Goal: Complete application form: Complete application form

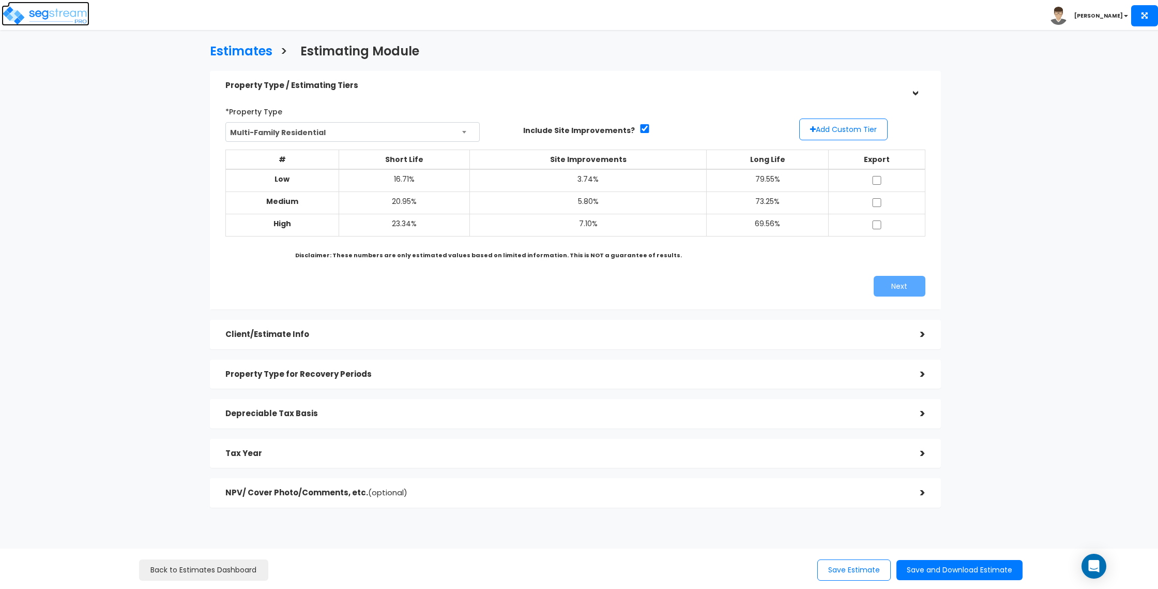
click at [33, 10] on img at bounding box center [46, 15] width 88 height 21
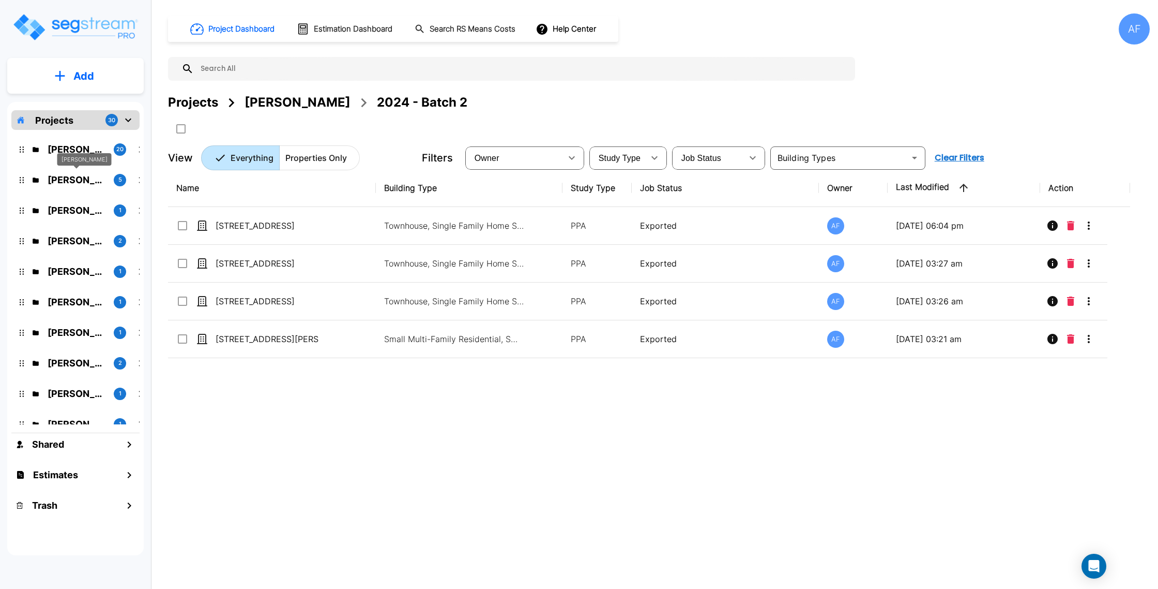
click at [75, 179] on p "[PERSON_NAME]" at bounding box center [77, 180] width 58 height 14
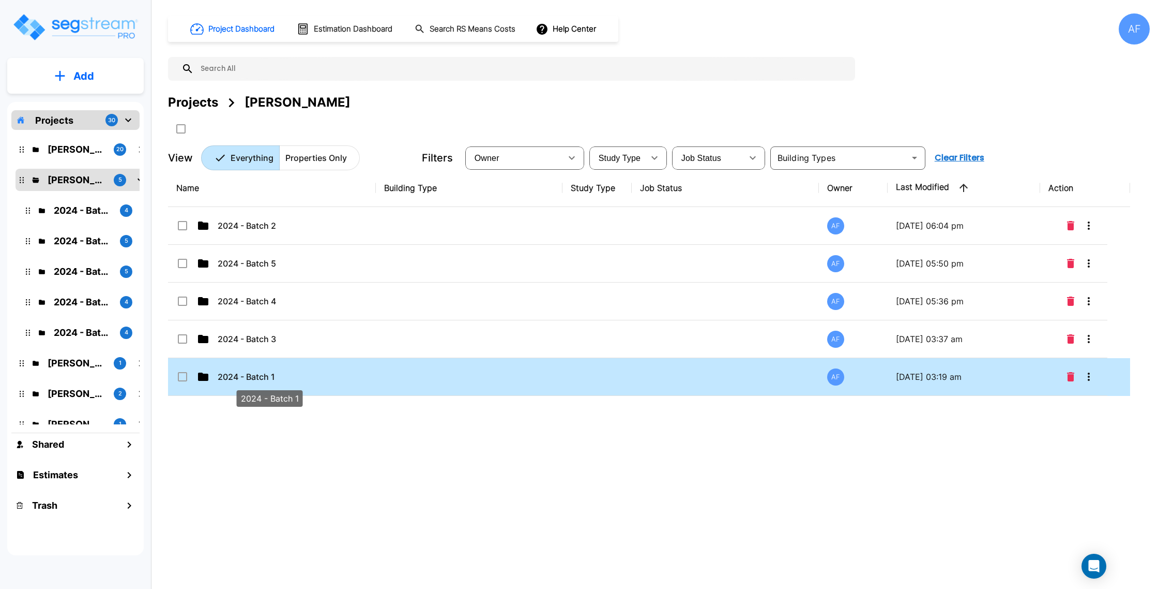
click at [300, 378] on p "2024 - Batch 1" at bounding box center [269, 376] width 103 height 12
checkbox input "true"
click at [300, 378] on p "2024 - Batch 1" at bounding box center [269, 376] width 103 height 12
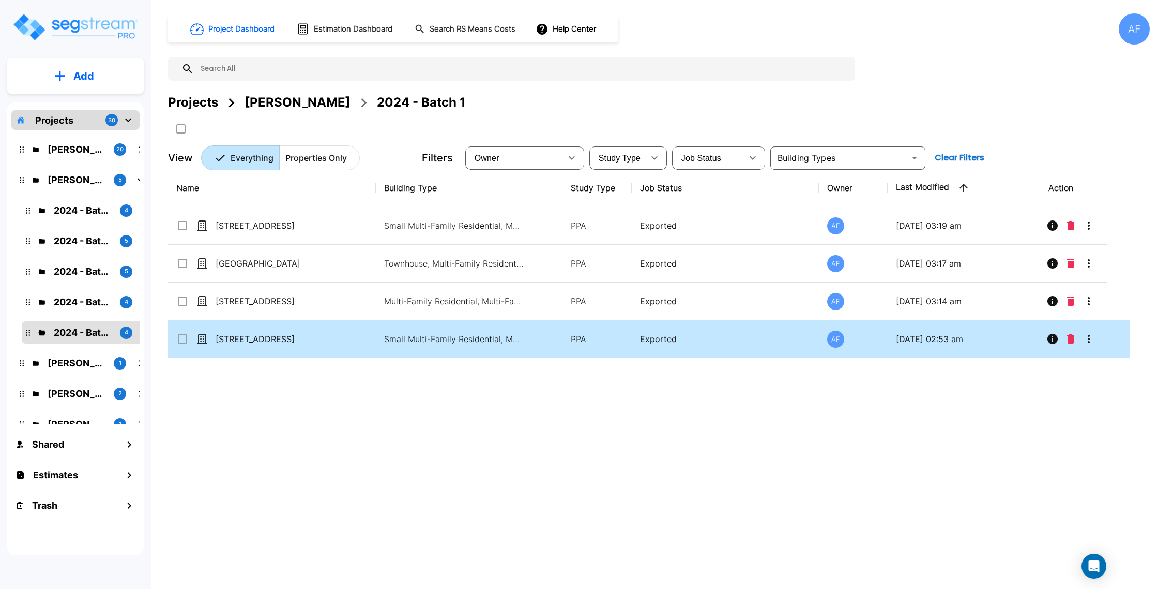
click at [334, 338] on td "32 Eldert St" at bounding box center [272, 339] width 208 height 38
checkbox input "true"
click at [334, 338] on td "32 Eldert St" at bounding box center [272, 339] width 208 height 38
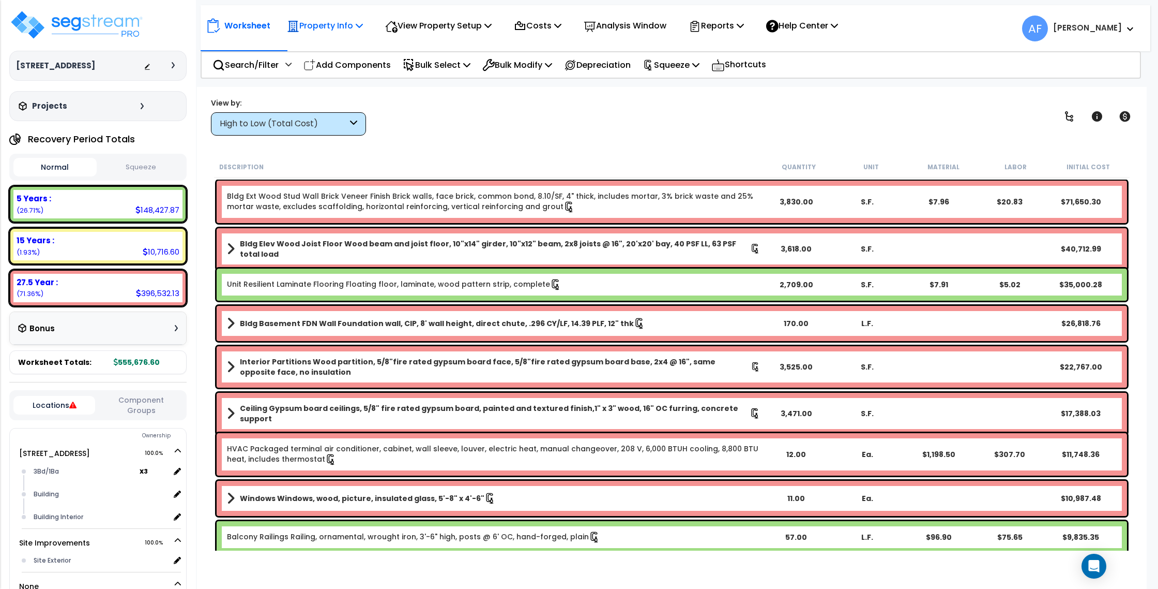
click at [330, 26] on p "Property Info" at bounding box center [325, 26] width 76 height 14
click at [314, 43] on link "Property Setup" at bounding box center [333, 49] width 102 height 21
click at [725, 31] on p "Reports" at bounding box center [716, 26] width 55 height 14
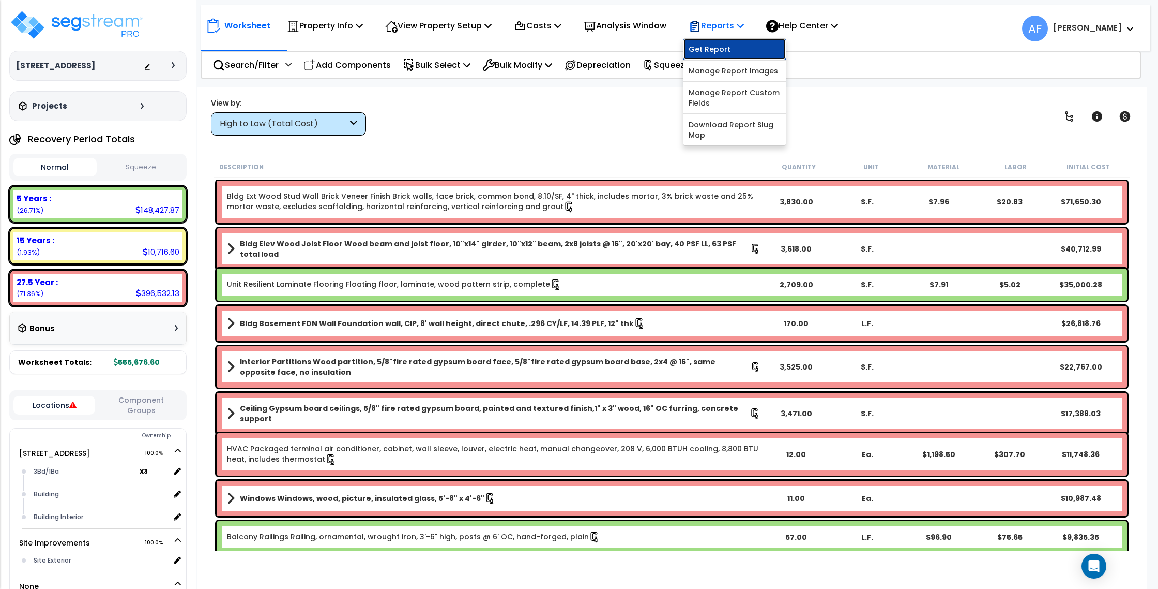
click at [727, 47] on link "Get Report" at bounding box center [735, 49] width 102 height 21
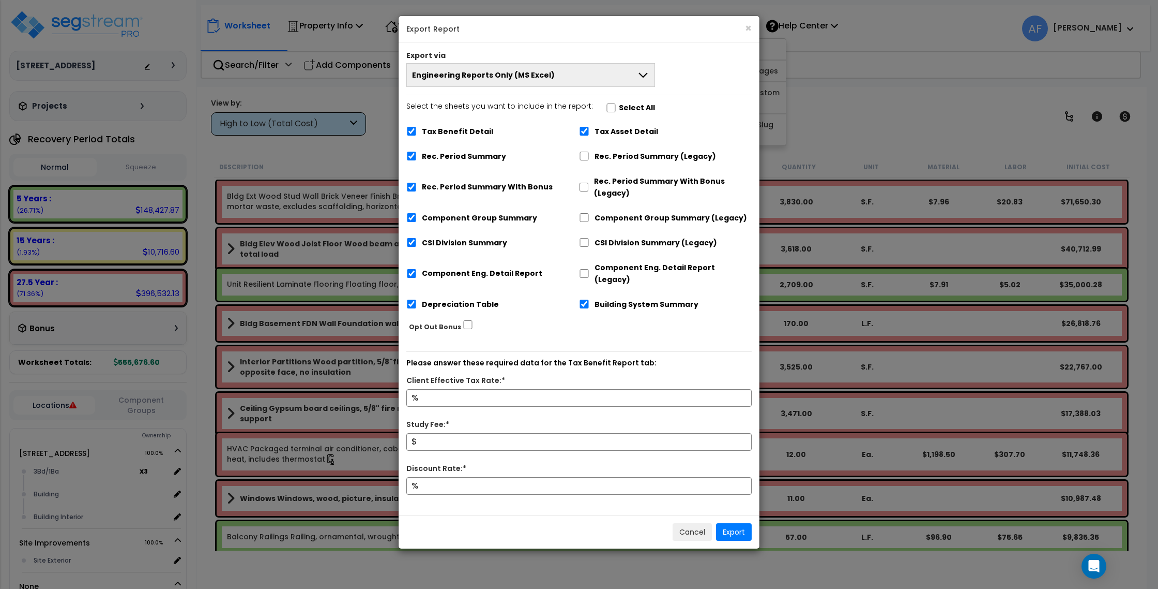
click at [608, 80] on button "Engineering Reports Only (MS Excel)" at bounding box center [530, 75] width 249 height 24
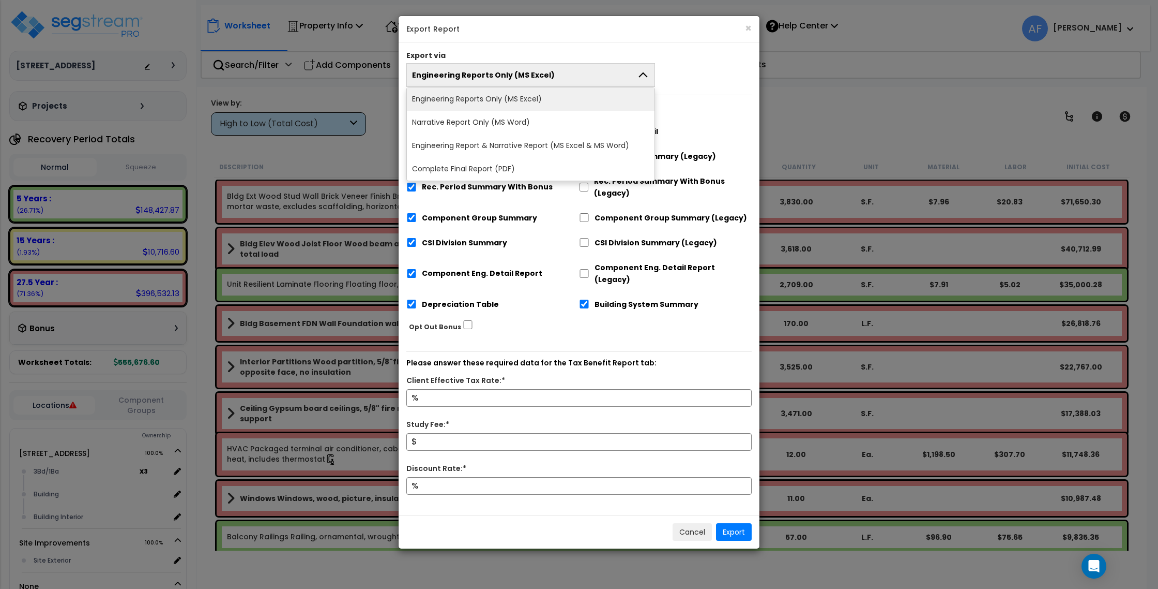
click at [701, 79] on div "Engineering Reports Only (MS Excel) Engineering Reports Only (MS Excel) Narrati…" at bounding box center [579, 75] width 361 height 24
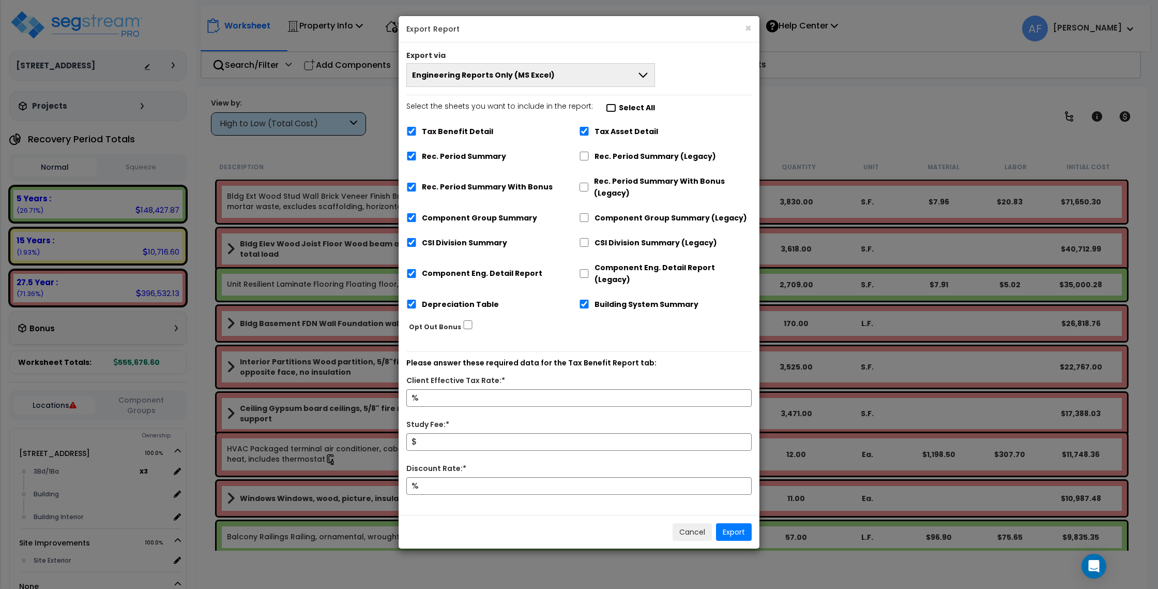
click at [606, 110] on input "Select the sheets you want to include in the report: Select All" at bounding box center [611, 107] width 10 height 9
checkbox input "false"
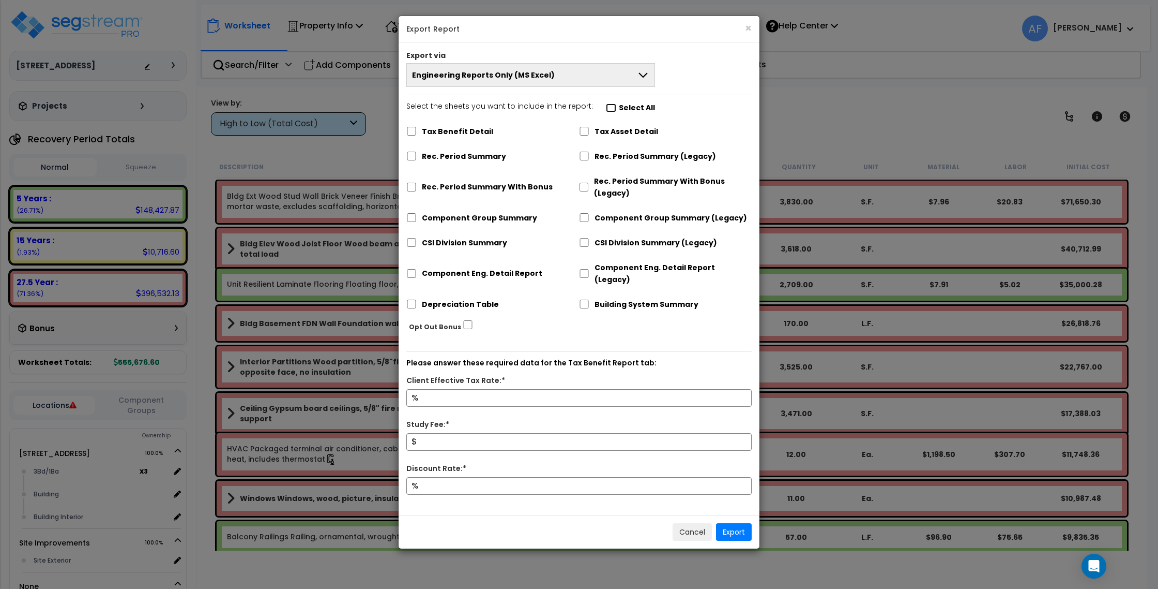
checkbox input "false"
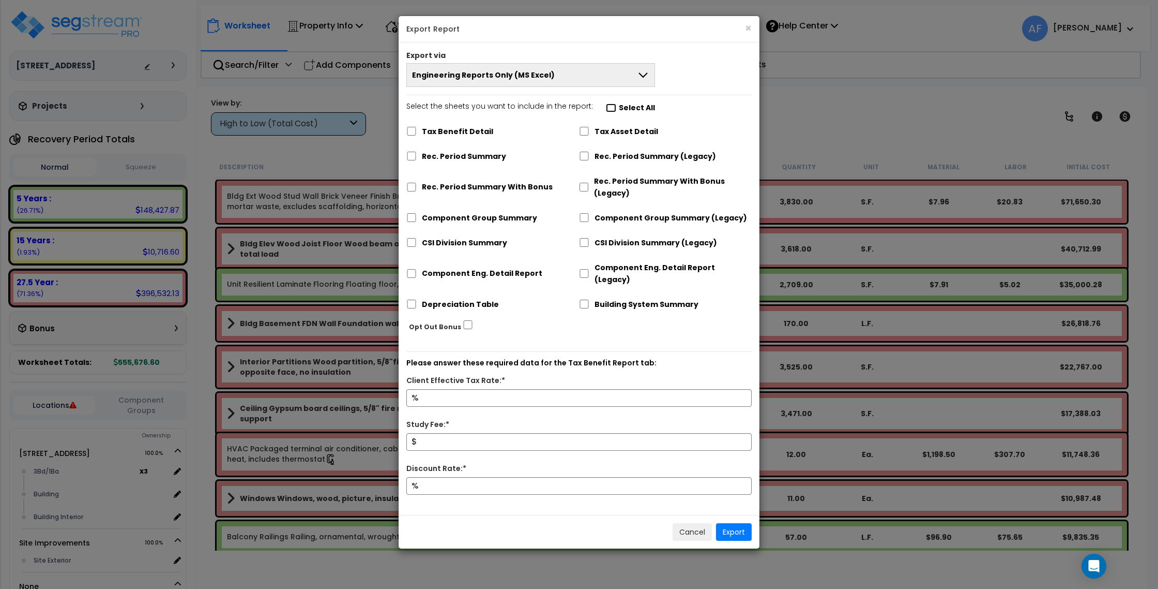
checkbox input "false"
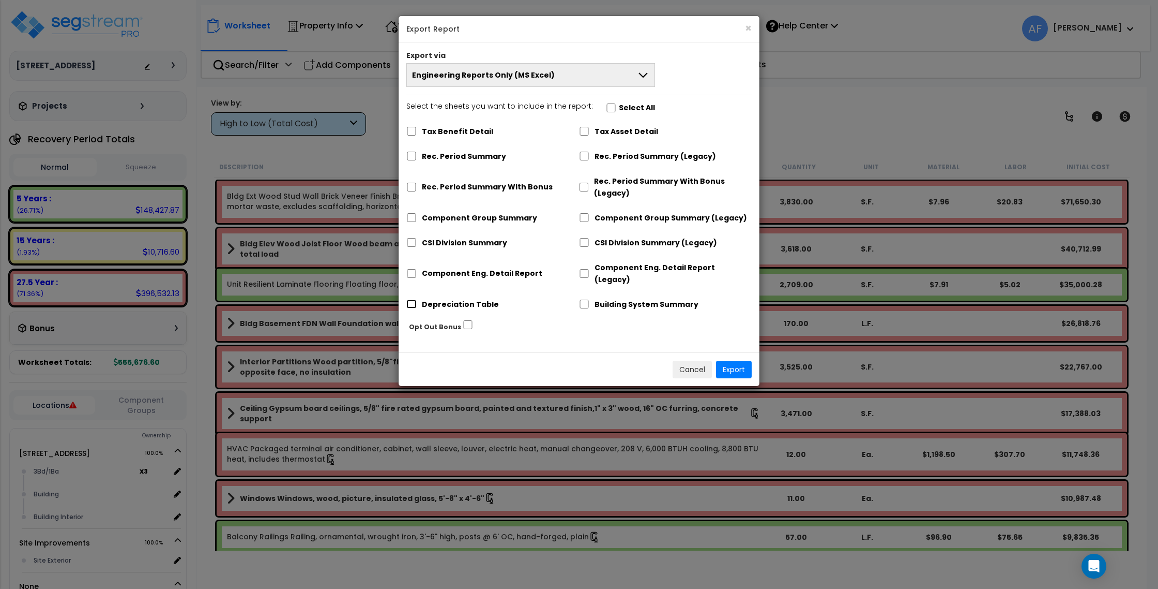
click at [416, 299] on input "Depreciation Table" at bounding box center [411, 303] width 10 height 9
checkbox input "true"
click at [731, 360] on button "Export" at bounding box center [734, 369] width 36 height 18
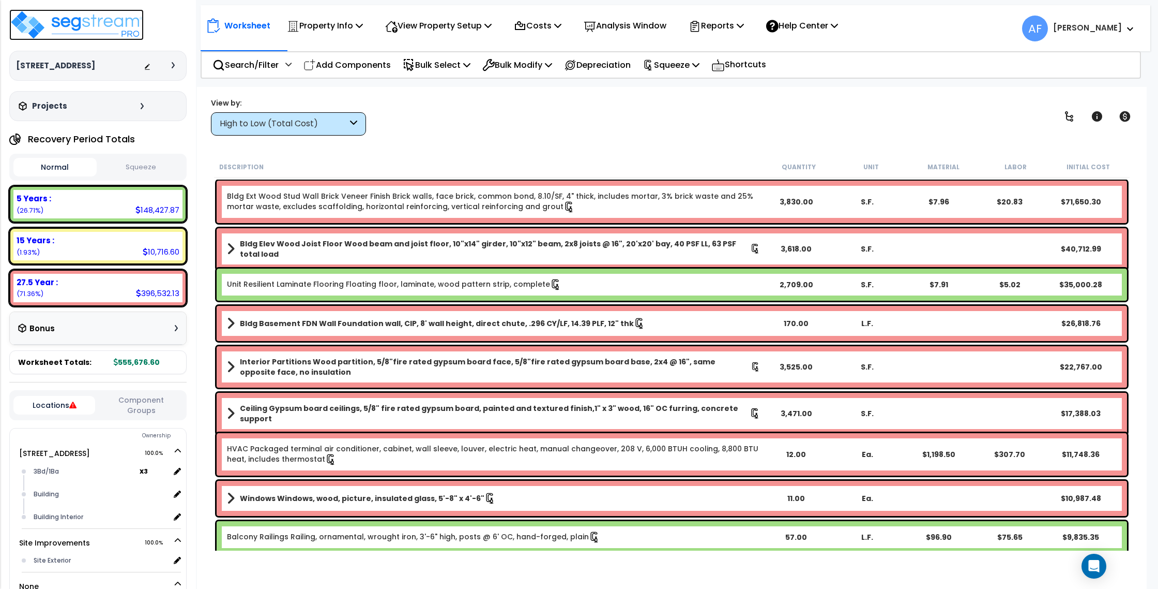
click at [119, 20] on img at bounding box center [76, 24] width 134 height 31
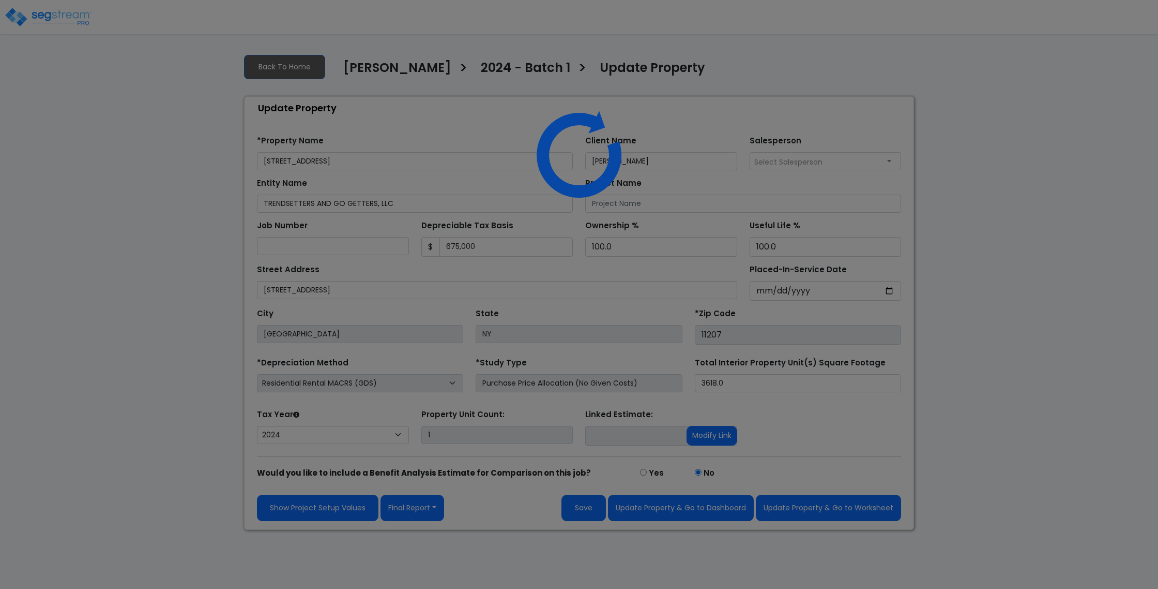
select select "2024"
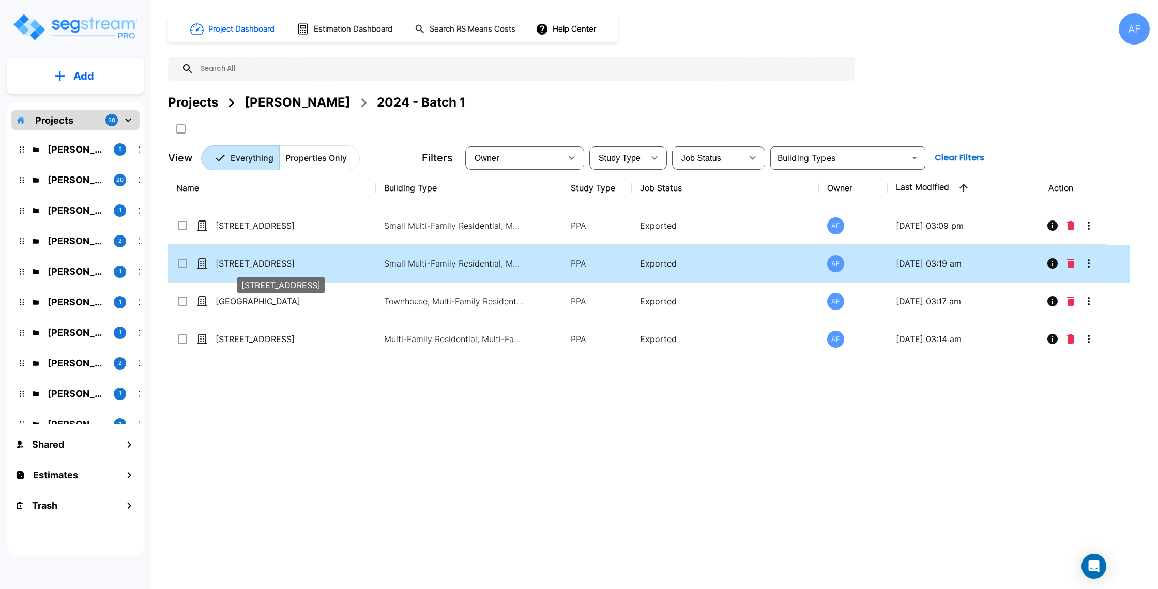
click at [281, 264] on p "[STREET_ADDRESS]" at bounding box center [267, 263] width 103 height 12
checkbox input "true"
click at [281, 264] on p "[STREET_ADDRESS]" at bounding box center [267, 263] width 103 height 12
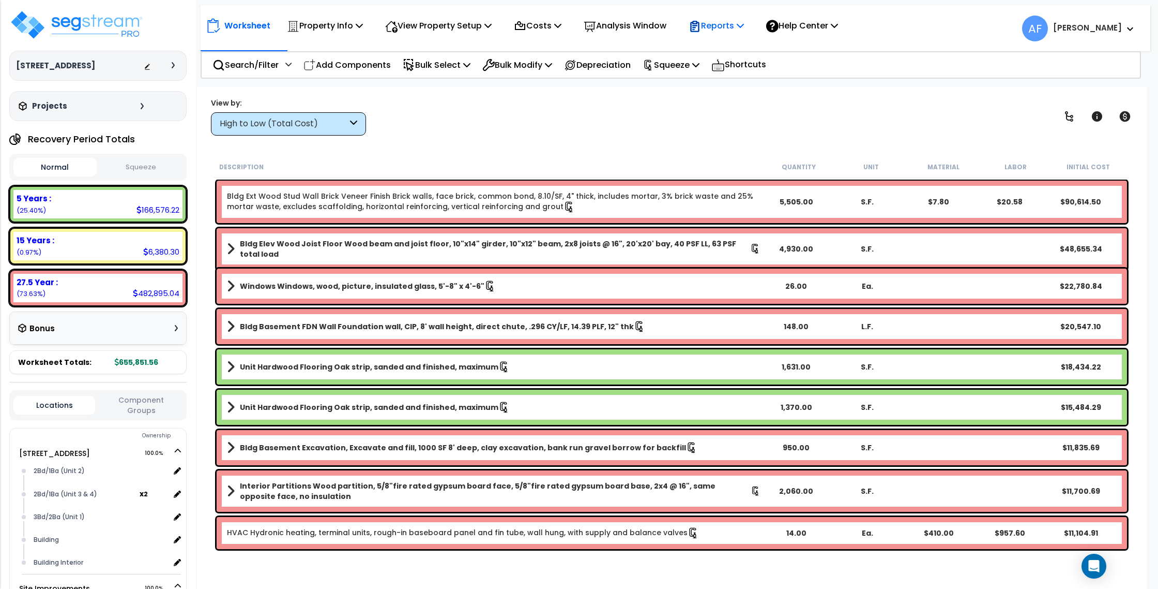
click at [744, 29] on icon at bounding box center [740, 25] width 7 height 8
click at [755, 44] on link "Get Report" at bounding box center [735, 49] width 102 height 21
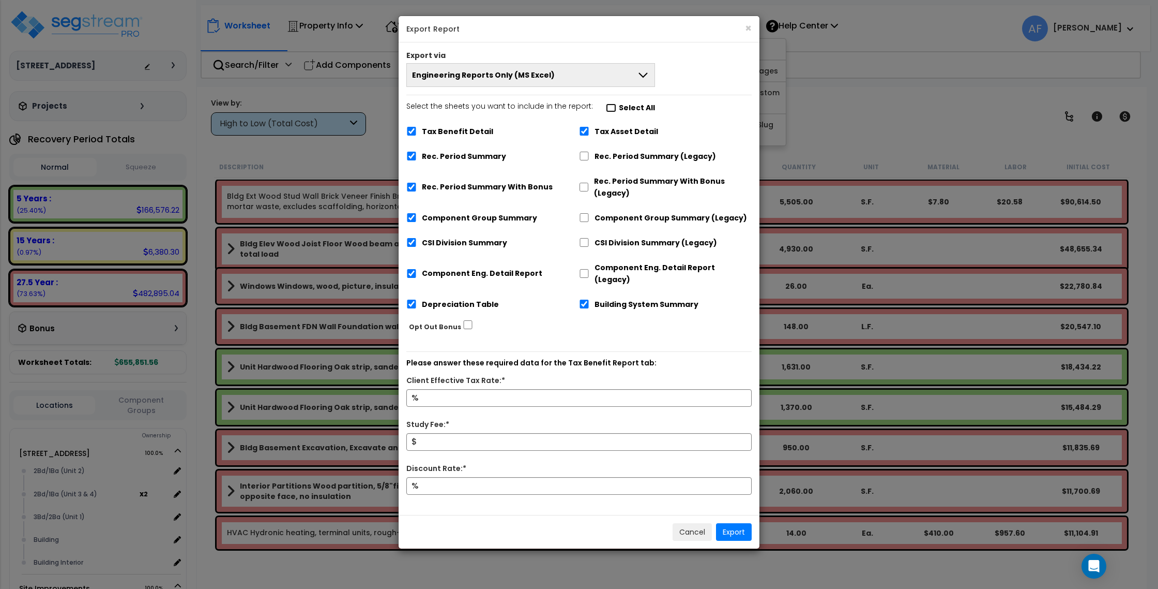
click at [607, 108] on input "Select the sheets you want to include in the report: Select All" at bounding box center [611, 107] width 10 height 9
checkbox input "false"
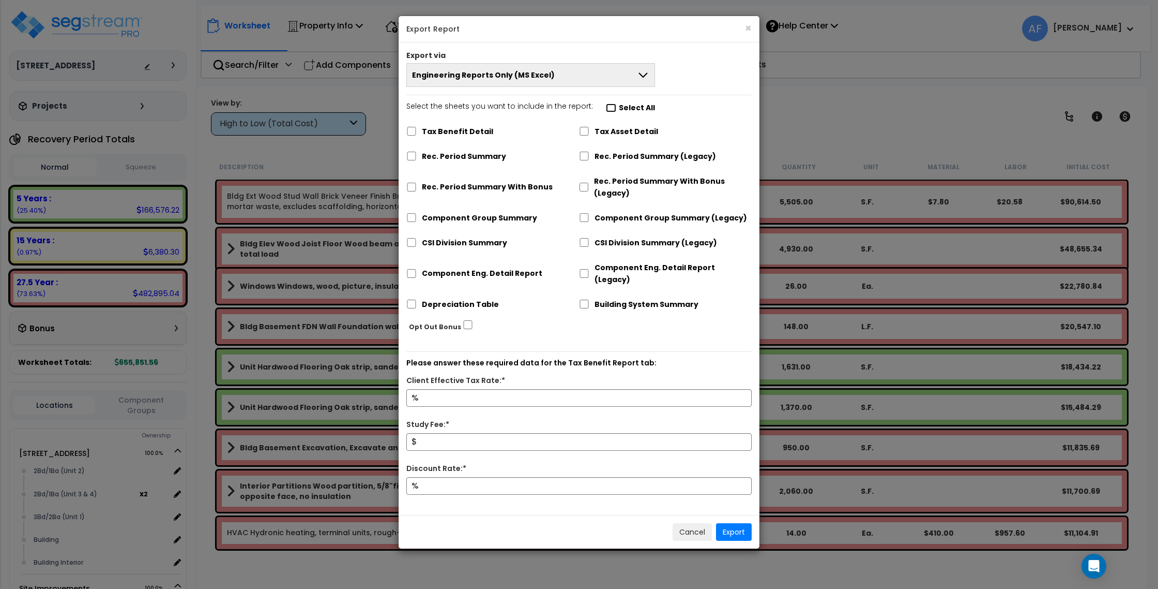
checkbox input "false"
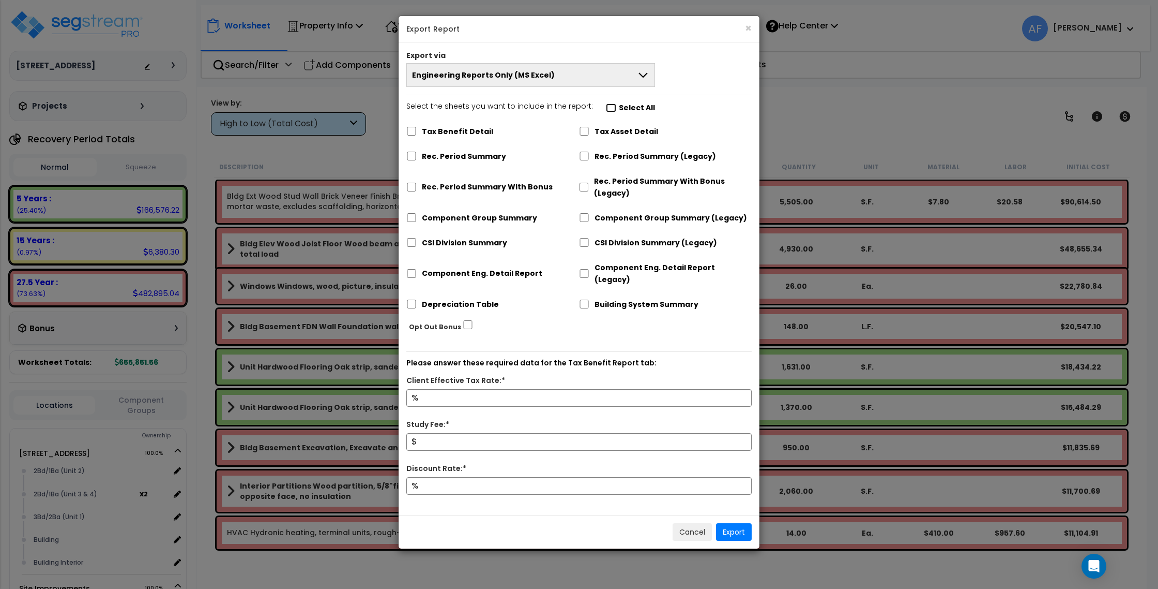
checkbox input "false"
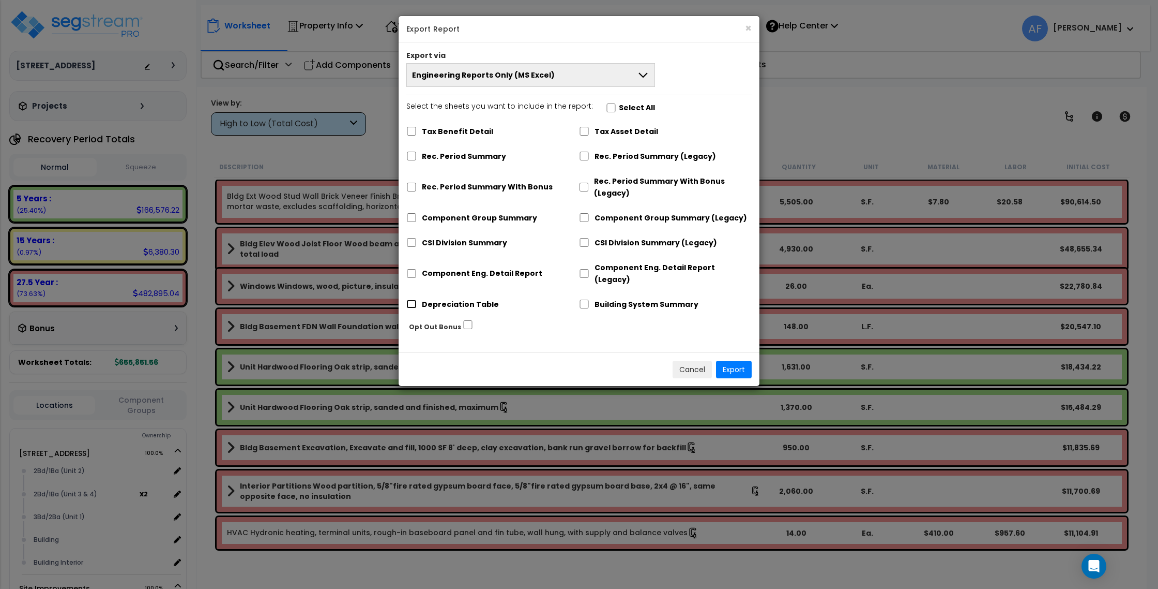
click at [410, 299] on input "Depreciation Table" at bounding box center [411, 303] width 10 height 9
checkbox input "true"
click at [719, 360] on button "Export" at bounding box center [734, 369] width 36 height 18
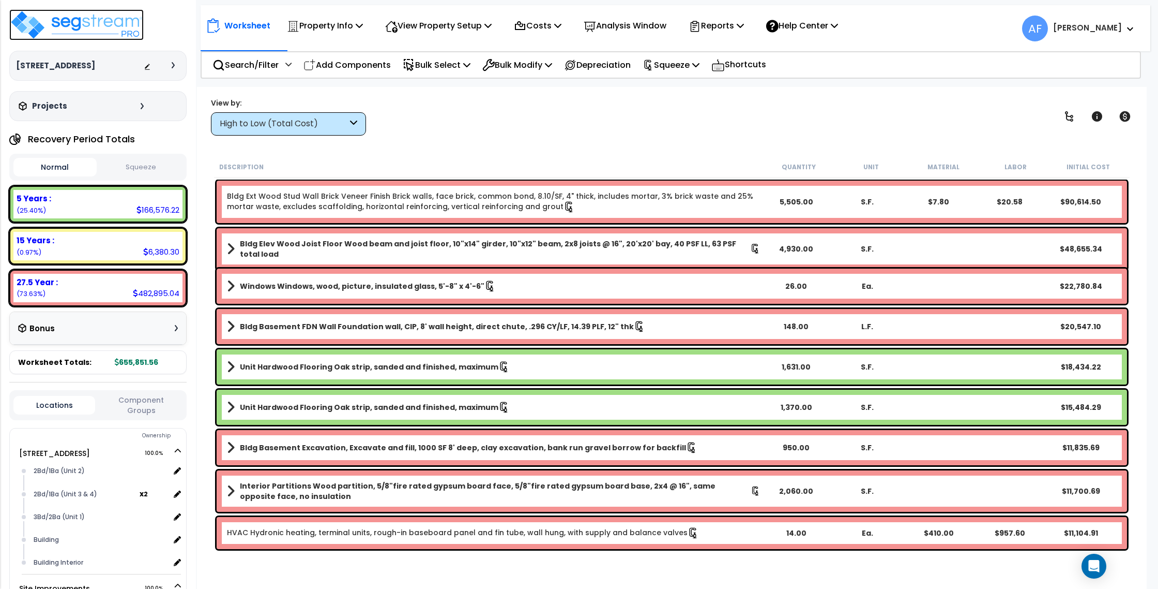
click at [51, 22] on img at bounding box center [76, 24] width 134 height 31
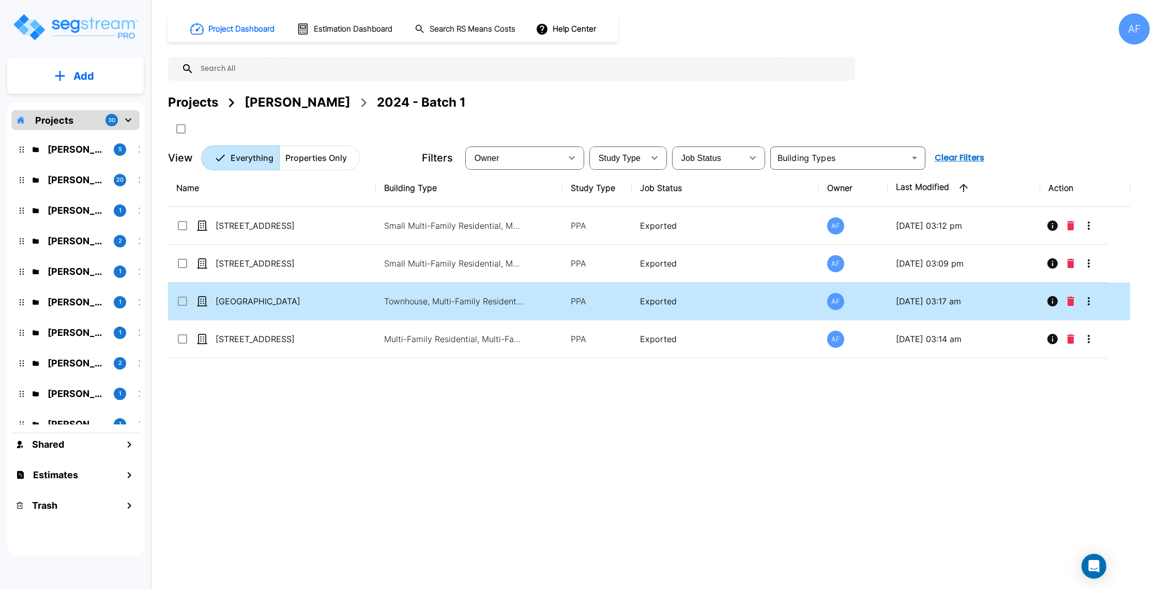
click at [278, 294] on td "[GEOGRAPHIC_DATA]" at bounding box center [272, 301] width 208 height 38
checkbox input "true"
click at [278, 294] on td "[GEOGRAPHIC_DATA]" at bounding box center [272, 301] width 208 height 38
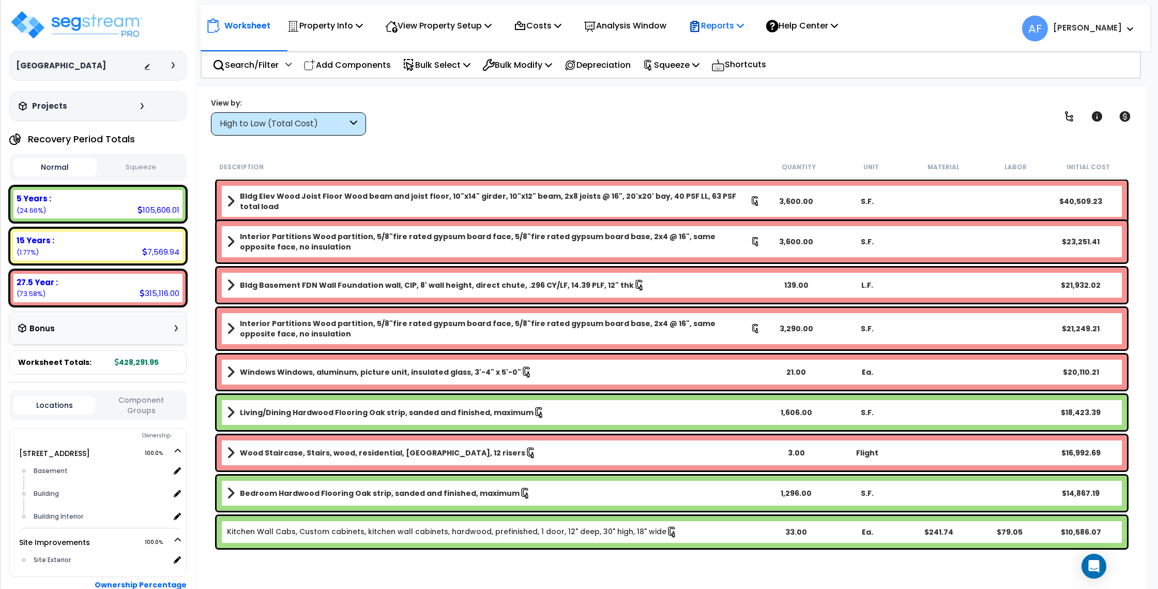
click at [728, 34] on div "Reports" at bounding box center [716, 25] width 55 height 24
click at [727, 48] on link "Get Report" at bounding box center [735, 49] width 102 height 21
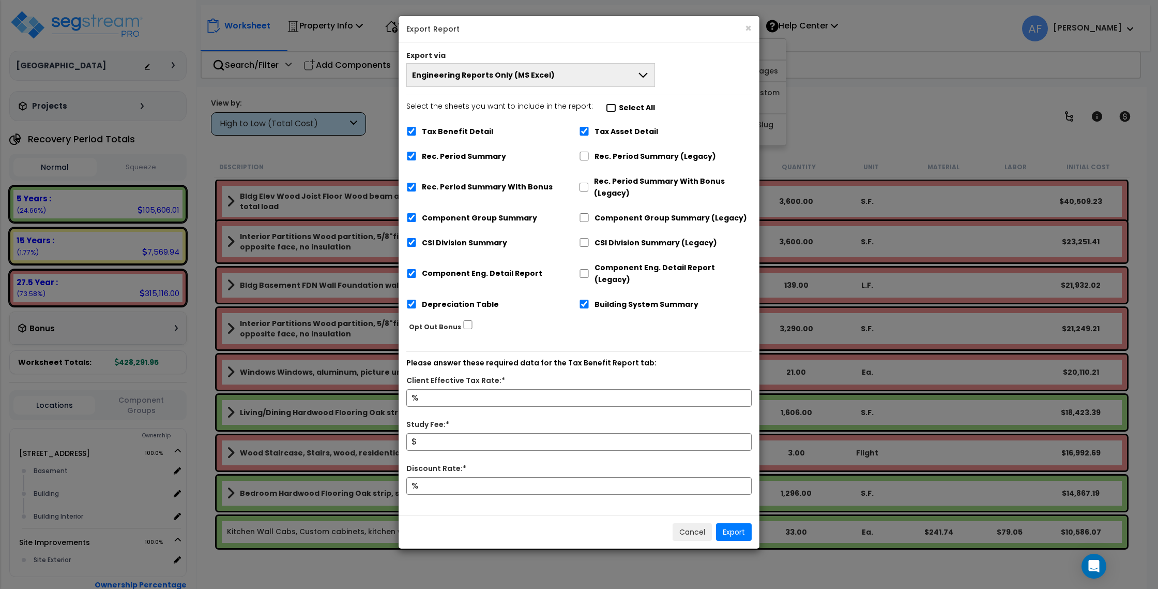
click at [606, 107] on input "Select the sheets you want to include in the report: Select All" at bounding box center [611, 107] width 10 height 9
checkbox input "false"
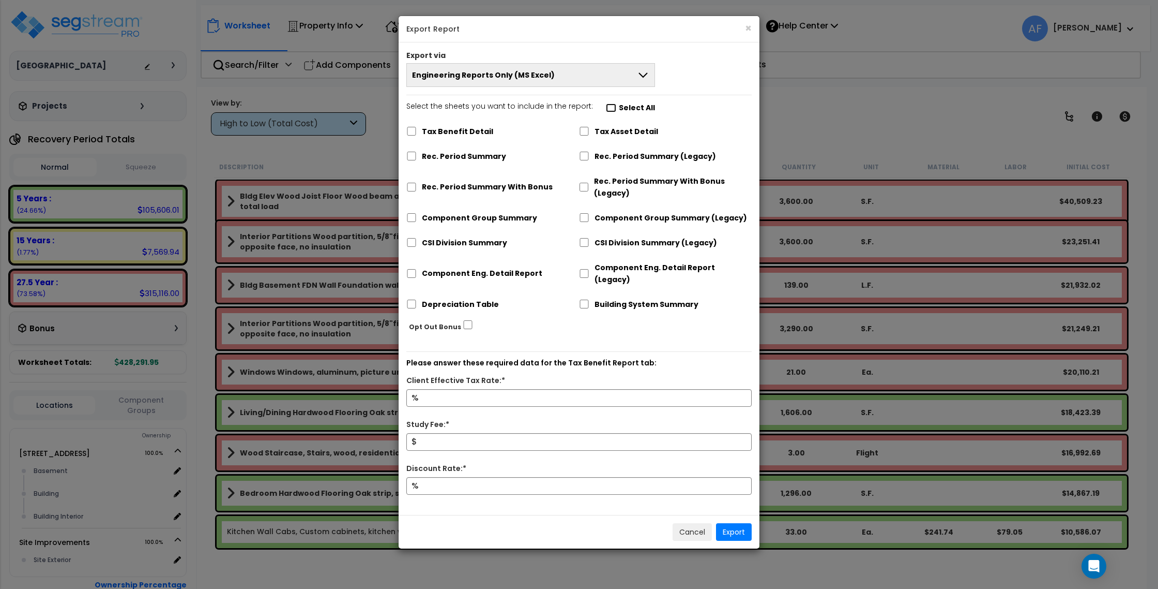
checkbox input "false"
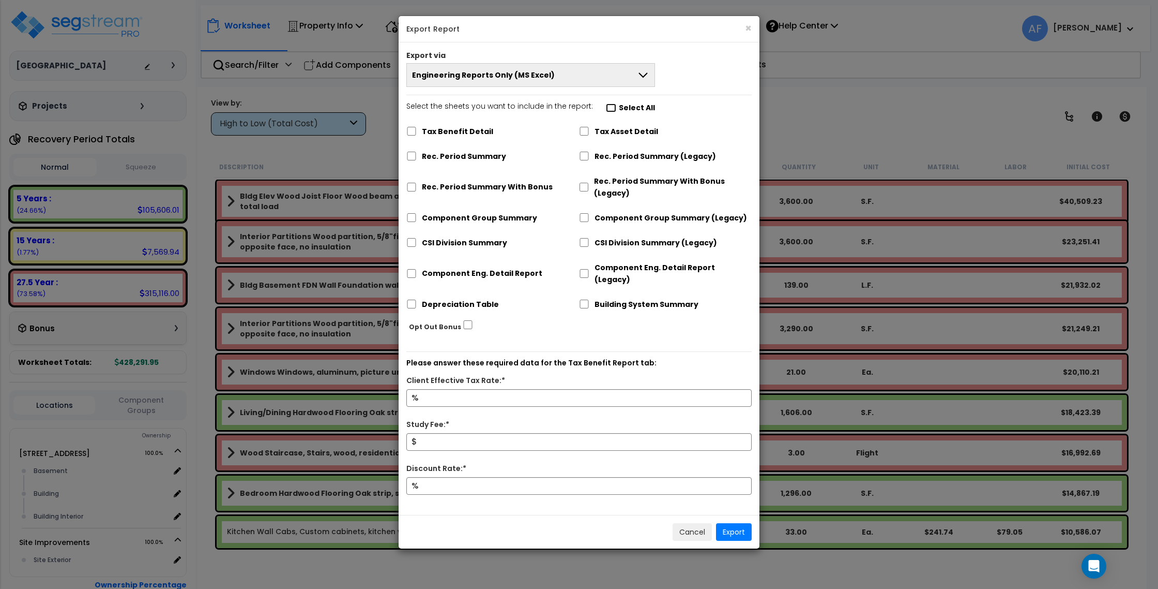
checkbox input "false"
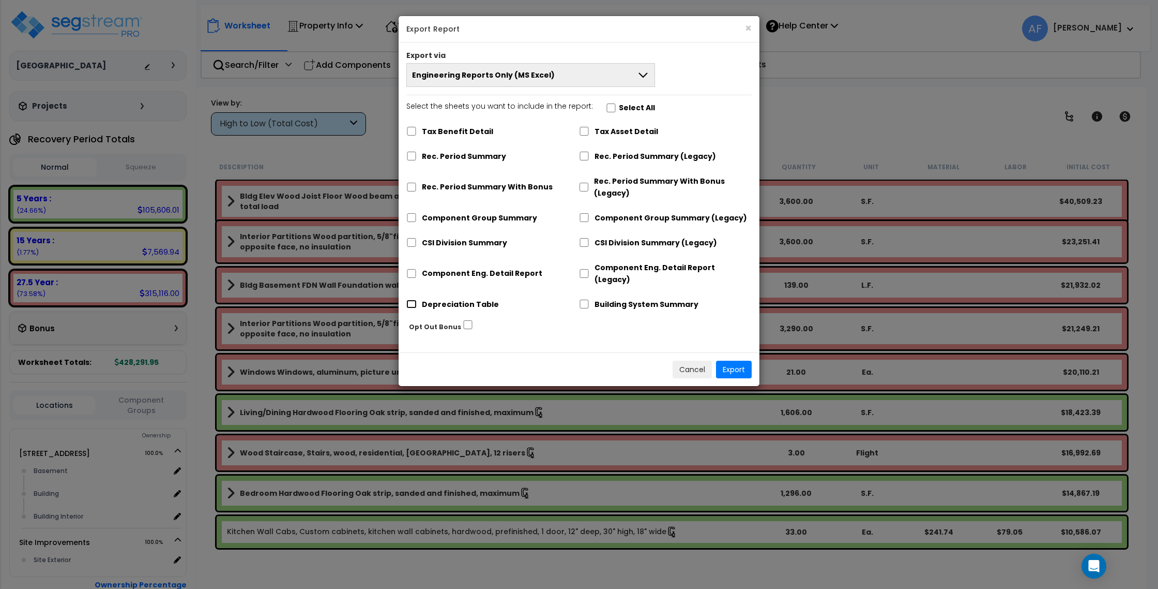
click at [409, 299] on input "Depreciation Table" at bounding box center [411, 303] width 10 height 9
checkbox input "true"
click at [725, 360] on button "Export" at bounding box center [734, 369] width 36 height 18
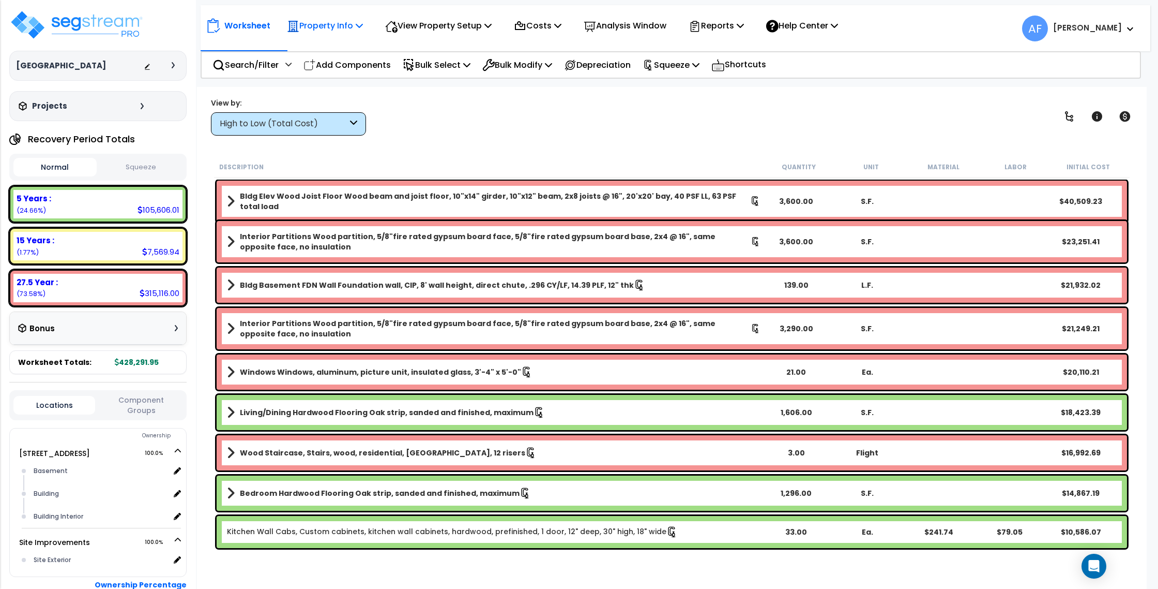
click at [317, 28] on p "Property Info" at bounding box center [325, 26] width 76 height 14
click at [315, 44] on link "Property Setup" at bounding box center [333, 49] width 102 height 21
click at [117, 22] on img at bounding box center [76, 24] width 134 height 31
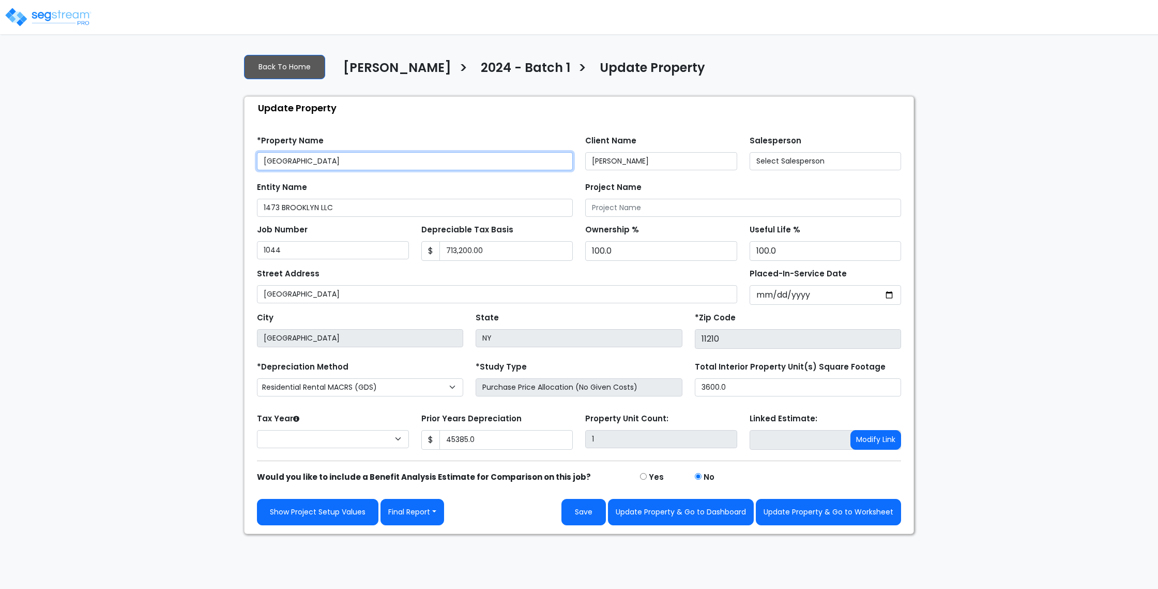
type input "45,385.0"
select select "2024"
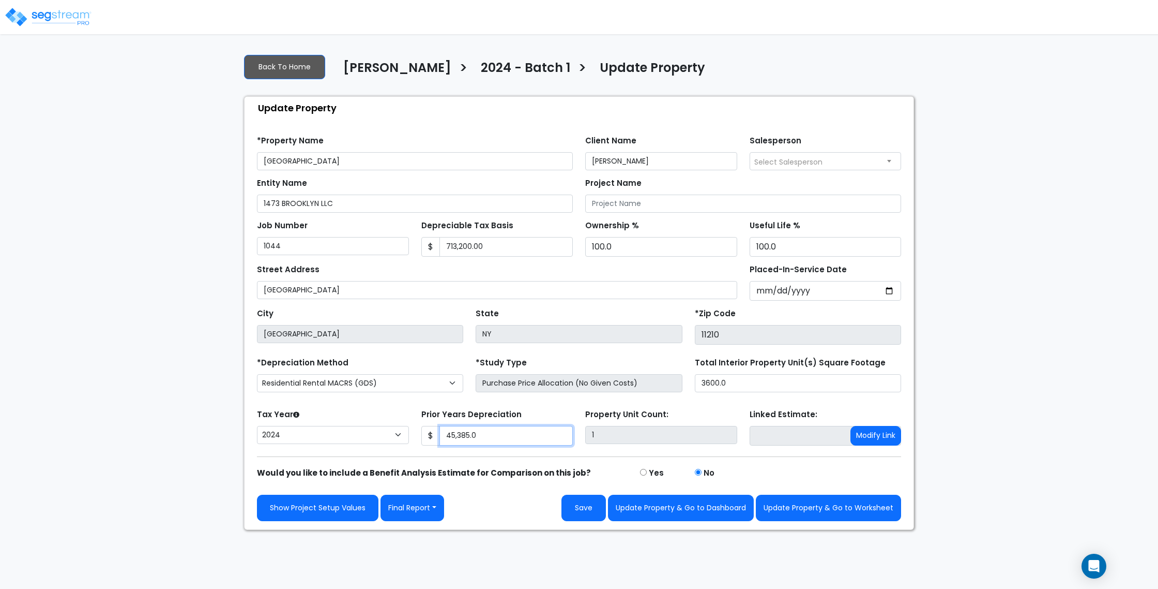
click at [464, 439] on input "45,385.0" at bounding box center [507, 436] width 134 height 20
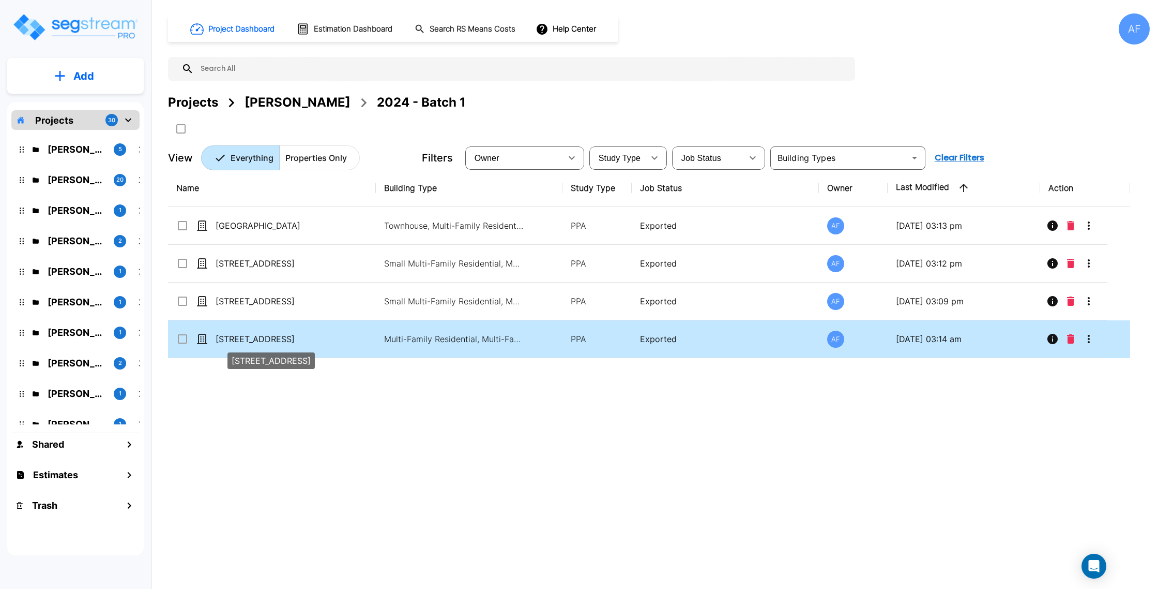
click at [260, 341] on p "10216 Farragut Rd" at bounding box center [267, 339] width 103 height 12
checkbox input "true"
click at [260, 341] on p "10216 Farragut Rd" at bounding box center [267, 339] width 103 height 12
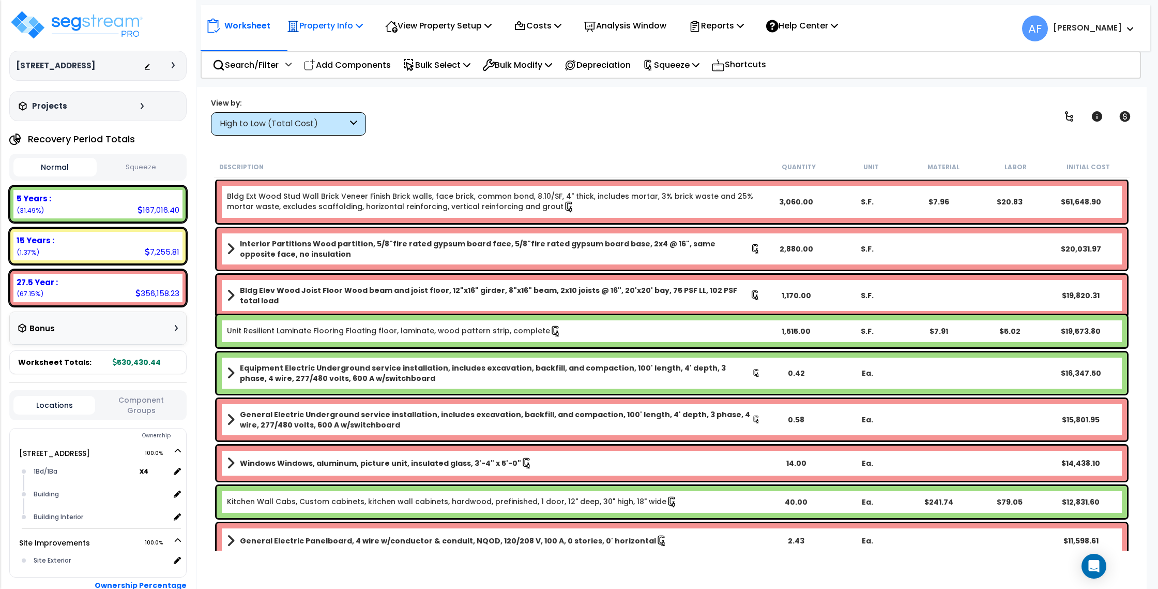
click at [353, 28] on p "Property Info" at bounding box center [325, 26] width 76 height 14
click at [343, 46] on link "Property Setup" at bounding box center [333, 49] width 102 height 21
click at [722, 25] on p "Reports" at bounding box center [716, 26] width 55 height 14
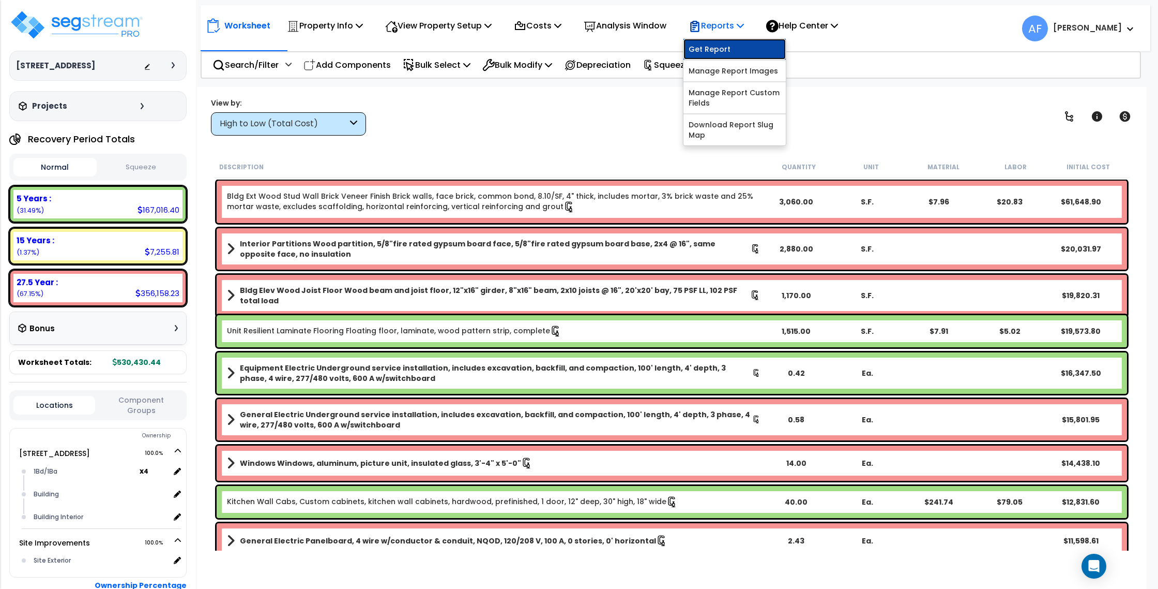
click at [713, 48] on link "Get Report" at bounding box center [735, 49] width 102 height 21
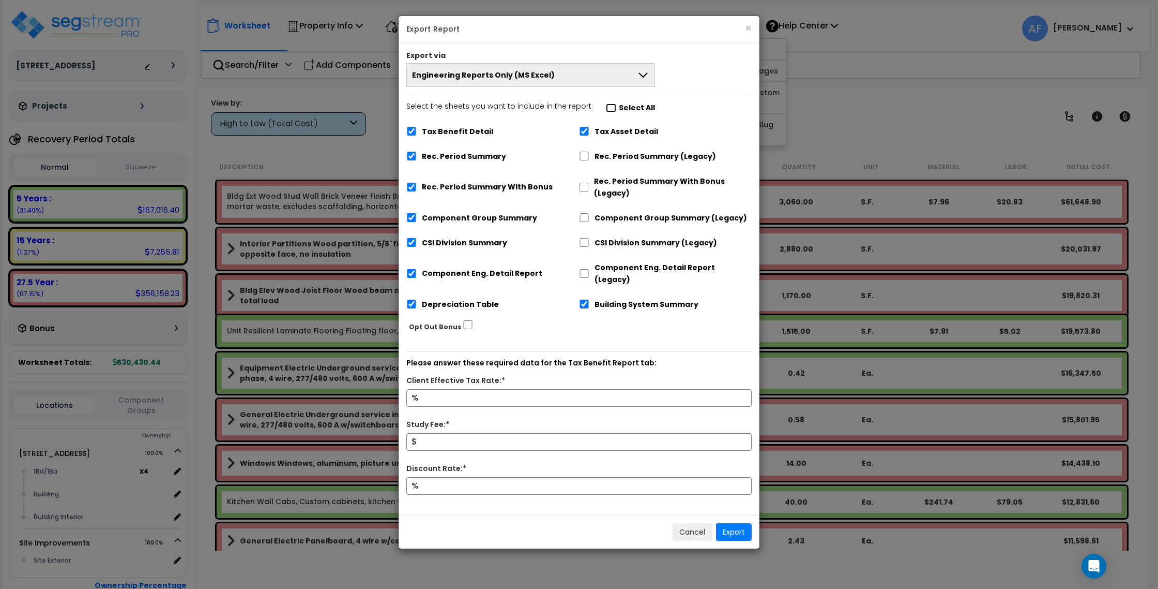
click at [606, 107] on input "Select the sheets you want to include in the report: Select All" at bounding box center [611, 107] width 10 height 9
checkbox input "false"
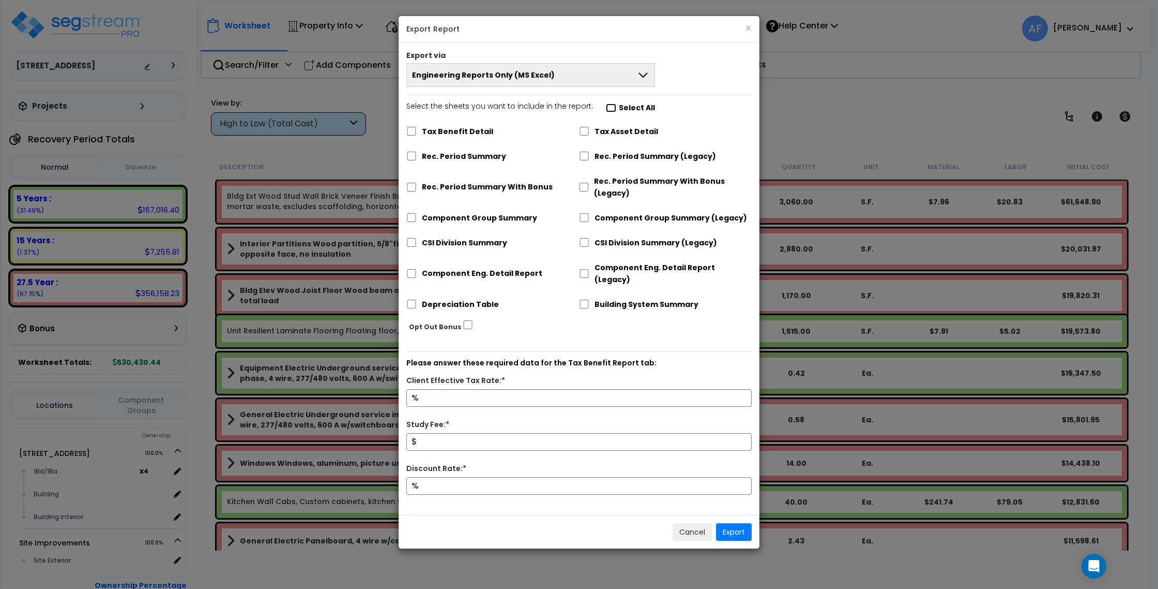
checkbox input "false"
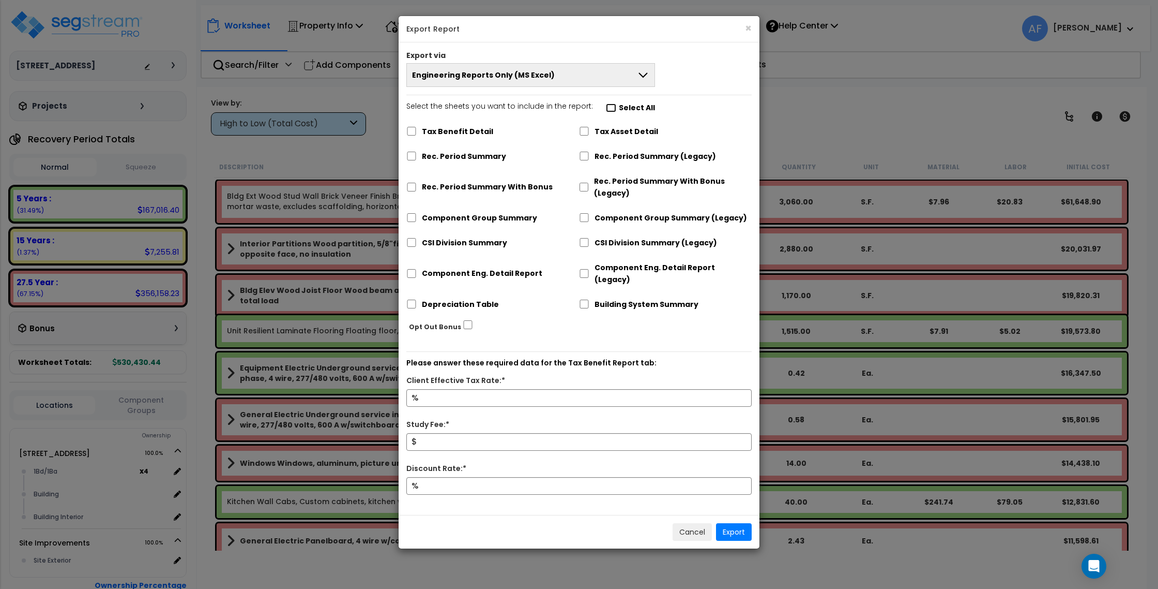
checkbox input "false"
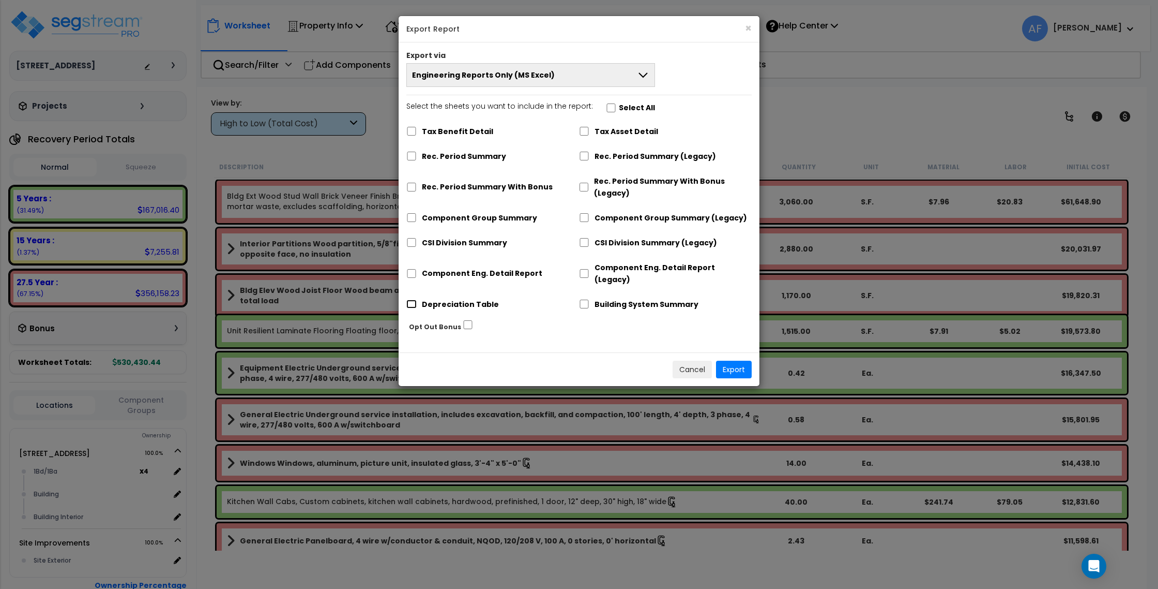
click at [411, 299] on input "Depreciation Table" at bounding box center [411, 303] width 10 height 9
checkbox input "true"
click at [727, 360] on button "Export" at bounding box center [734, 369] width 36 height 18
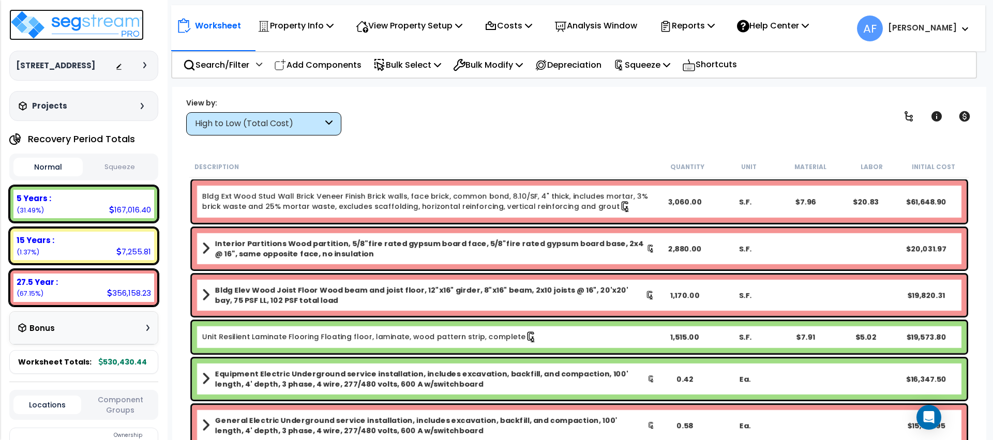
click at [84, 13] on img at bounding box center [76, 24] width 134 height 31
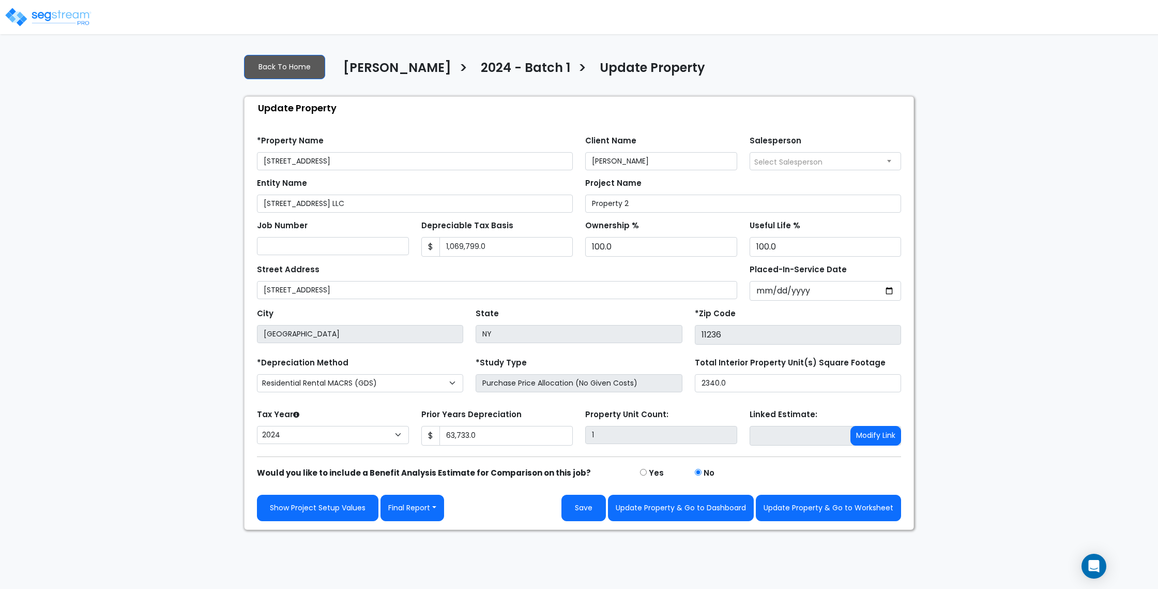
select select "2024"
click at [480, 431] on input "63,733.0" at bounding box center [507, 436] width 134 height 20
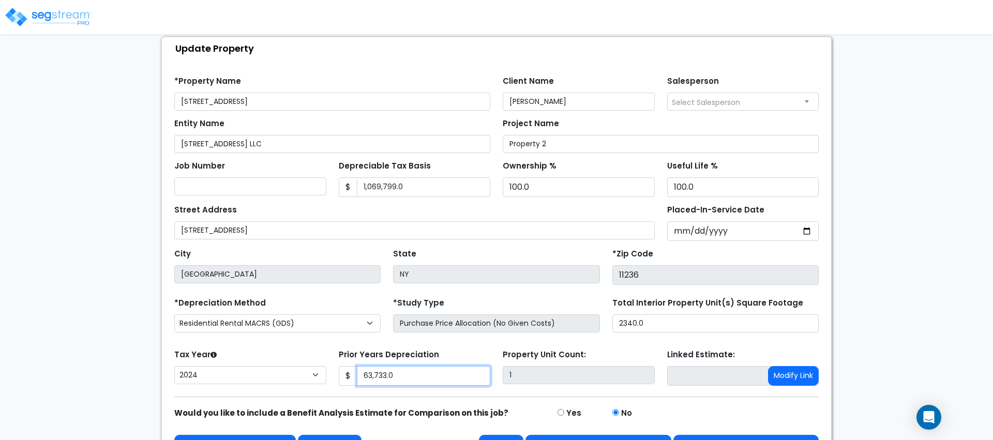
scroll to position [61, 0]
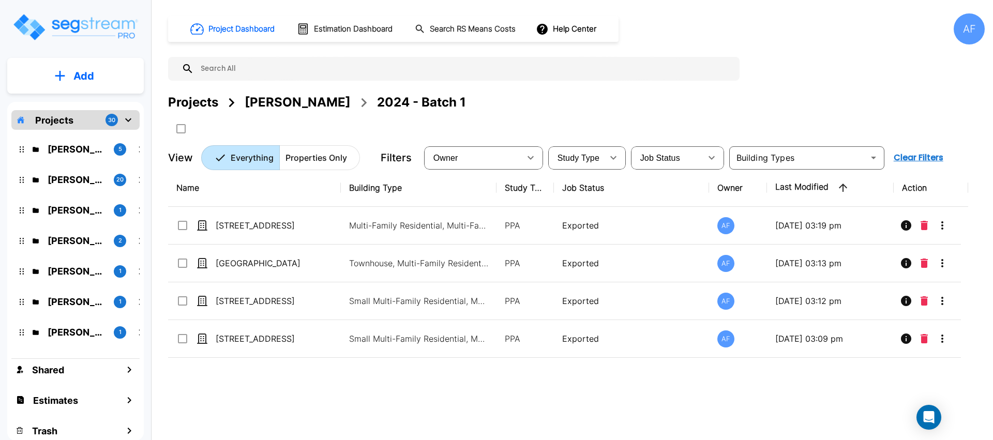
click at [289, 105] on div "[PERSON_NAME]" at bounding box center [298, 102] width 106 height 19
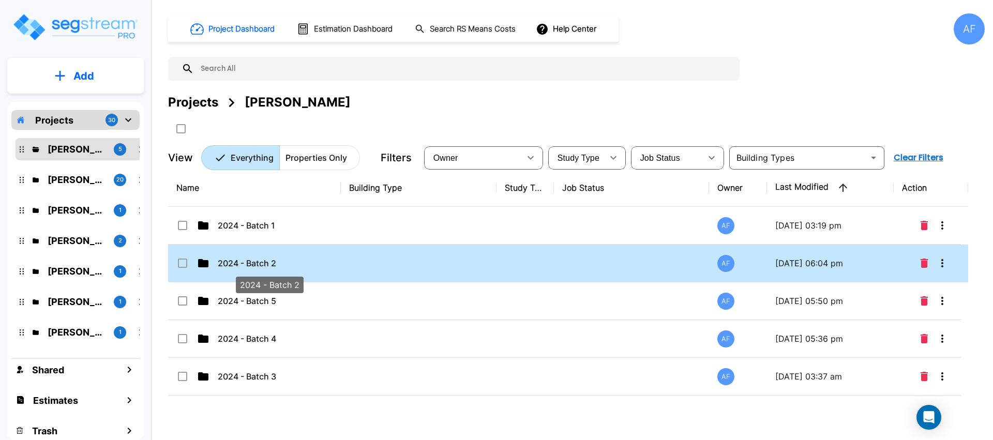
click at [246, 262] on p "2024 - Batch 2" at bounding box center [269, 263] width 103 height 12
checkbox input "true"
click at [246, 262] on p "2024 - Batch 2" at bounding box center [269, 263] width 103 height 12
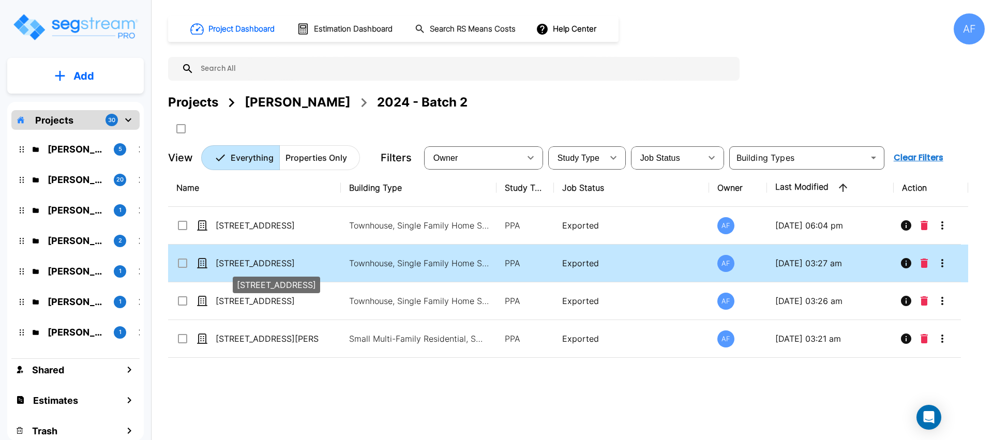
click at [237, 262] on p "[STREET_ADDRESS]" at bounding box center [267, 263] width 103 height 12
checkbox input "true"
click at [237, 262] on p "[STREET_ADDRESS]" at bounding box center [267, 263] width 103 height 12
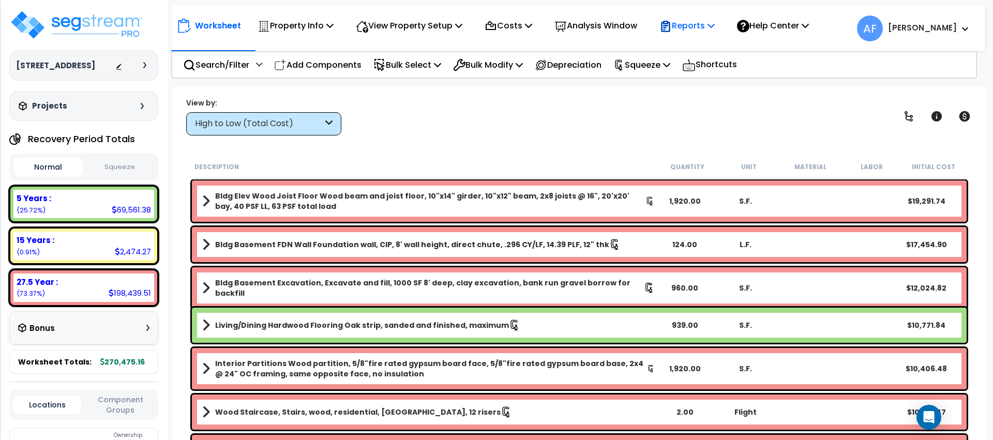
click at [698, 25] on p "Reports" at bounding box center [686, 26] width 55 height 14
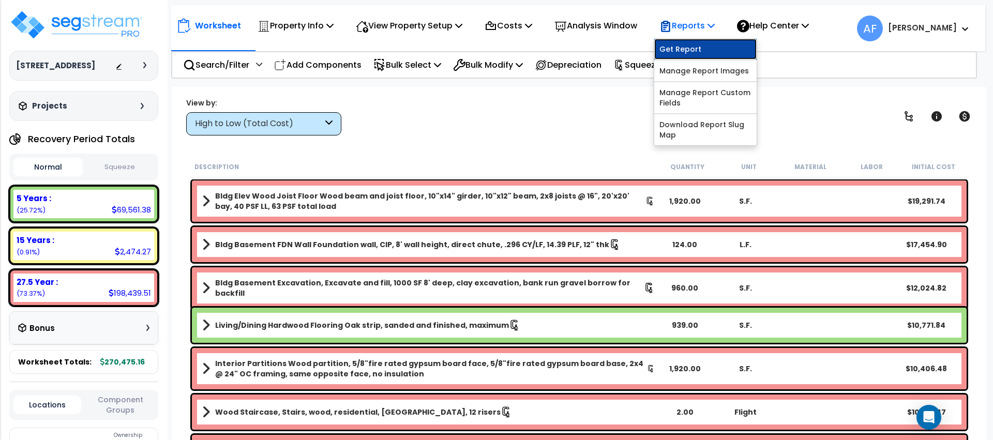
click at [681, 52] on link "Get Report" at bounding box center [705, 49] width 102 height 21
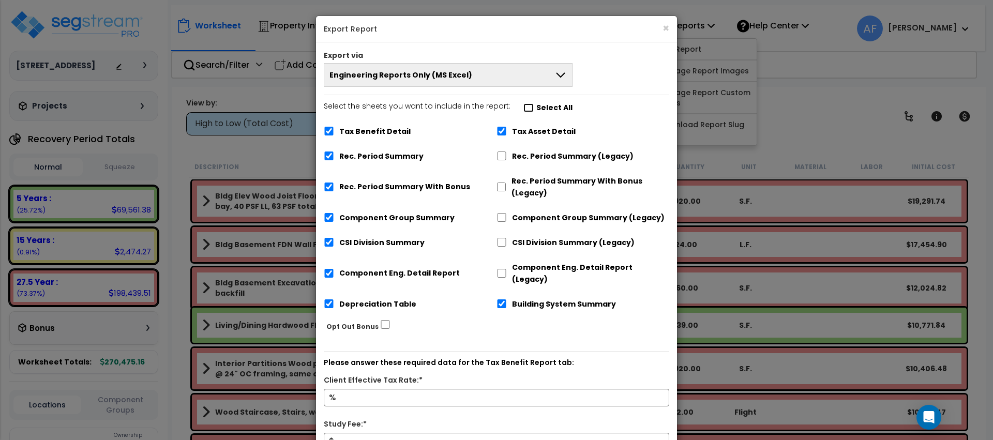
click at [525, 105] on input "Select the sheets you want to include in the report: Select All" at bounding box center [528, 107] width 10 height 9
checkbox input "false"
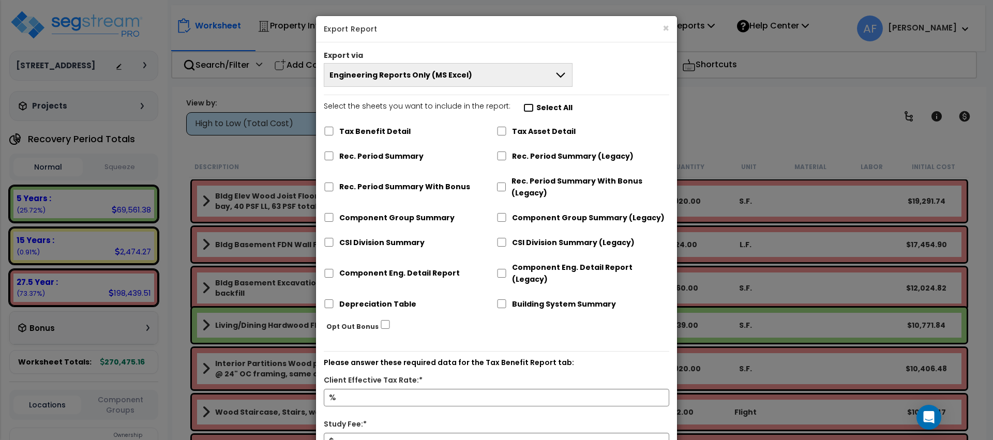
checkbox input "false"
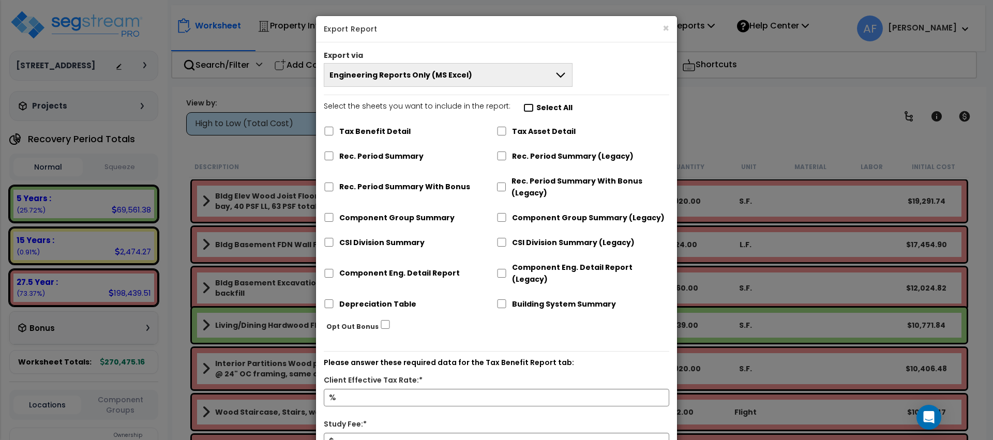
checkbox input "false"
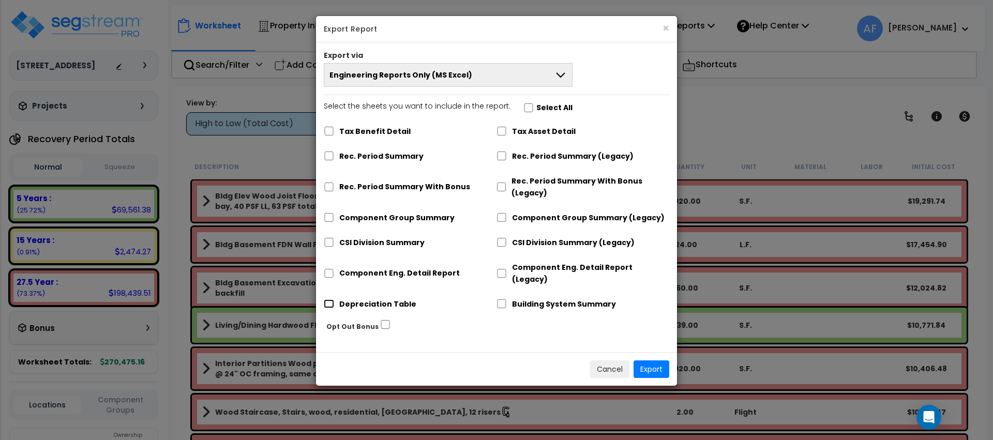
click at [333, 299] on input "Depreciation Table" at bounding box center [329, 303] width 10 height 9
checkbox input "true"
click at [647, 360] on button "Export" at bounding box center [651, 369] width 36 height 18
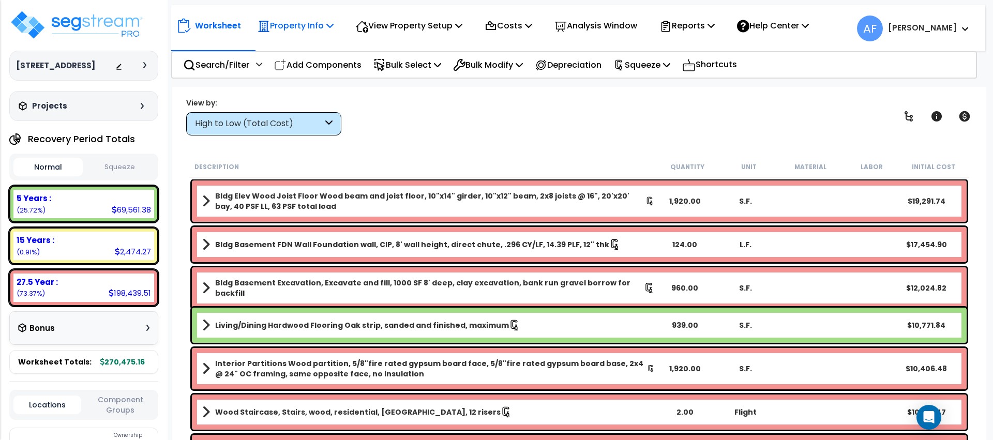
click at [308, 31] on p "Property Info" at bounding box center [296, 26] width 76 height 14
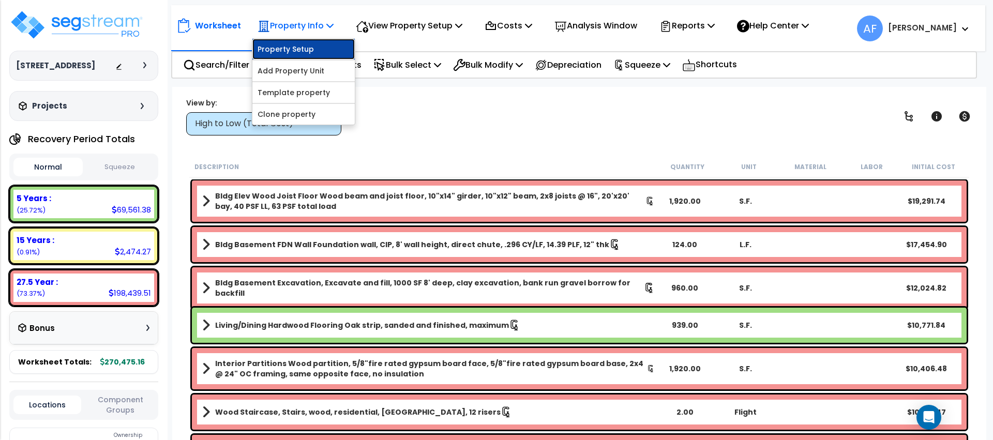
click at [305, 43] on link "Property Setup" at bounding box center [303, 49] width 102 height 21
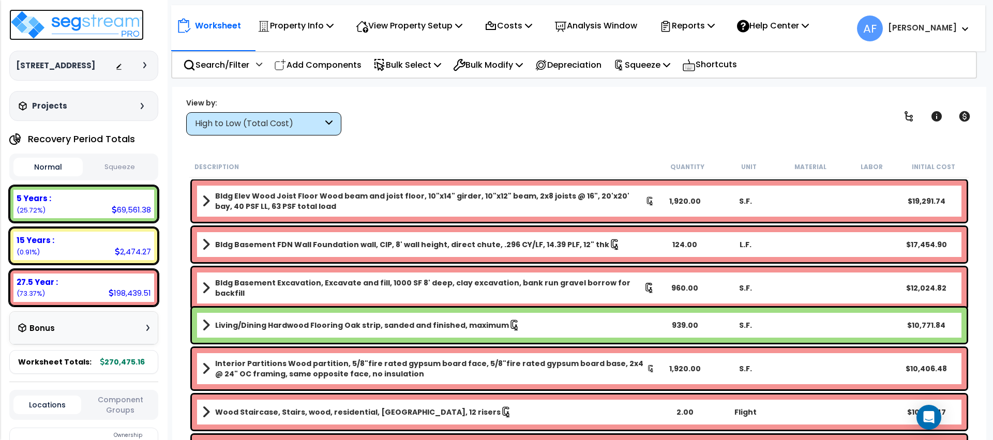
click at [104, 19] on img at bounding box center [76, 24] width 134 height 31
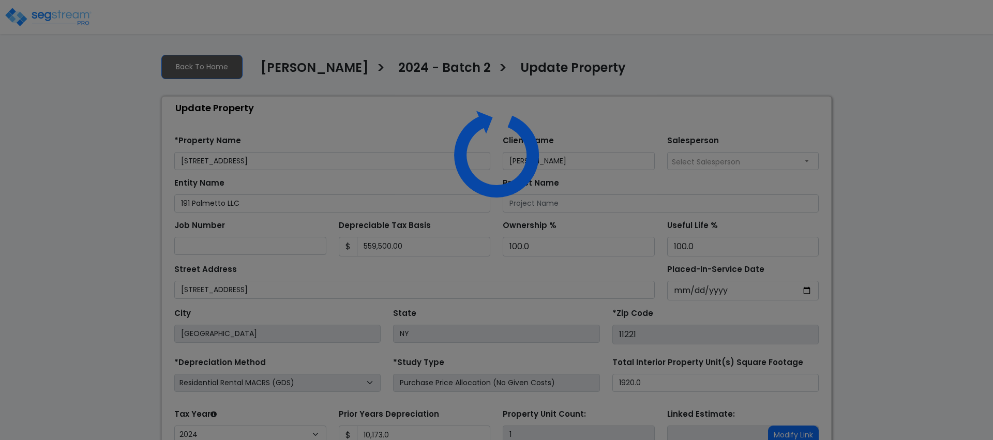
select select "2024"
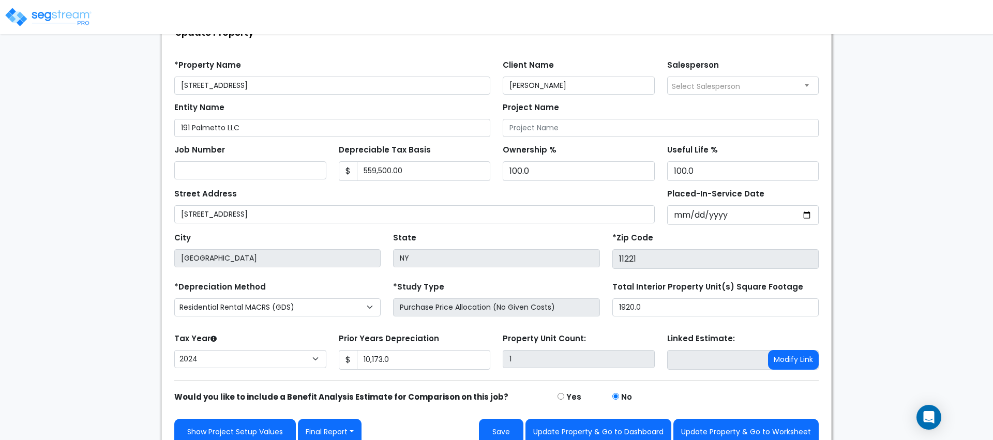
scroll to position [89, 0]
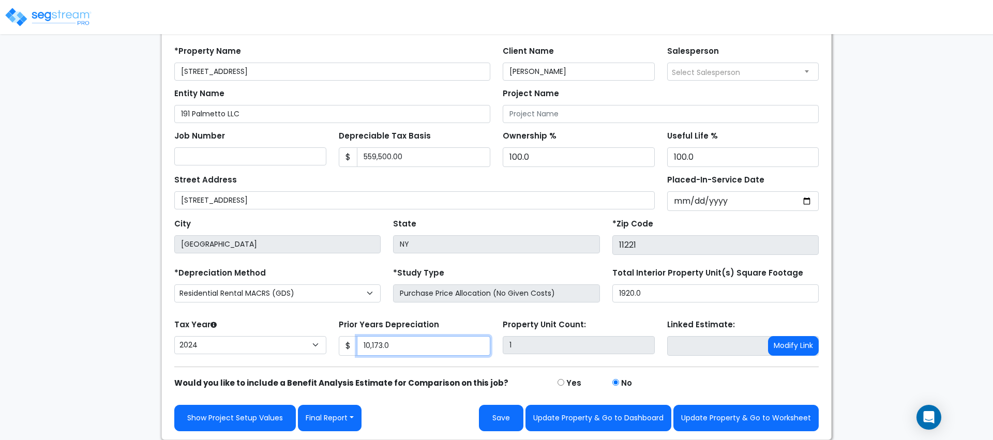
click at [374, 338] on input "10,173.0" at bounding box center [424, 346] width 134 height 20
click at [380, 341] on input "10,173.0" at bounding box center [424, 346] width 134 height 20
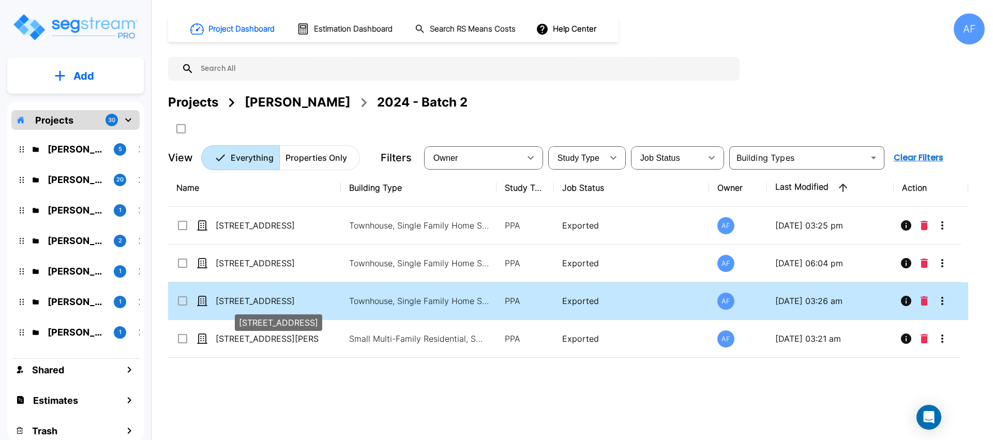
click at [224, 301] on p "[STREET_ADDRESS]" at bounding box center [267, 301] width 103 height 12
checkbox input "true"
click at [224, 301] on p "[STREET_ADDRESS]" at bounding box center [267, 301] width 103 height 12
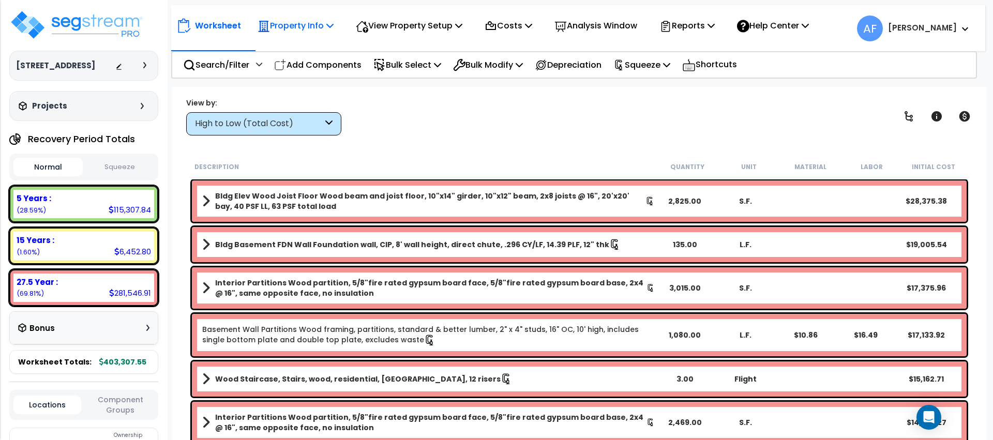
click at [284, 25] on p "Property Info" at bounding box center [296, 26] width 76 height 14
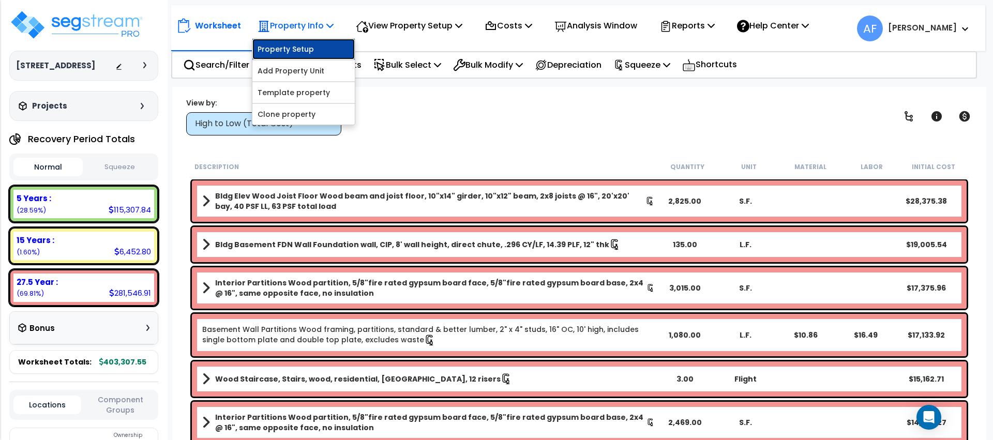
click at [285, 46] on link "Property Setup" at bounding box center [303, 49] width 102 height 21
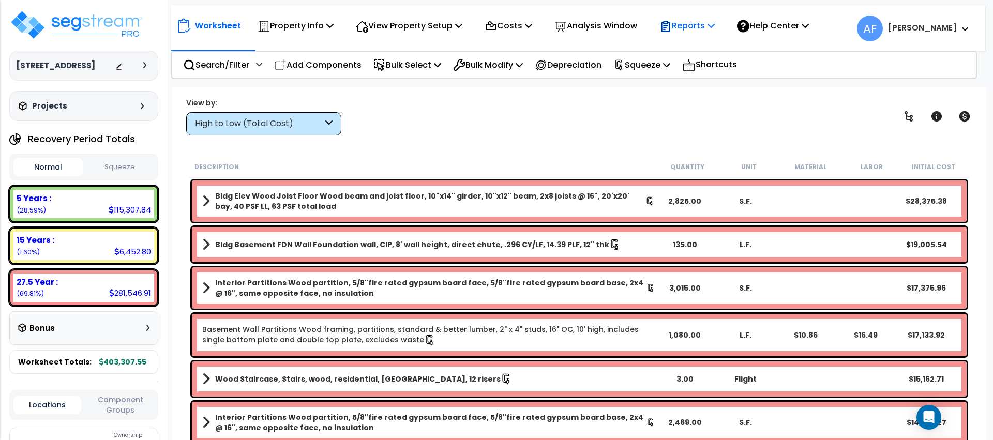
click at [705, 25] on p "Reports" at bounding box center [686, 26] width 55 height 14
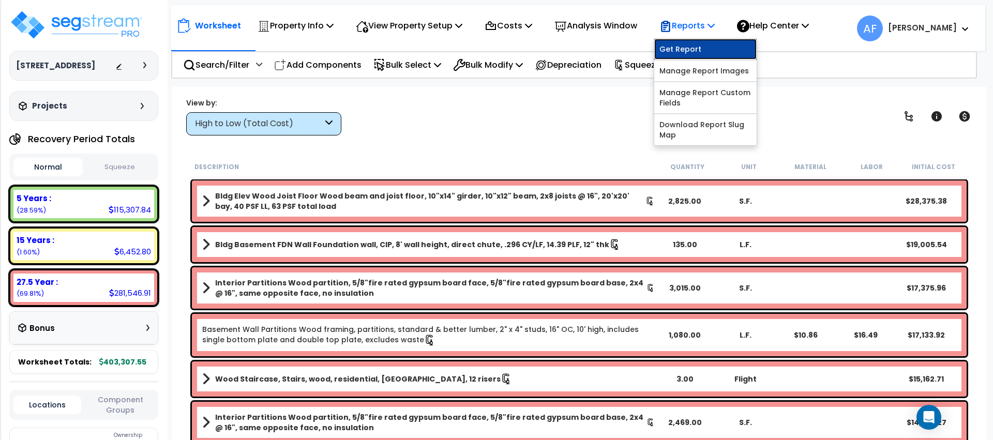
click at [701, 45] on link "Get Report" at bounding box center [705, 49] width 102 height 21
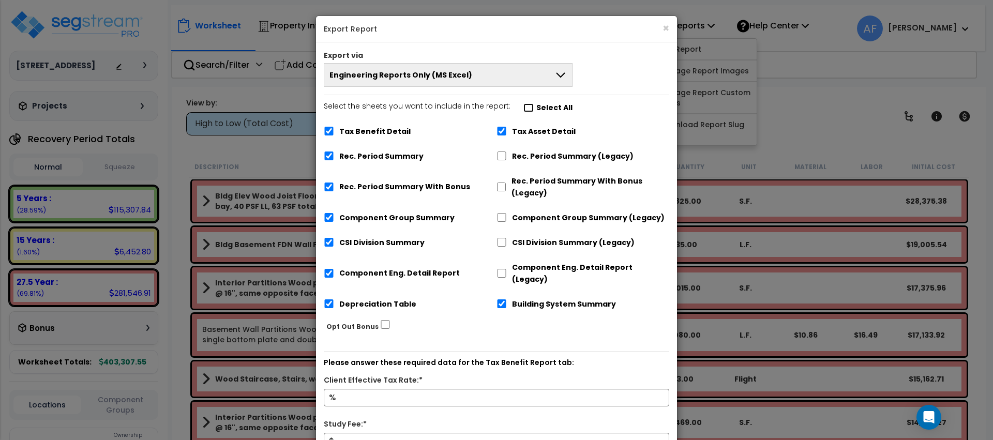
click at [523, 106] on input "Select the sheets you want to include in the report: Select All" at bounding box center [528, 107] width 10 height 9
click at [523, 107] on input "Select the sheets you want to include in the report: Select All" at bounding box center [528, 107] width 10 height 9
checkbox input "false"
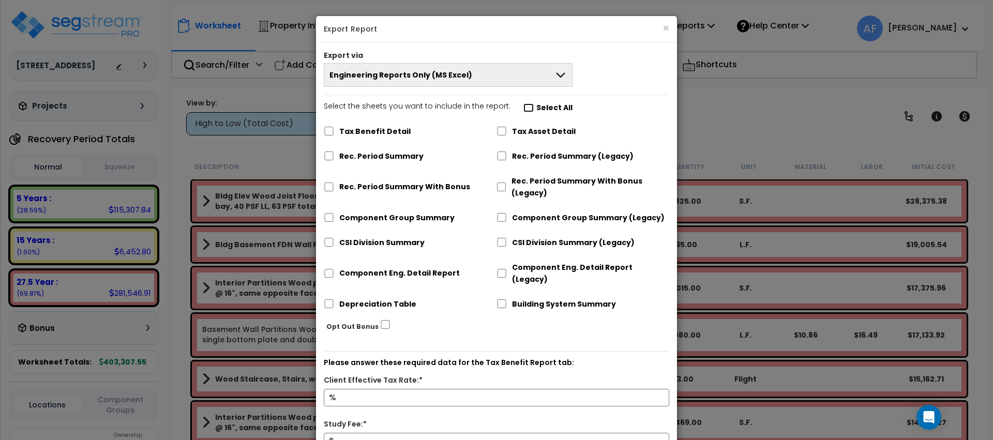
checkbox input "false"
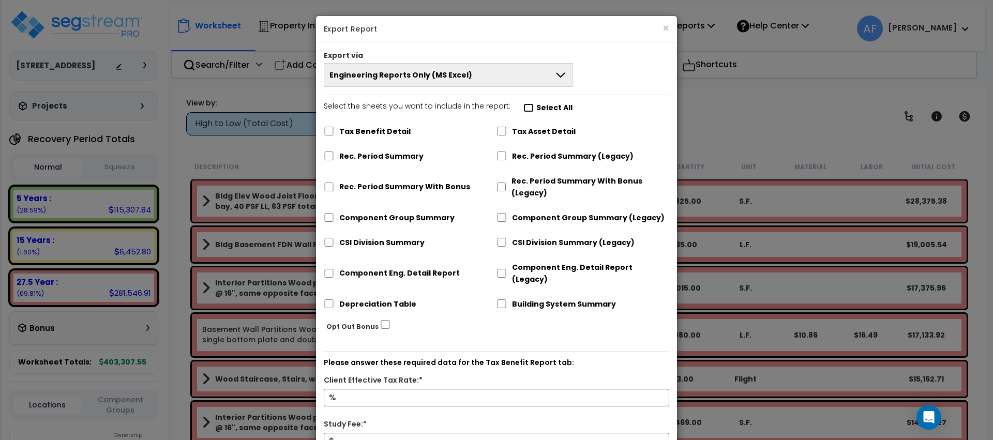
checkbox input "false"
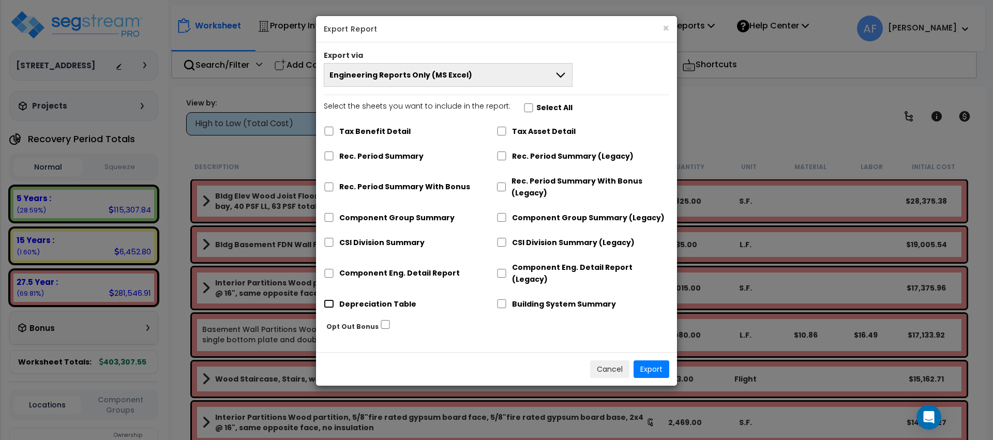
drag, startPoint x: 331, startPoint y: 291, endPoint x: 403, endPoint y: 297, distance: 72.1
click at [335, 293] on div "Depreciation Table" at bounding box center [410, 303] width 173 height 20
click at [326, 299] on input "Depreciation Table" at bounding box center [329, 303] width 10 height 9
checkbox input "true"
click at [653, 360] on button "Export" at bounding box center [651, 369] width 36 height 18
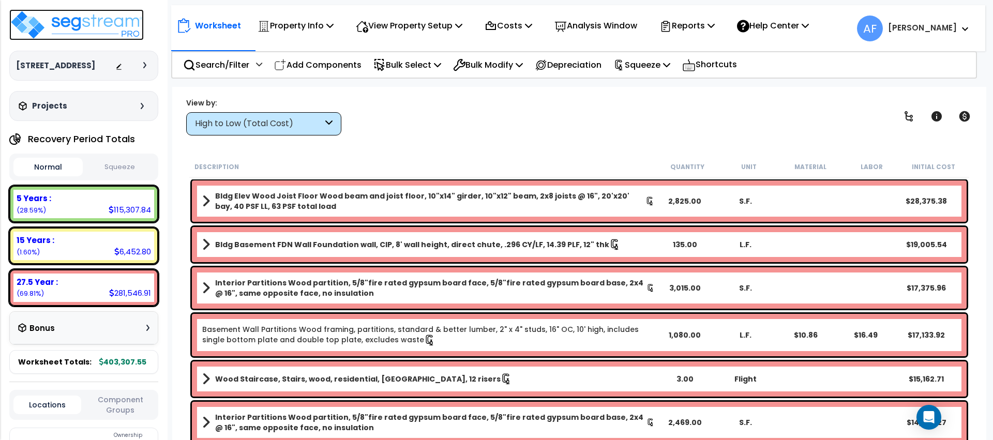
click at [97, 20] on img at bounding box center [76, 24] width 134 height 31
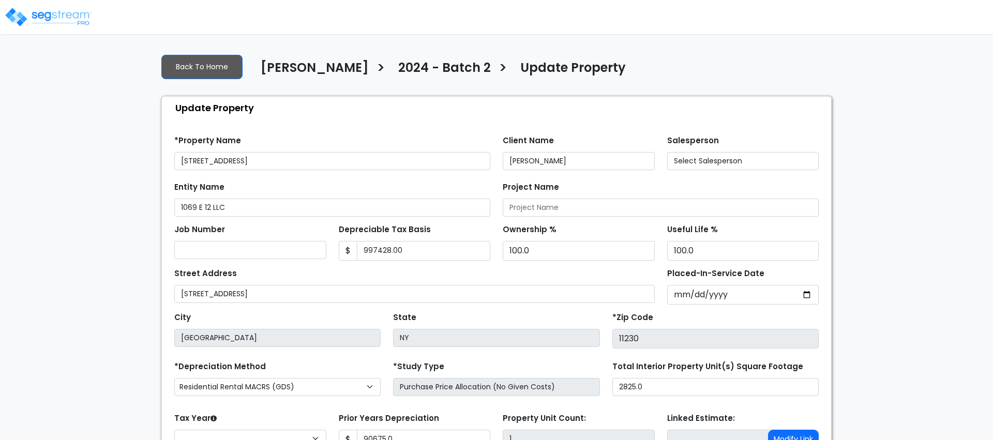
type input "997,428.00"
type input "90,675.0"
select select "2024"
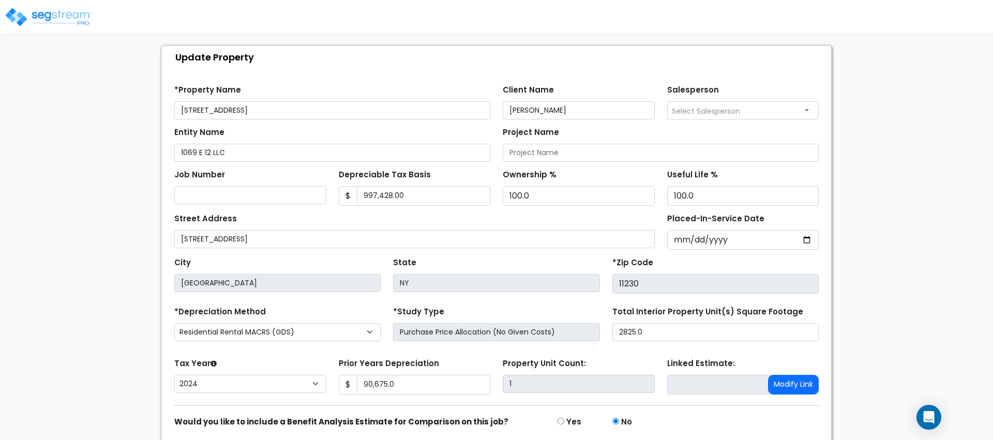
scroll to position [72, 0]
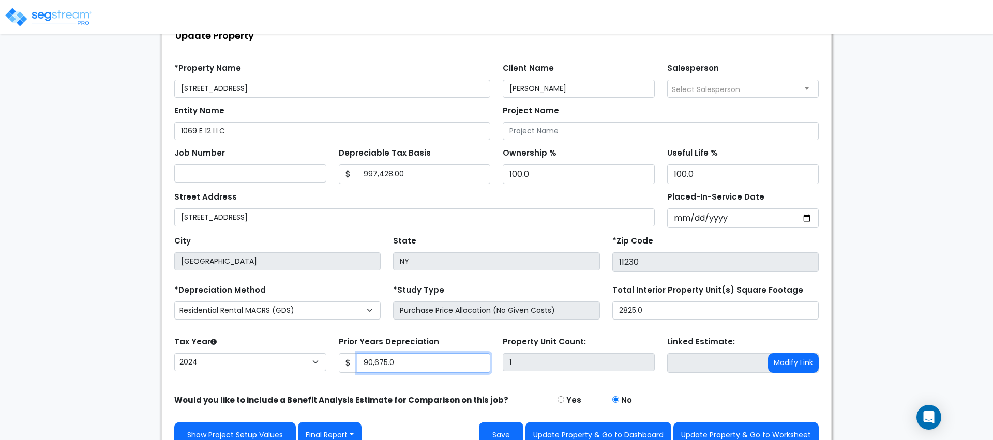
click at [374, 366] on input "90,675.0" at bounding box center [424, 363] width 134 height 20
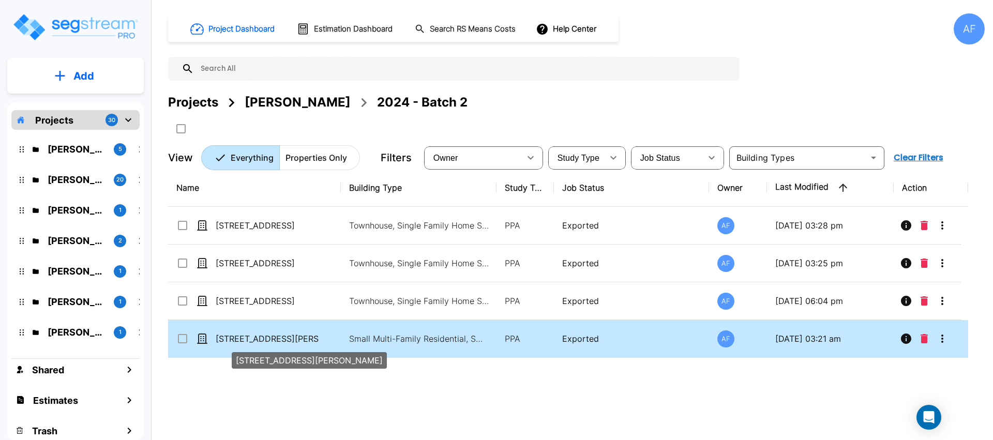
click at [261, 339] on p "[STREET_ADDRESS][PERSON_NAME]" at bounding box center [267, 339] width 103 height 12
checkbox input "true"
click at [261, 339] on p "[STREET_ADDRESS][PERSON_NAME]" at bounding box center [267, 339] width 103 height 12
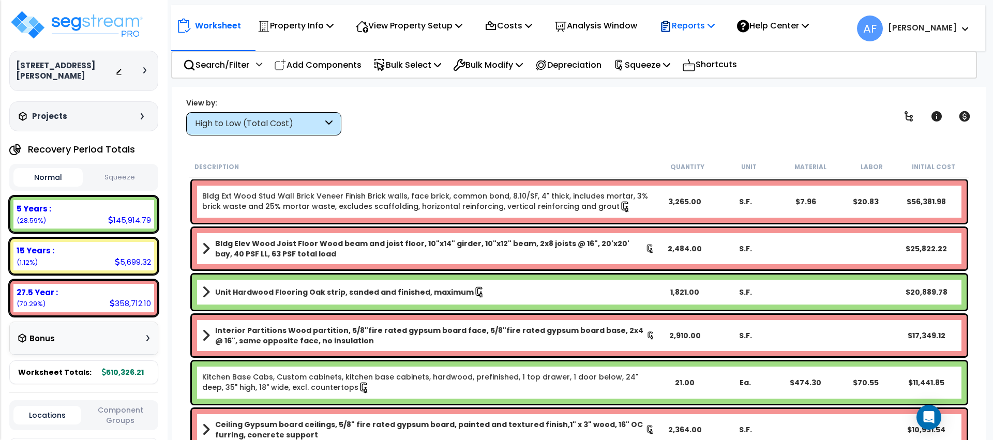
click at [699, 27] on p "Reports" at bounding box center [686, 26] width 55 height 14
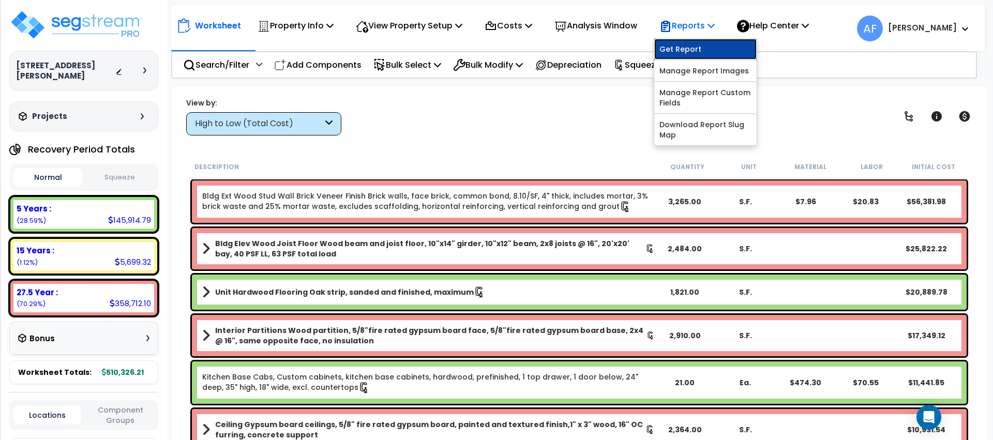
click at [678, 54] on link "Get Report" at bounding box center [705, 49] width 102 height 21
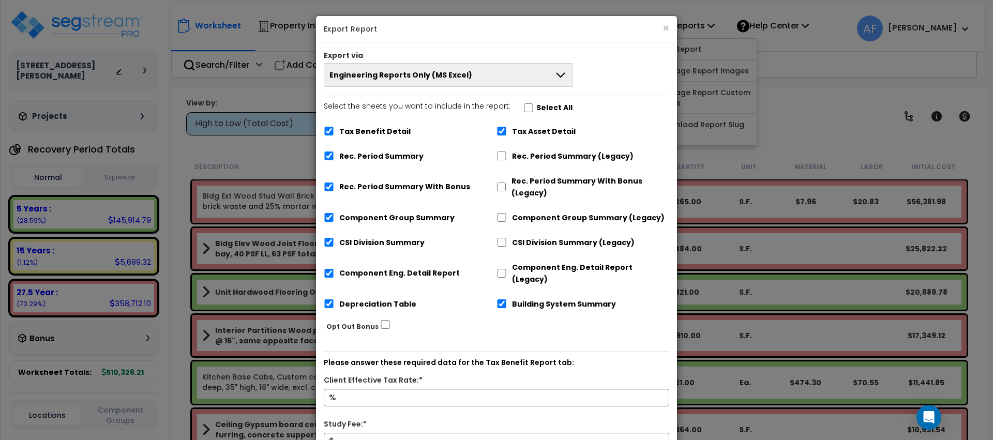
click at [558, 72] on icon at bounding box center [560, 75] width 12 height 12
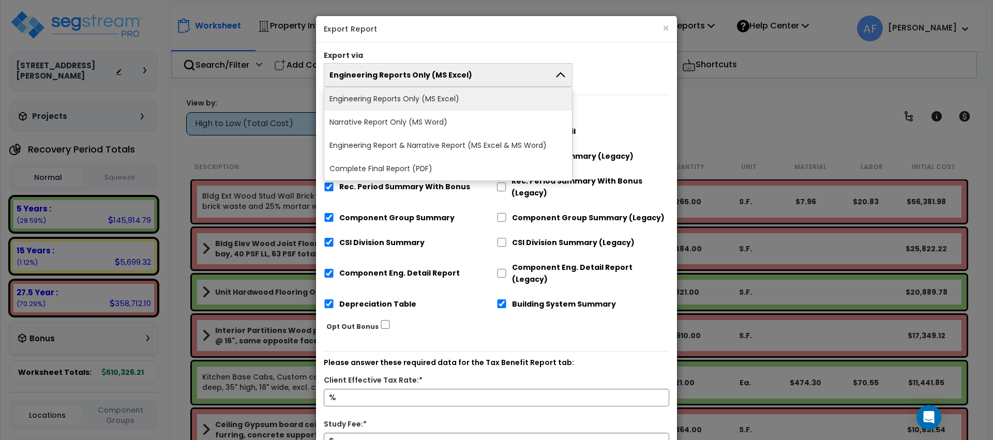
click at [616, 96] on div "Export via Engineering Reports Only (MS Excel) Engineering Reports Only (MS Exc…" at bounding box center [496, 278] width 361 height 472
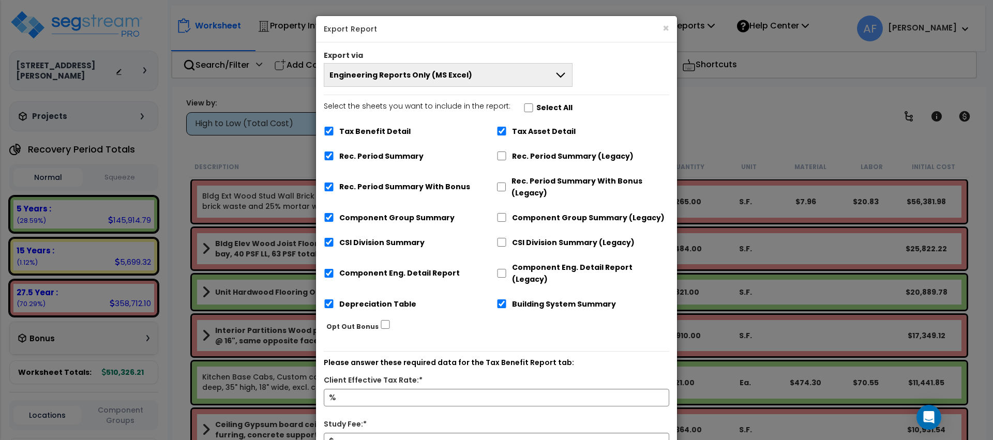
click at [528, 105] on label "Select the sheets you want to include in the report: Select All" at bounding box center [448, 109] width 249 height 18
click at [528, 105] on input "Select the sheets you want to include in the report: Select All" at bounding box center [528, 107] width 10 height 9
click at [525, 105] on input "Select the sheets you want to include in the report: Select All" at bounding box center [528, 107] width 10 height 9
checkbox input "false"
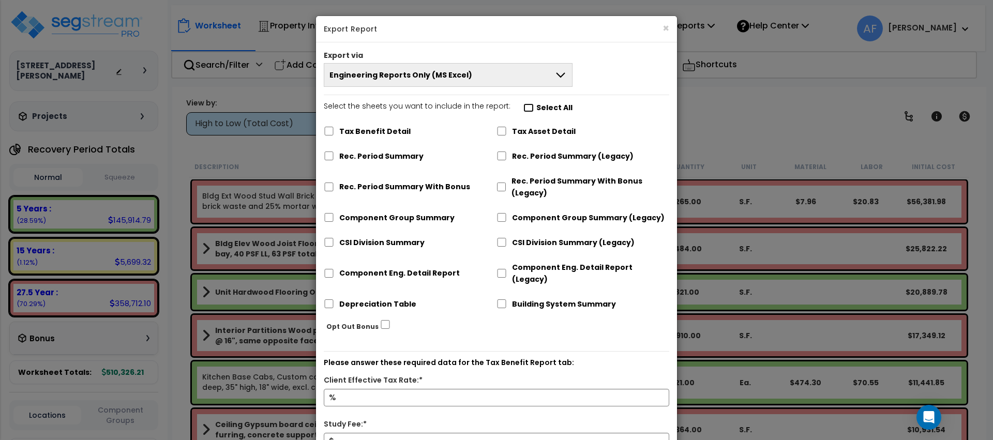
checkbox input "false"
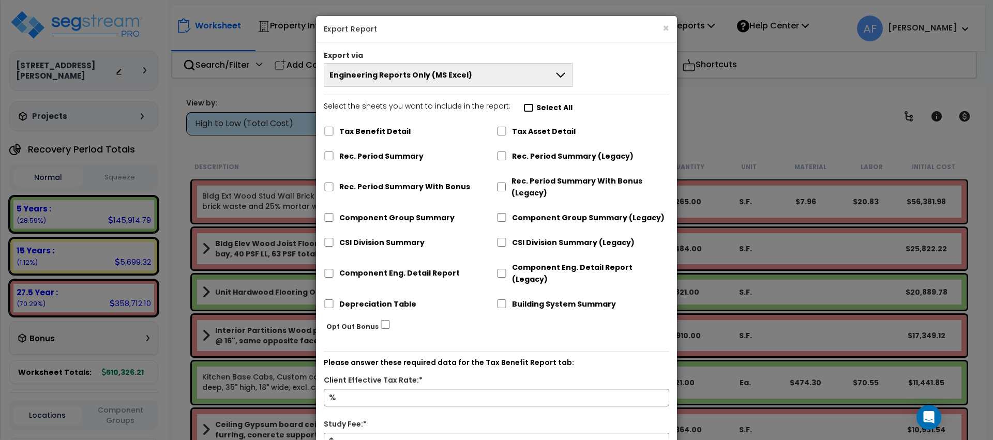
checkbox input "false"
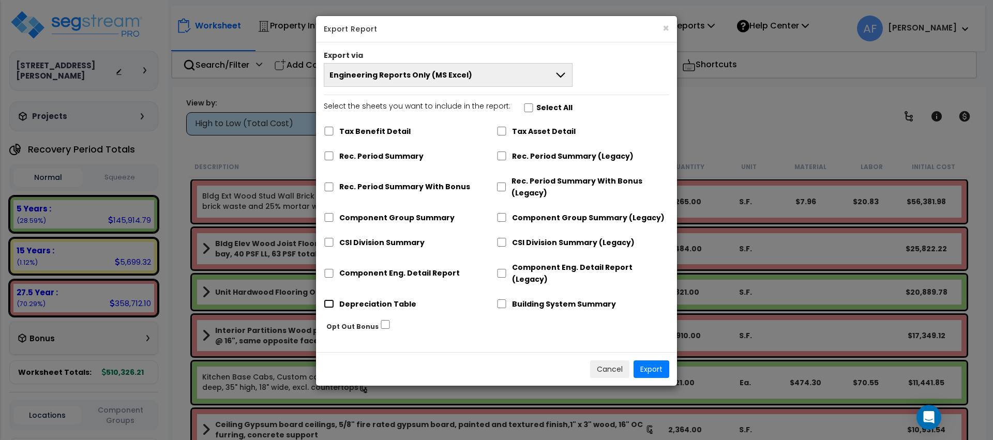
click at [326, 299] on input "Depreciation Table" at bounding box center [329, 303] width 10 height 9
checkbox input "true"
click at [672, 358] on div "Cancel Export" at bounding box center [496, 369] width 361 height 34
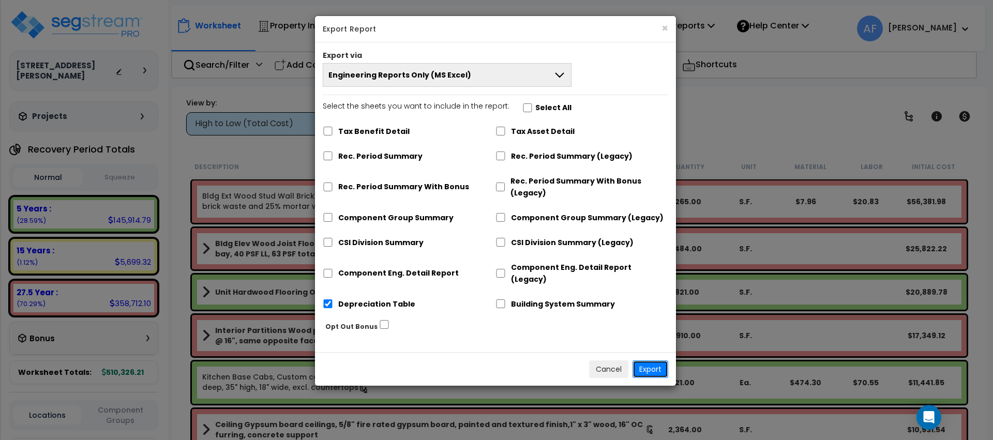
click at [665, 360] on button "Export" at bounding box center [650, 369] width 36 height 18
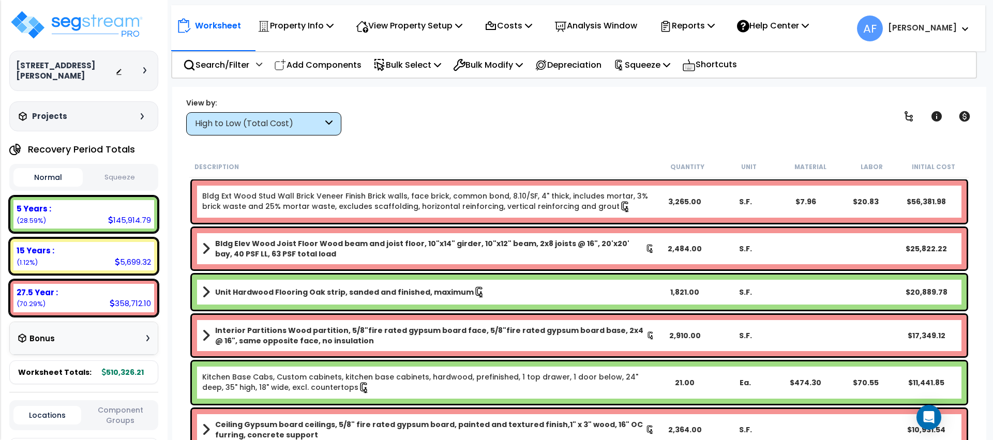
click at [466, 109] on div "View by: High to Low (Total Cost) High to Low (Total Cost)" at bounding box center [579, 116] width 793 height 38
click at [306, 24] on p "Property Info" at bounding box center [296, 26] width 76 height 14
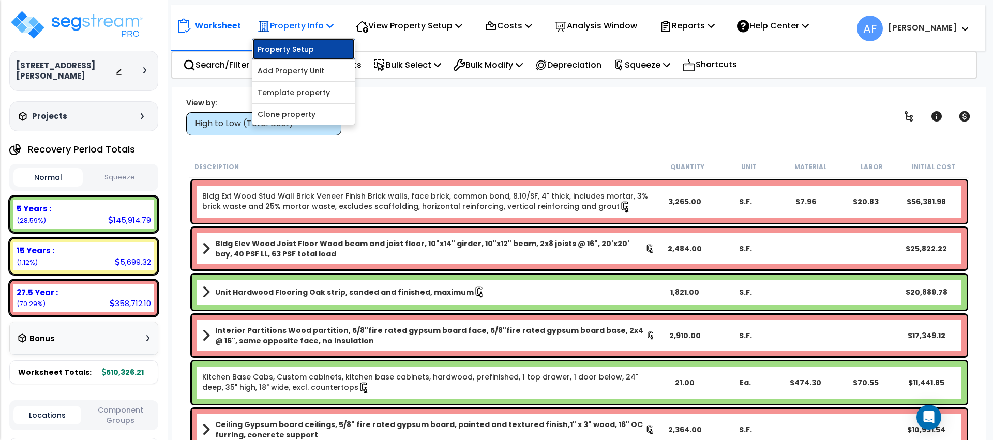
click at [305, 46] on link "Property Setup" at bounding box center [303, 49] width 102 height 21
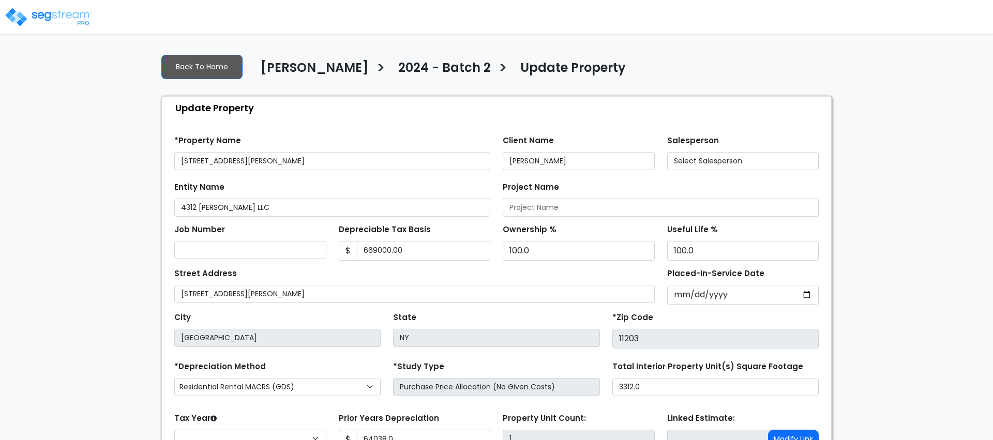
type input "669,000.00"
type input "64,038.0"
select select "2024"
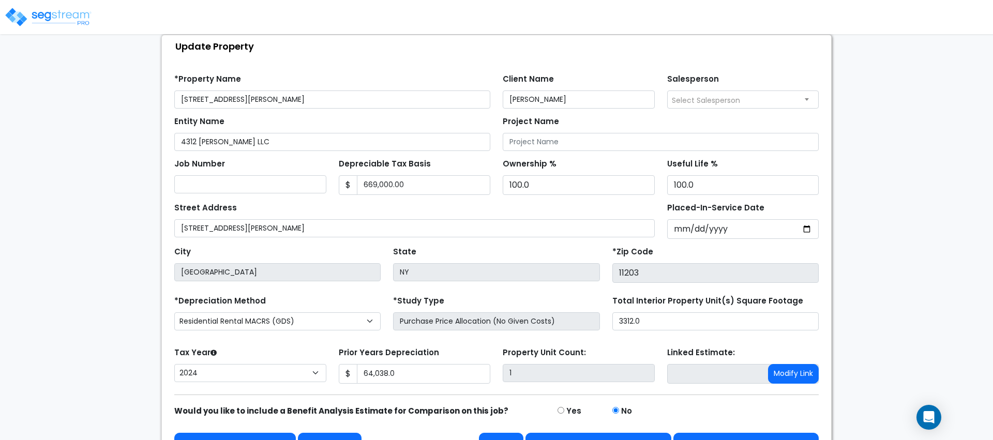
scroll to position [89, 0]
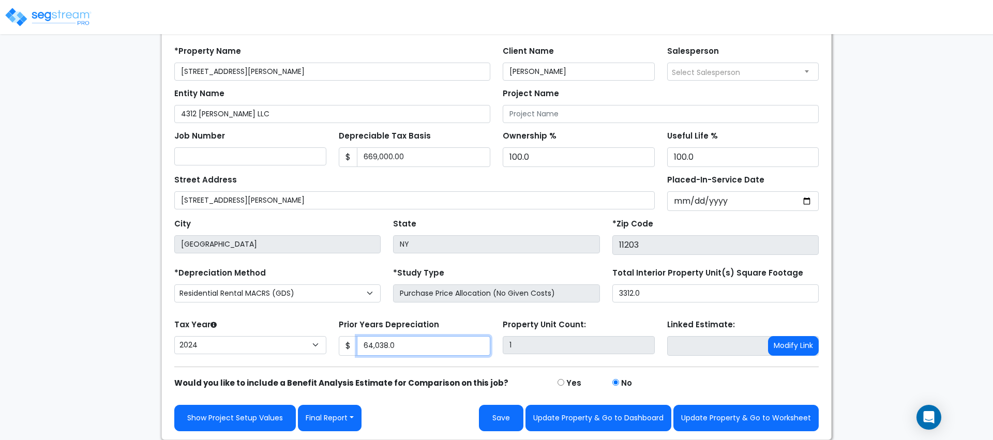
click at [372, 344] on input "64,038.0" at bounding box center [424, 346] width 134 height 20
click at [37, 7] on img at bounding box center [48, 17] width 88 height 21
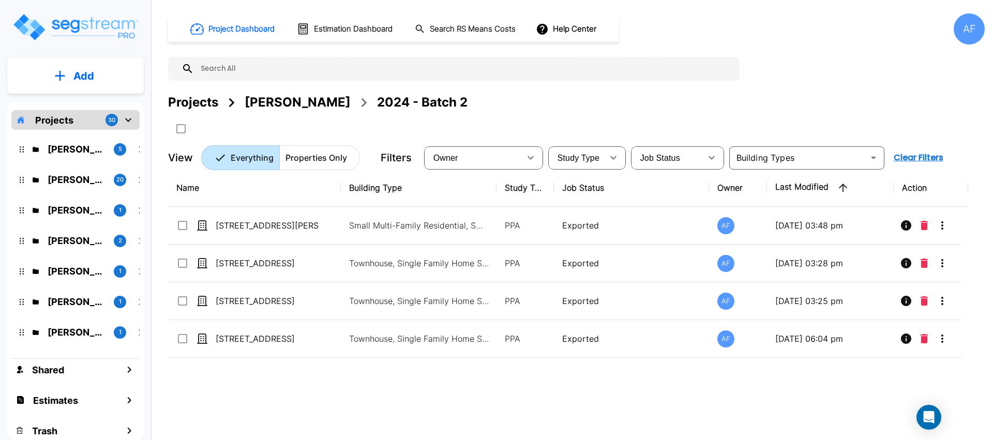
click at [295, 99] on div "[PERSON_NAME]" at bounding box center [298, 102] width 106 height 19
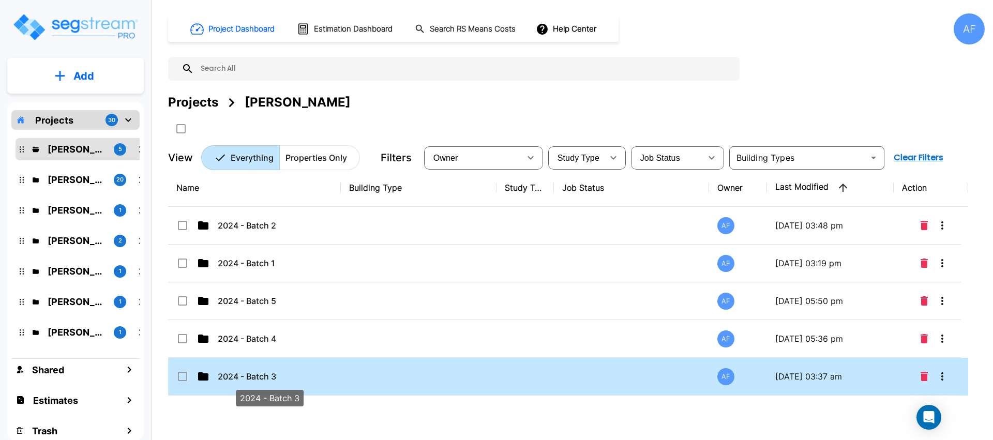
click at [321, 375] on p "2024 - Batch 3" at bounding box center [269, 376] width 103 height 12
checkbox input "true"
click at [321, 375] on p "2024 - Batch 3" at bounding box center [269, 376] width 103 height 12
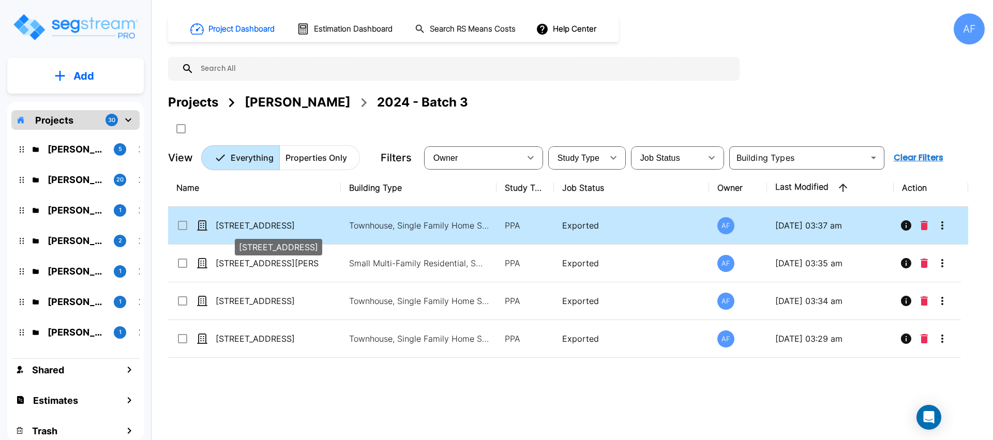
click at [283, 221] on p "[STREET_ADDRESS]" at bounding box center [267, 225] width 103 height 12
checkbox input "true"
click at [283, 221] on p "[STREET_ADDRESS]" at bounding box center [267, 225] width 103 height 12
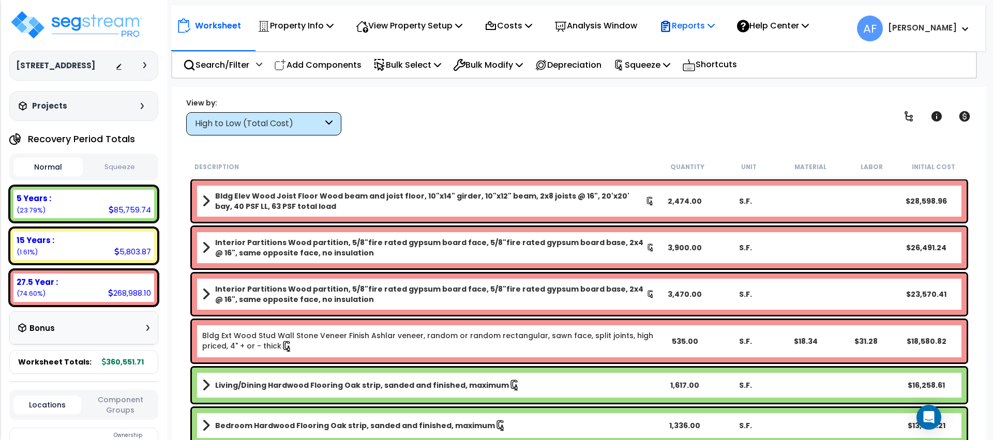
click at [672, 21] on icon at bounding box center [665, 26] width 12 height 12
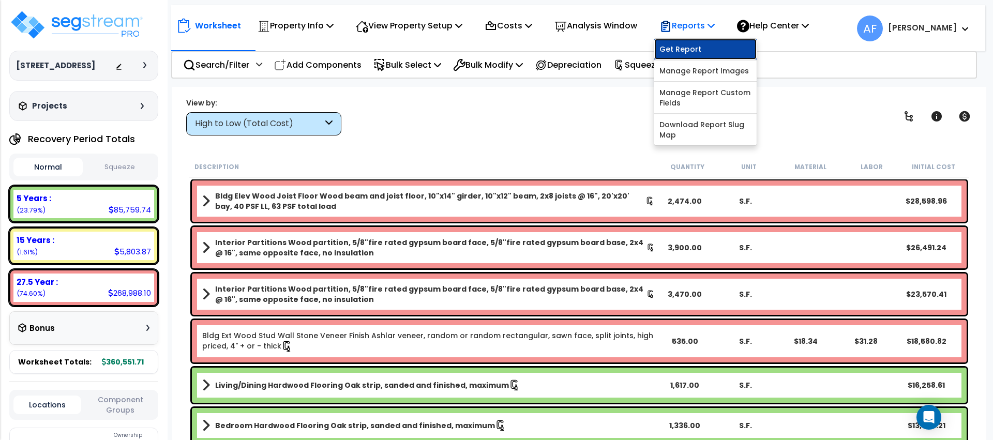
click at [681, 49] on link "Get Report" at bounding box center [705, 49] width 102 height 21
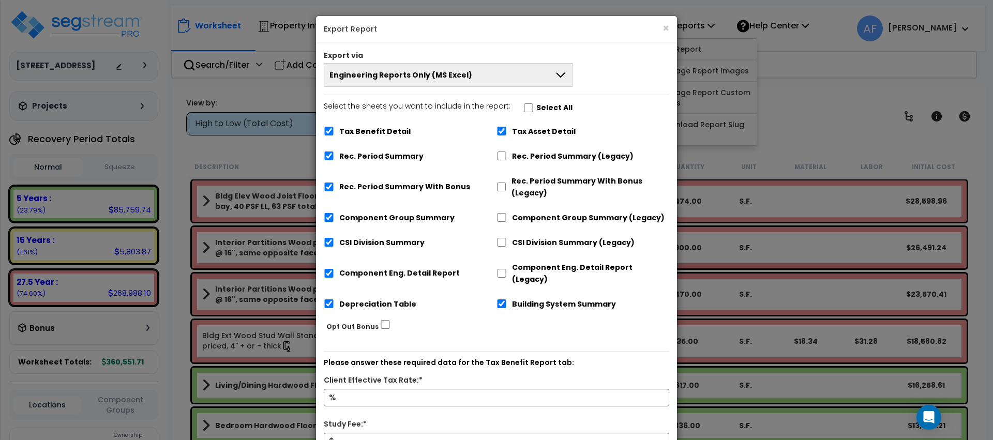
click at [492, 73] on button "Engineering Reports Only (MS Excel)" at bounding box center [448, 75] width 249 height 24
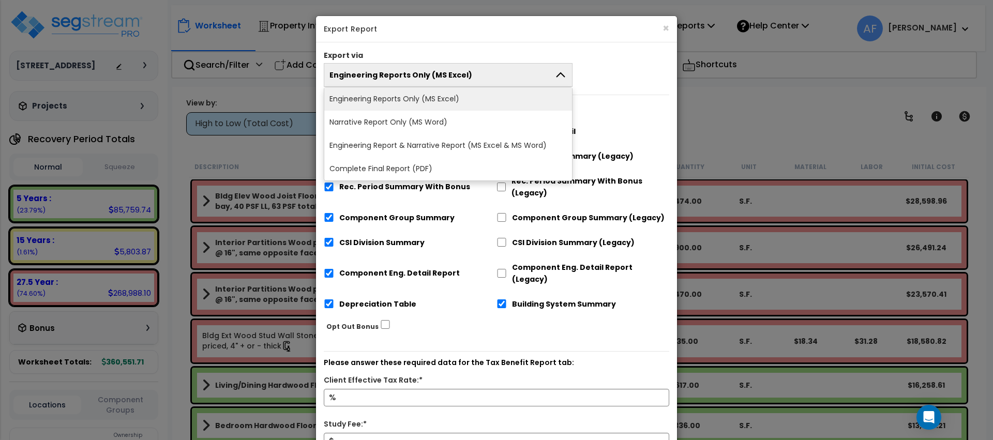
click at [592, 125] on div "Tax Asset Detail" at bounding box center [582, 130] width 173 height 20
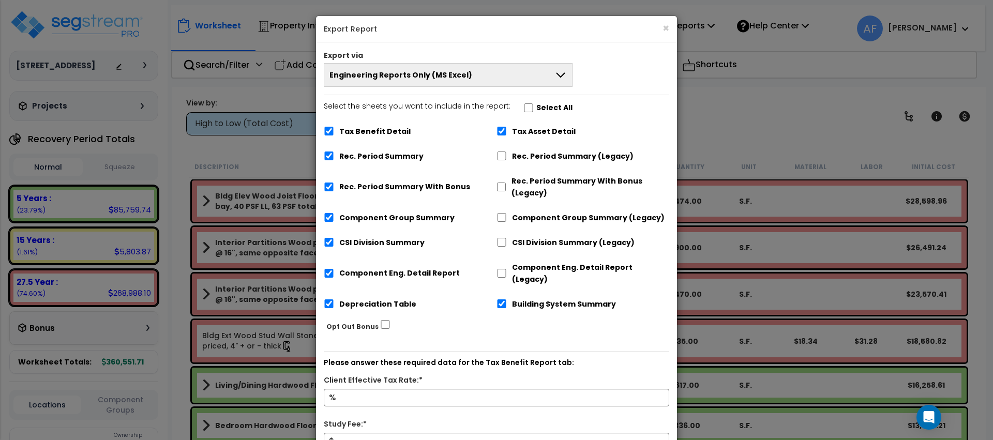
click at [527, 109] on label "Select the sheets you want to include in the report: Select All" at bounding box center [448, 109] width 249 height 18
click at [526, 108] on input "Select the sheets you want to include in the report: Select All" at bounding box center [528, 107] width 10 height 9
checkbox input "true"
click at [323, 299] on input "Depreciation Table" at bounding box center [328, 303] width 10 height 9
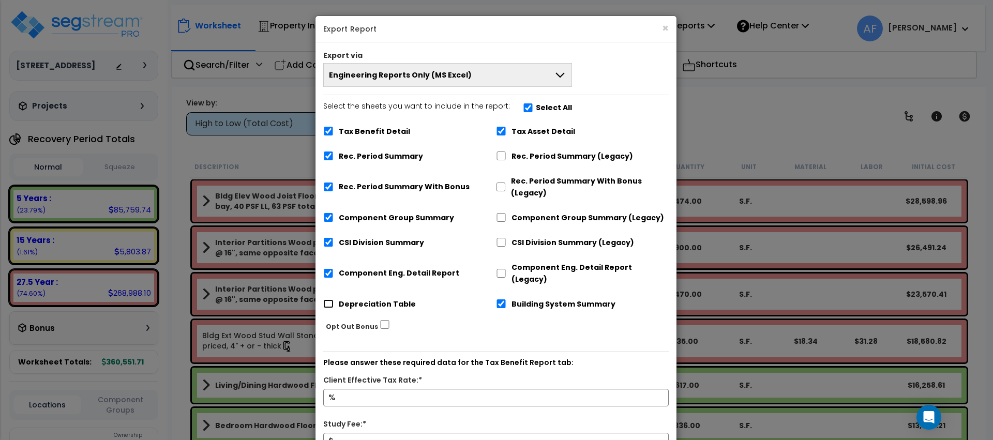
checkbox input "true"
click at [522, 112] on label "Select the sheets you want to include in the report: Select All" at bounding box center [447, 109] width 249 height 18
click at [523, 112] on input "Select the sheets you want to include in the report: Select All" at bounding box center [528, 107] width 10 height 9
checkbox input "false"
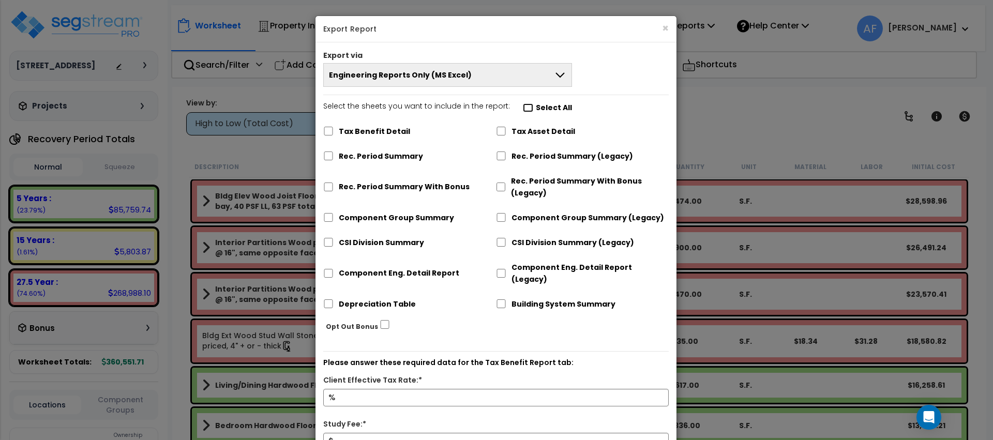
checkbox input "false"
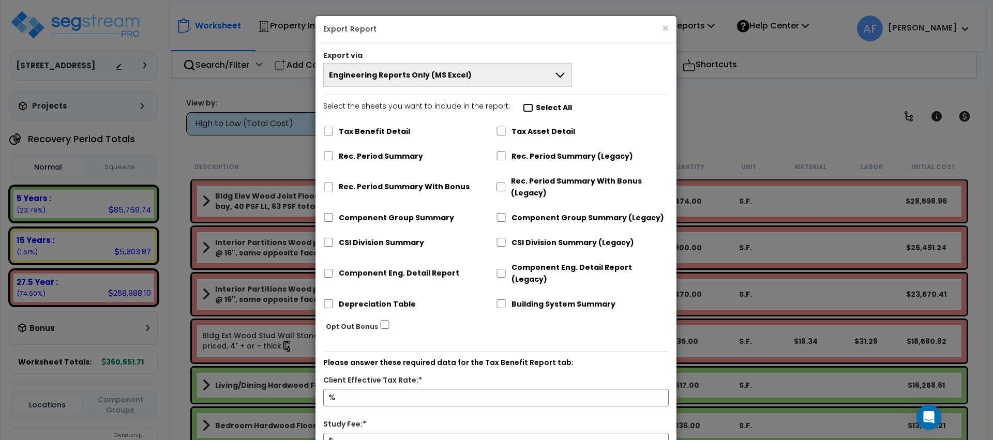
checkbox input "false"
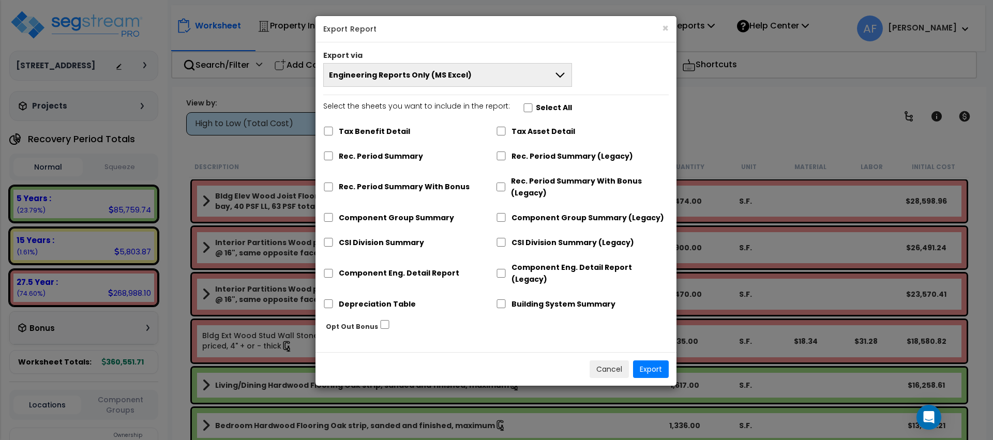
click at [522, 112] on label "Select the sheets you want to include in the report: Select All" at bounding box center [447, 109] width 249 height 18
click at [523, 112] on input "Select the sheets you want to include in the report: Select All" at bounding box center [528, 107] width 10 height 9
checkbox input "true"
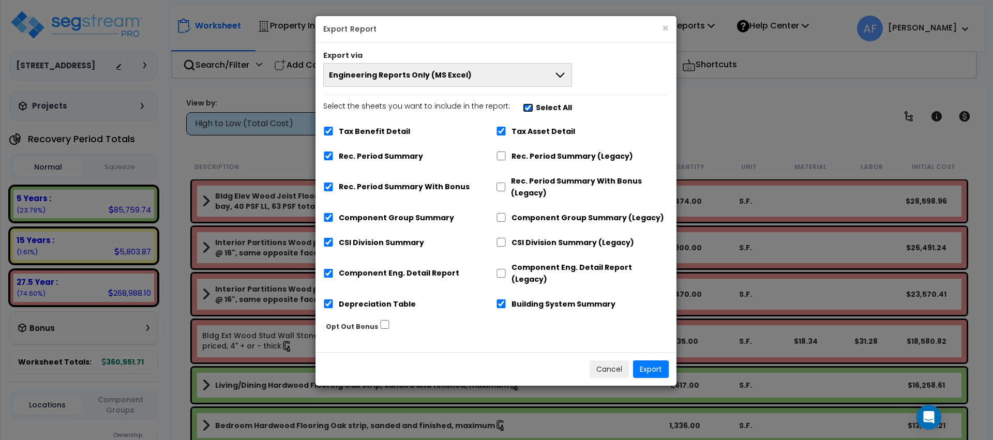
checkbox input "true"
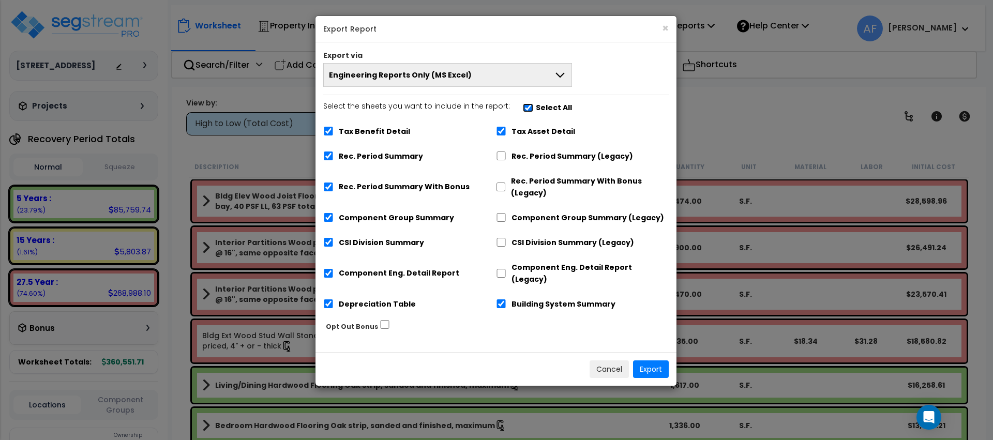
checkbox input "true"
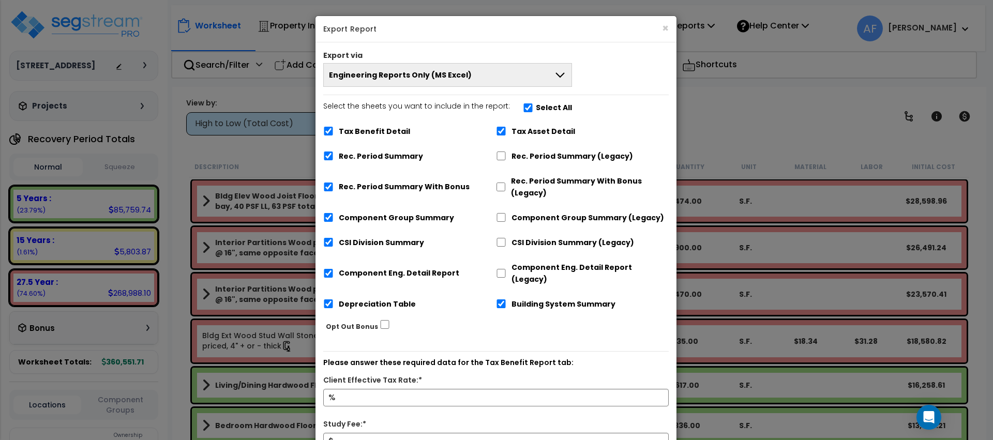
click at [522, 112] on label "Select the sheets you want to include in the report: Select All" at bounding box center [447, 109] width 249 height 18
click at [523, 112] on input "Select the sheets you want to include in the report: Select All" at bounding box center [528, 107] width 10 height 9
checkbox input "false"
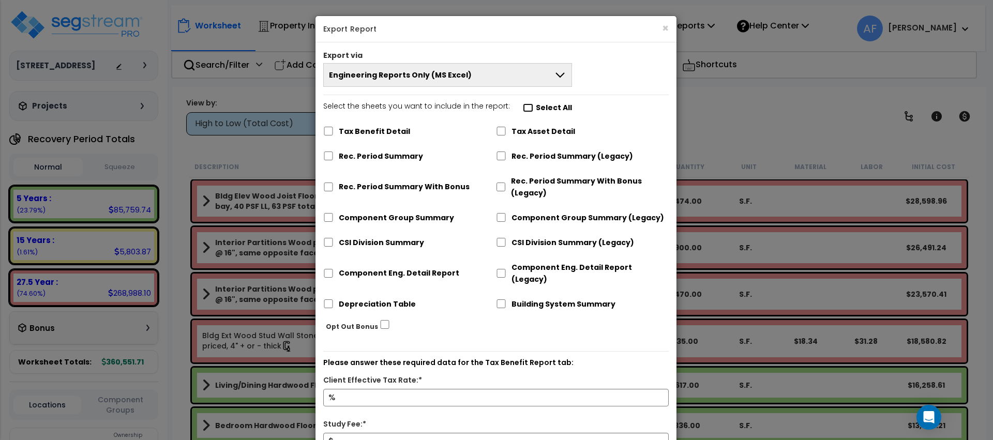
checkbox input "false"
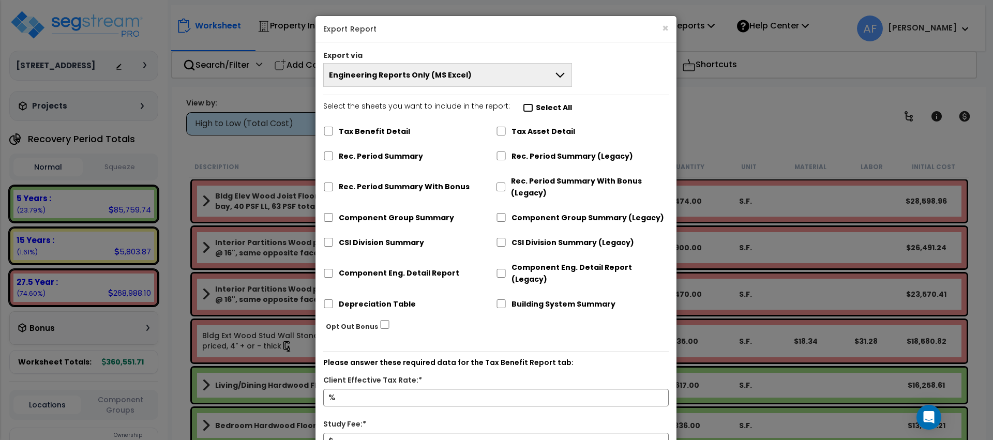
checkbox input "false"
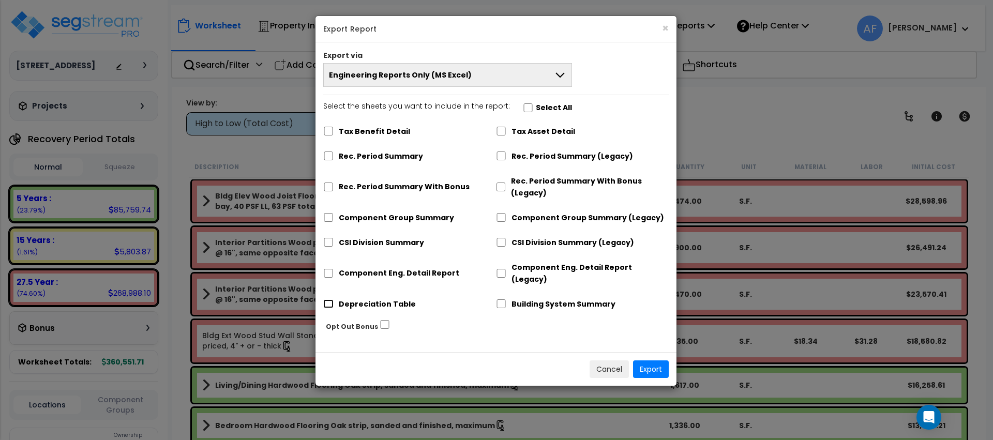
click at [325, 299] on input "Depreciation Table" at bounding box center [328, 303] width 10 height 9
checkbox input "true"
click at [655, 360] on button "Export" at bounding box center [651, 369] width 36 height 18
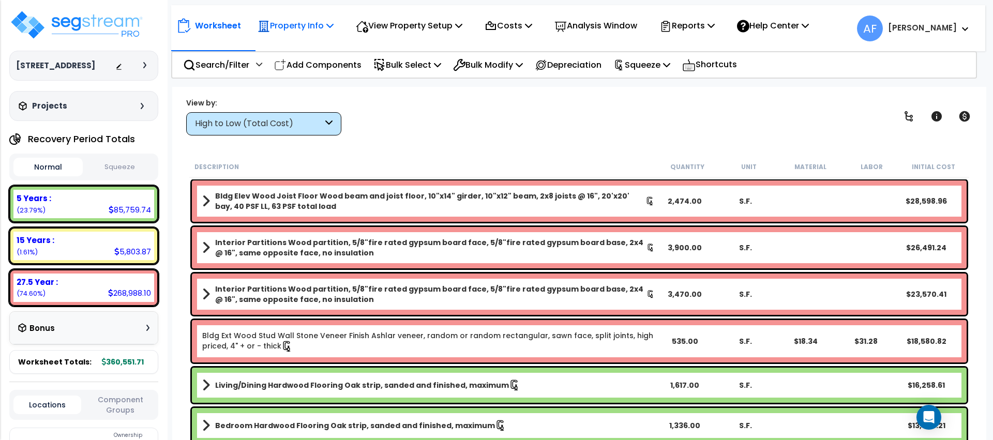
click at [265, 33] on p "Property Info" at bounding box center [296, 26] width 76 height 14
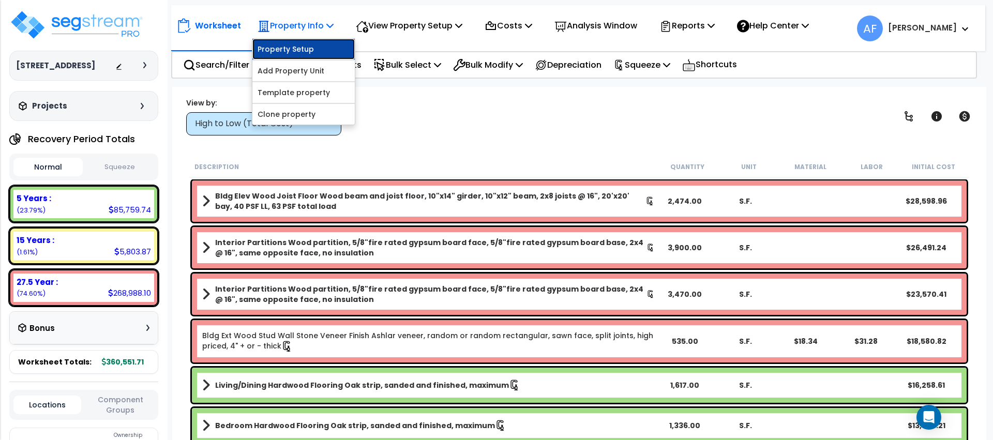
click at [282, 53] on link "Property Setup" at bounding box center [303, 49] width 102 height 21
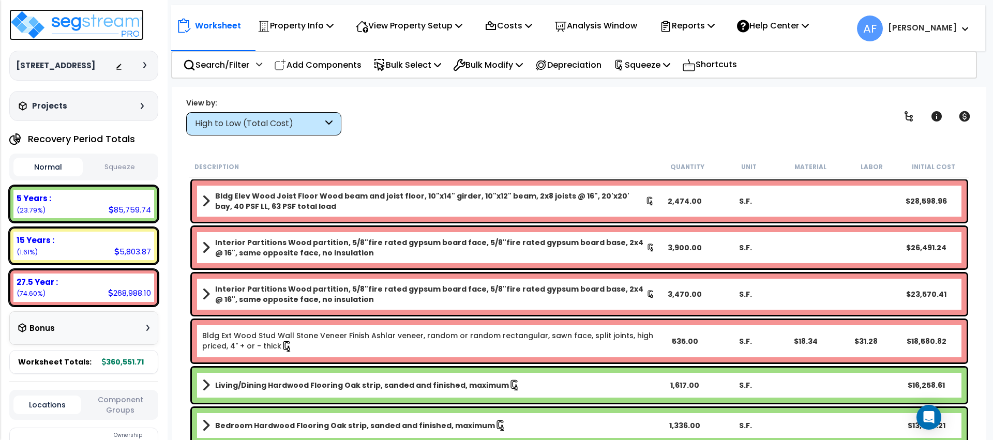
click at [115, 27] on img at bounding box center [76, 24] width 134 height 31
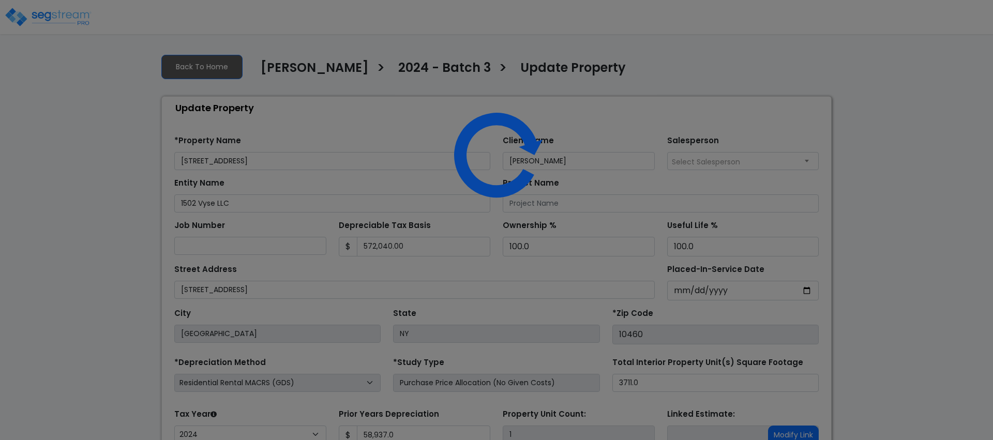
select select "2024"
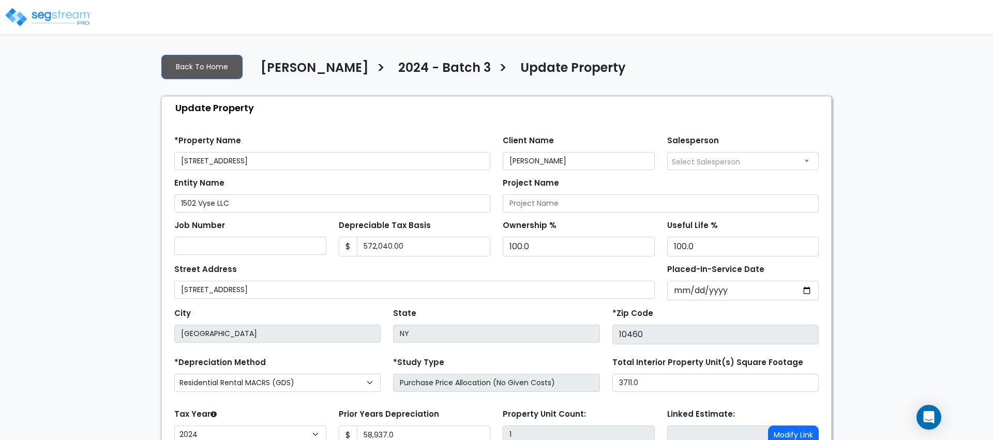
scroll to position [89, 0]
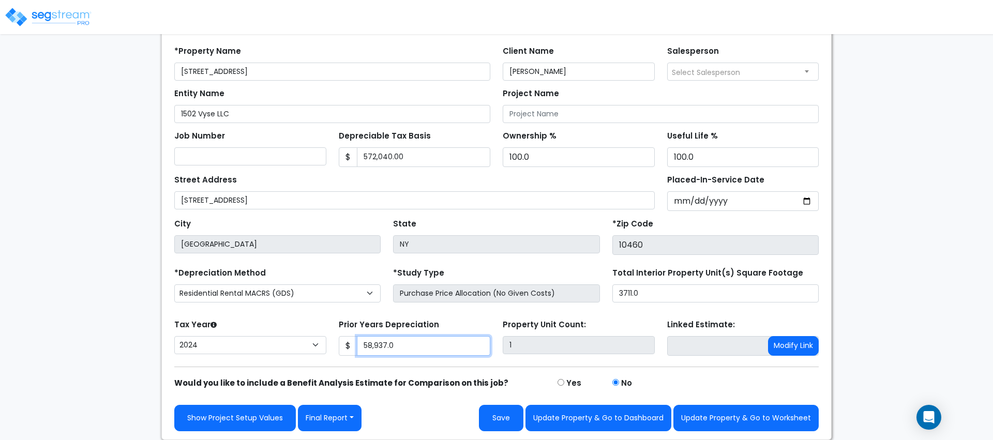
click at [397, 343] on input "58,937.0" at bounding box center [424, 346] width 134 height 20
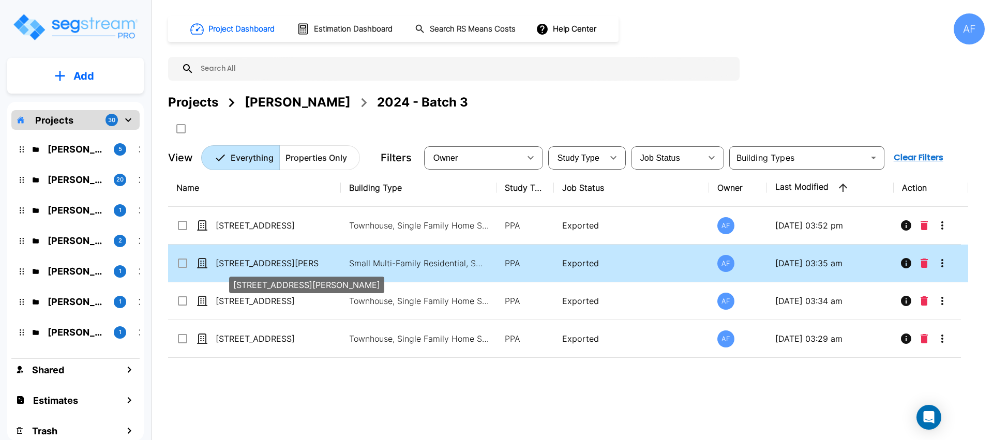
click at [263, 263] on p "[STREET_ADDRESS][PERSON_NAME]" at bounding box center [267, 263] width 103 height 12
checkbox input "true"
click at [263, 263] on p "[STREET_ADDRESS][PERSON_NAME]" at bounding box center [267, 263] width 103 height 12
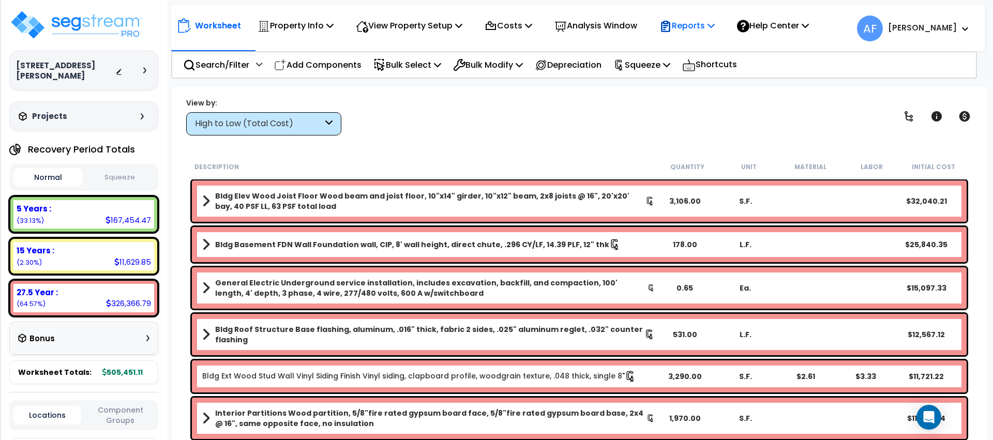
click at [693, 26] on p "Reports" at bounding box center [686, 26] width 55 height 14
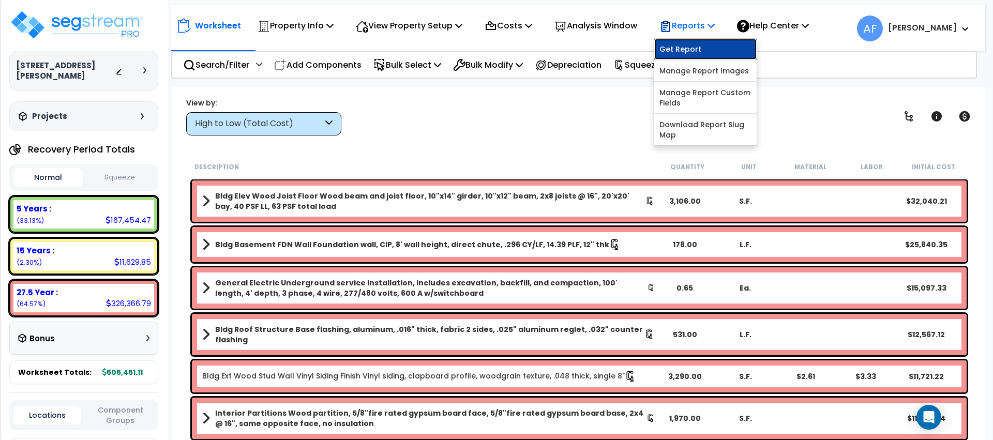
click at [701, 39] on link "Get Report" at bounding box center [705, 49] width 102 height 21
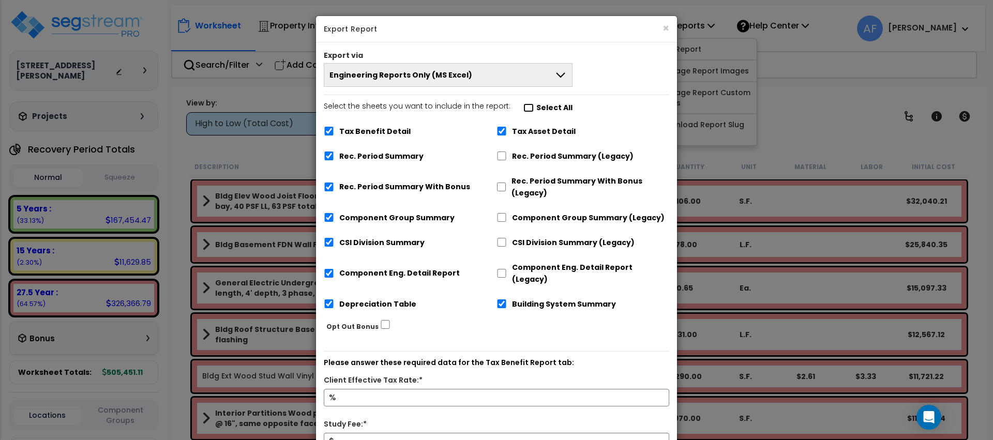
click at [523, 107] on input "Select the sheets you want to include in the report: Select All" at bounding box center [528, 107] width 10 height 9
checkbox input "false"
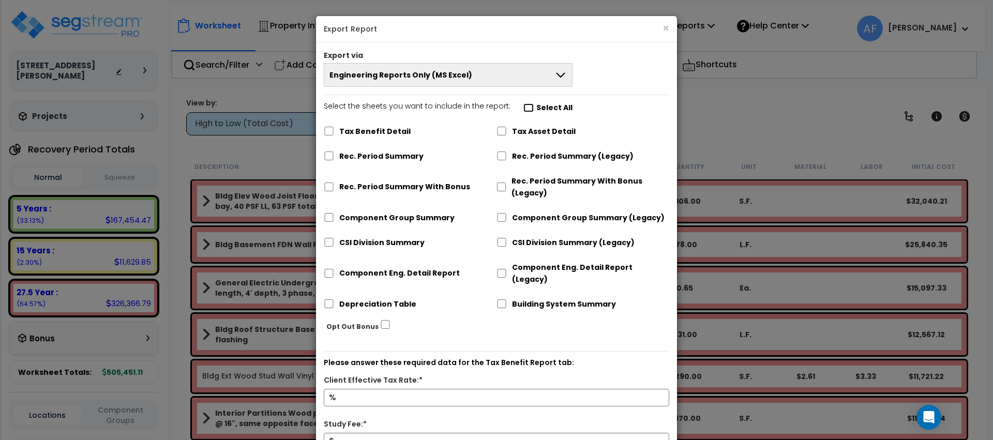
checkbox input "false"
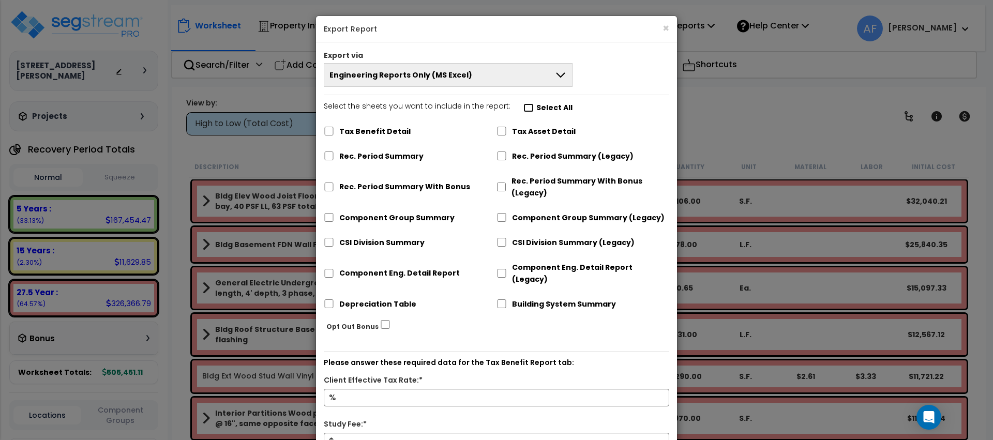
checkbox input "false"
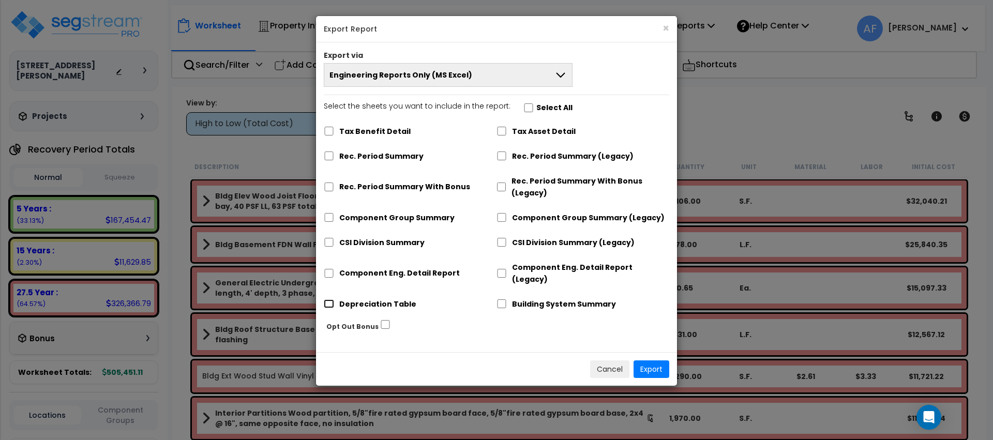
click at [330, 299] on input "Depreciation Table" at bounding box center [329, 303] width 10 height 9
checkbox input "true"
click at [645, 360] on button "Export" at bounding box center [651, 369] width 36 height 18
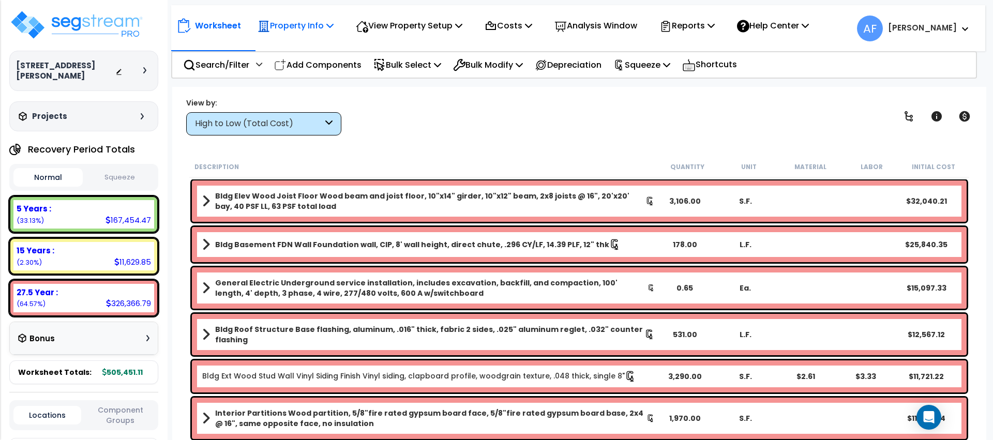
click at [294, 24] on p "Property Info" at bounding box center [296, 26] width 76 height 14
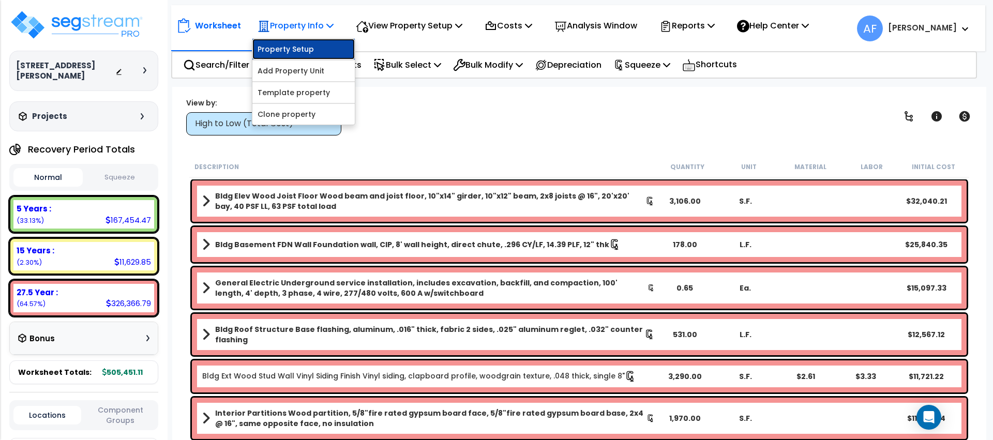
click at [295, 44] on link "Property Setup" at bounding box center [303, 49] width 102 height 21
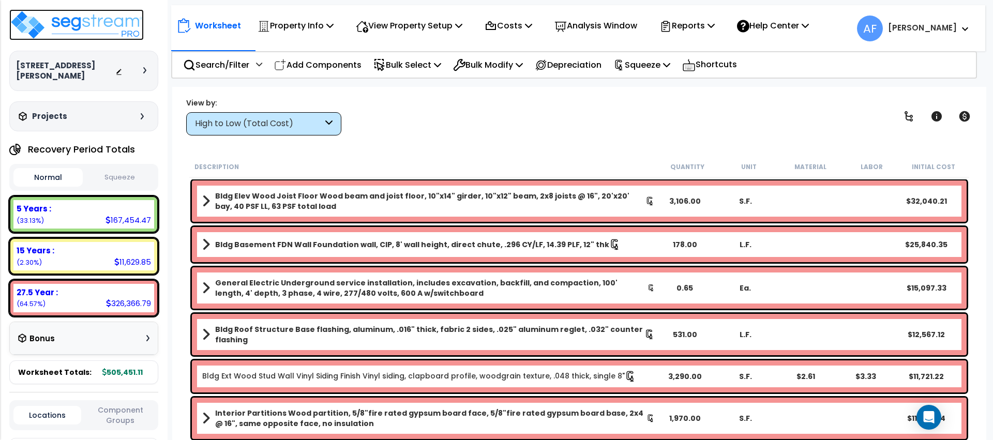
click at [51, 30] on img at bounding box center [76, 24] width 134 height 31
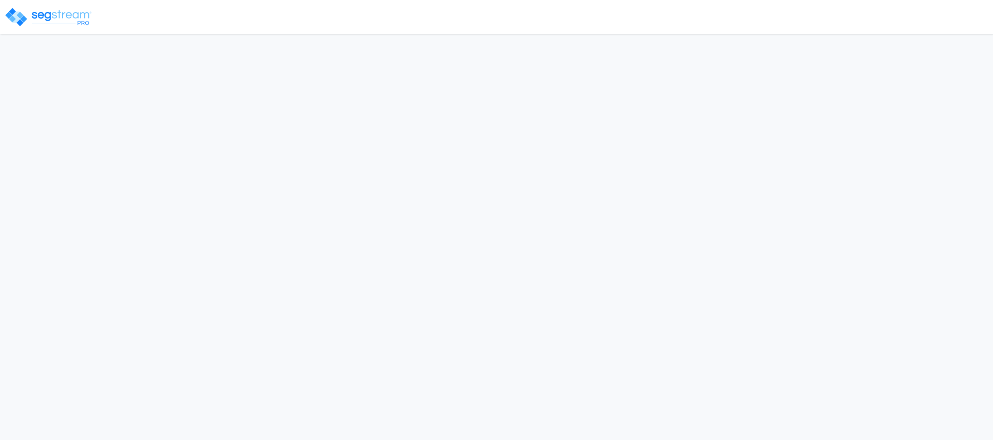
select select "2024"
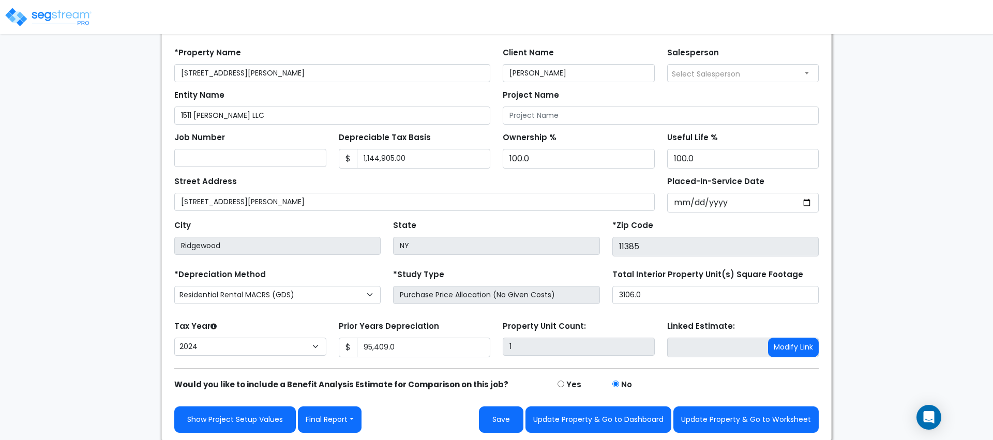
scroll to position [89, 0]
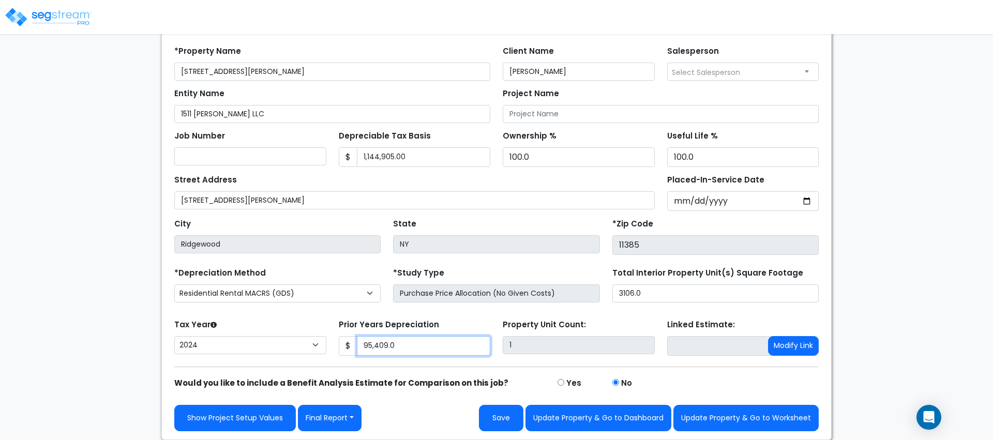
click at [378, 344] on input "95,409.0" at bounding box center [424, 346] width 134 height 20
click at [80, 10] on img at bounding box center [48, 17] width 88 height 21
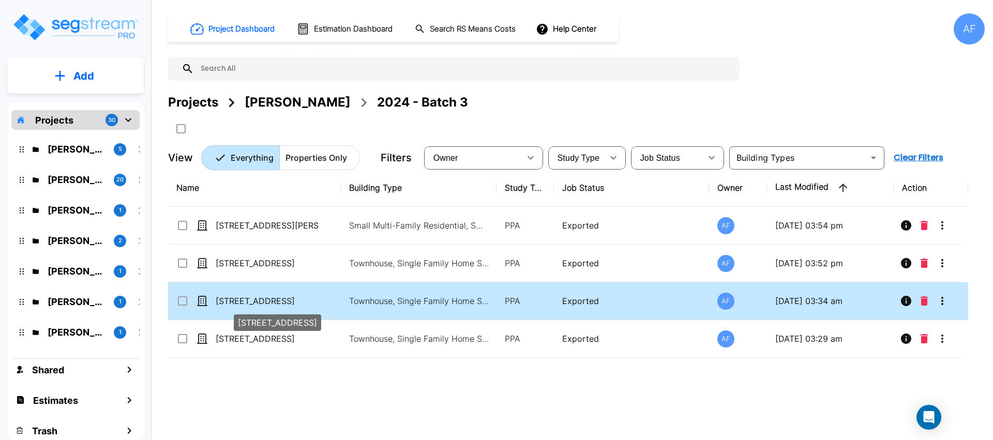
click at [248, 305] on p "[STREET_ADDRESS]" at bounding box center [267, 301] width 103 height 12
checkbox input "true"
click at [248, 305] on p "[STREET_ADDRESS]" at bounding box center [267, 301] width 103 height 12
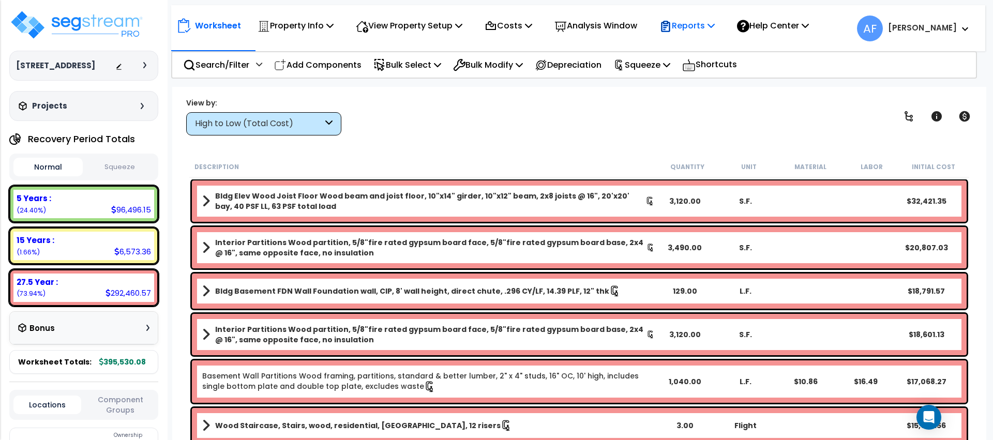
click at [712, 30] on p "Reports" at bounding box center [686, 26] width 55 height 14
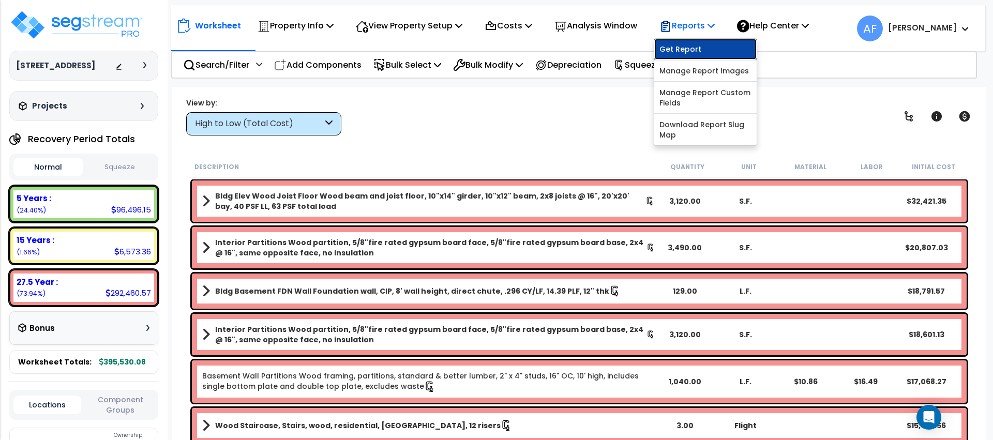
click at [704, 47] on link "Get Report" at bounding box center [705, 49] width 102 height 21
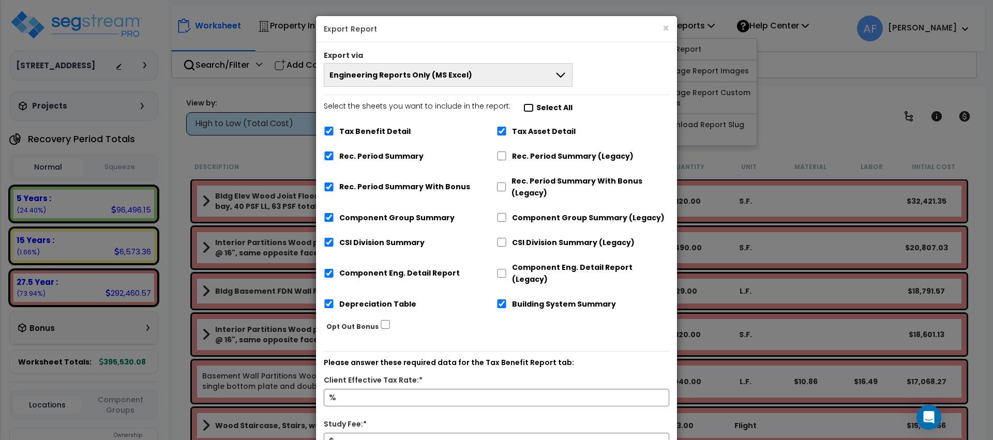
click at [524, 104] on input "Select the sheets you want to include in the report: Select All" at bounding box center [528, 107] width 10 height 9
checkbox input "false"
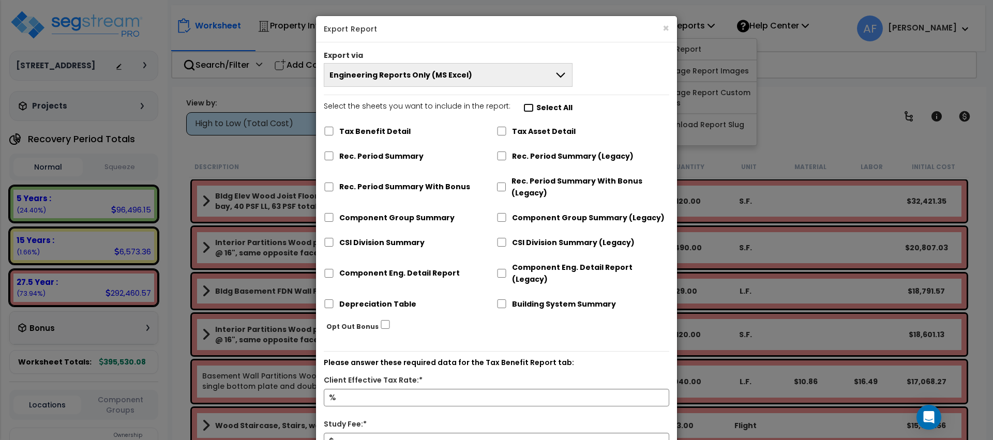
checkbox input "false"
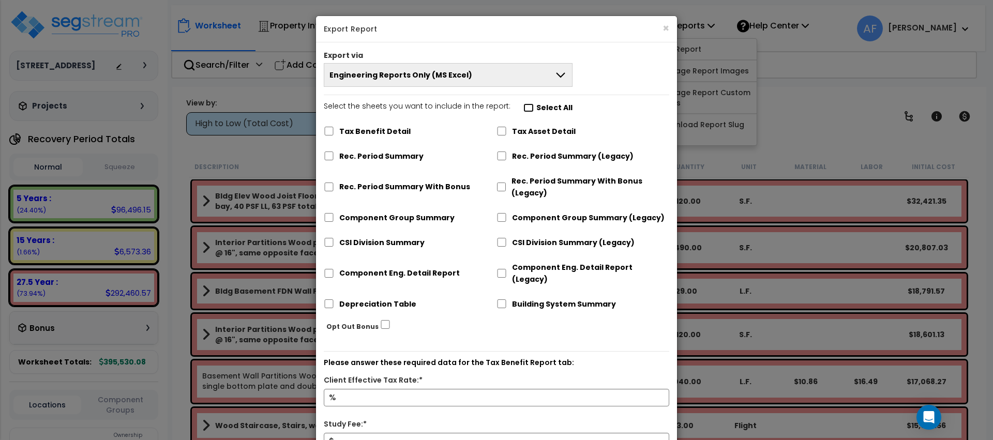
checkbox input "false"
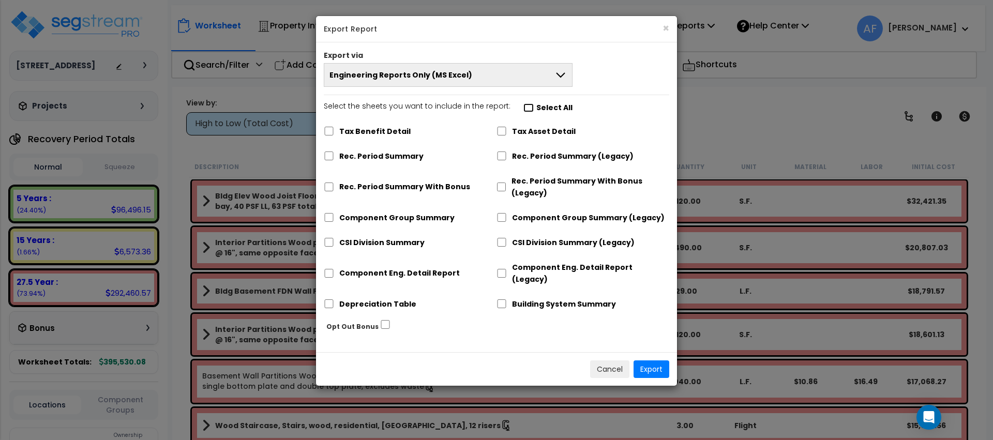
click at [524, 104] on input "Select the sheets you want to include in the report: Select All" at bounding box center [528, 107] width 10 height 9
checkbox input "true"
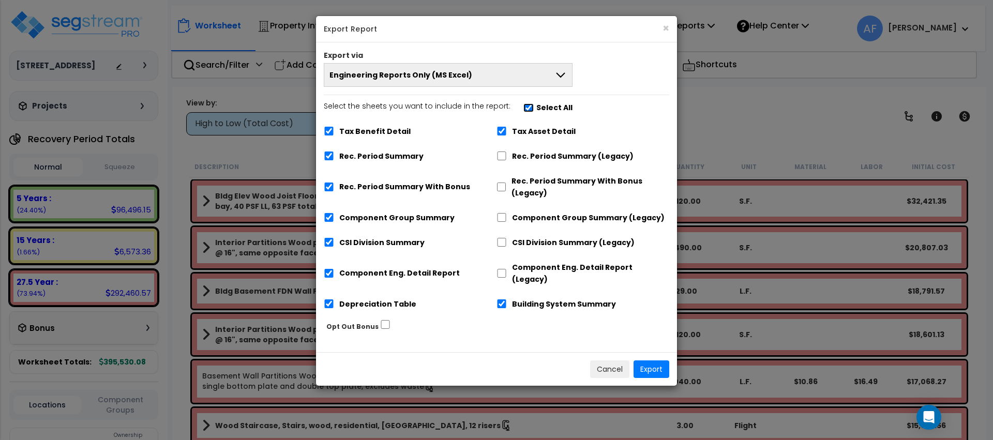
checkbox input "true"
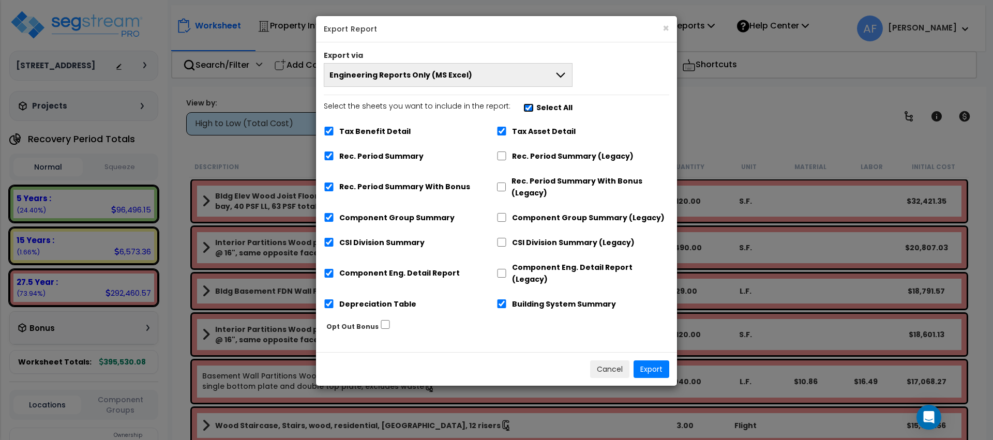
checkbox input "true"
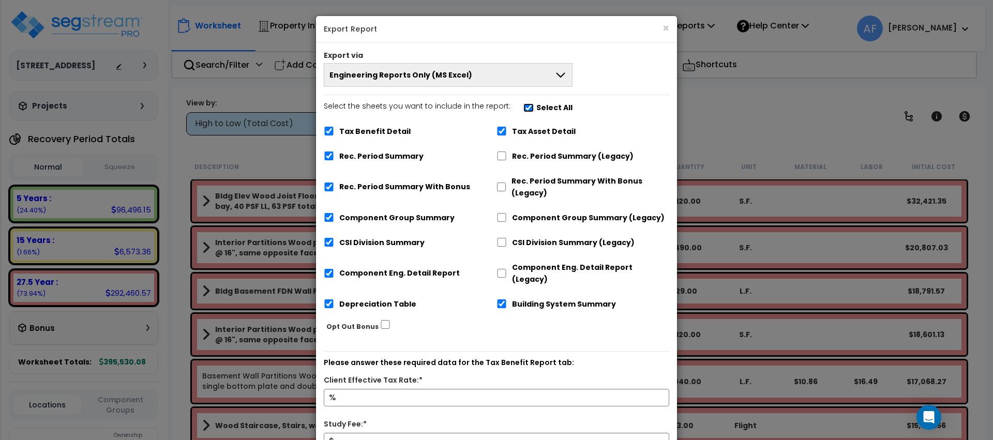
click at [523, 107] on input "Select the sheets you want to include in the report: Select All" at bounding box center [528, 107] width 10 height 9
checkbox input "false"
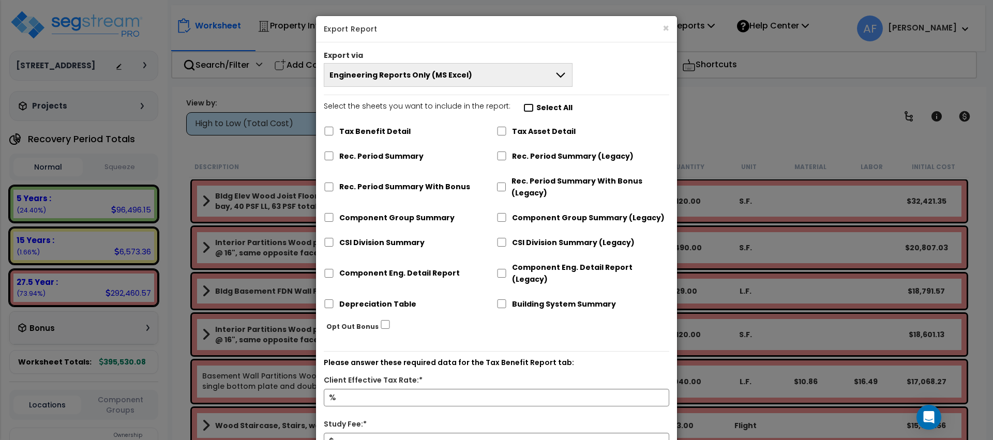
checkbox input "false"
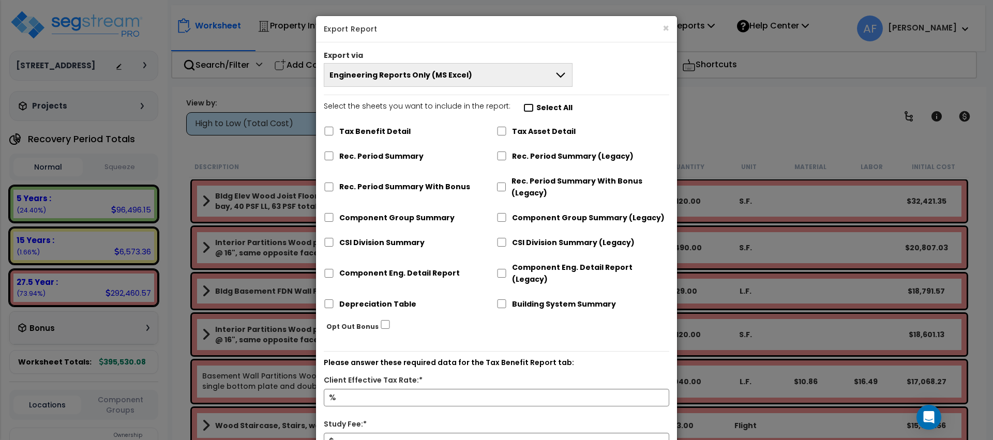
checkbox input "false"
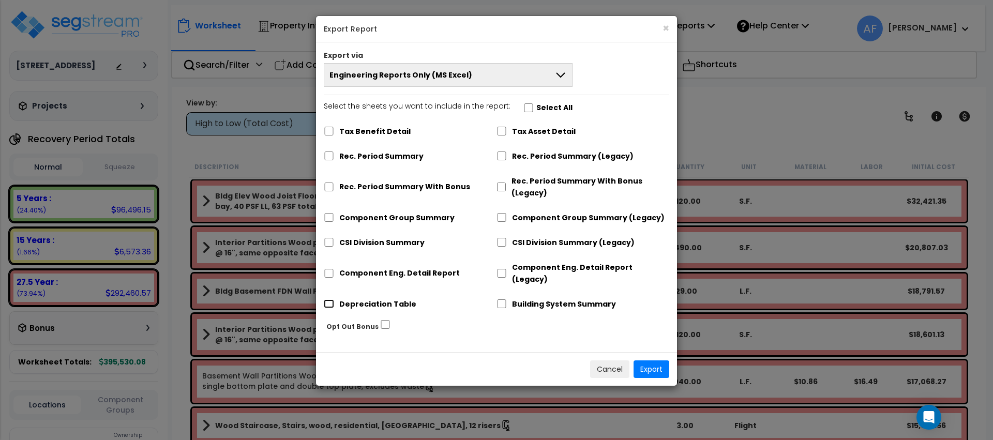
click at [324, 299] on input "Depreciation Table" at bounding box center [329, 303] width 10 height 9
checkbox input "true"
click at [650, 360] on button "Export" at bounding box center [651, 369] width 36 height 18
click at [0, 0] on div at bounding box center [0, 0] width 0 height 0
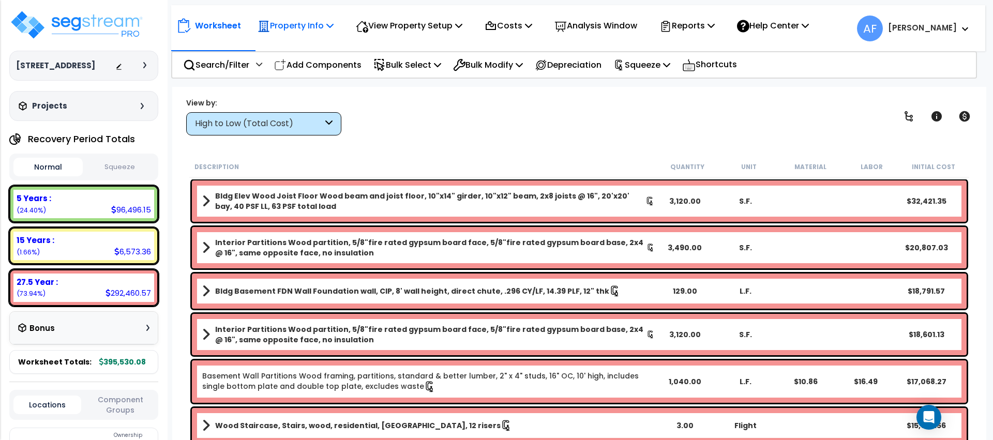
click at [278, 24] on p "Property Info" at bounding box center [296, 26] width 76 height 14
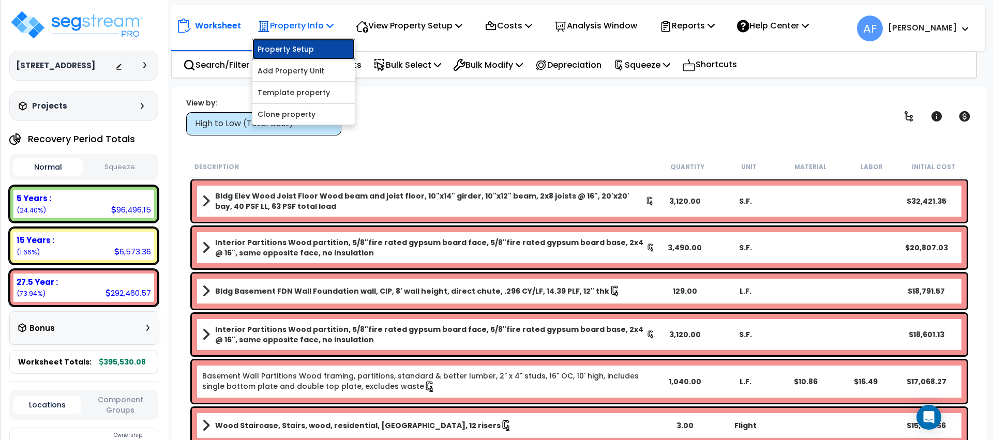
click at [282, 46] on link "Property Setup" at bounding box center [303, 49] width 102 height 21
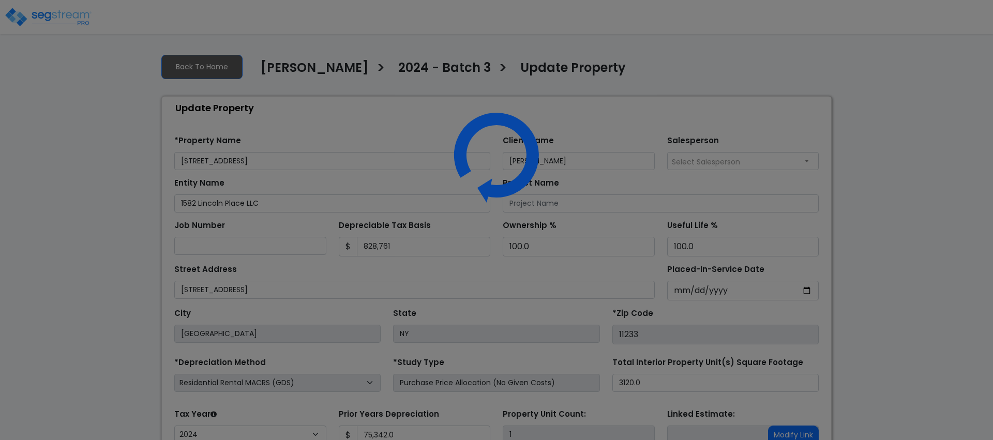
select select "2024"
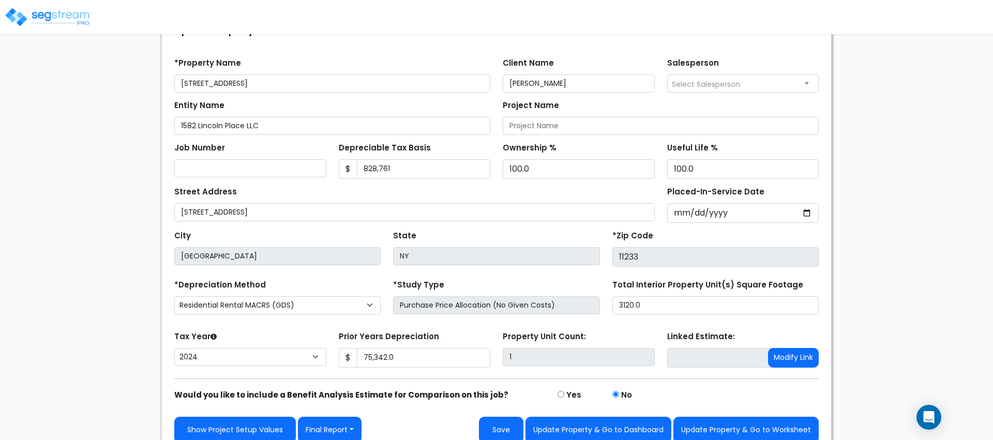
scroll to position [89, 0]
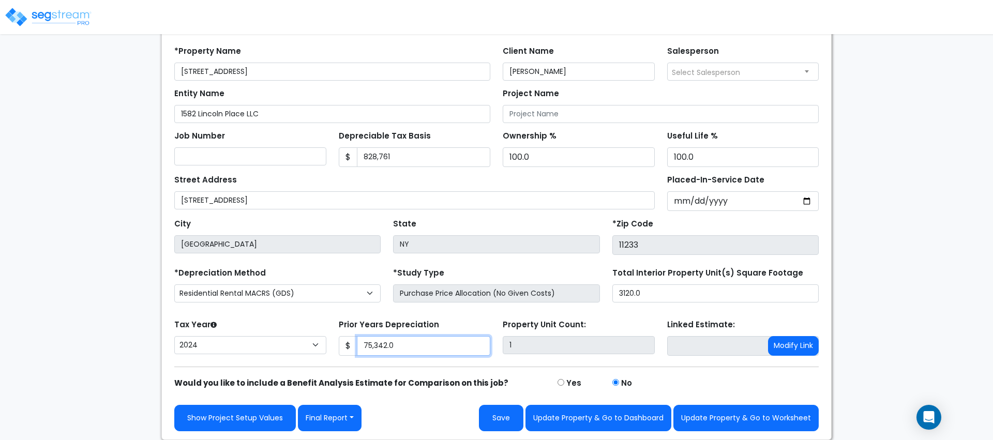
click at [415, 343] on input "75,342.0" at bounding box center [424, 346] width 134 height 20
click at [41, 27] on div at bounding box center [49, 12] width 86 height 46
click at [79, 16] on img at bounding box center [48, 17] width 88 height 21
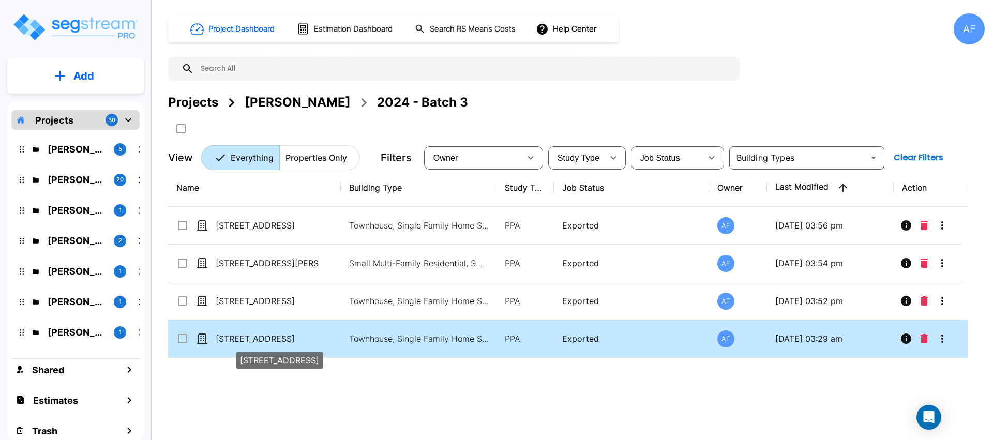
click at [290, 335] on p "[STREET_ADDRESS]" at bounding box center [267, 339] width 103 height 12
checkbox input "true"
click at [290, 335] on p "[STREET_ADDRESS]" at bounding box center [267, 339] width 103 height 12
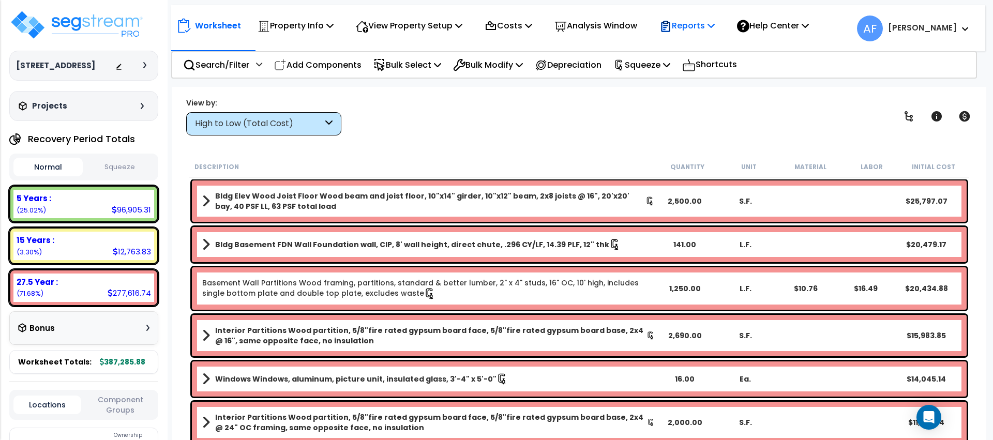
click at [670, 21] on icon at bounding box center [665, 26] width 9 height 11
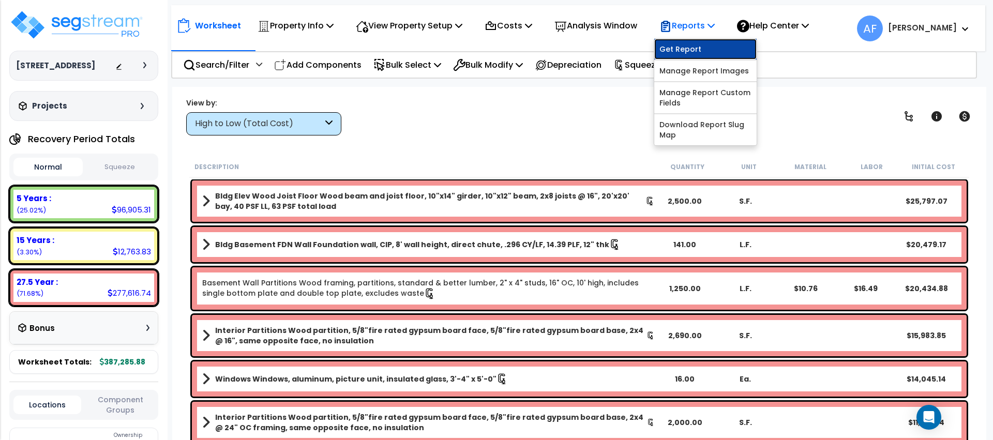
click at [670, 48] on link "Get Report" at bounding box center [705, 49] width 102 height 21
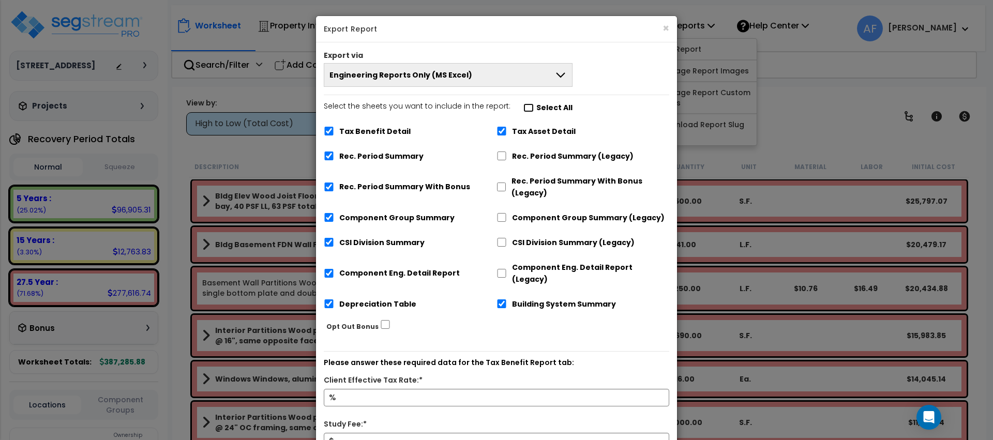
click at [524, 107] on input "Select the sheets you want to include in the report: Select All" at bounding box center [528, 107] width 10 height 9
checkbox input "false"
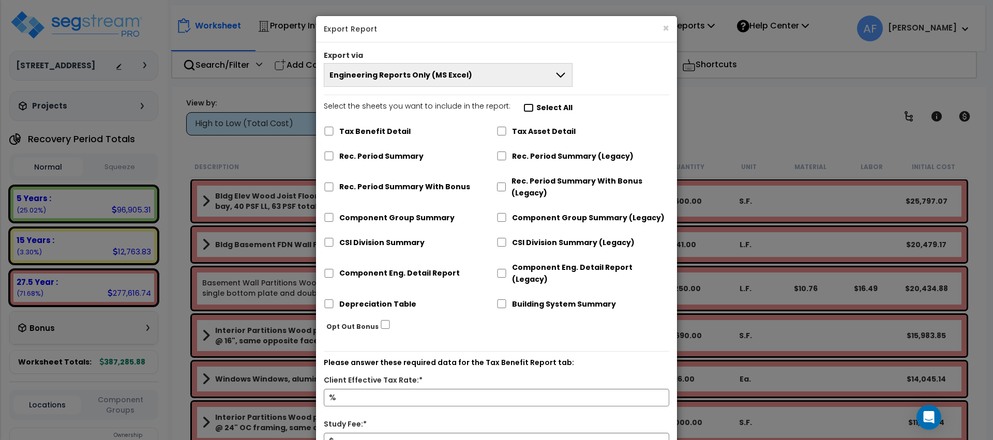
checkbox input "false"
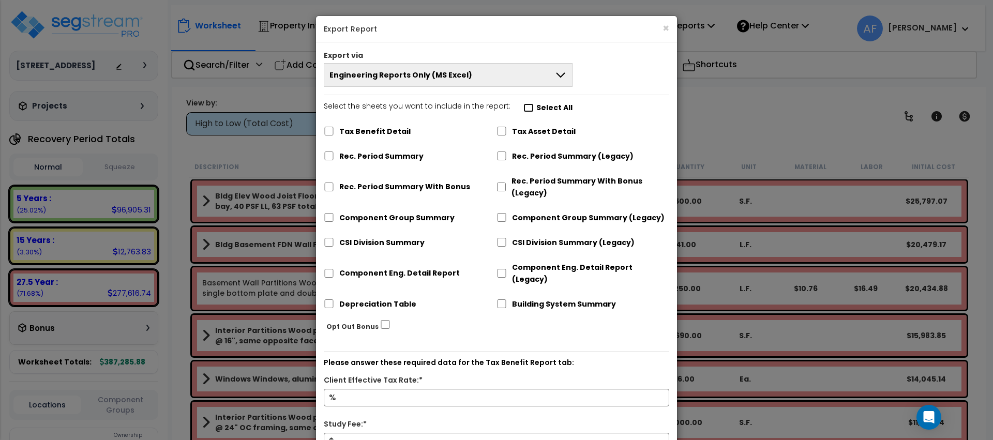
checkbox input "false"
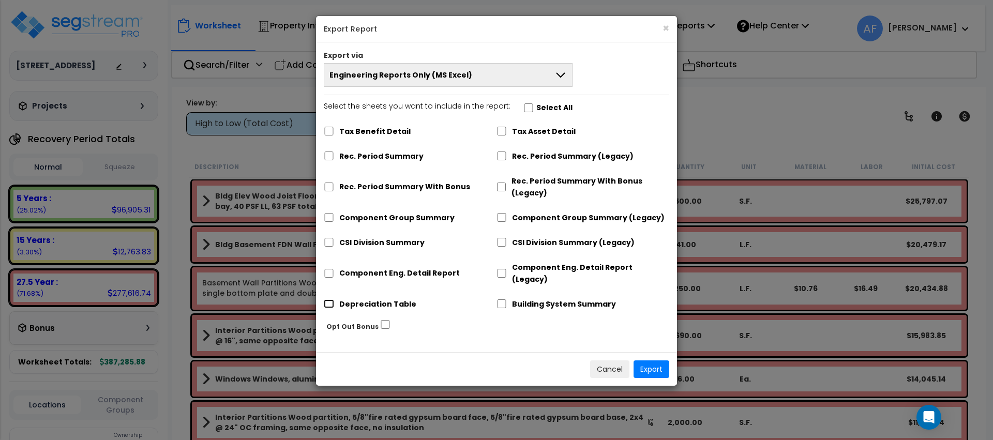
drag, startPoint x: 326, startPoint y: 291, endPoint x: 366, endPoint y: 298, distance: 41.0
click at [326, 299] on input "Depreciation Table" at bounding box center [329, 303] width 10 height 9
checkbox input "true"
click at [635, 360] on button "Export" at bounding box center [651, 369] width 36 height 18
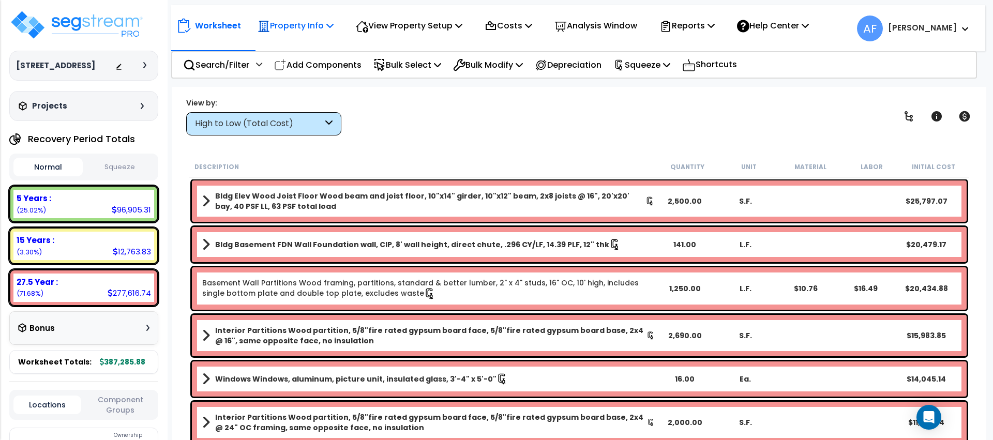
click at [304, 25] on p "Property Info" at bounding box center [296, 26] width 76 height 14
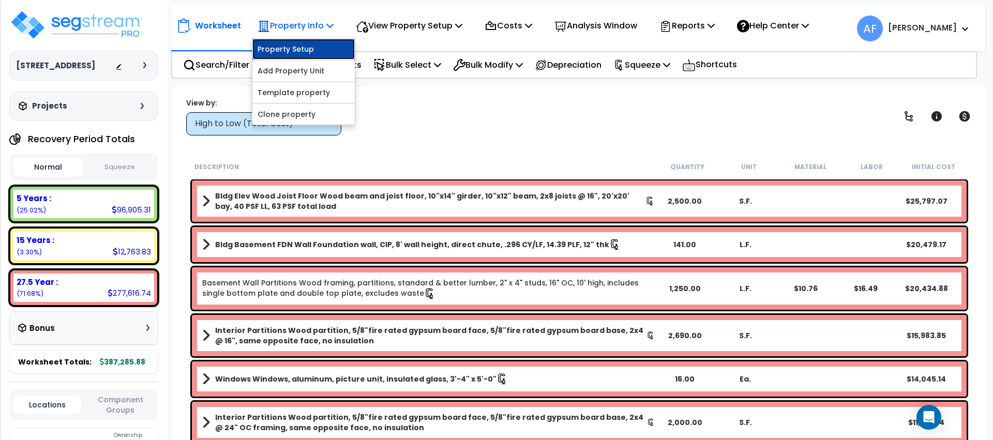
click at [300, 47] on link "Property Setup" at bounding box center [303, 49] width 102 height 21
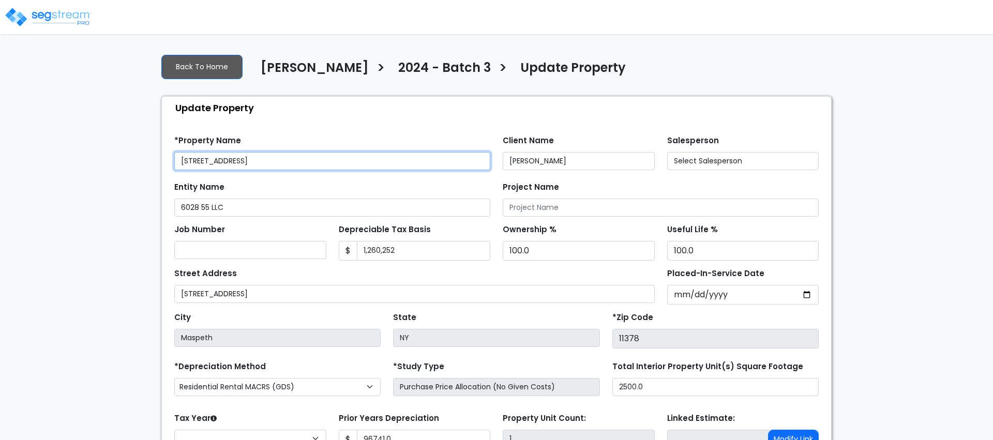
type input "96,741.0"
select select "2024"
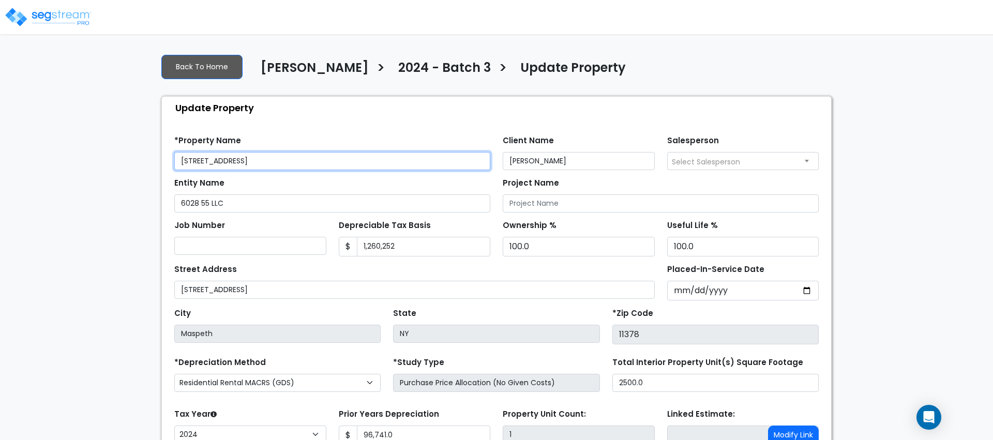
scroll to position [89, 0]
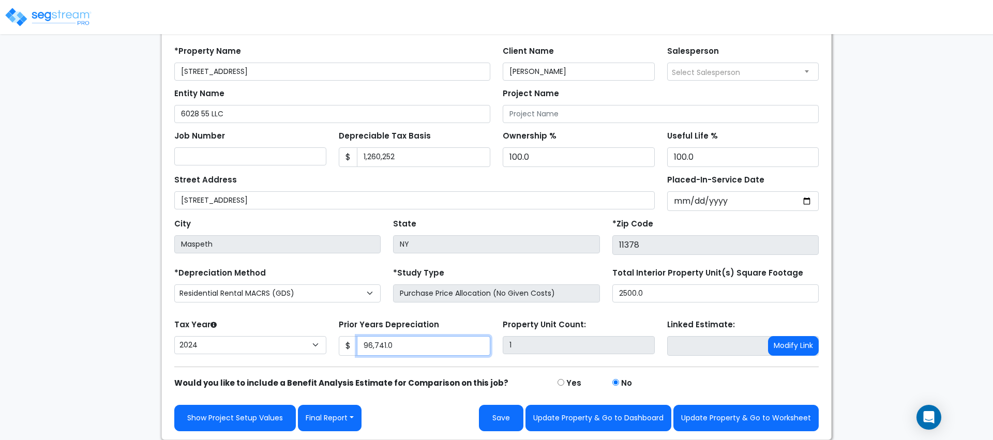
click at [382, 341] on input "96,741.0" at bounding box center [424, 346] width 134 height 20
click at [51, 14] on img at bounding box center [48, 17] width 88 height 21
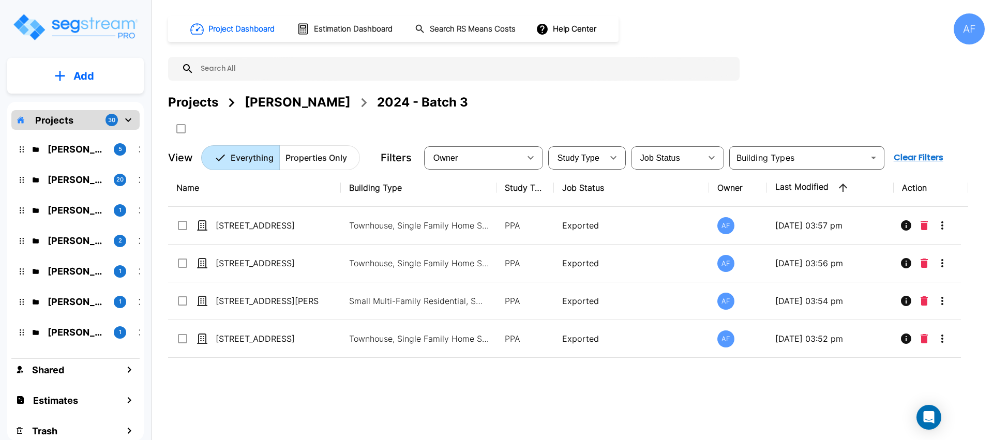
click at [283, 105] on div "[PERSON_NAME]" at bounding box center [298, 102] width 106 height 19
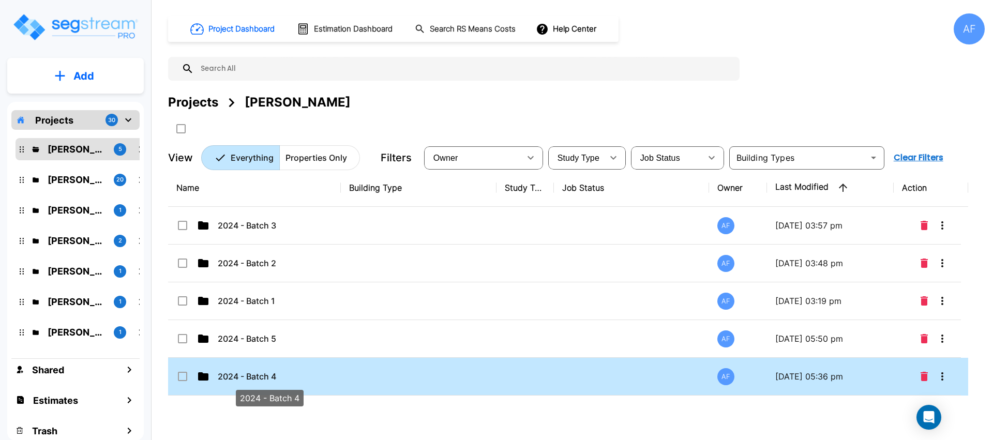
click at [314, 372] on p "2024 - Batch 4" at bounding box center [269, 376] width 103 height 12
checkbox input "true"
click at [314, 372] on p "2024 - Batch 4" at bounding box center [269, 376] width 103 height 12
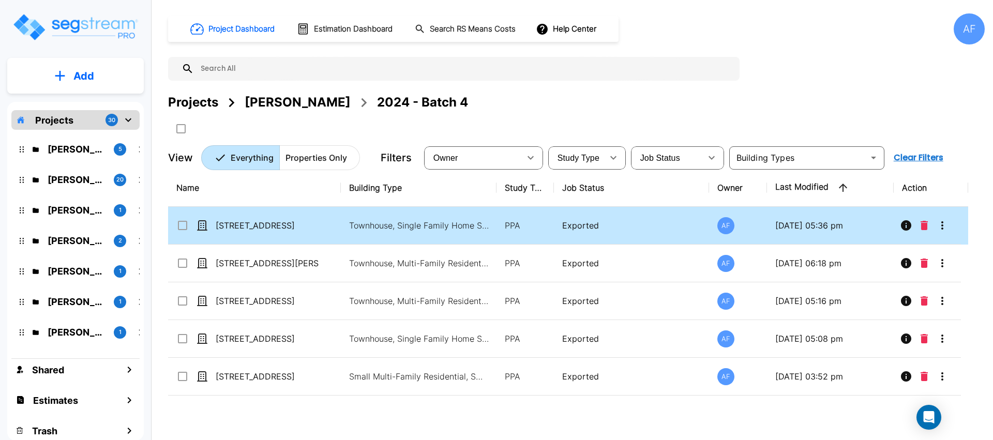
click at [279, 216] on td "[STREET_ADDRESS]" at bounding box center [254, 226] width 173 height 38
checkbox input "true"
click at [279, 216] on td "[STREET_ADDRESS]" at bounding box center [254, 226] width 173 height 38
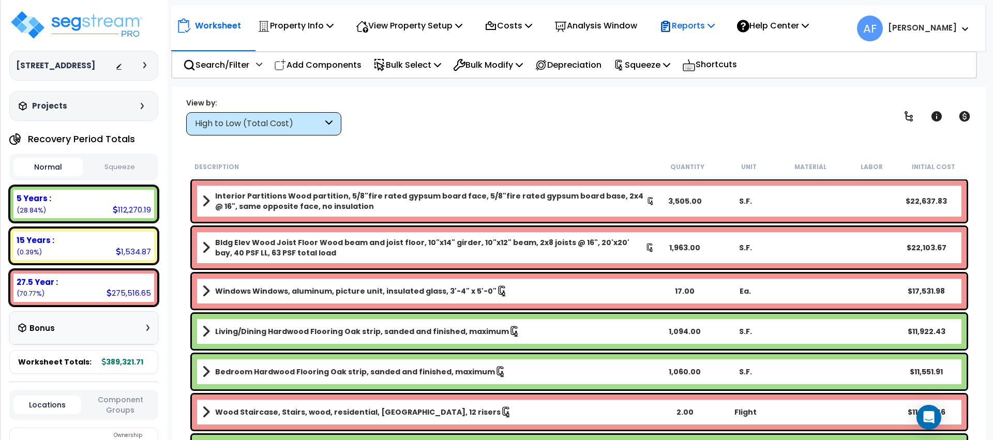
click at [715, 24] on p "Reports" at bounding box center [686, 26] width 55 height 14
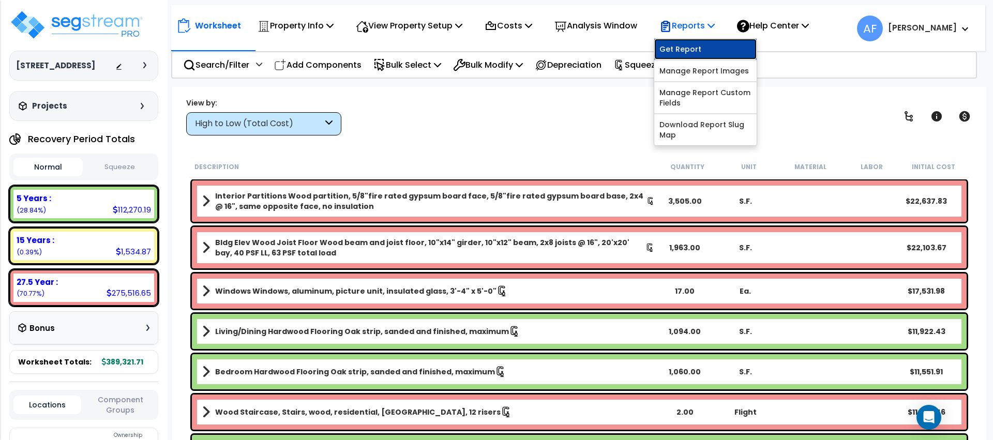
click at [711, 41] on link "Get Report" at bounding box center [705, 49] width 102 height 21
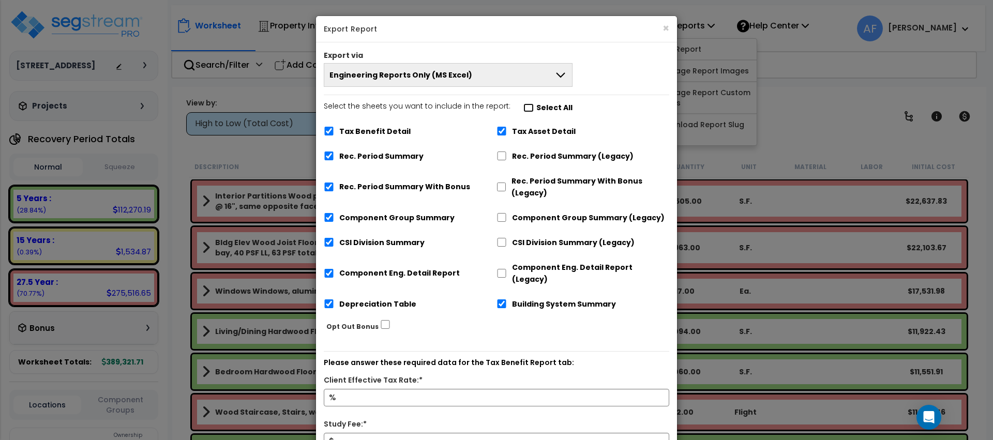
click at [523, 110] on input "Select the sheets you want to include in the report: Select All" at bounding box center [528, 107] width 10 height 9
checkbox input "false"
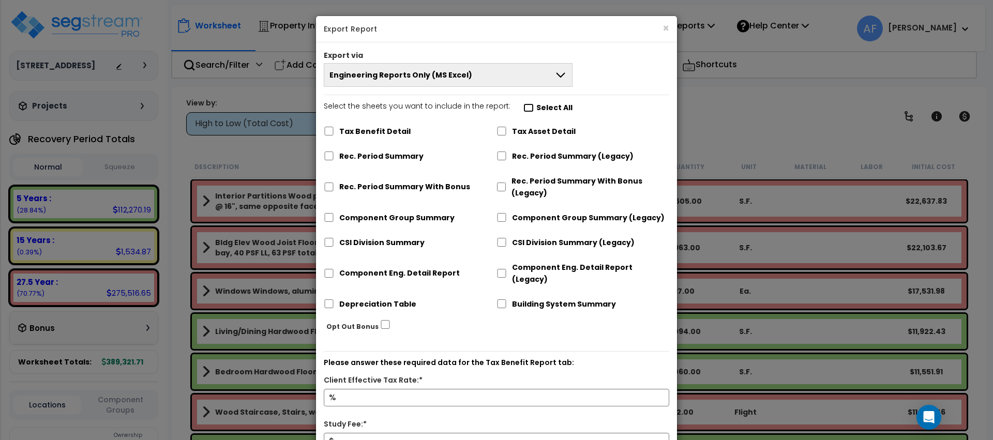
checkbox input "false"
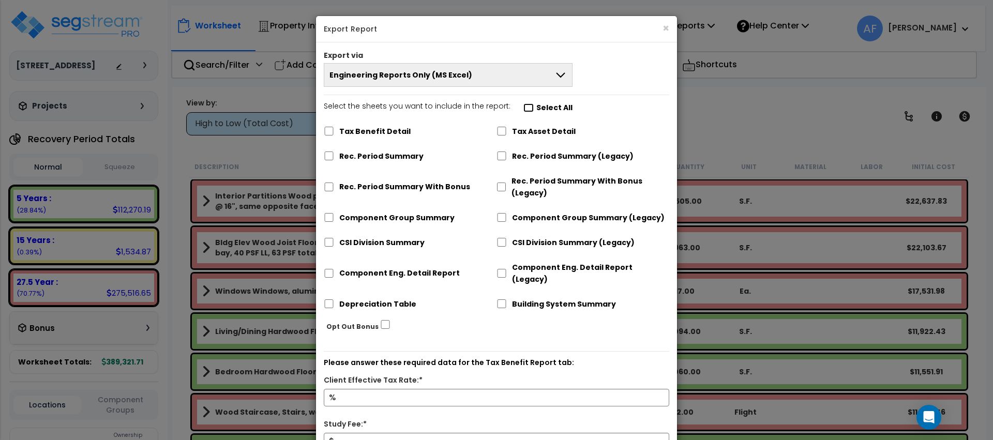
checkbox input "false"
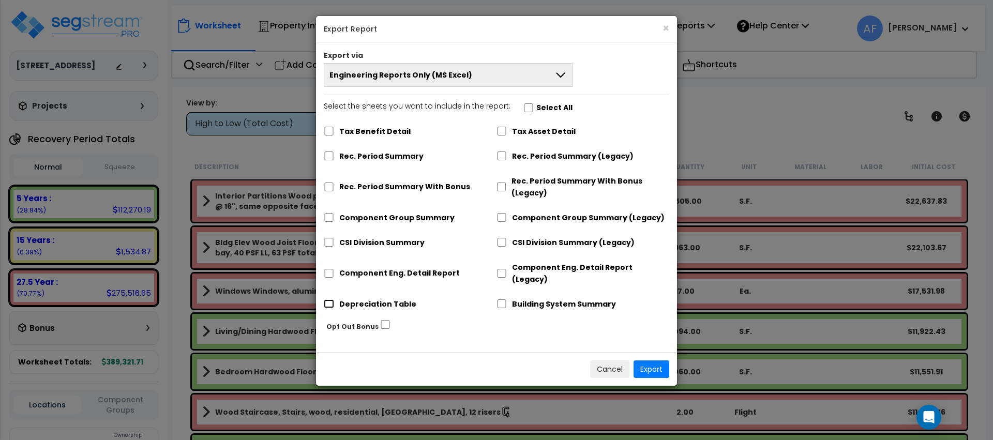
click at [324, 299] on input "Depreciation Table" at bounding box center [329, 303] width 10 height 9
checkbox input "true"
click at [656, 360] on button "Export" at bounding box center [651, 369] width 36 height 18
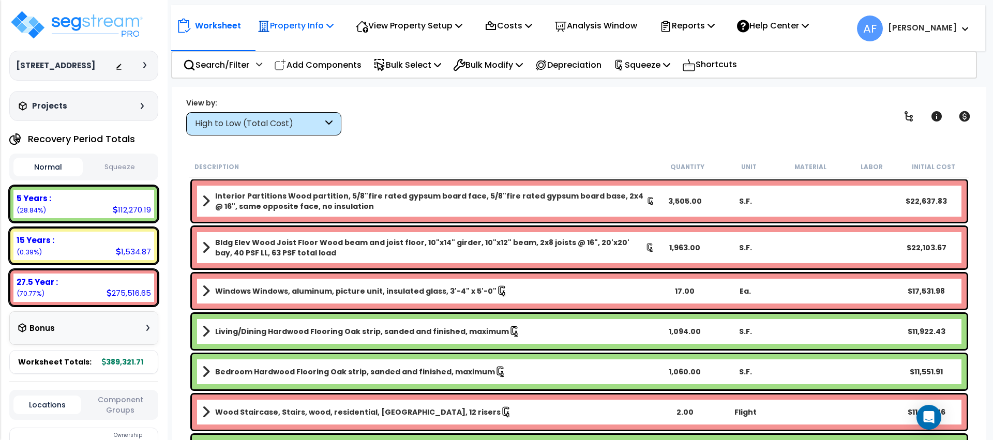
click at [312, 30] on p "Property Info" at bounding box center [296, 26] width 76 height 14
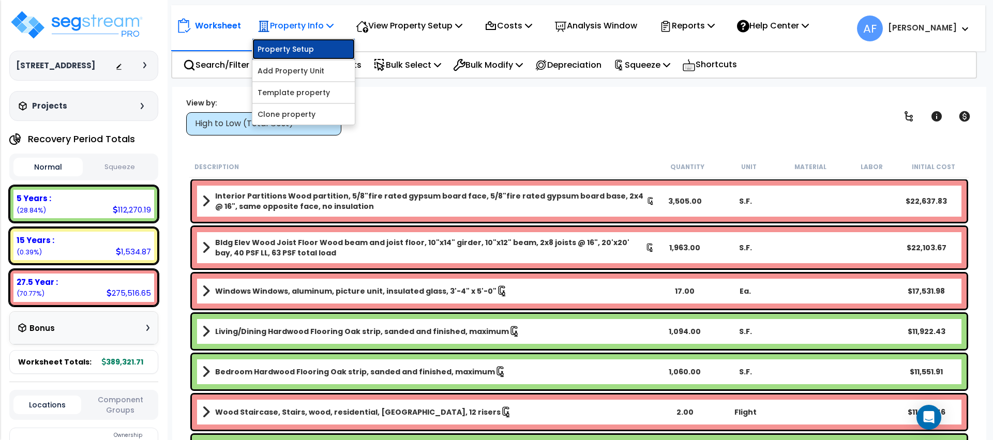
click at [311, 43] on link "Property Setup" at bounding box center [303, 49] width 102 height 21
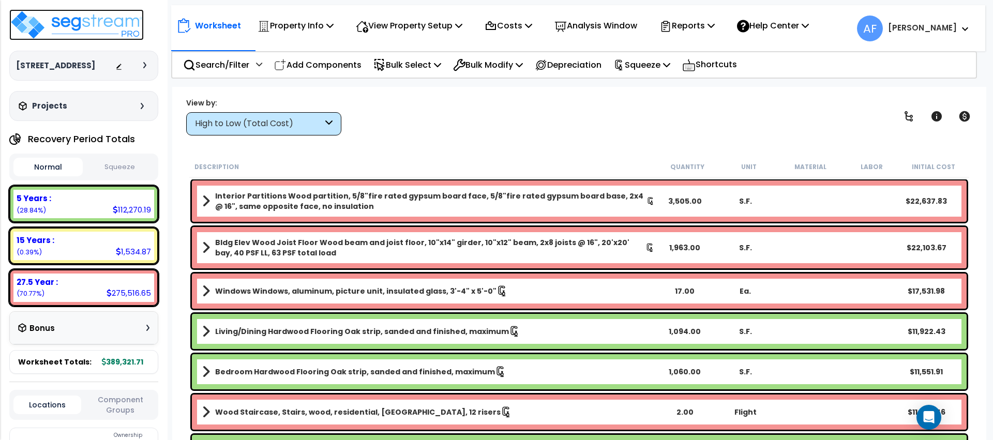
click at [120, 27] on img at bounding box center [76, 24] width 134 height 31
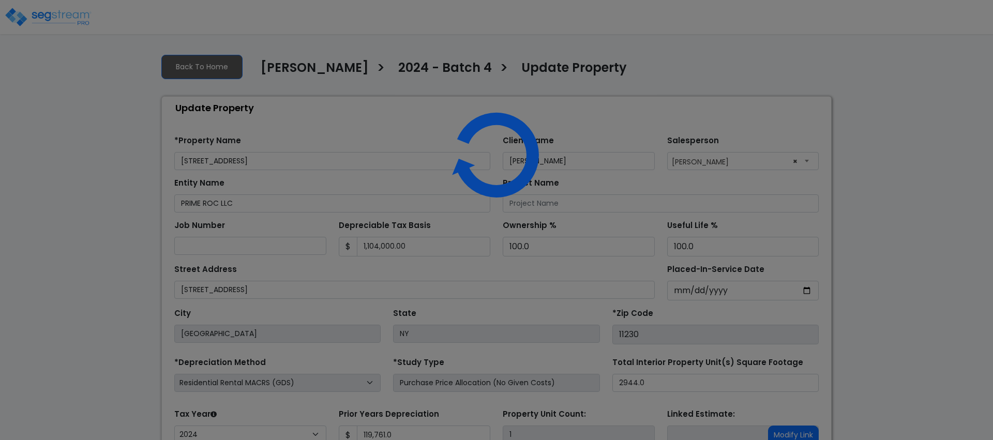
select select "2024"
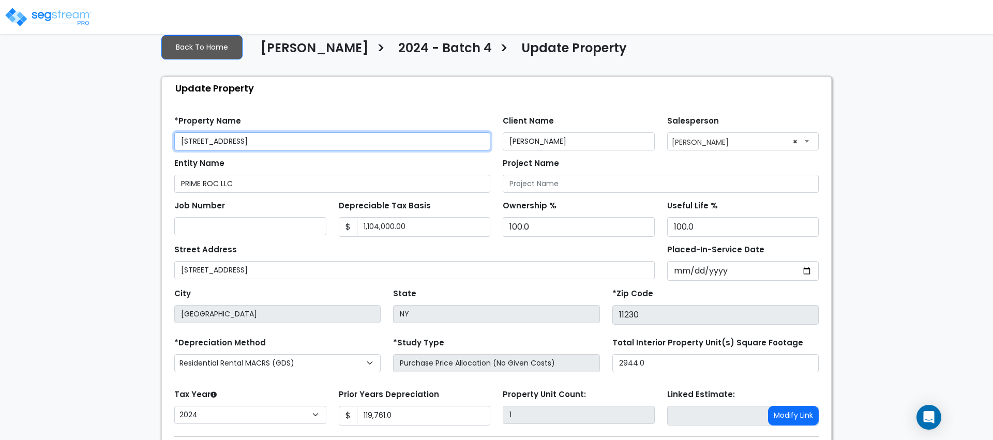
scroll to position [22, 0]
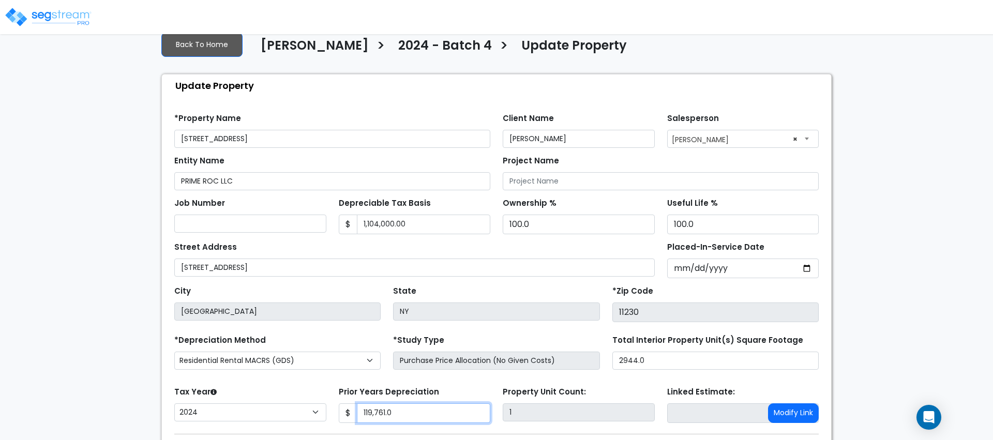
click at [378, 408] on input "119,761.0" at bounding box center [424, 413] width 134 height 20
click at [412, 47] on h4 "2024 - Batch 4" at bounding box center [445, 47] width 94 height 18
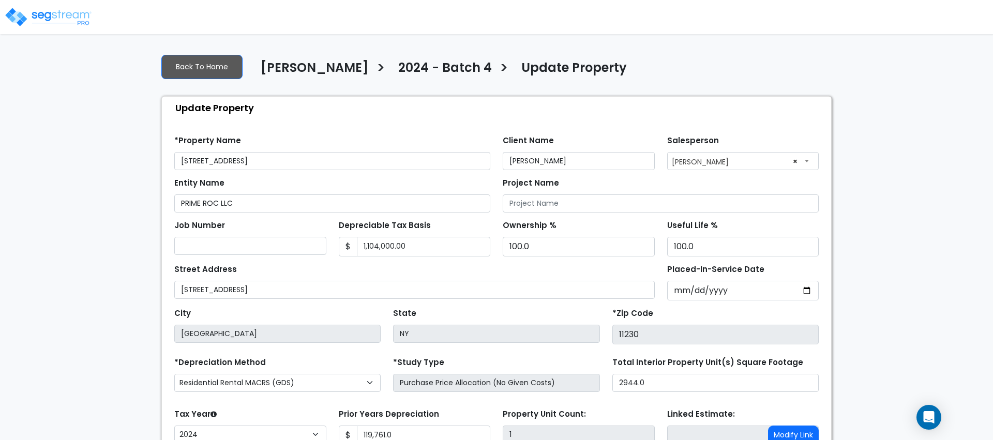
click at [403, 64] on h4 "2024 - Batch 4" at bounding box center [445, 70] width 94 height 18
click at [314, 65] on h4 "Moshe Toiv" at bounding box center [315, 70] width 108 height 18
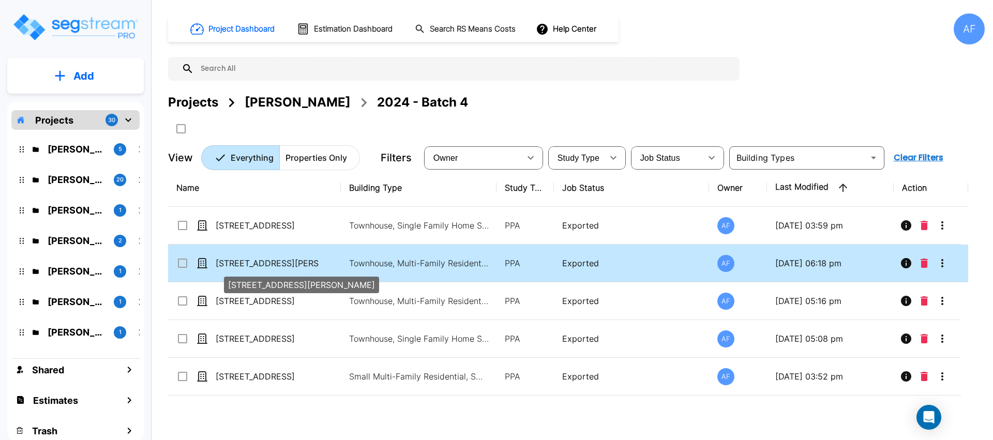
click at [305, 261] on p "[STREET_ADDRESS][PERSON_NAME]" at bounding box center [267, 263] width 103 height 12
checkbox input "true"
click at [305, 261] on p "[STREET_ADDRESS][PERSON_NAME]" at bounding box center [267, 263] width 103 height 12
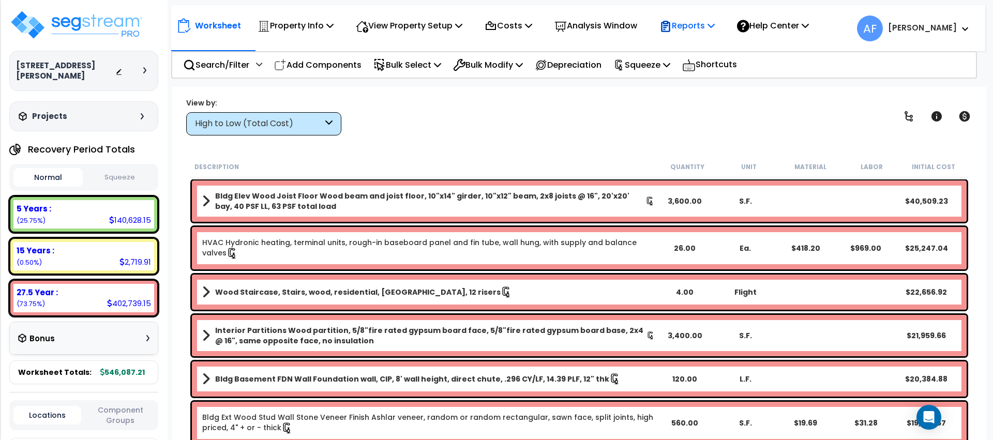
click at [688, 22] on p "Reports" at bounding box center [686, 26] width 55 height 14
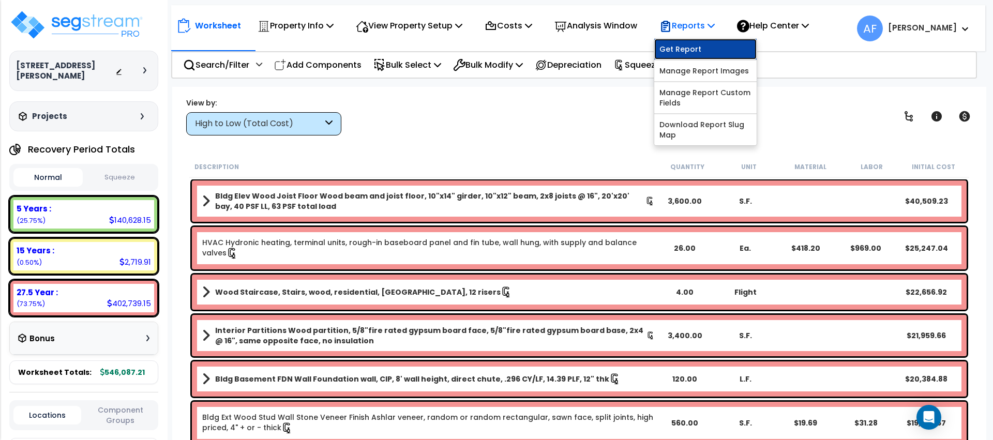
click at [692, 43] on link "Get Report" at bounding box center [705, 49] width 102 height 21
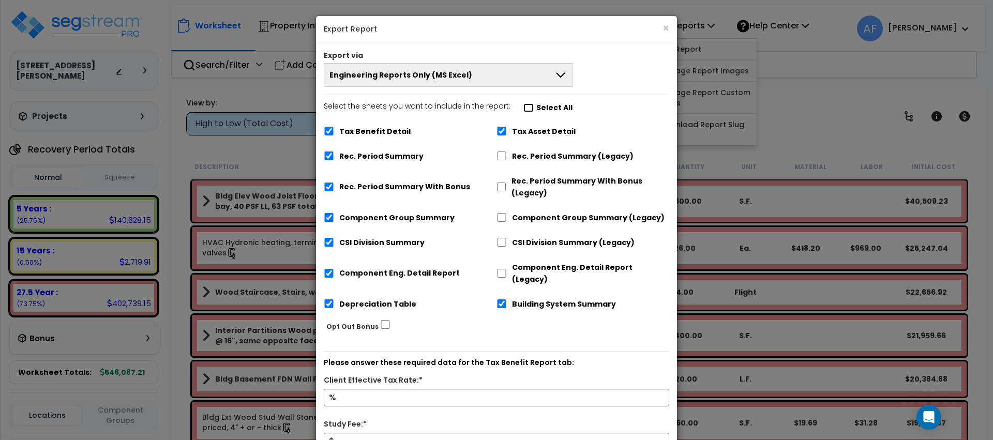
click at [526, 109] on input "Select the sheets you want to include in the report: Select All" at bounding box center [528, 107] width 10 height 9
checkbox input "false"
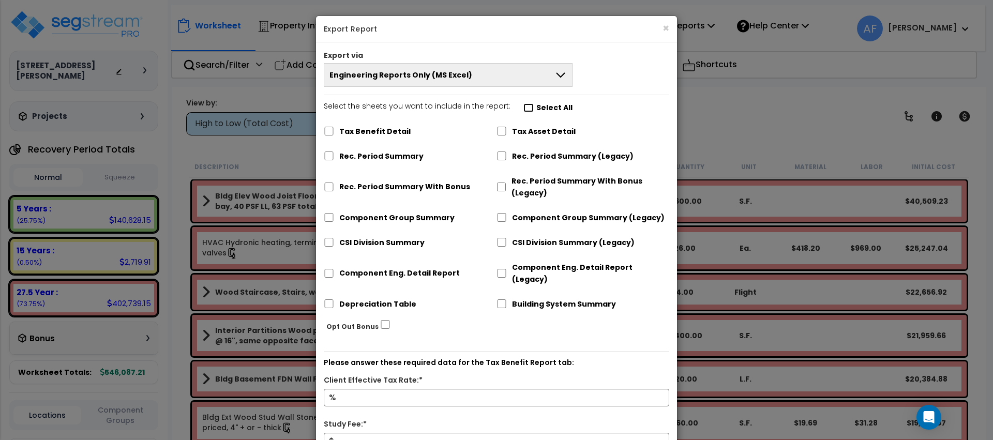
checkbox input "false"
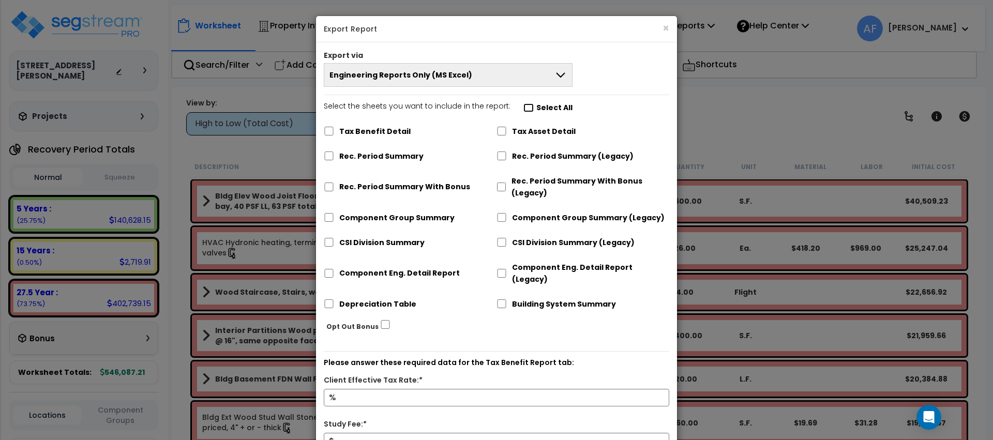
checkbox input "false"
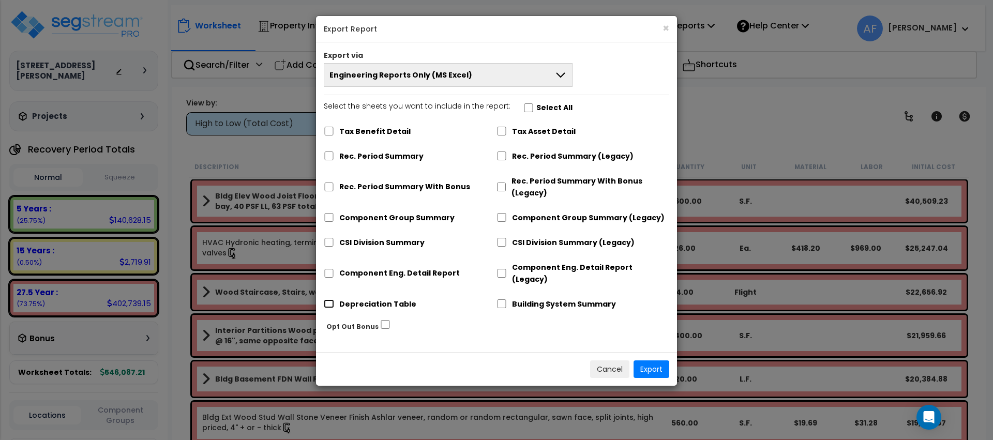
click at [333, 299] on input "Depreciation Table" at bounding box center [329, 303] width 10 height 9
checkbox input "true"
click at [642, 360] on button "Export" at bounding box center [651, 369] width 36 height 18
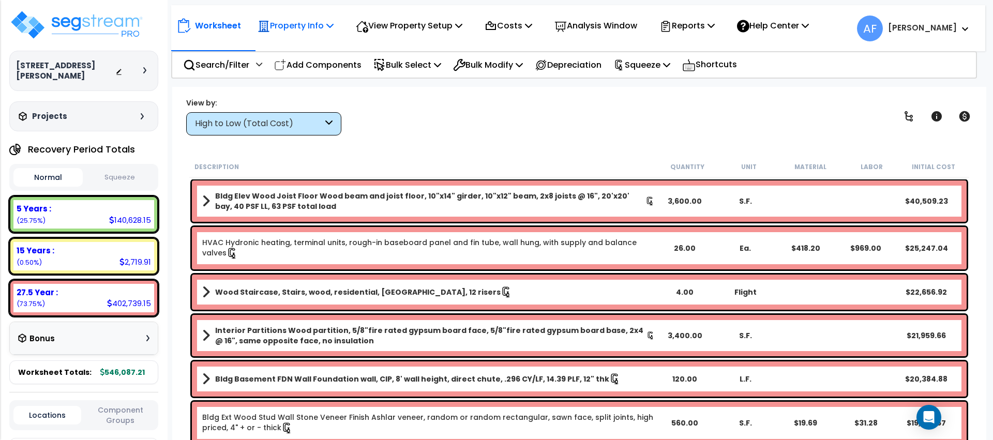
click at [301, 25] on p "Property Info" at bounding box center [296, 26] width 76 height 14
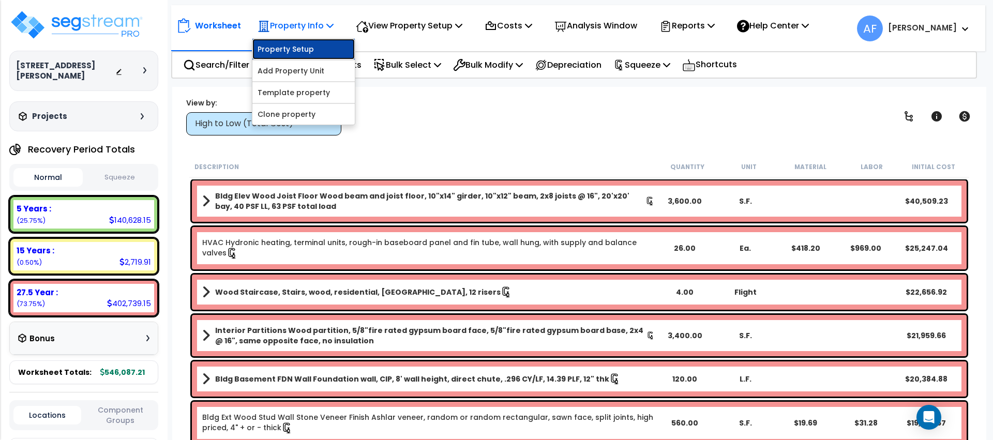
click at [286, 47] on link "Property Setup" at bounding box center [303, 49] width 102 height 21
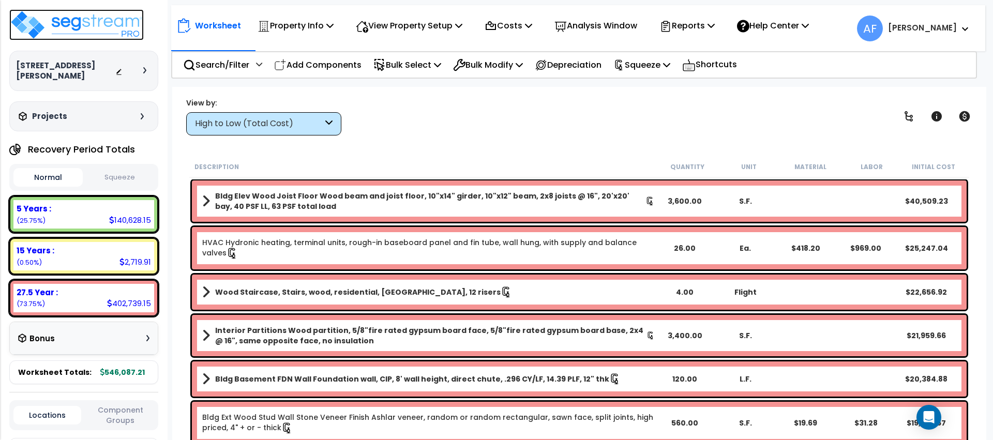
click at [77, 20] on img at bounding box center [76, 24] width 134 height 31
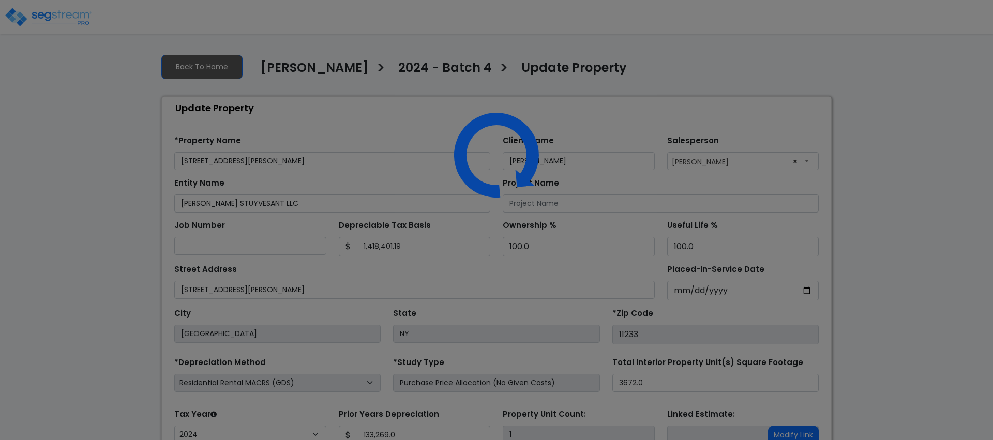
select select "2024"
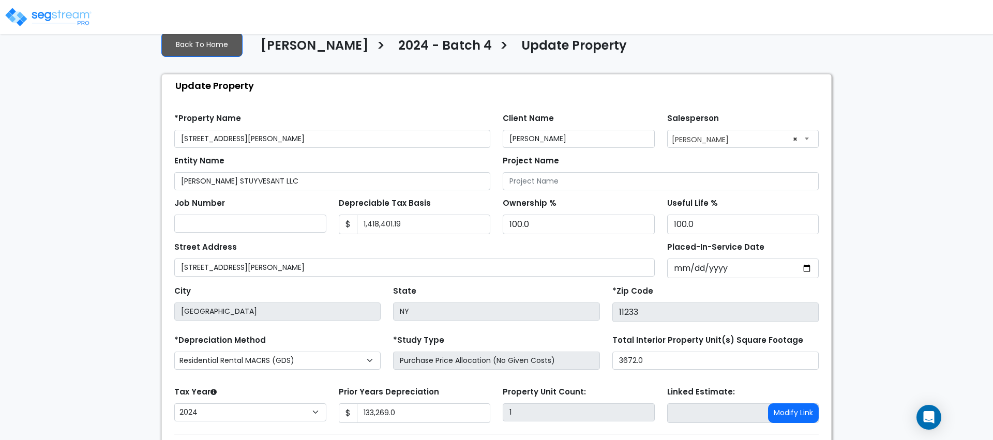
scroll to position [25, 0]
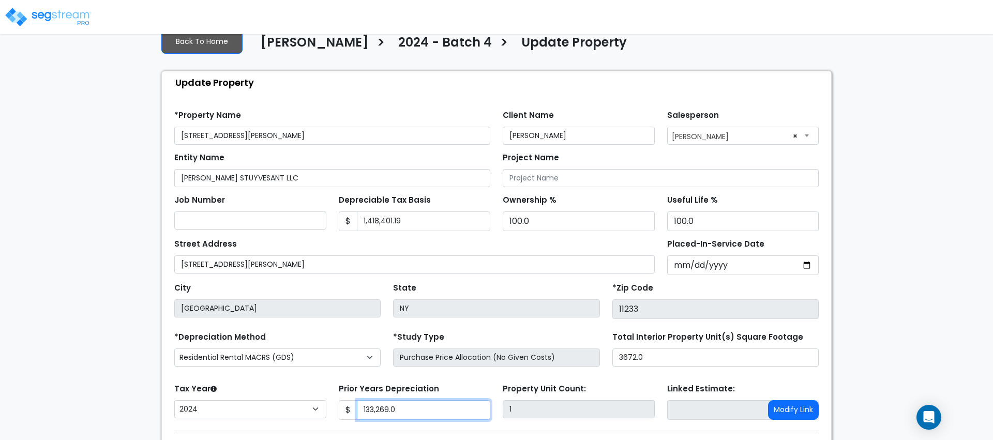
click at [400, 415] on input "133,269.0" at bounding box center [424, 410] width 134 height 20
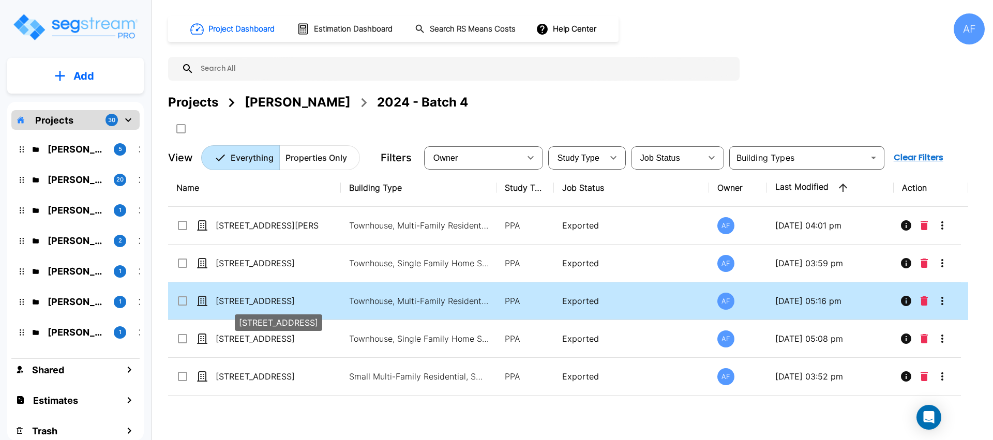
click at [243, 301] on p "[STREET_ADDRESS]" at bounding box center [267, 301] width 103 height 12
checkbox input "false"
click at [243, 301] on p "[STREET_ADDRESS]" at bounding box center [267, 301] width 103 height 12
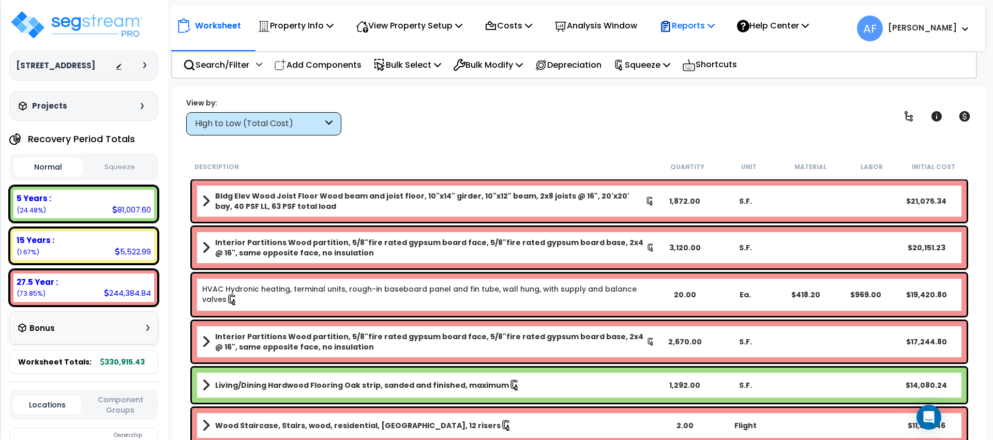
click at [712, 24] on p "Reports" at bounding box center [686, 26] width 55 height 14
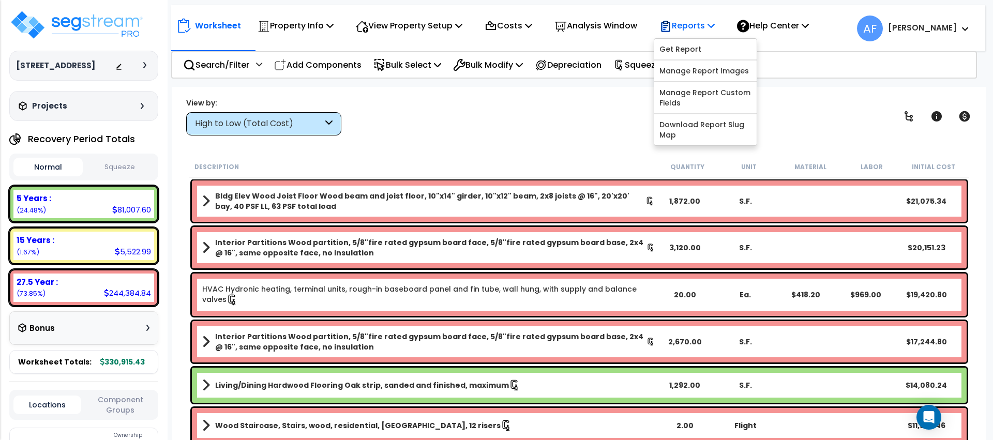
click at [708, 36] on div "Reports" at bounding box center [686, 25] width 55 height 24
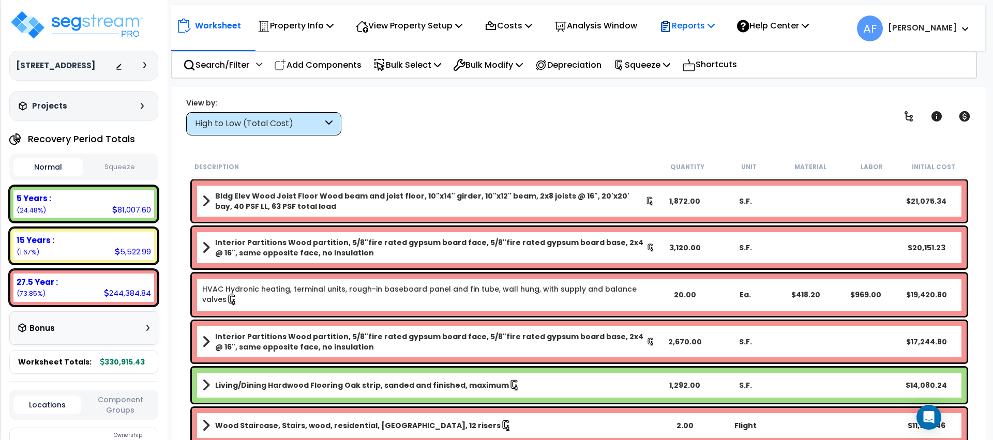
click at [707, 30] on p "Reports" at bounding box center [686, 26] width 55 height 14
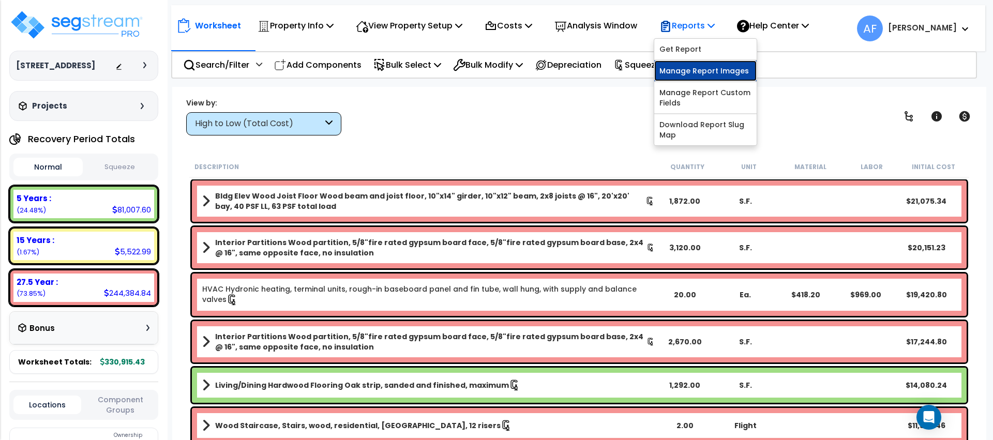
click at [706, 61] on link "Manage Report Images" at bounding box center [705, 71] width 102 height 21
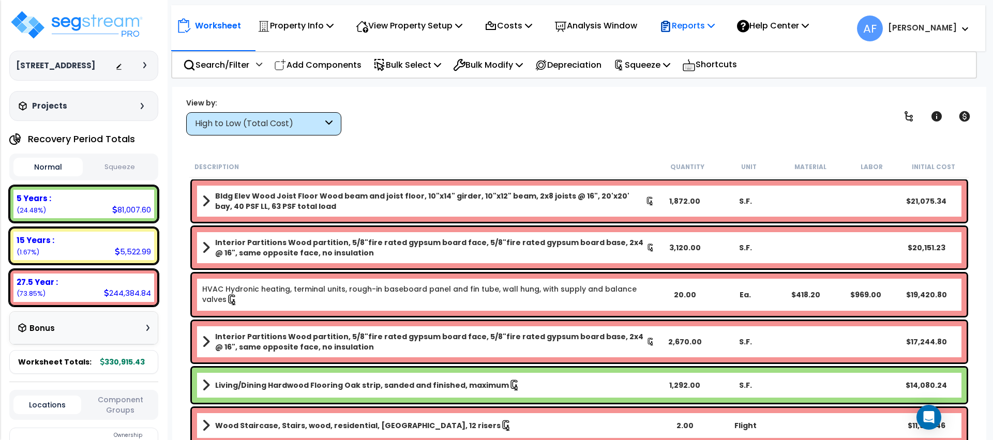
click at [668, 26] on icon at bounding box center [665, 27] width 5 height 5
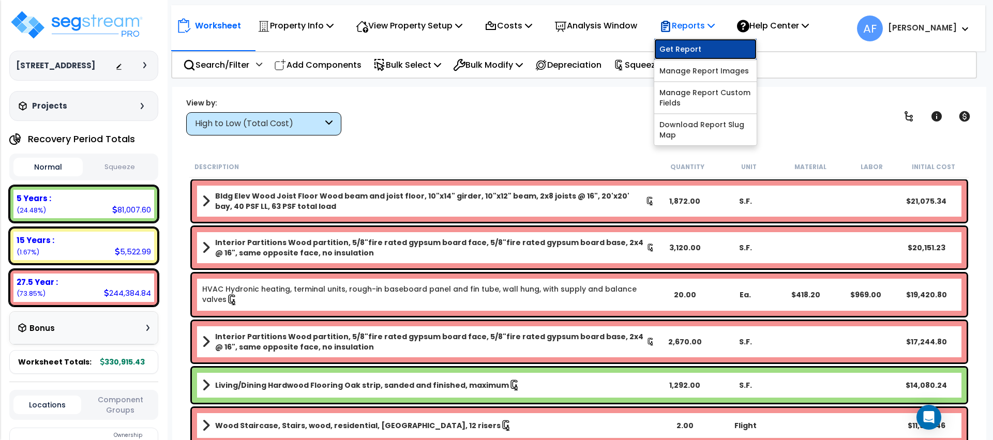
click at [692, 49] on link "Get Report" at bounding box center [705, 49] width 102 height 21
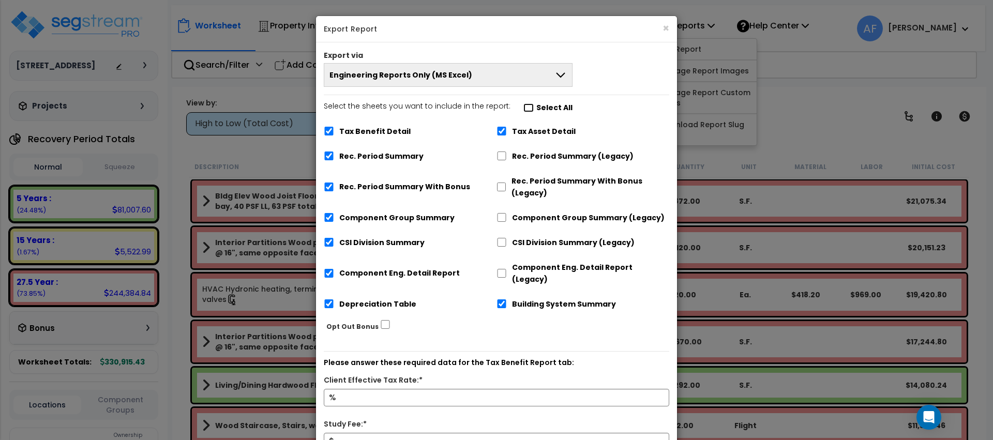
click at [523, 104] on input "Select the sheets you want to include in the report: Select All" at bounding box center [528, 107] width 10 height 9
checkbox input "false"
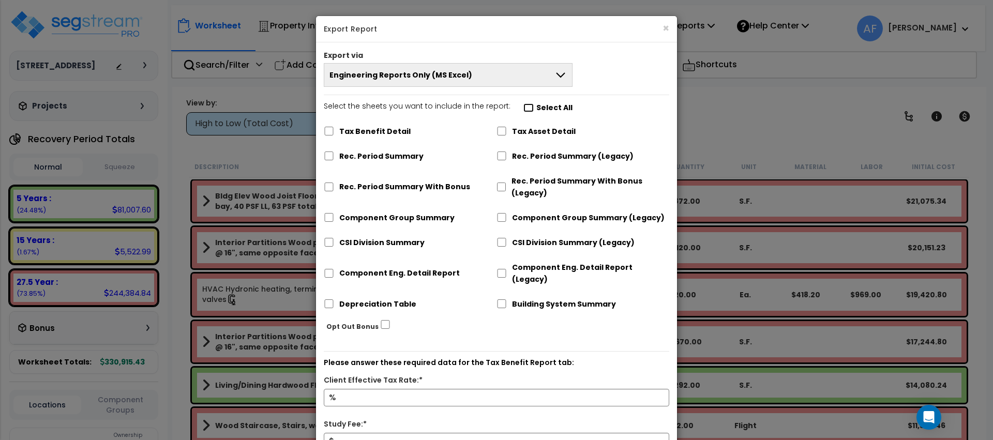
checkbox input "false"
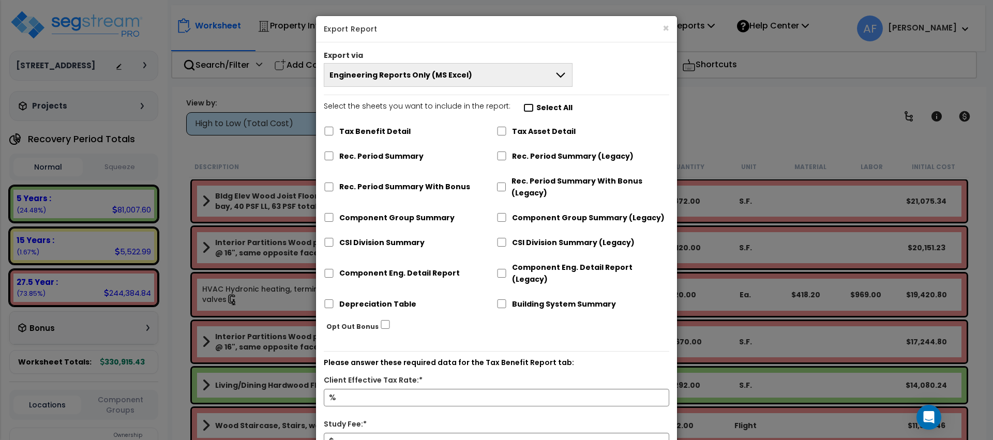
checkbox input "false"
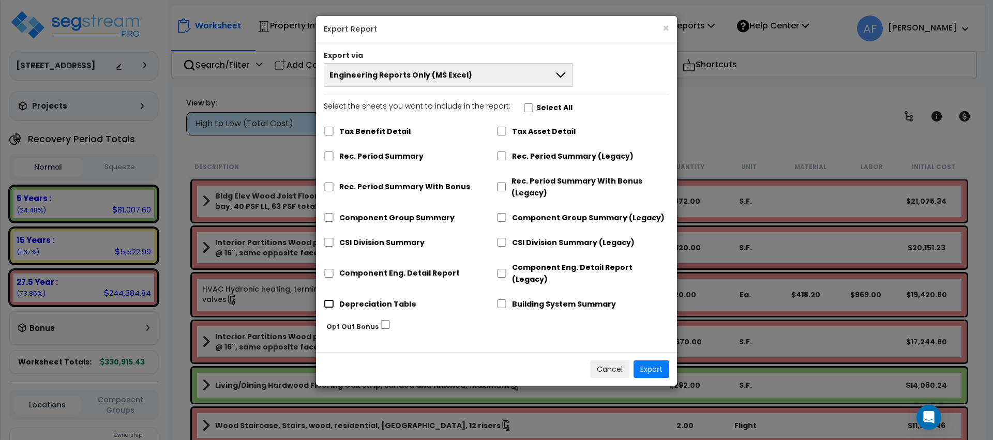
click at [330, 299] on input "Depreciation Table" at bounding box center [329, 303] width 10 height 9
checkbox input "true"
click at [648, 360] on button "Export" at bounding box center [651, 369] width 36 height 18
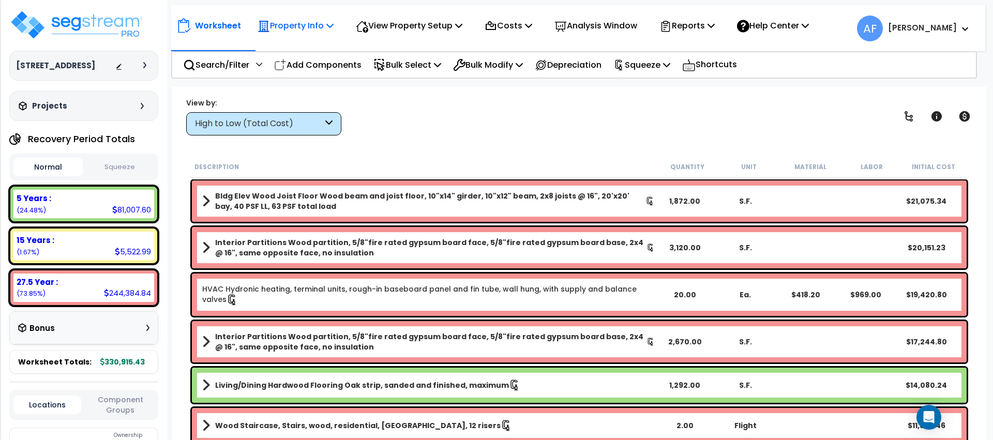
click at [278, 31] on p "Property Info" at bounding box center [296, 26] width 76 height 14
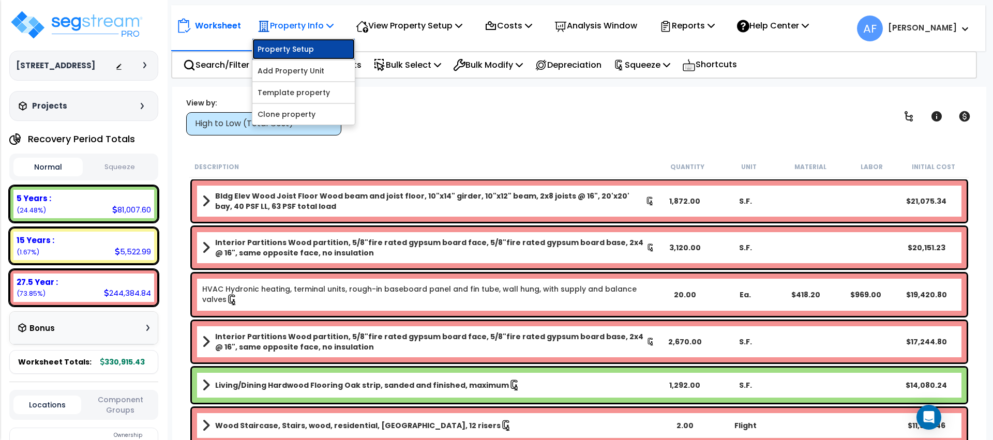
click at [276, 43] on link "Property Setup" at bounding box center [303, 49] width 102 height 21
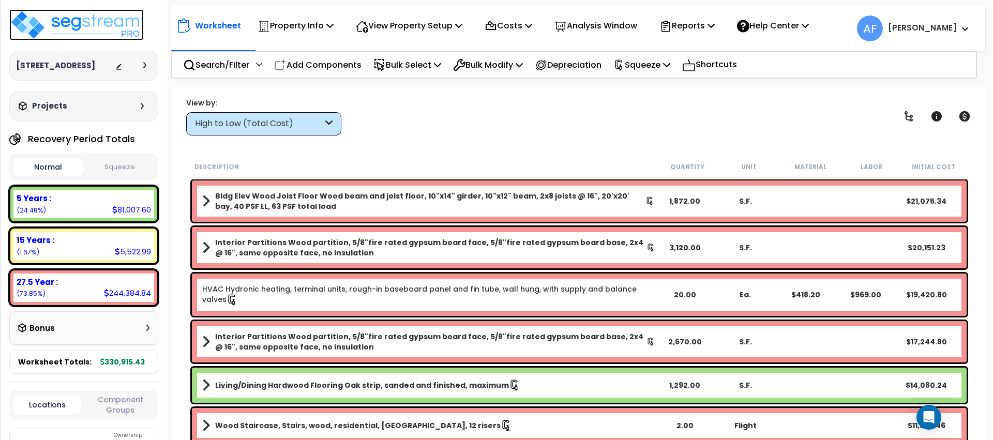
click at [79, 24] on img at bounding box center [76, 24] width 134 height 31
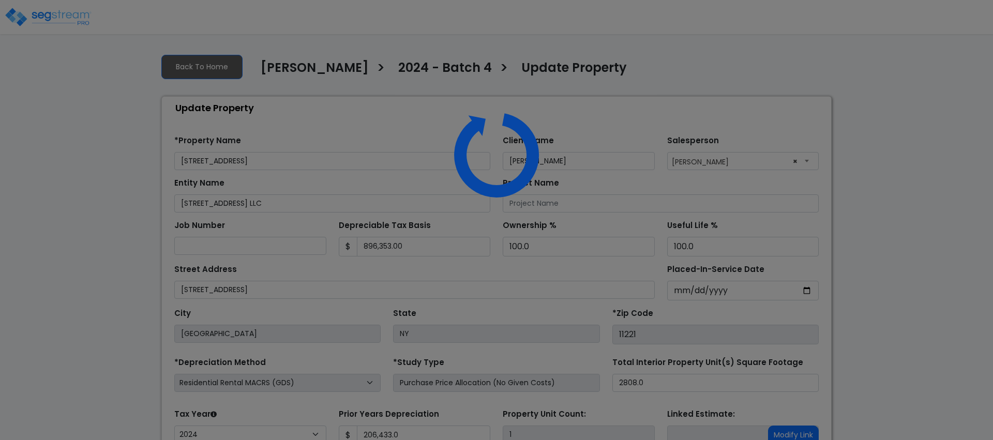
select select "2024"
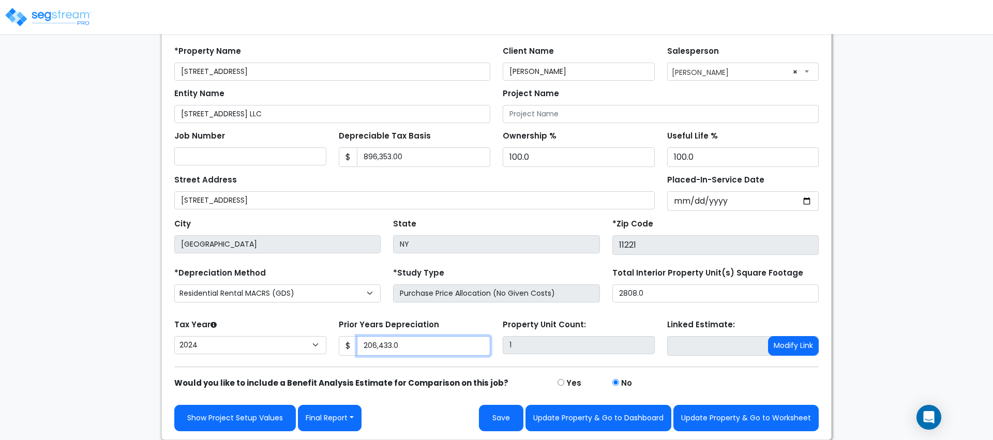
click at [398, 341] on input "206,433.0" at bounding box center [424, 346] width 134 height 20
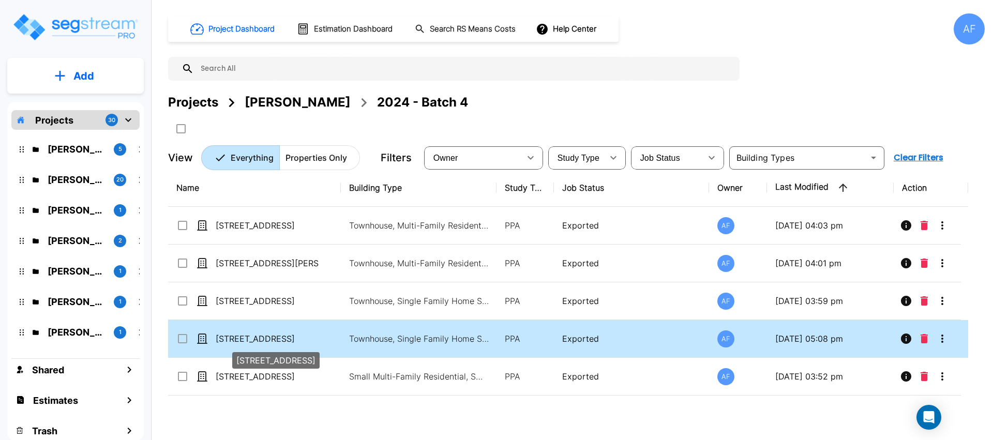
click at [239, 343] on p "[STREET_ADDRESS]" at bounding box center [267, 339] width 103 height 12
checkbox input "true"
click at [239, 343] on p "[STREET_ADDRESS]" at bounding box center [267, 339] width 103 height 12
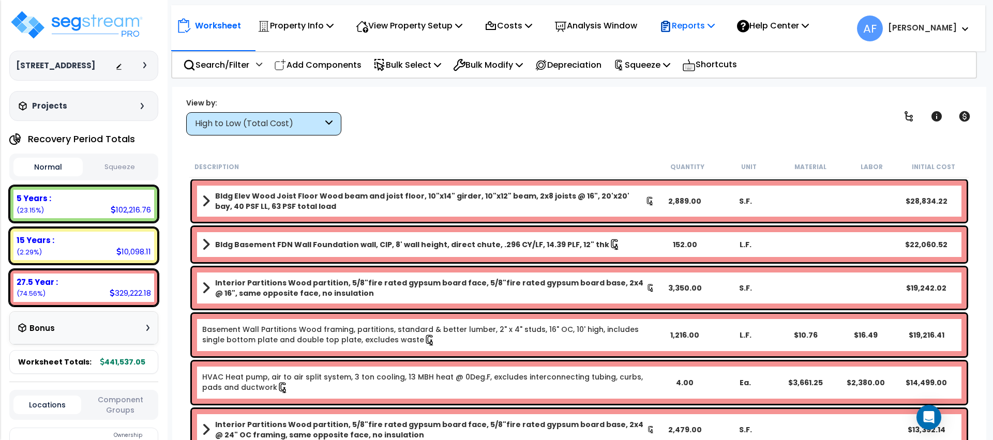
click at [692, 30] on p "Reports" at bounding box center [686, 26] width 55 height 14
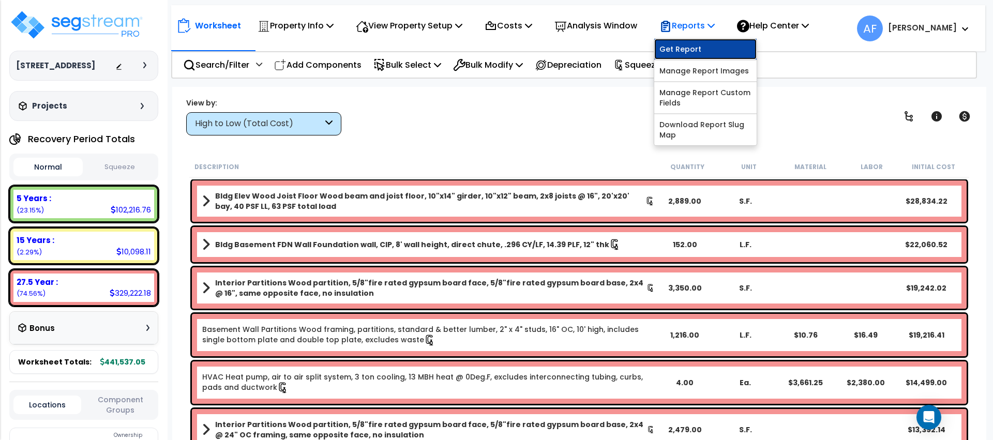
click at [693, 48] on link "Get Report" at bounding box center [705, 49] width 102 height 21
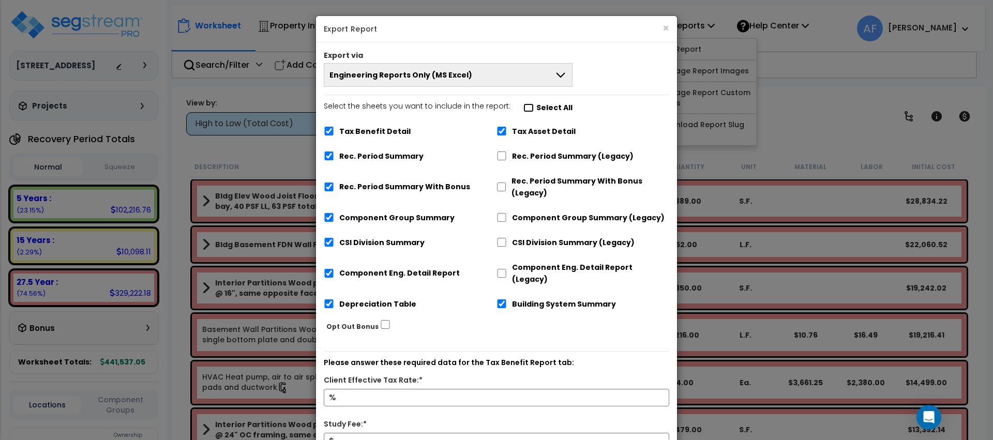
click at [527, 108] on input "Select the sheets you want to include in the report: Select All" at bounding box center [528, 107] width 10 height 9
click at [525, 108] on input "Select the sheets you want to include in the report: Select All" at bounding box center [528, 107] width 10 height 9
checkbox input "false"
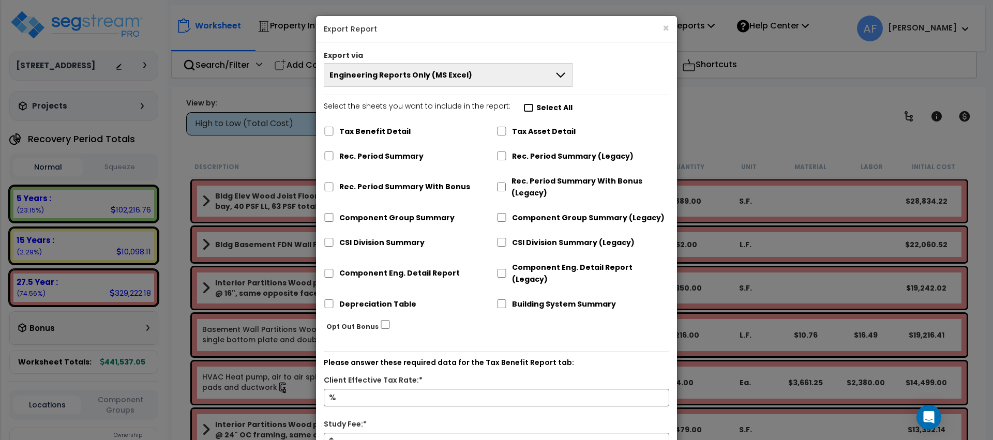
checkbox input "false"
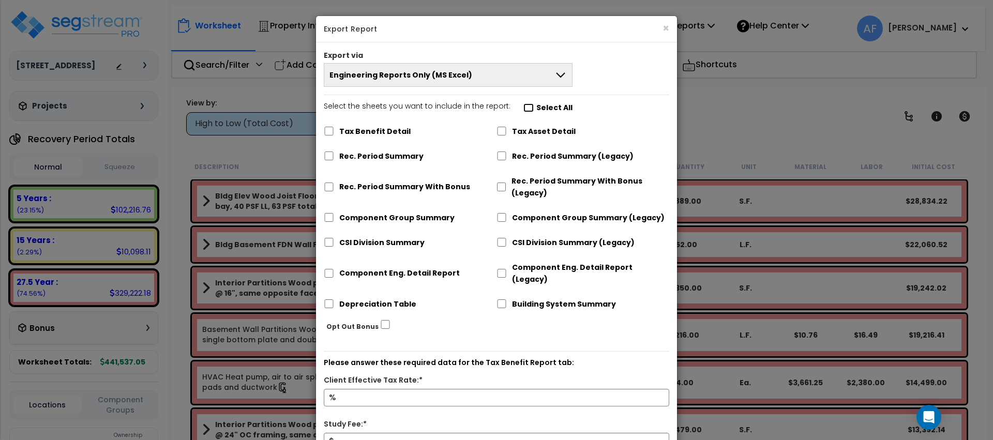
checkbox input "false"
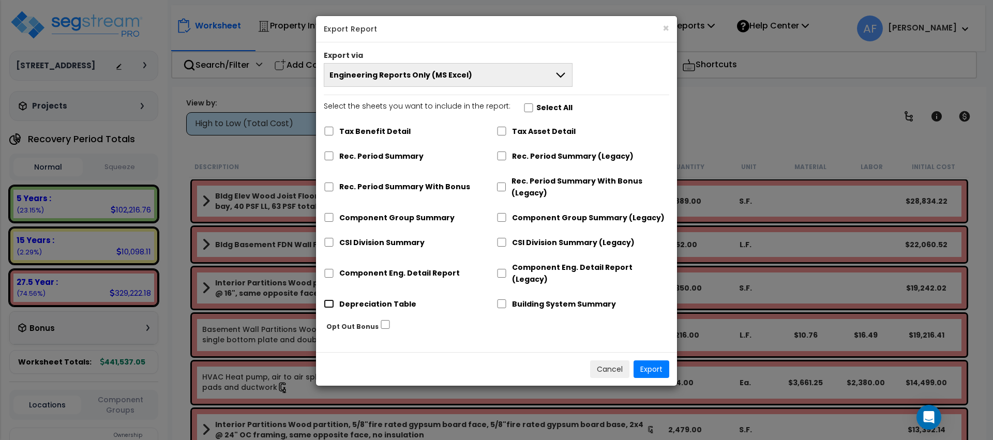
click at [327, 299] on input "Depreciation Table" at bounding box center [329, 303] width 10 height 9
checkbox input "true"
click at [651, 360] on button "Export" at bounding box center [651, 369] width 36 height 18
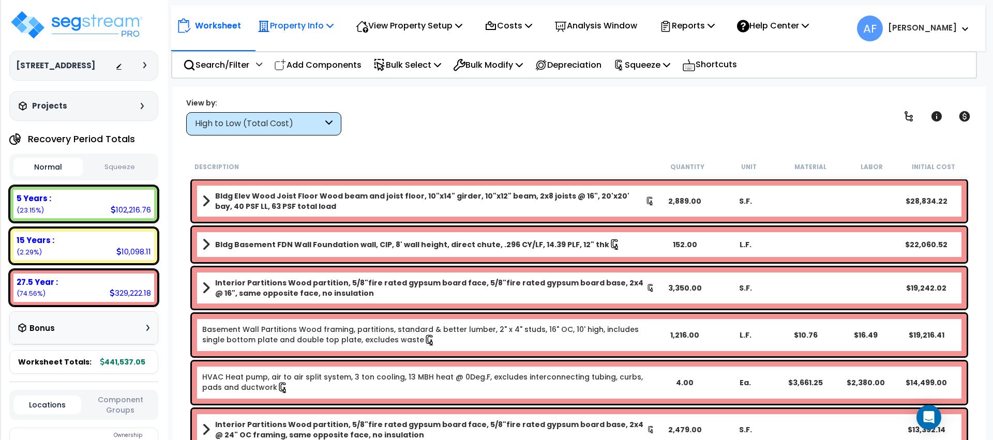
click at [282, 23] on p "Property Info" at bounding box center [296, 26] width 76 height 14
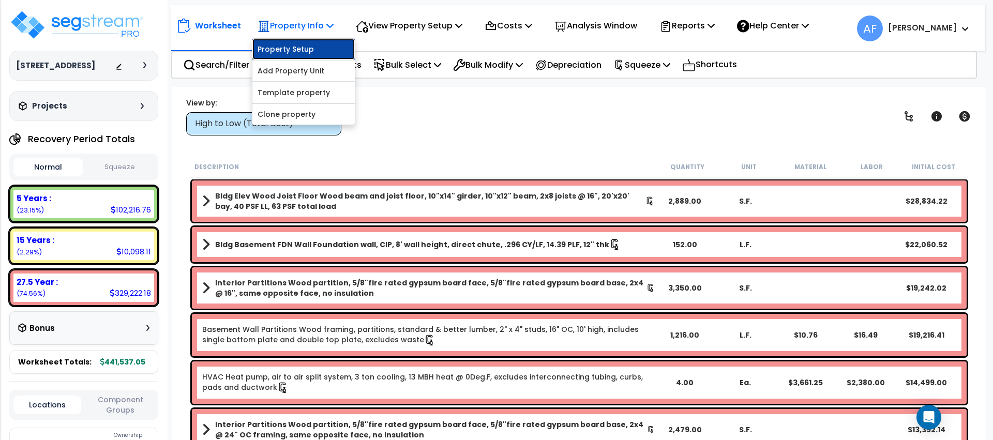
click at [289, 49] on link "Property Setup" at bounding box center [303, 49] width 102 height 21
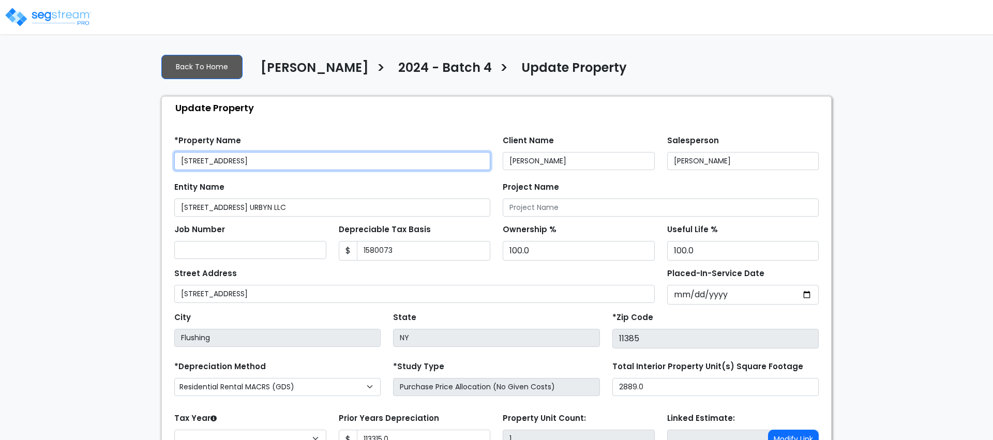
type input "1,580,073"
type input "113,315.0"
select select "2024"
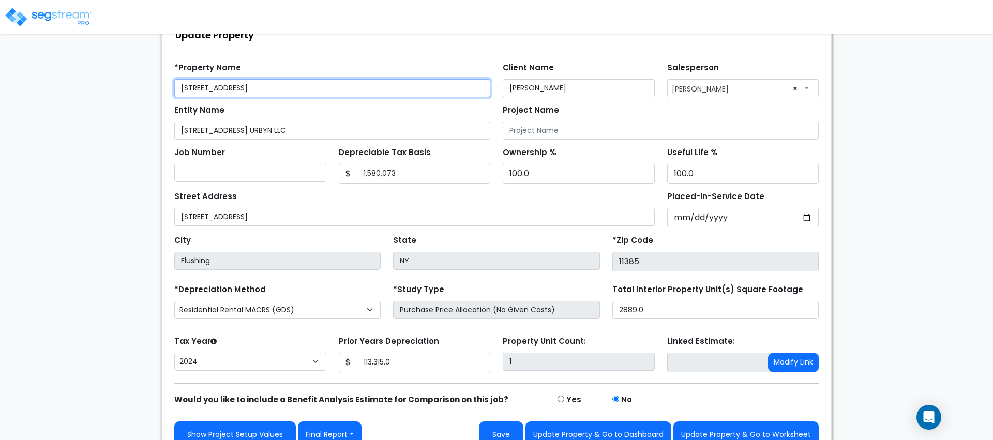
scroll to position [89, 0]
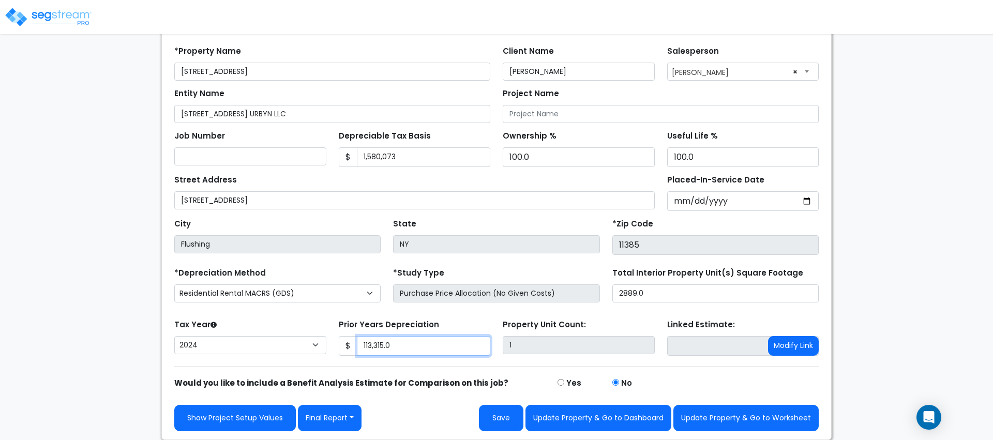
click at [382, 348] on input "113,315.0" at bounding box center [424, 346] width 134 height 20
click at [70, 11] on img at bounding box center [48, 17] width 88 height 21
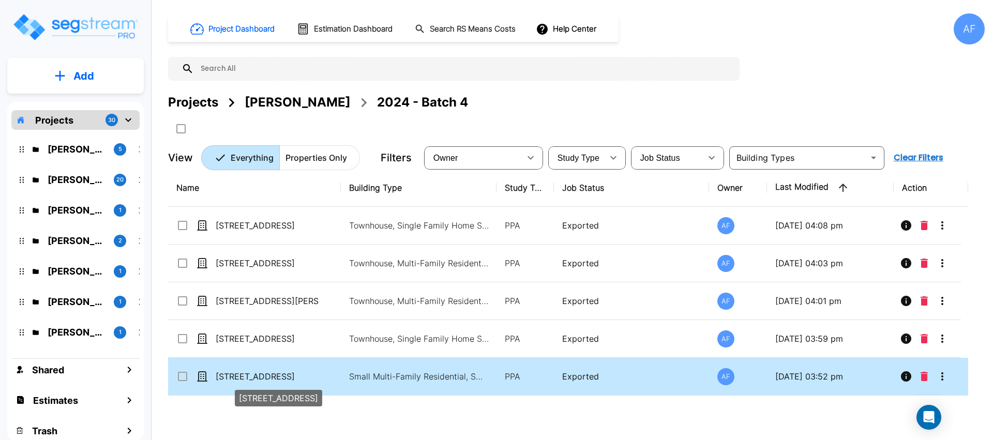
click at [289, 370] on p "[STREET_ADDRESS]" at bounding box center [267, 376] width 103 height 12
checkbox input "true"
click at [289, 370] on p "[STREET_ADDRESS]" at bounding box center [267, 376] width 103 height 12
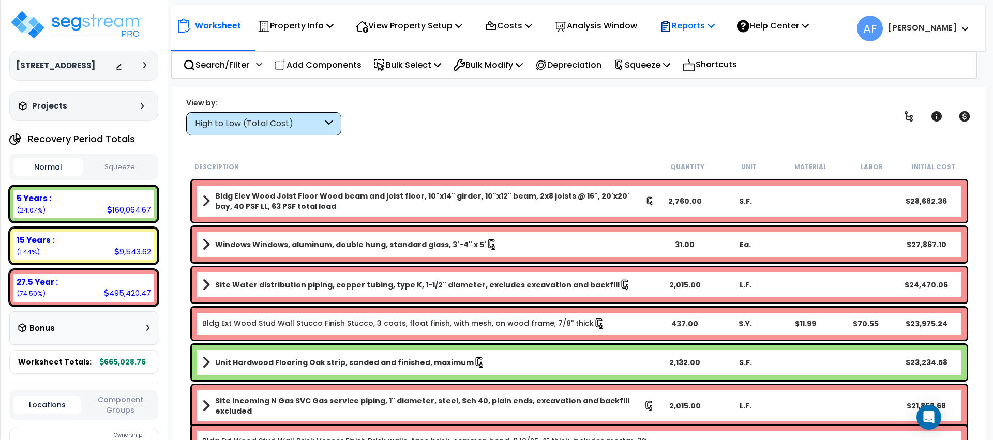
click at [684, 29] on p "Reports" at bounding box center [686, 26] width 55 height 14
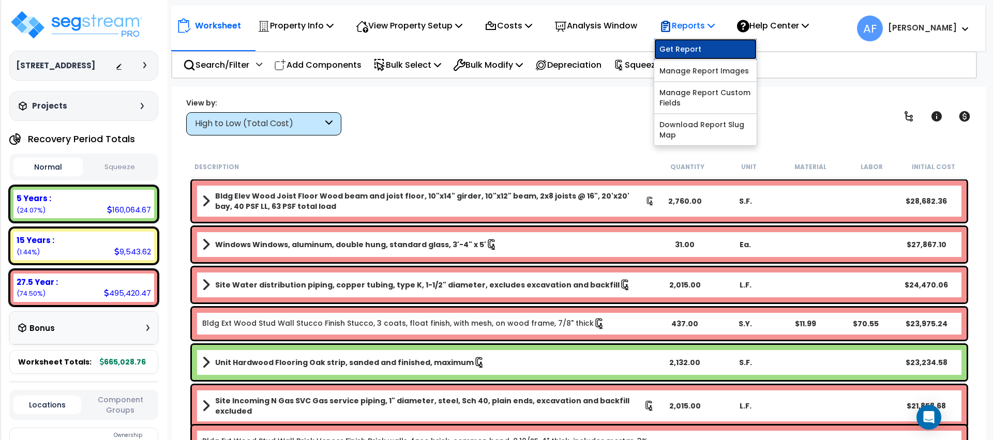
click at [683, 50] on link "Get Report" at bounding box center [705, 49] width 102 height 21
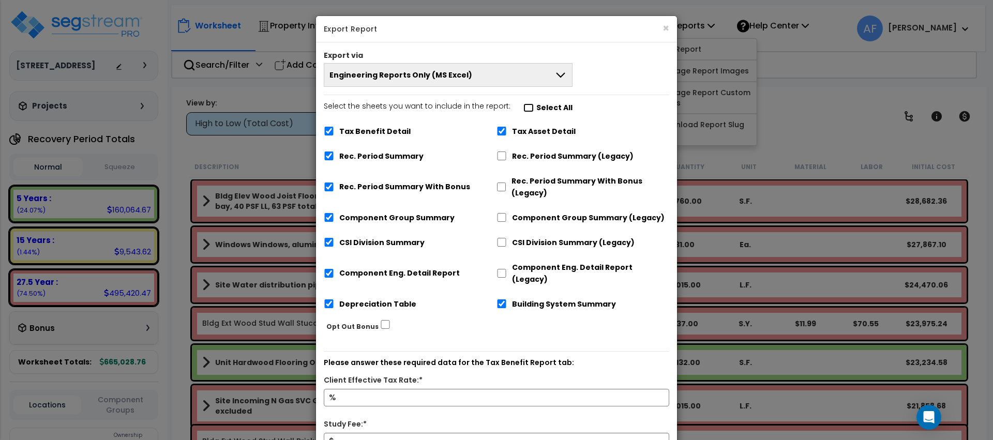
click at [524, 105] on input "Select the sheets you want to include in the report: Select All" at bounding box center [528, 107] width 10 height 9
checkbox input "false"
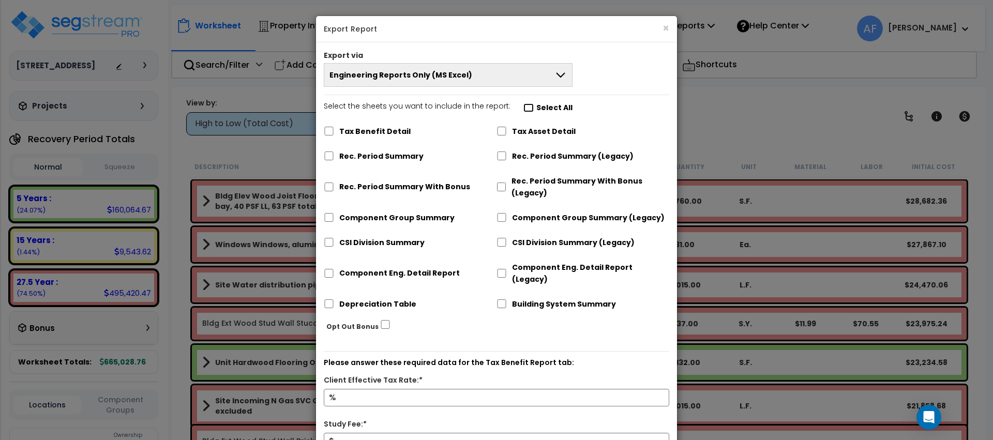
checkbox input "false"
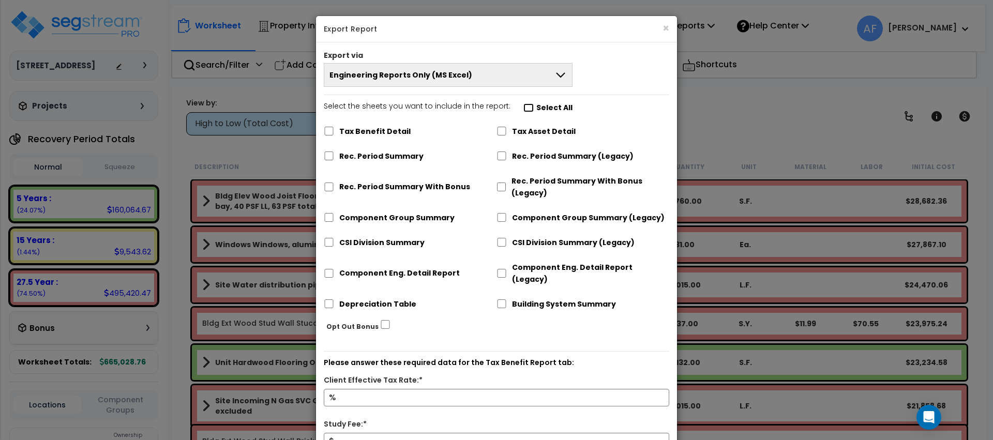
checkbox input "false"
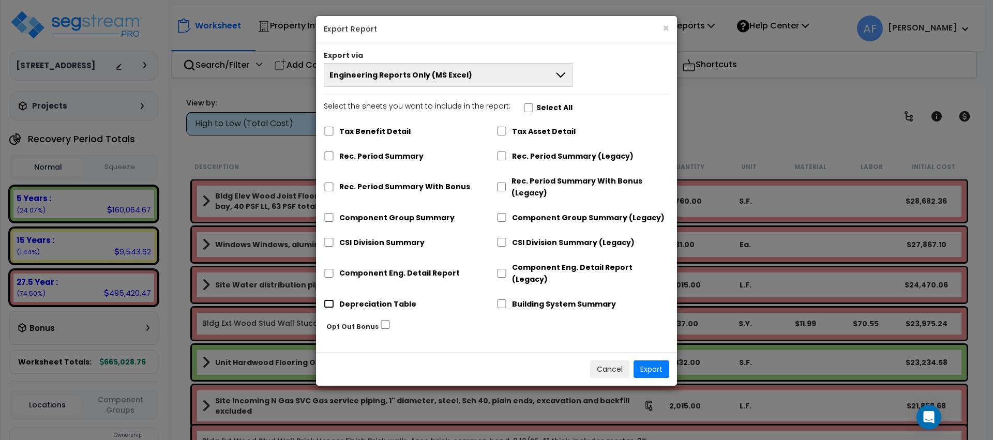
drag, startPoint x: 330, startPoint y: 290, endPoint x: 363, endPoint y: 300, distance: 33.7
click at [330, 299] on input "Depreciation Table" at bounding box center [329, 303] width 10 height 9
checkbox input "true"
click at [658, 363] on button "Export" at bounding box center [651, 369] width 36 height 18
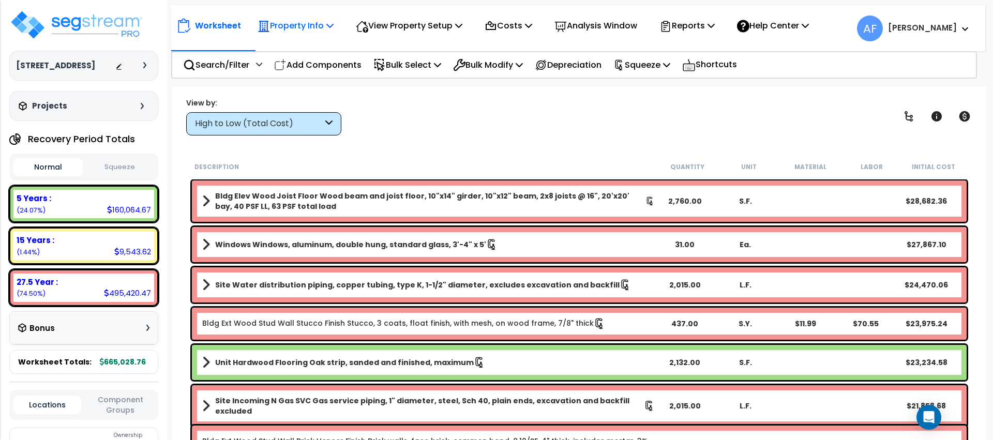
click at [314, 32] on p "Property Info" at bounding box center [296, 26] width 76 height 14
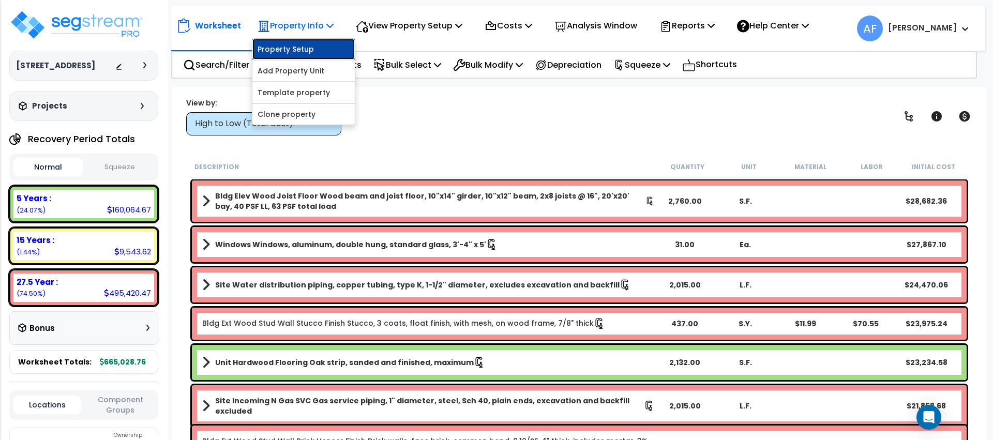
click at [312, 44] on link "Property Setup" at bounding box center [303, 49] width 102 height 21
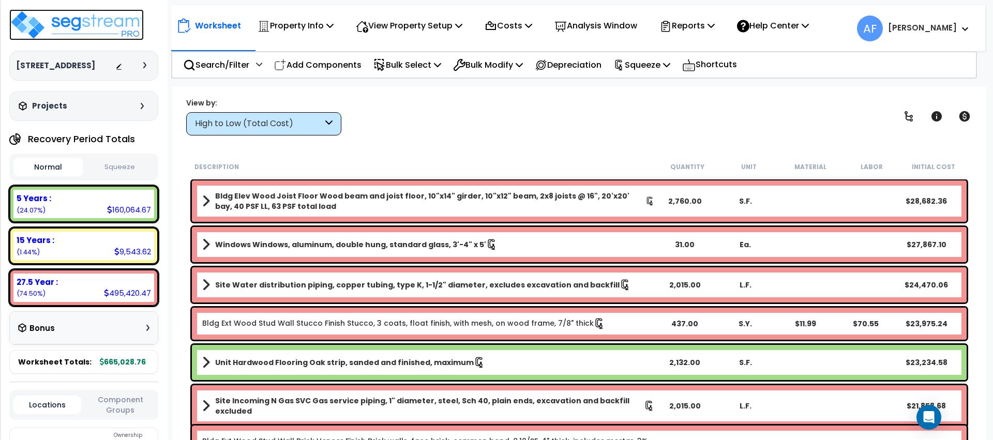
click at [118, 26] on img at bounding box center [76, 24] width 134 height 31
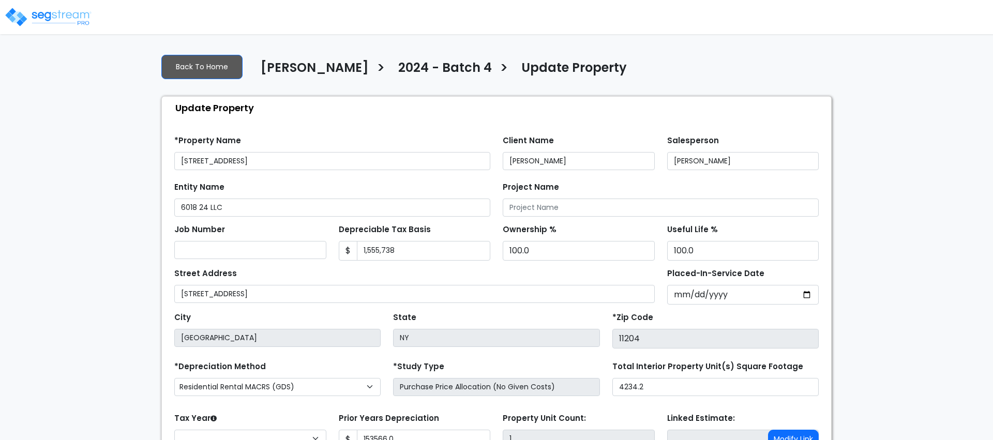
type input "153,566.0"
select select "2024"
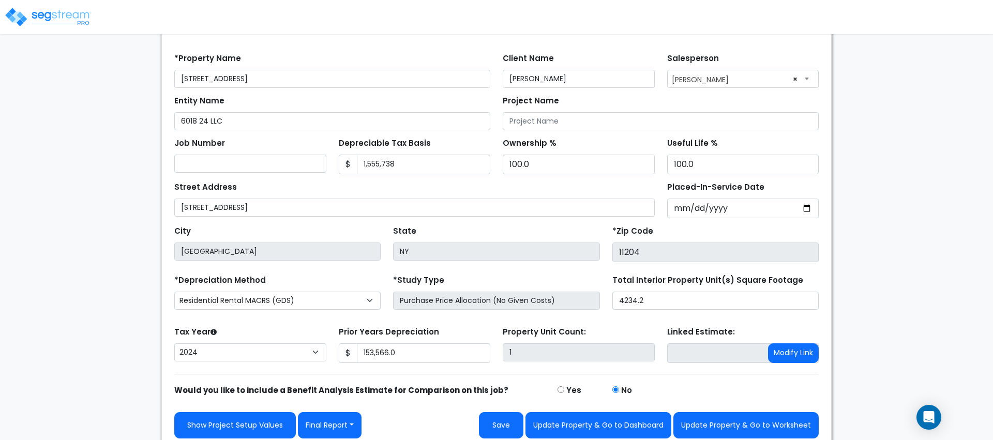
scroll to position [89, 0]
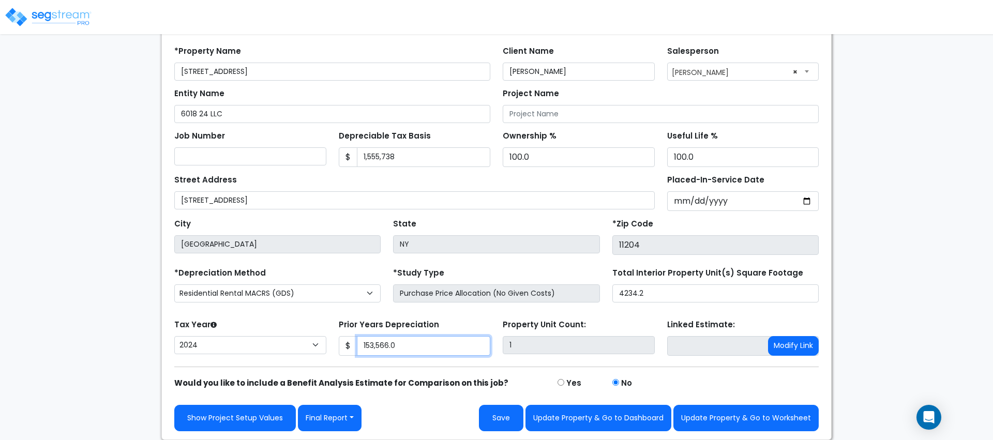
click at [382, 343] on input "153,566.0" at bounding box center [424, 346] width 134 height 20
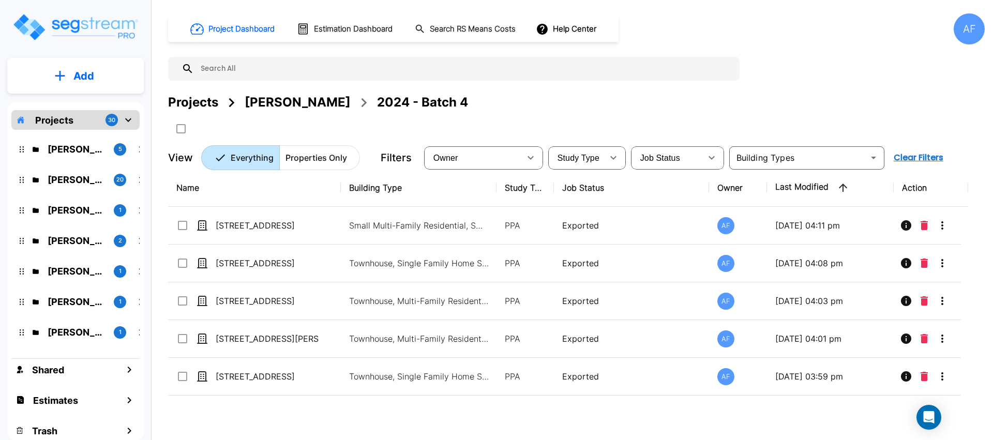
click at [278, 108] on div "[PERSON_NAME]" at bounding box center [298, 102] width 106 height 19
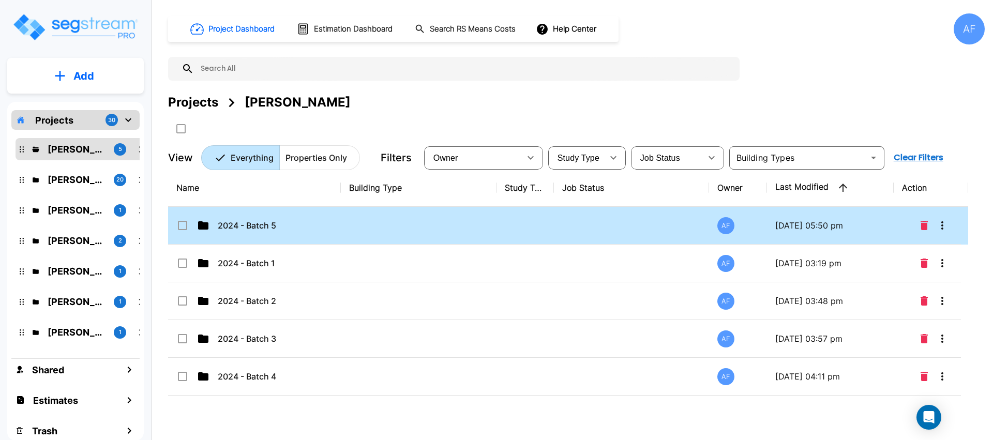
click at [288, 233] on td "2024 - Batch 5" at bounding box center [254, 226] width 173 height 38
checkbox input "true"
click at [288, 233] on td "2024 - Batch 5" at bounding box center [254, 226] width 173 height 38
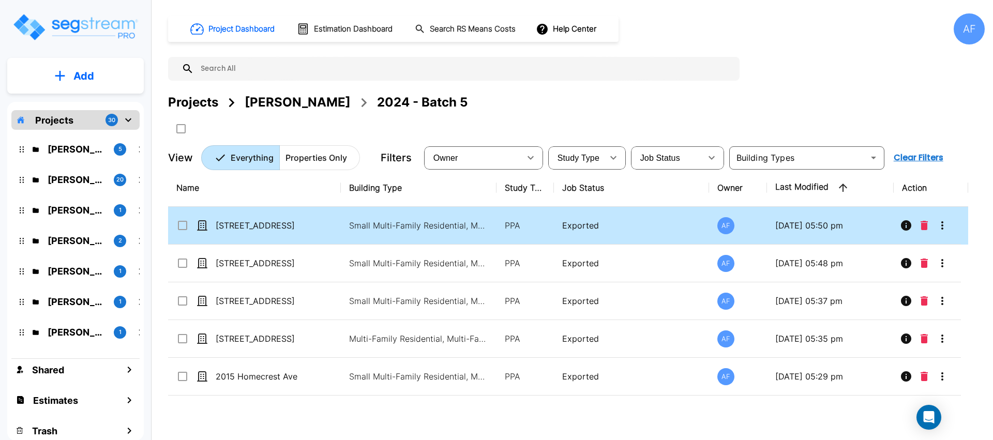
click at [305, 234] on td "[STREET_ADDRESS]" at bounding box center [254, 226] width 173 height 38
checkbox input "true"
click at [305, 234] on td "[STREET_ADDRESS]" at bounding box center [254, 226] width 173 height 38
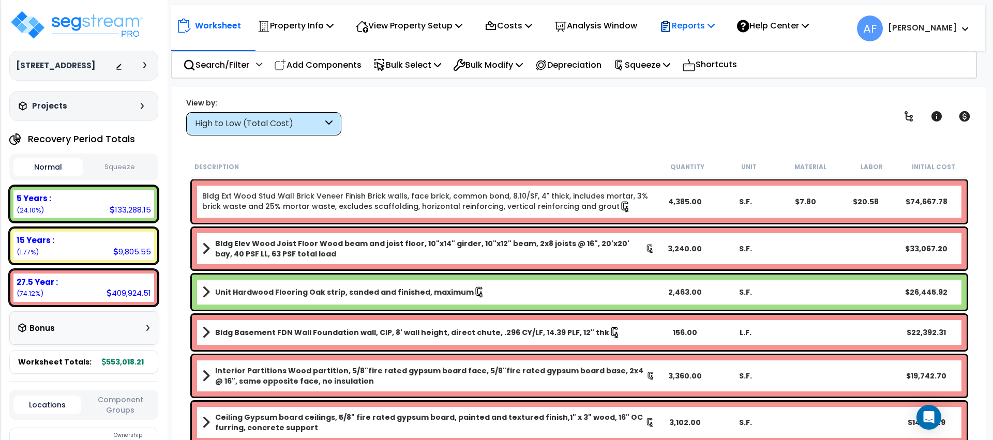
click at [708, 31] on p "Reports" at bounding box center [686, 26] width 55 height 14
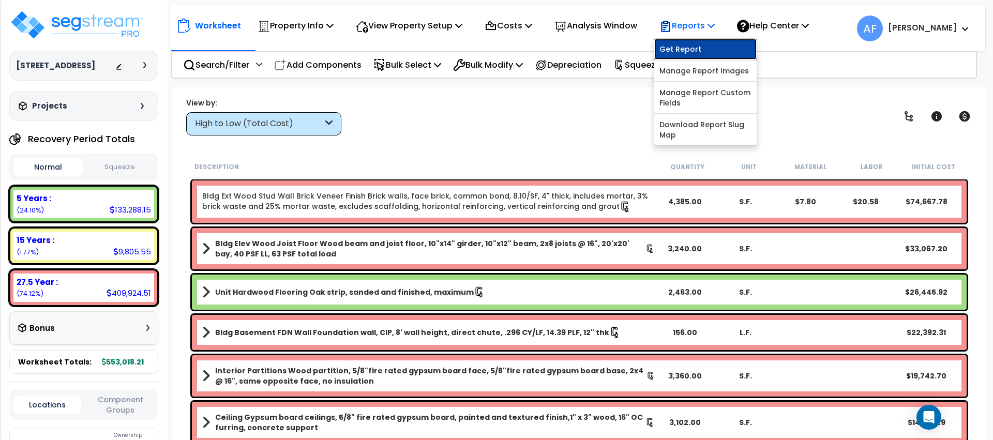
click at [699, 43] on link "Get Report" at bounding box center [705, 49] width 102 height 21
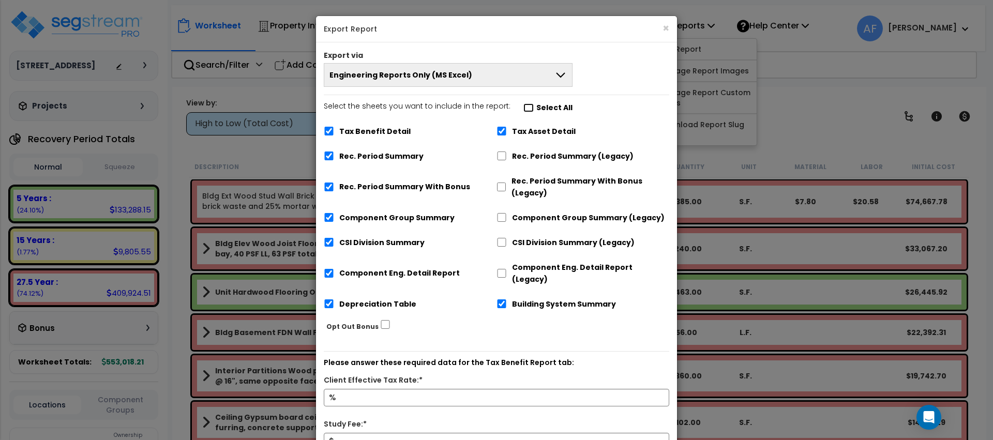
click at [523, 104] on input "Select the sheets you want to include in the report: Select All" at bounding box center [528, 107] width 10 height 9
checkbox input "false"
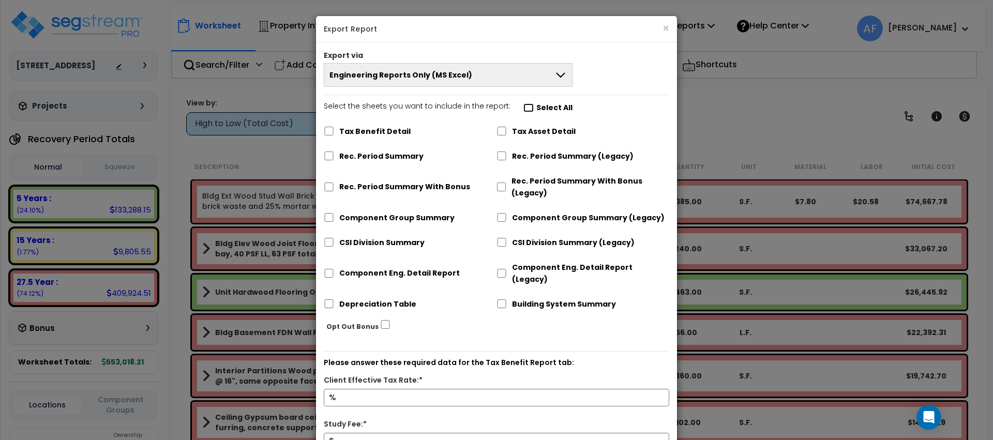
checkbox input "false"
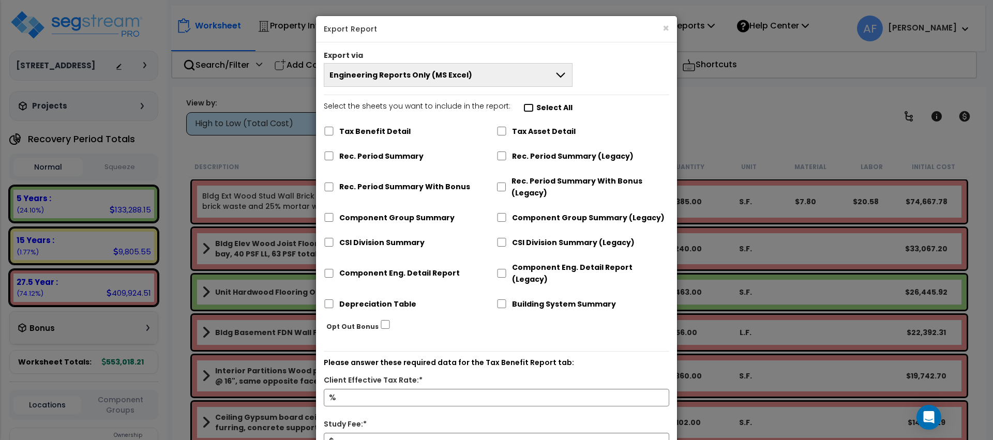
checkbox input "false"
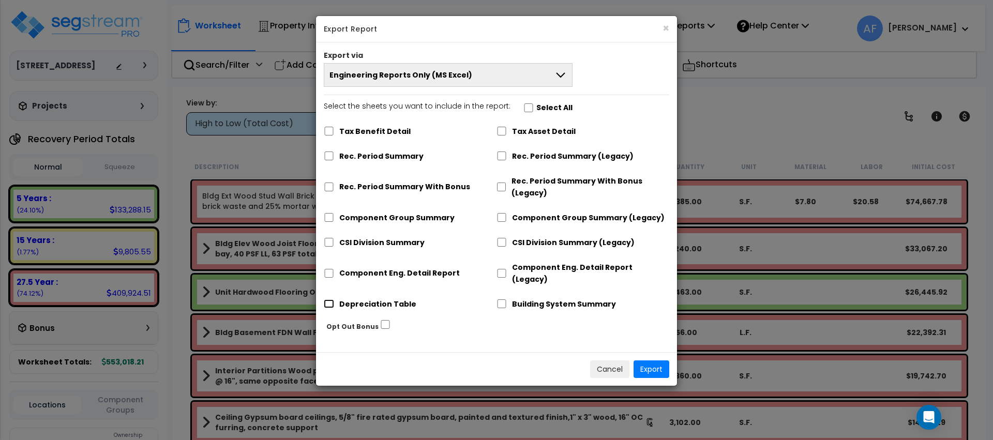
click at [327, 299] on input "Depreciation Table" at bounding box center [329, 303] width 10 height 9
checkbox input "true"
click at [656, 364] on button "Export" at bounding box center [651, 369] width 36 height 18
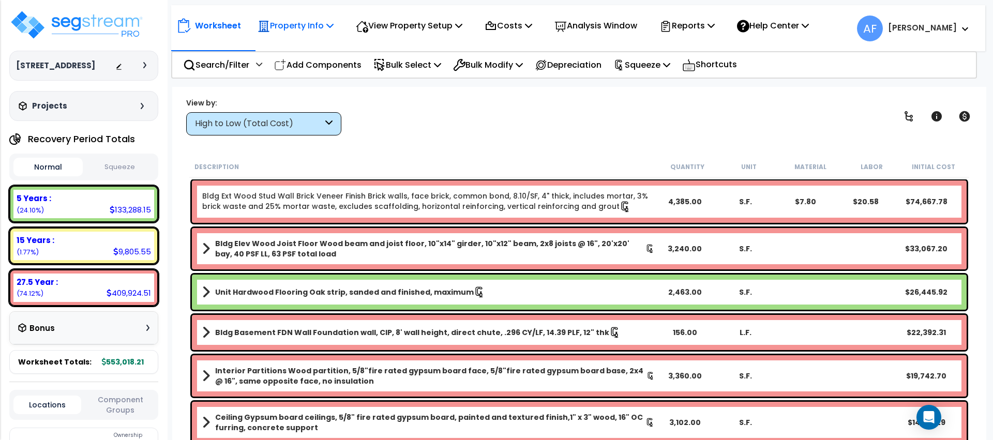
click at [284, 27] on p "Property Info" at bounding box center [296, 26] width 76 height 14
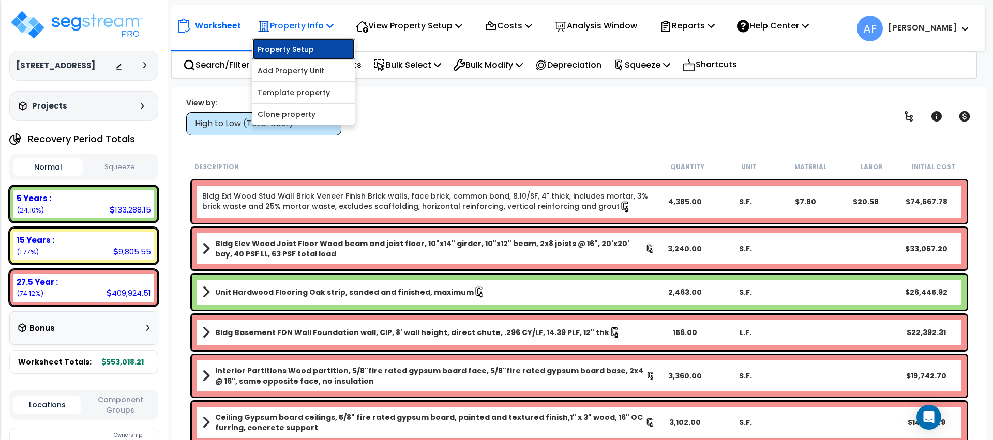
click at [289, 44] on link "Property Setup" at bounding box center [303, 49] width 102 height 21
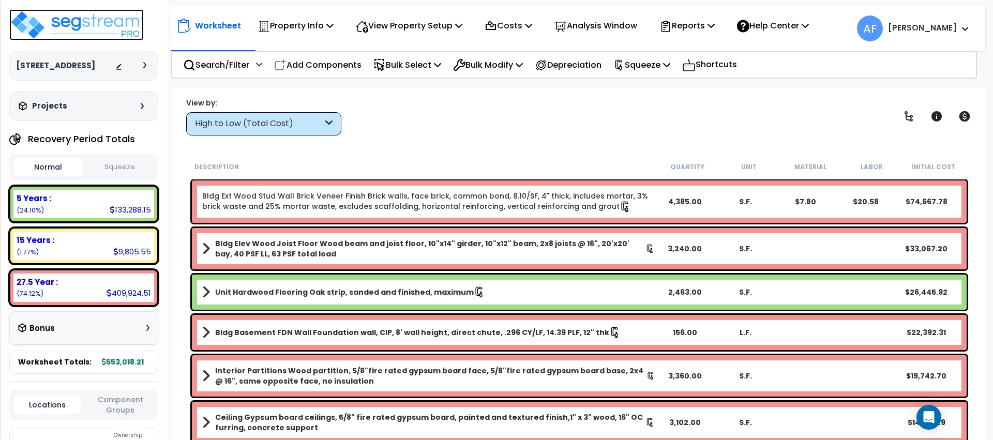
click at [80, 28] on img at bounding box center [76, 24] width 134 height 31
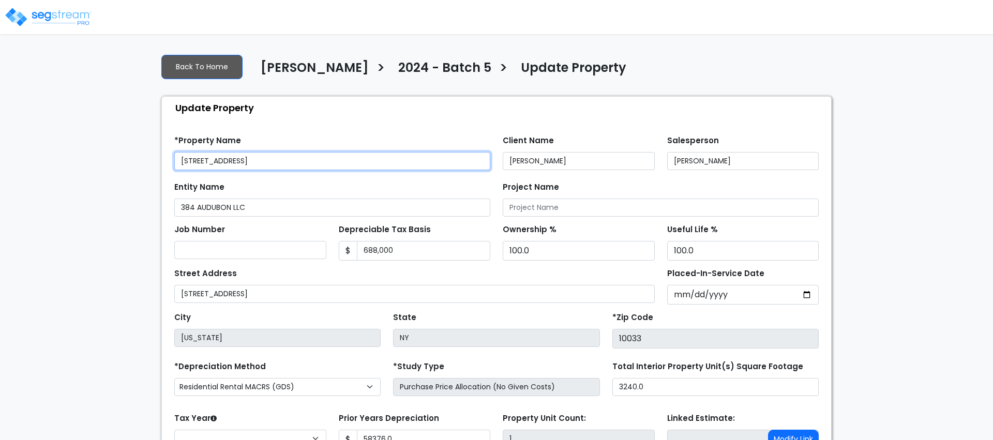
type input "58,376.0"
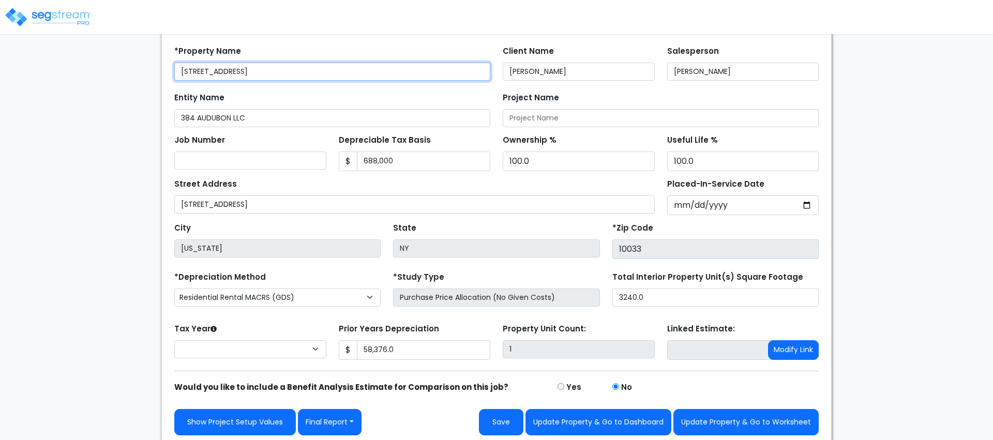
select select "2024"
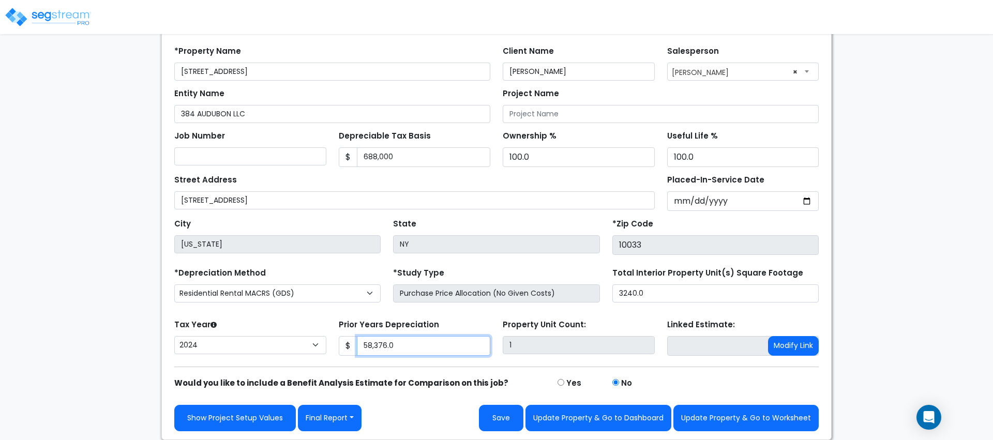
click at [386, 341] on input "58,376.0" at bounding box center [424, 346] width 134 height 20
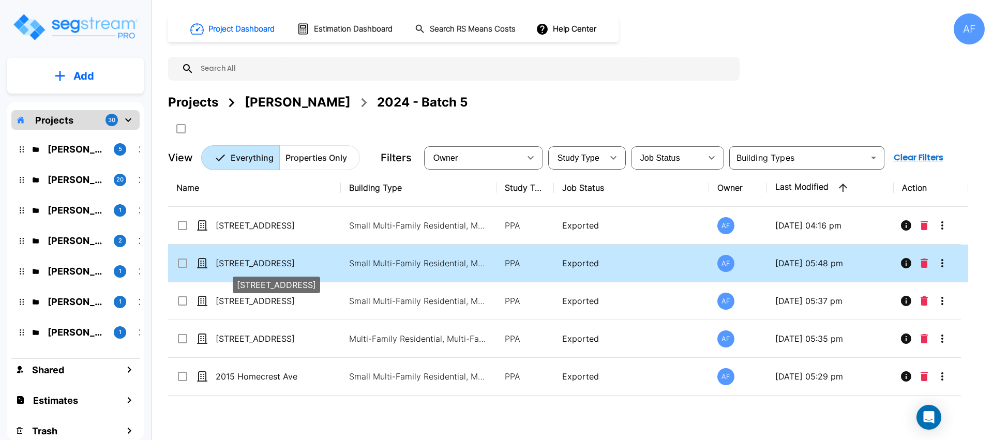
click at [281, 260] on p "[STREET_ADDRESS]" at bounding box center [267, 263] width 103 height 12
checkbox input "true"
click at [281, 260] on p "[STREET_ADDRESS]" at bounding box center [267, 263] width 103 height 12
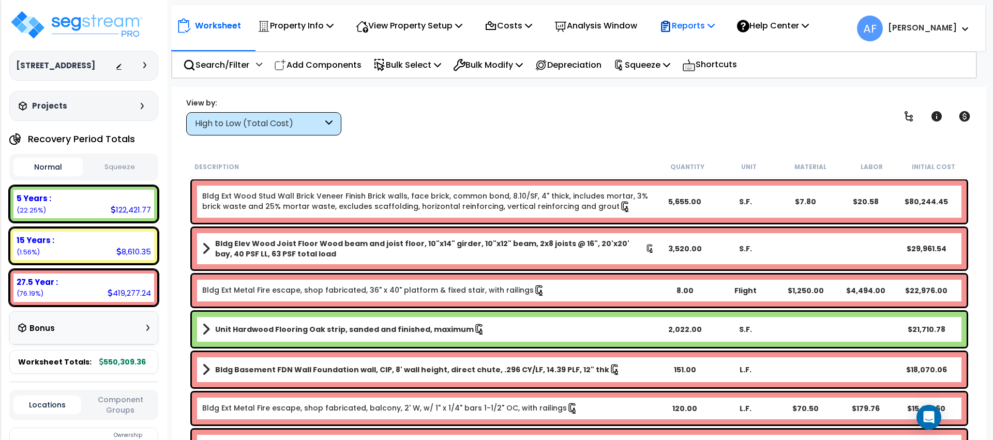
click at [692, 26] on p "Reports" at bounding box center [686, 26] width 55 height 14
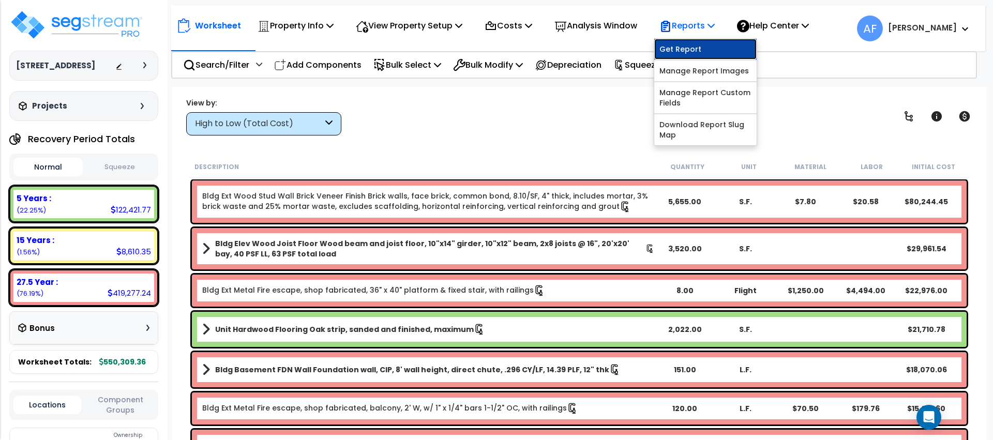
click at [698, 51] on link "Get Report" at bounding box center [705, 49] width 102 height 21
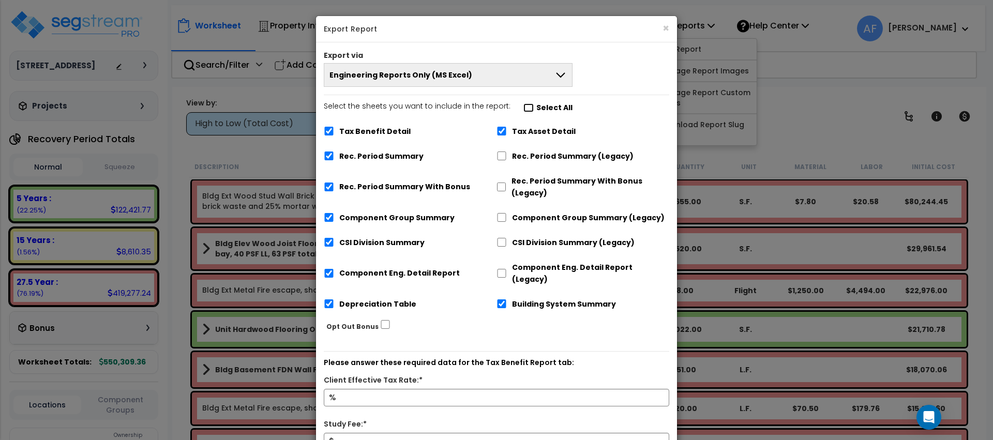
click at [525, 107] on input "Select the sheets you want to include in the report: Select All" at bounding box center [528, 107] width 10 height 9
checkbox input "false"
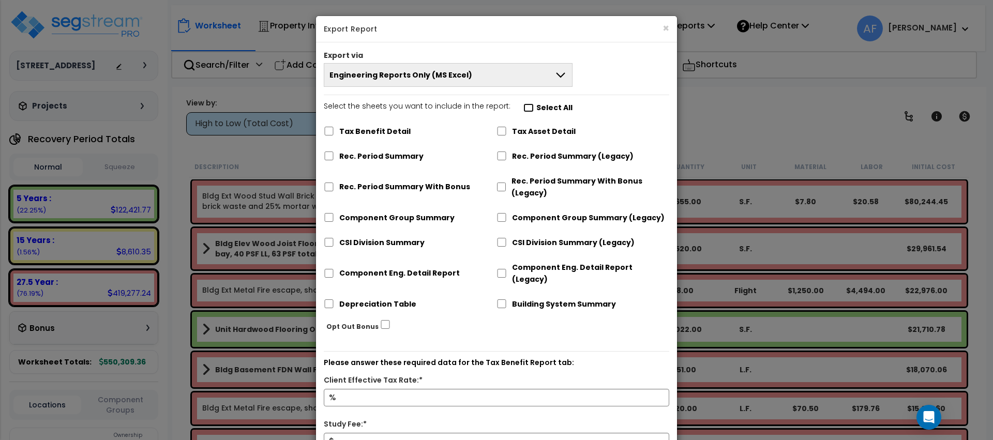
checkbox input "false"
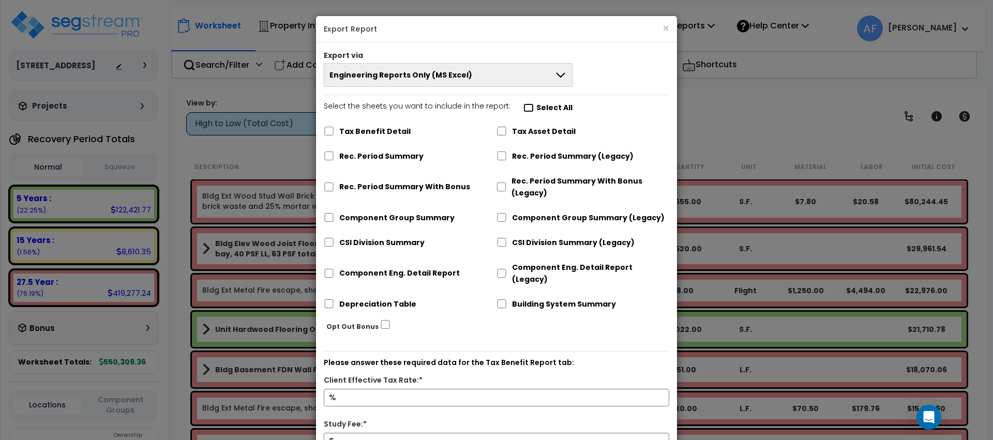
checkbox input "false"
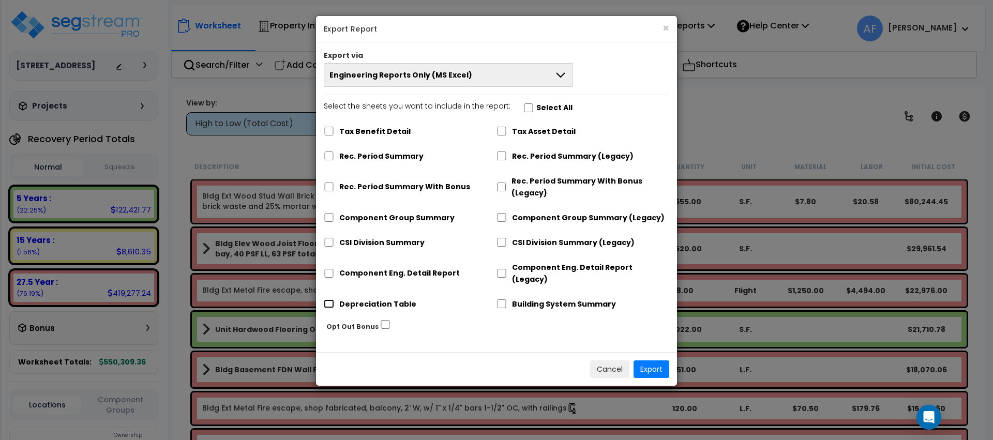
drag, startPoint x: 327, startPoint y: 290, endPoint x: 338, endPoint y: 291, distance: 11.0
click at [327, 299] on input "Depreciation Table" at bounding box center [329, 303] width 10 height 9
checkbox input "true"
click at [651, 360] on button "Export" at bounding box center [651, 369] width 36 height 18
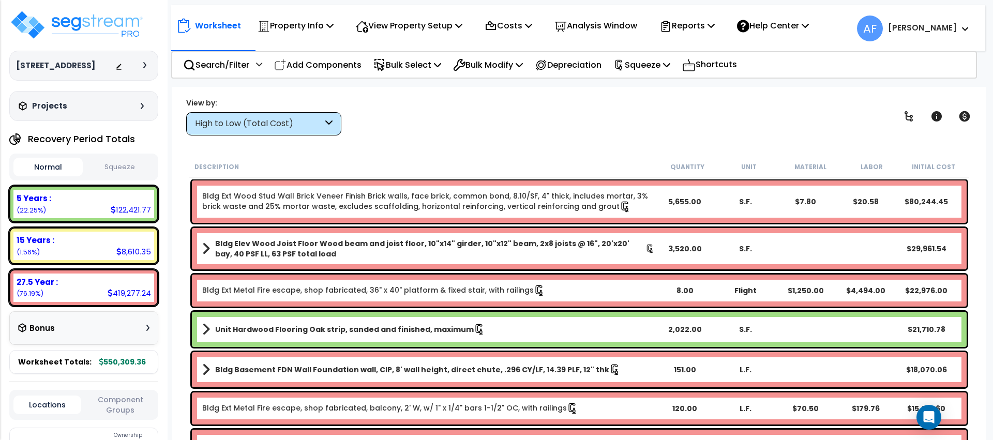
click at [274, 25] on p "Property Info" at bounding box center [296, 26] width 76 height 14
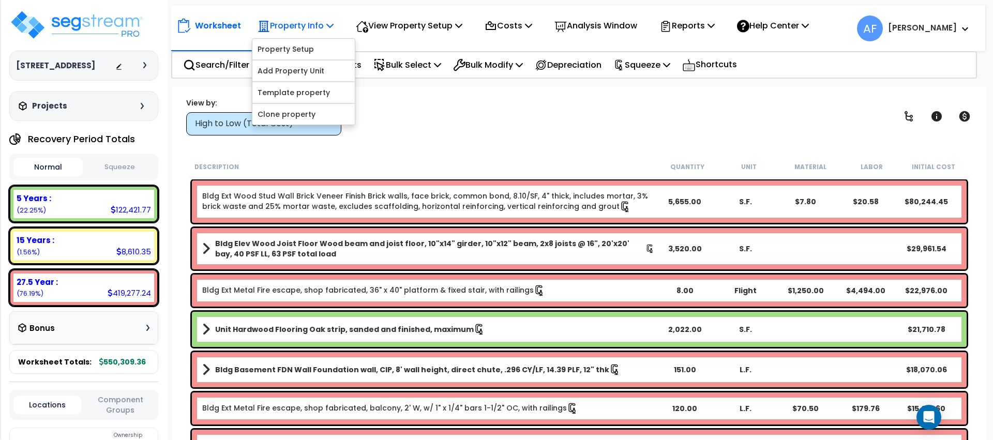
click at [280, 32] on p "Property Info" at bounding box center [296, 26] width 76 height 14
click at [285, 22] on p "Property Info" at bounding box center [296, 26] width 76 height 14
click at [290, 50] on link "Property Setup" at bounding box center [303, 49] width 102 height 21
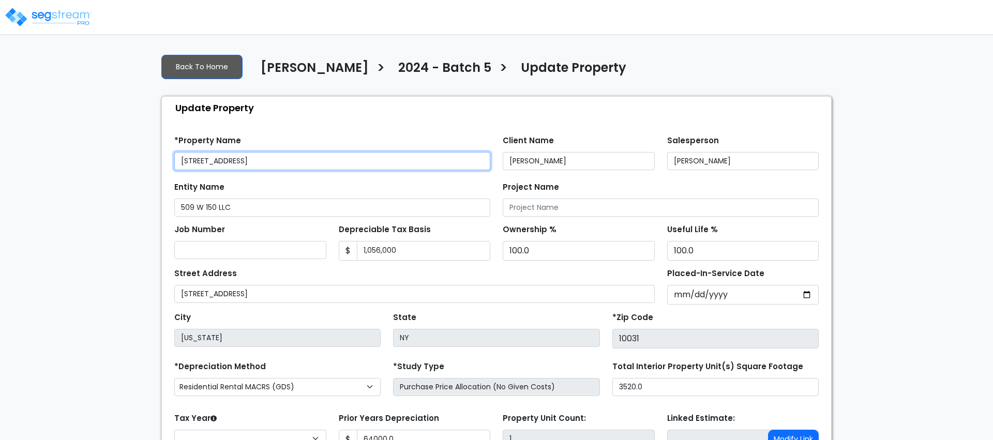
type input "64,000.0"
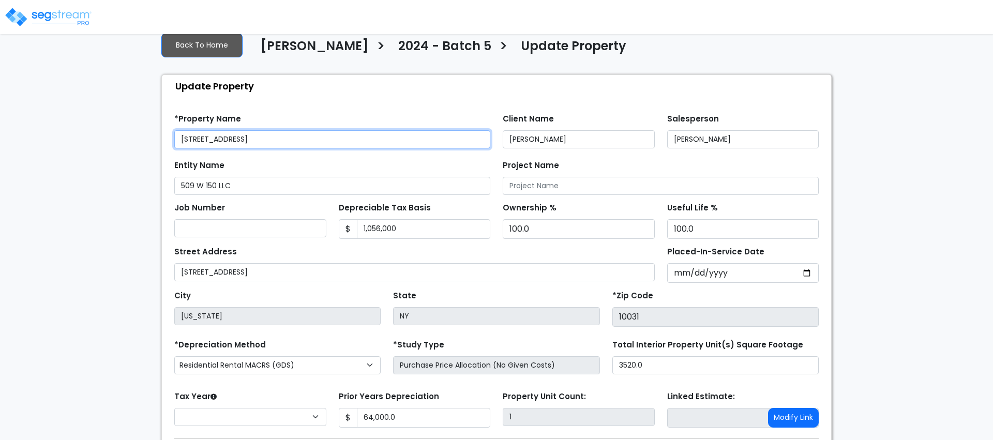
select select "2024"
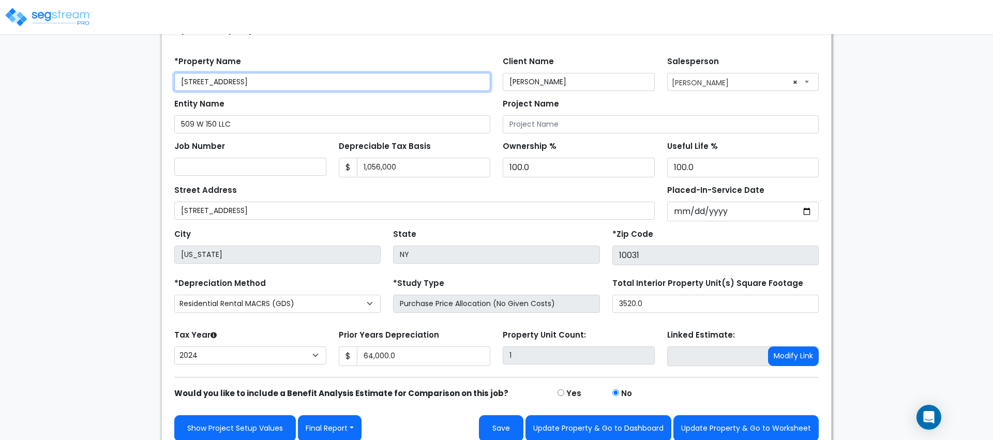
scroll to position [83, 0]
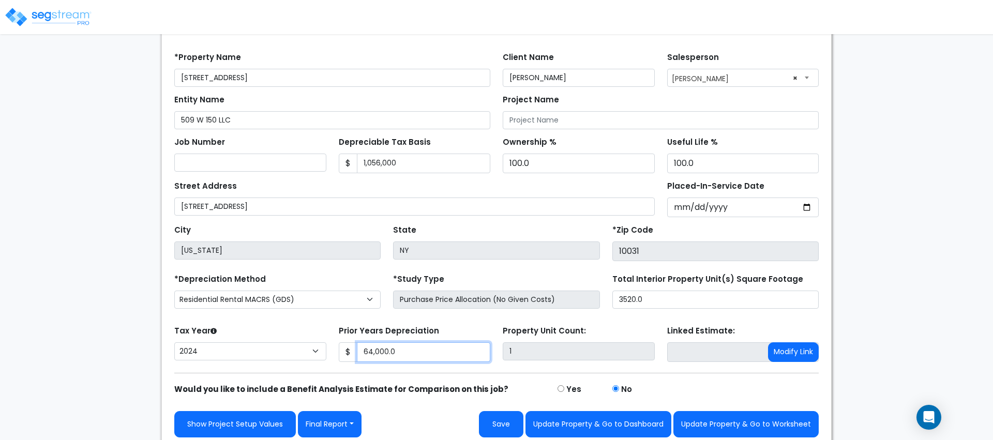
click at [384, 353] on input "64,000.0" at bounding box center [424, 352] width 134 height 20
click at [42, 7] on img at bounding box center [48, 17] width 88 height 21
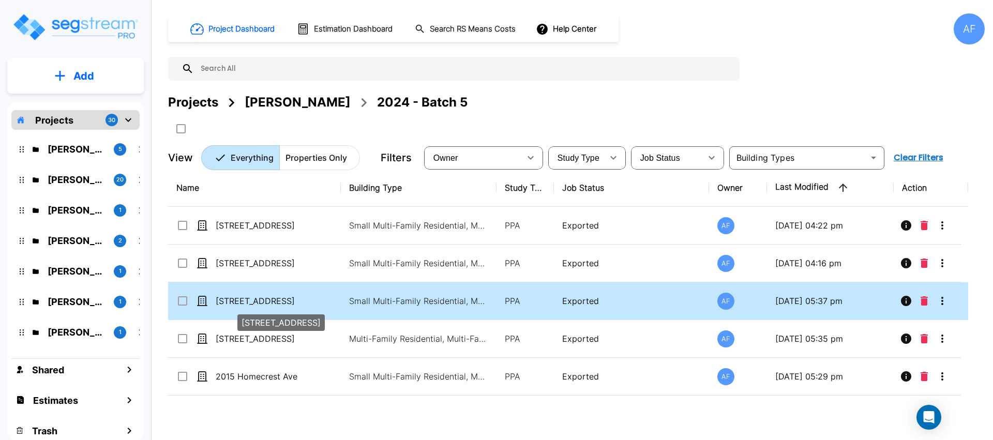
click at [300, 300] on p "[STREET_ADDRESS]" at bounding box center [267, 301] width 103 height 12
checkbox input "true"
click at [300, 300] on p "[STREET_ADDRESS]" at bounding box center [267, 301] width 103 height 12
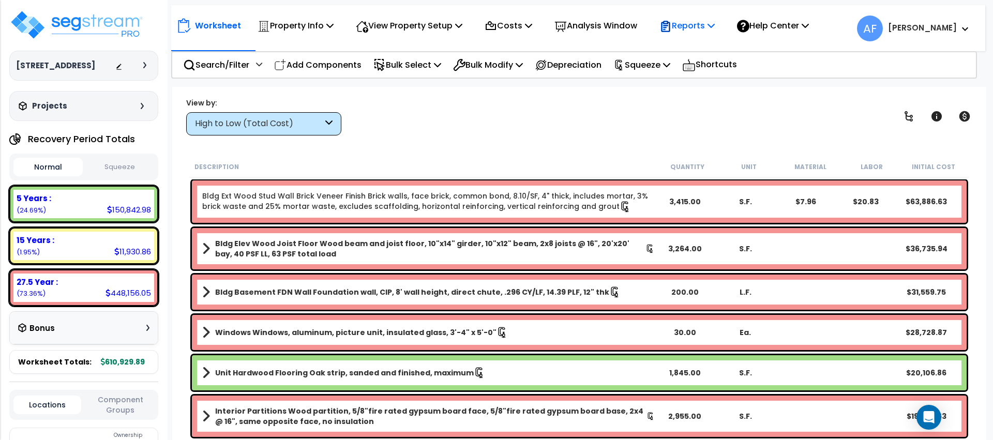
click at [693, 33] on div "Reports" at bounding box center [686, 25] width 55 height 24
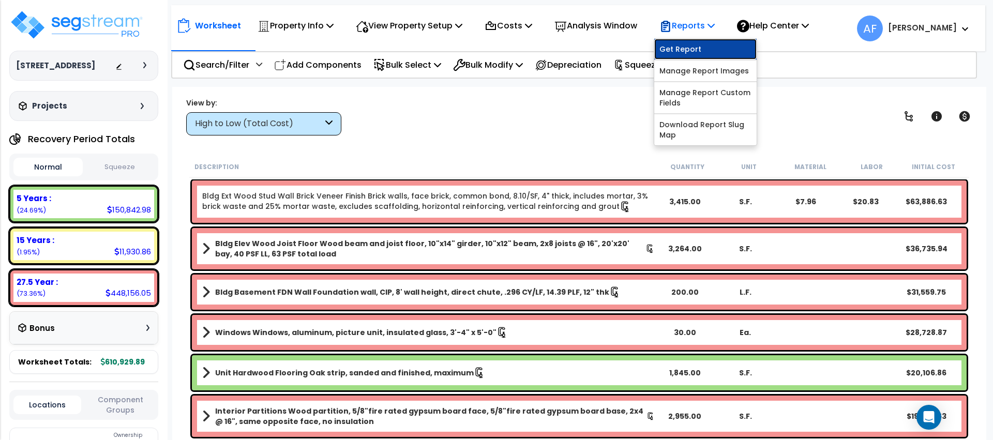
click at [698, 45] on link "Get Report" at bounding box center [705, 49] width 102 height 21
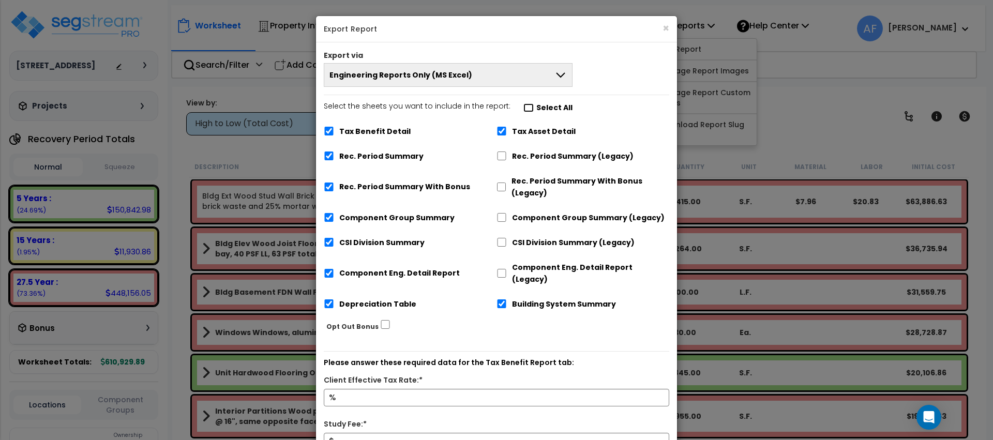
click at [523, 107] on input "Select the sheets you want to include in the report: Select All" at bounding box center [528, 107] width 10 height 9
checkbox input "false"
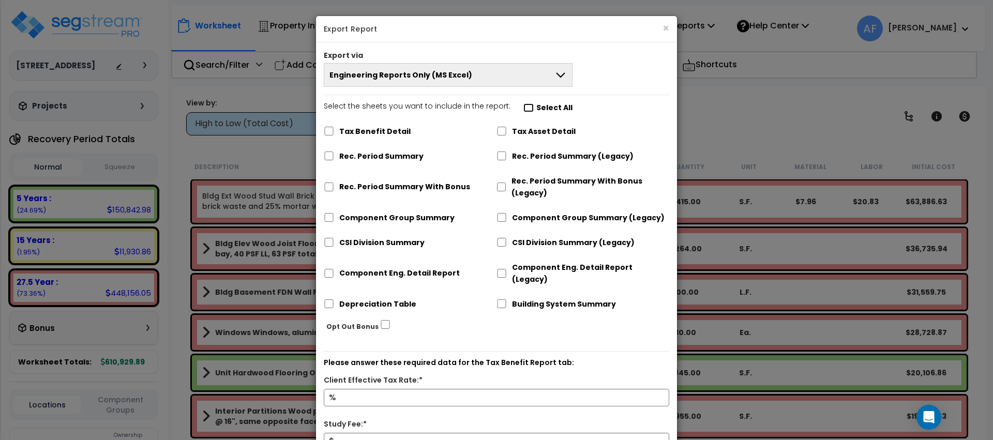
checkbox input "false"
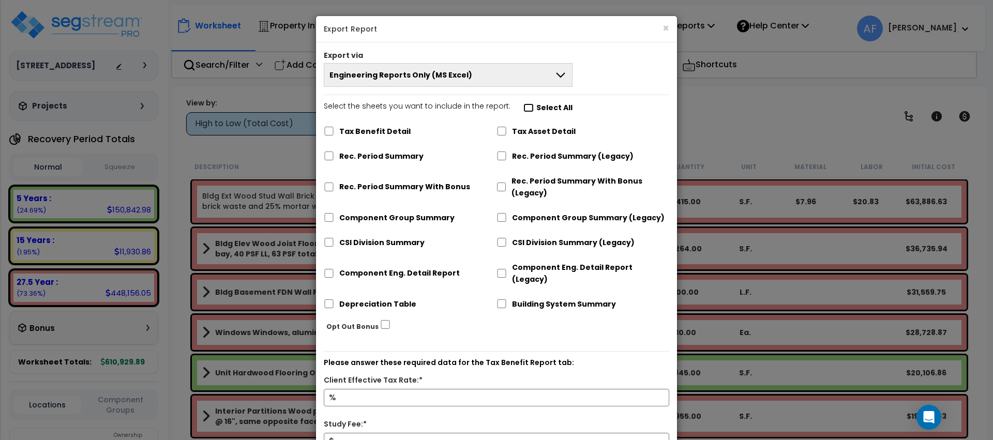
checkbox input "false"
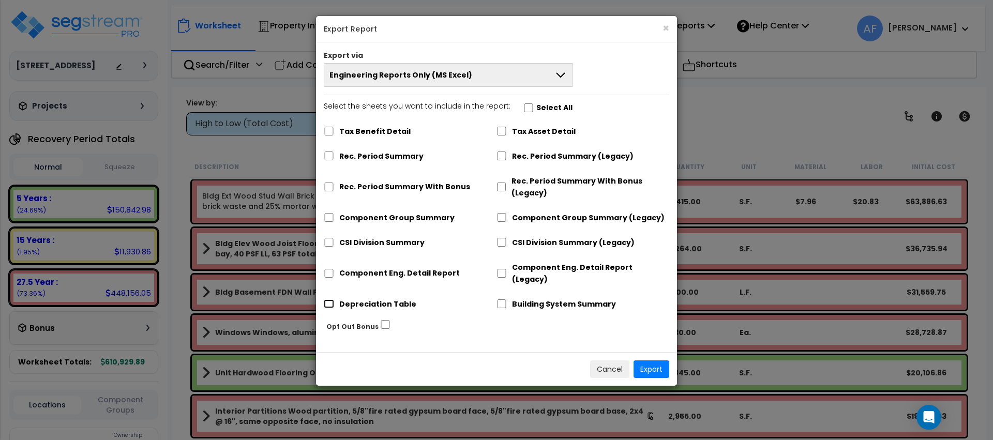
click at [333, 299] on input "Depreciation Table" at bounding box center [329, 303] width 10 height 9
checkbox input "true"
click at [648, 360] on button "Export" at bounding box center [651, 369] width 36 height 18
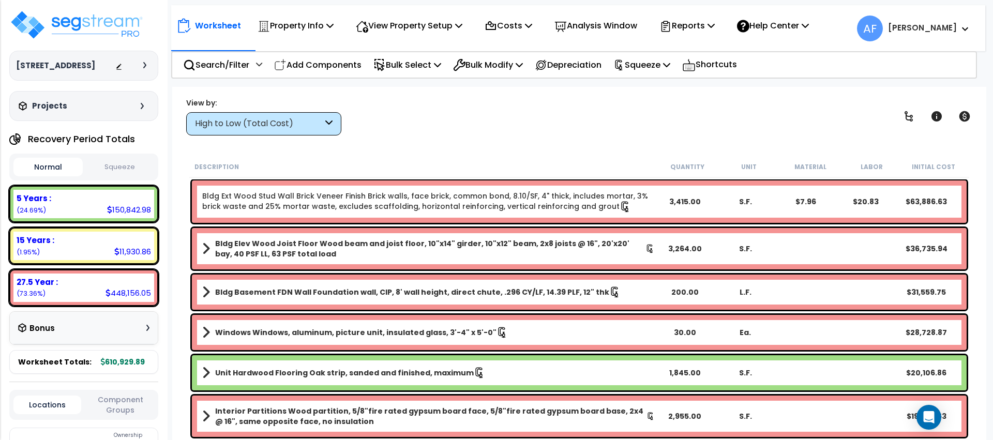
click at [297, 31] on p "Property Info" at bounding box center [296, 26] width 76 height 14
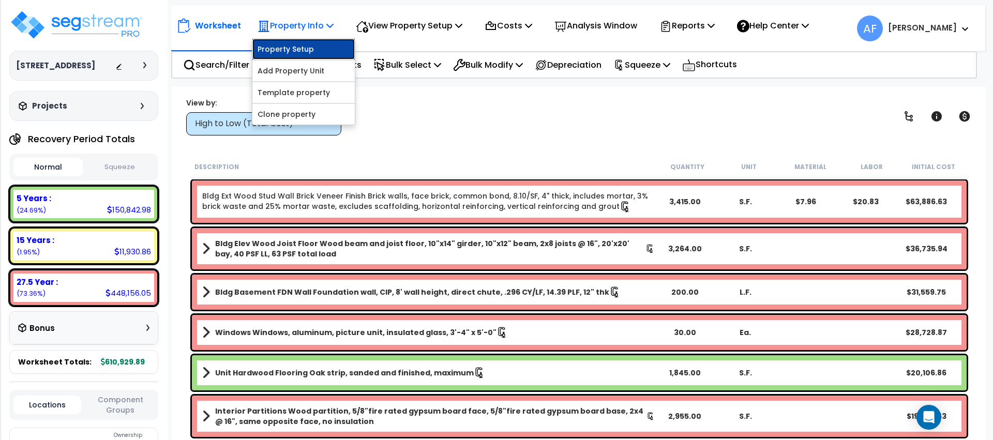
click at [299, 42] on link "Property Setup" at bounding box center [303, 49] width 102 height 21
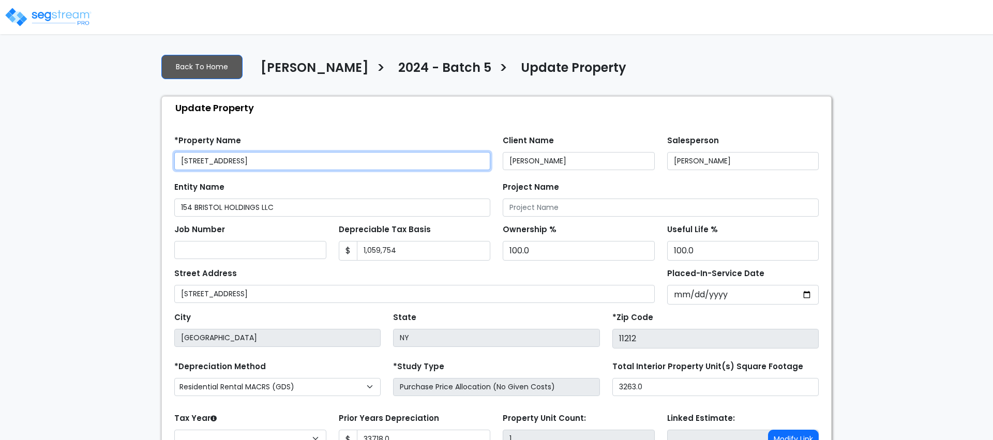
type input "33,718.0"
select select "2024"
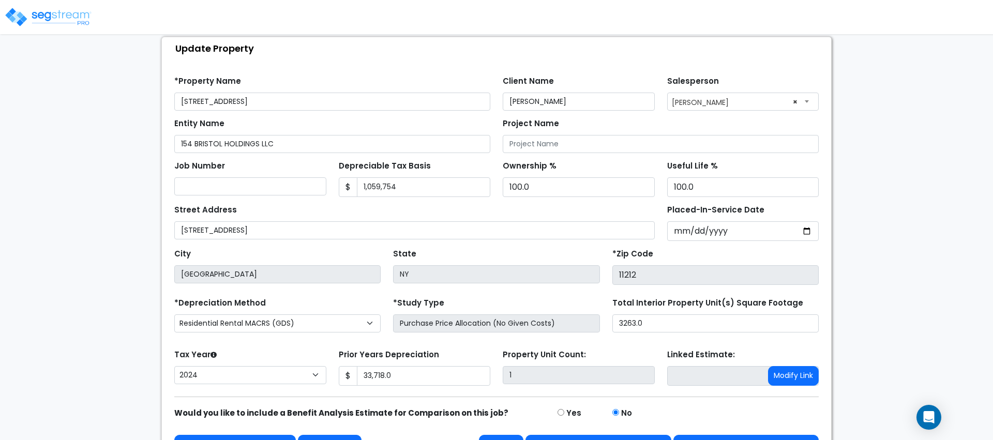
scroll to position [62, 0]
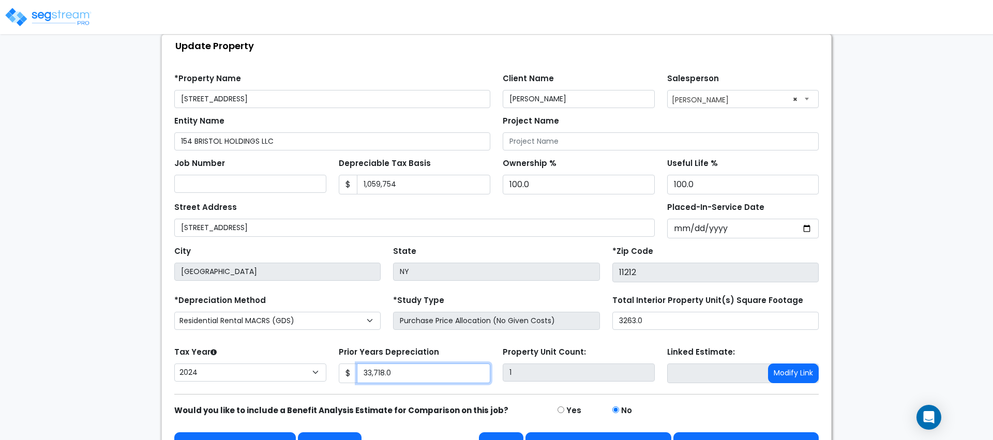
click at [400, 374] on input "33,718.0" at bounding box center [424, 374] width 134 height 20
click at [63, 21] on img at bounding box center [48, 17] width 88 height 21
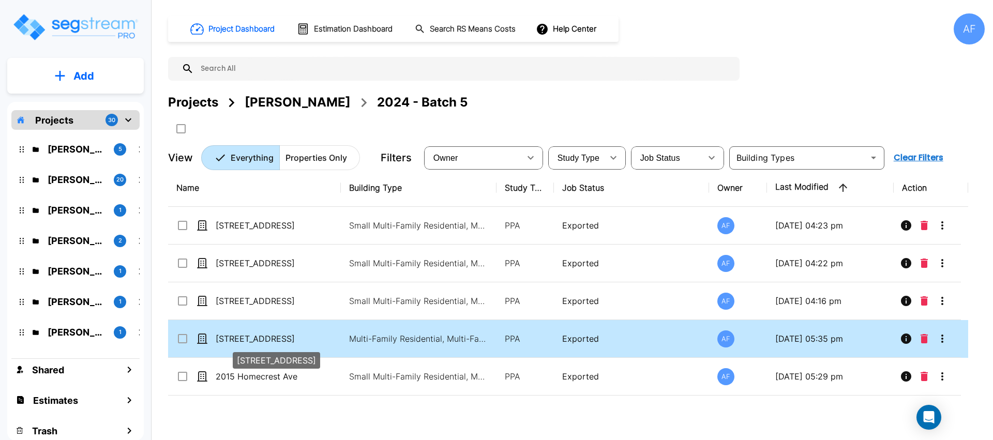
click at [259, 339] on p "[STREET_ADDRESS]" at bounding box center [267, 339] width 103 height 12
checkbox input "true"
click at [259, 339] on p "[STREET_ADDRESS]" at bounding box center [267, 339] width 103 height 12
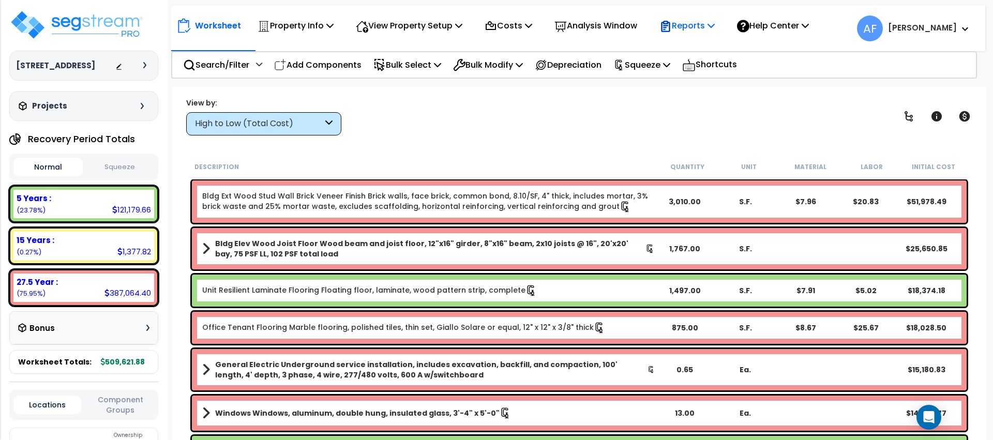
click at [691, 23] on p "Reports" at bounding box center [686, 26] width 55 height 14
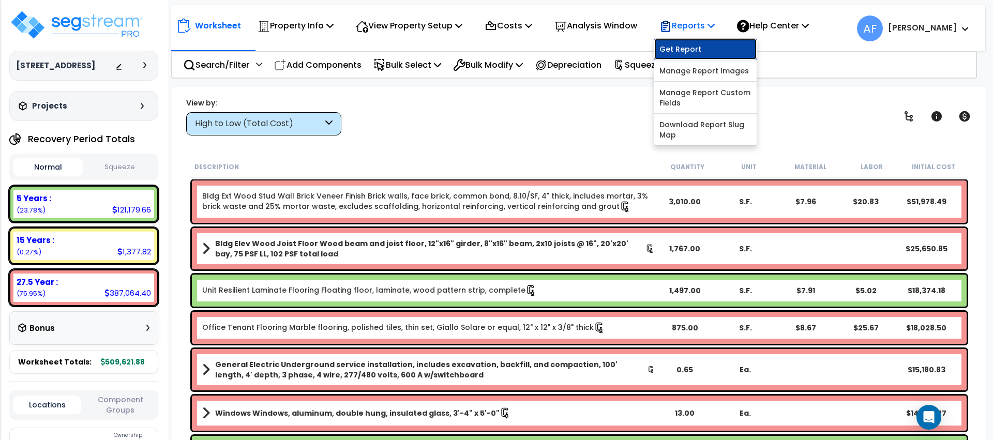
click at [696, 42] on link "Get Report" at bounding box center [705, 49] width 102 height 21
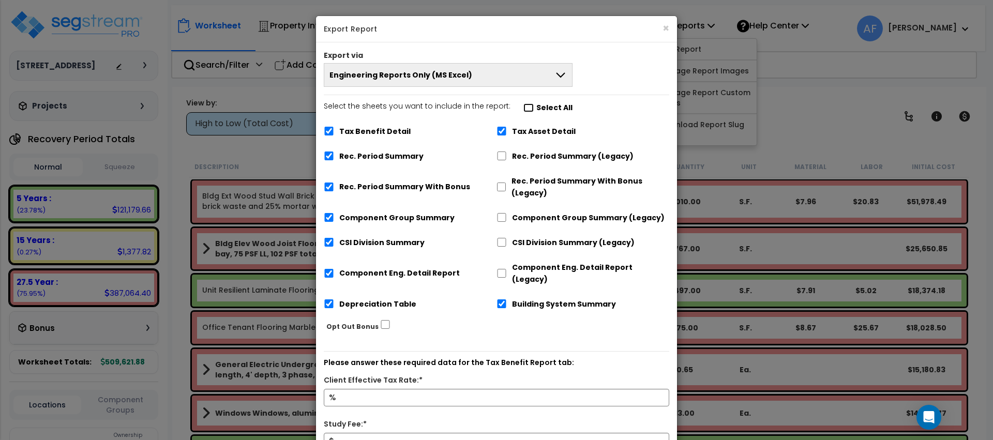
click at [523, 110] on input "Select the sheets you want to include in the report: Select All" at bounding box center [528, 107] width 10 height 9
checkbox input "false"
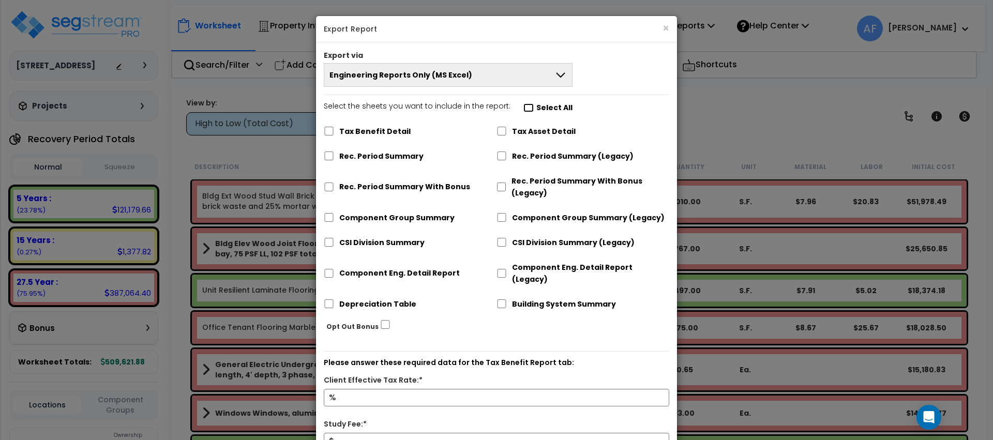
checkbox input "false"
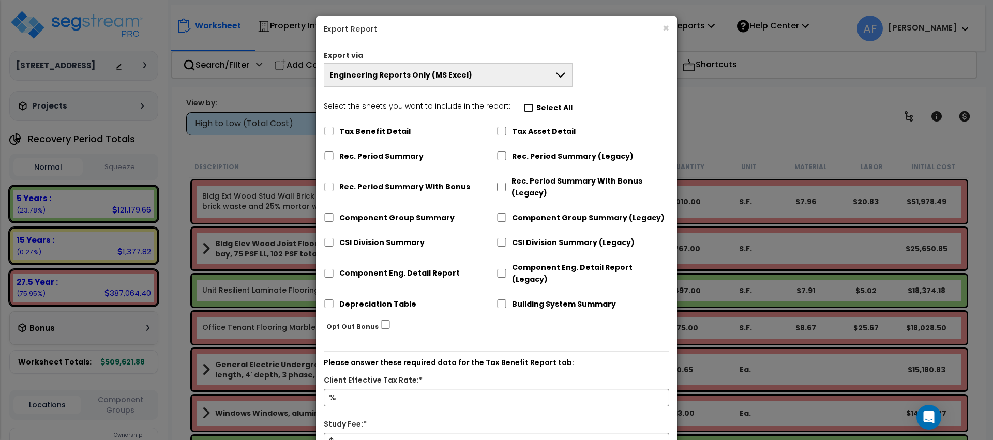
checkbox input "false"
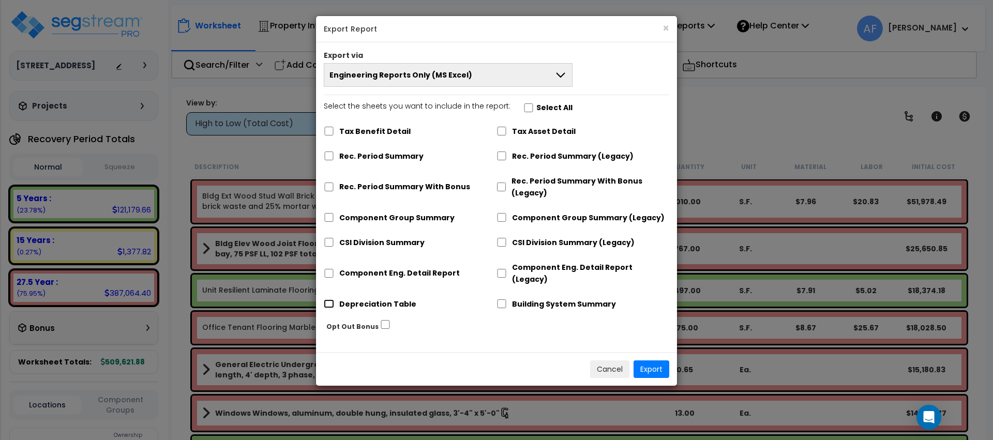
click at [324, 299] on input "Depreciation Table" at bounding box center [329, 303] width 10 height 9
checkbox input "true"
click at [641, 360] on button "Export" at bounding box center [651, 369] width 36 height 18
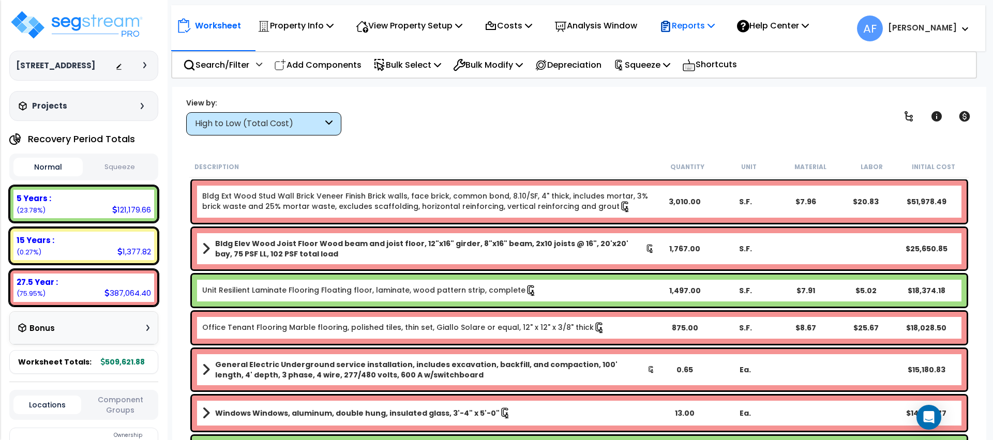
click at [687, 34] on div "Reports" at bounding box center [686, 25] width 55 height 24
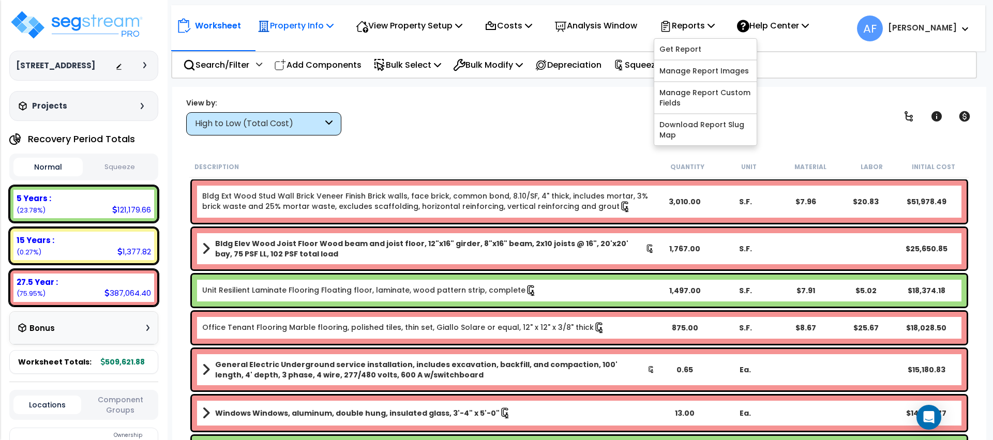
drag, startPoint x: 312, startPoint y: 24, endPoint x: 310, endPoint y: 50, distance: 25.4
click at [312, 24] on p "Property Info" at bounding box center [296, 26] width 76 height 14
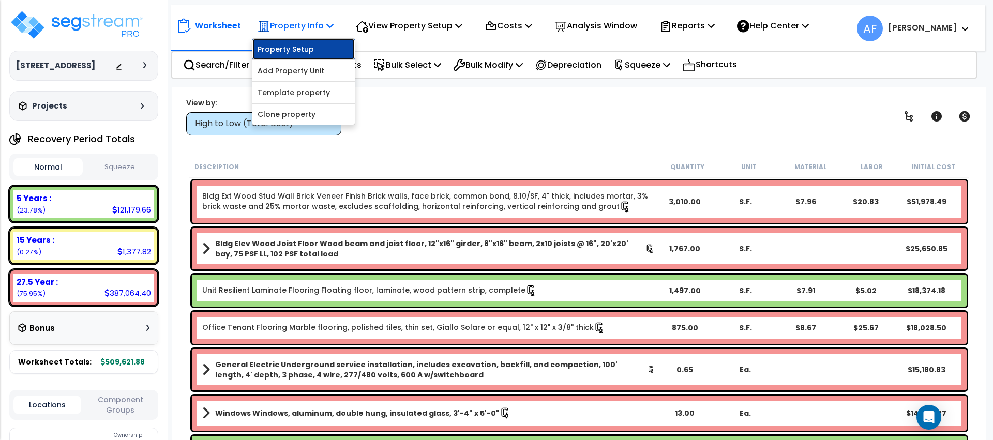
click at [310, 50] on link "Property Setup" at bounding box center [303, 49] width 102 height 21
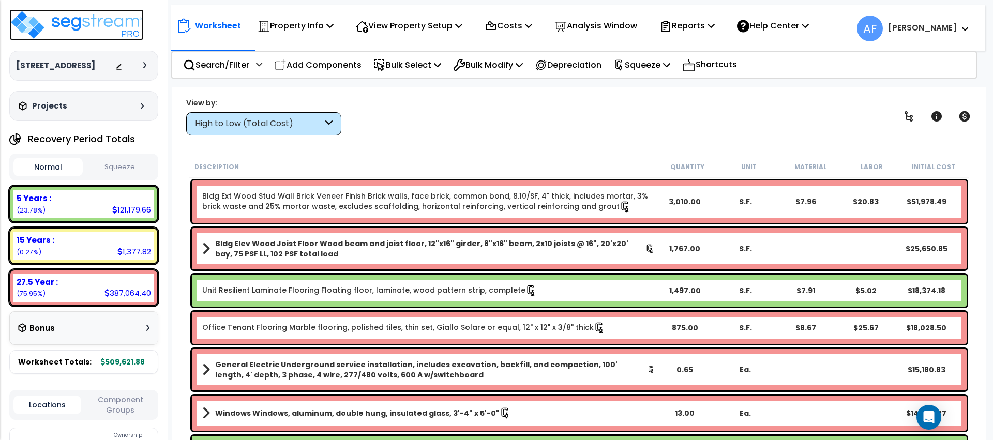
click at [97, 32] on img at bounding box center [76, 24] width 134 height 31
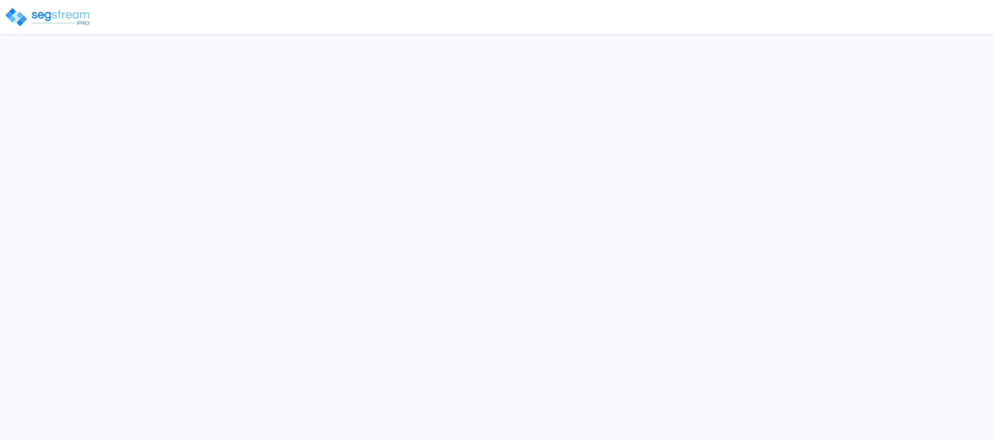
select select "2024"
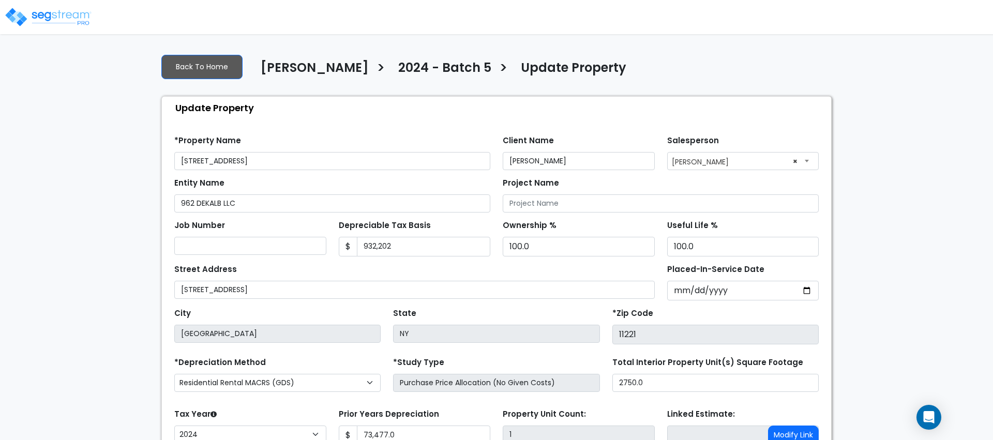
scroll to position [89, 0]
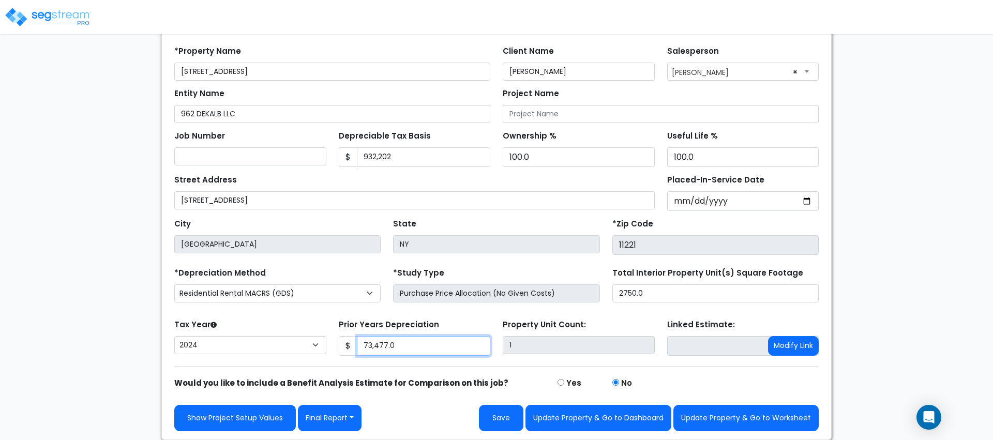
click at [375, 348] on input "73,477.0" at bounding box center [424, 346] width 134 height 20
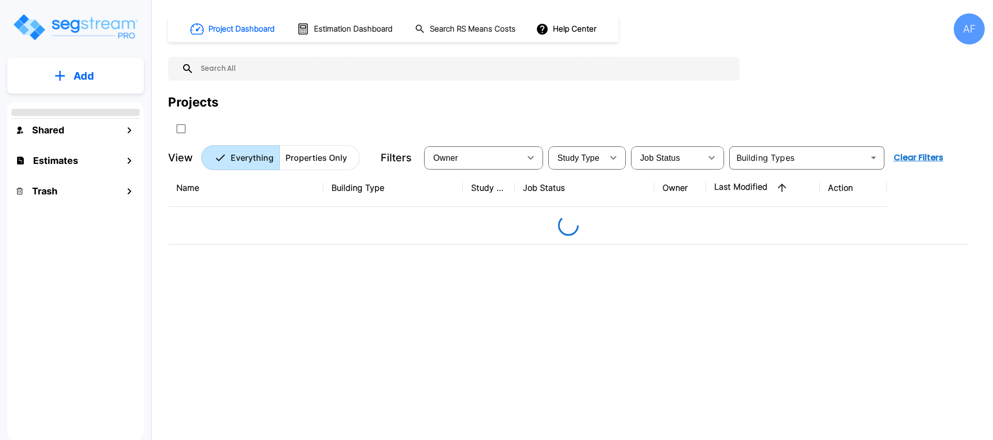
click at [99, 29] on img "mailbox folders" at bounding box center [75, 26] width 127 height 29
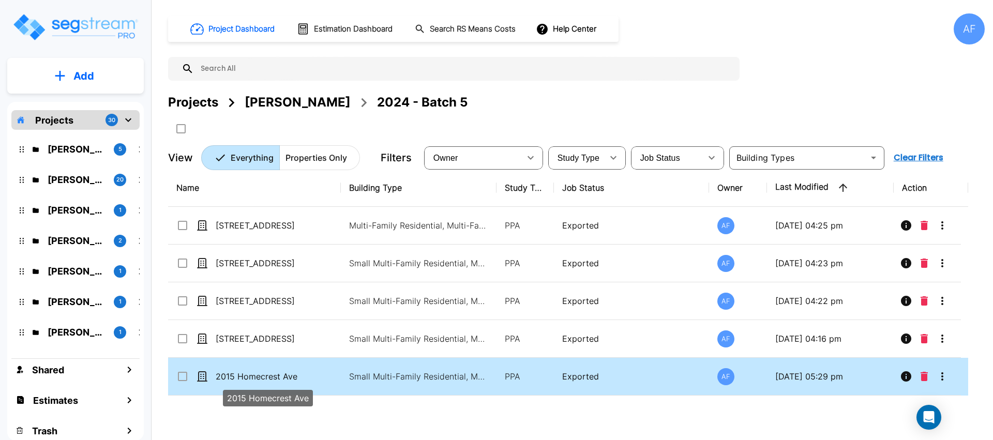
click at [311, 372] on p "2015 Homecrest Ave" at bounding box center [267, 376] width 103 height 12
checkbox input "true"
click at [311, 372] on p "2015 Homecrest Ave" at bounding box center [267, 376] width 103 height 12
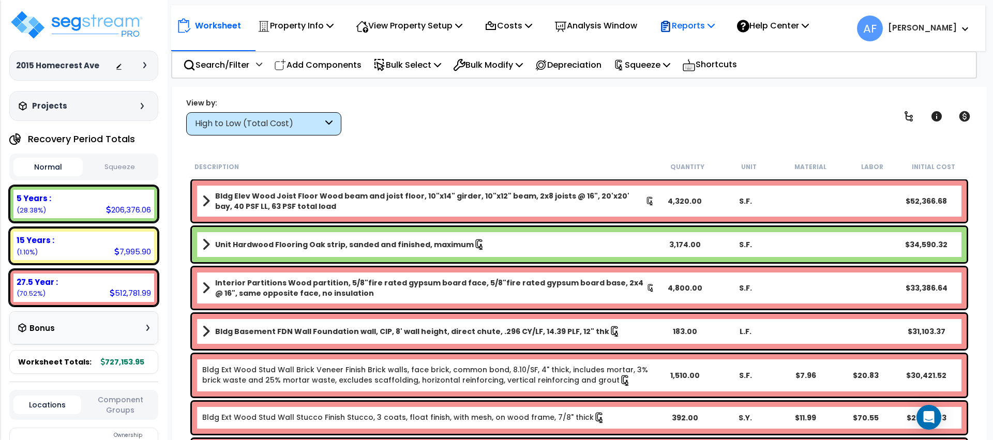
click at [689, 30] on p "Reports" at bounding box center [686, 26] width 55 height 14
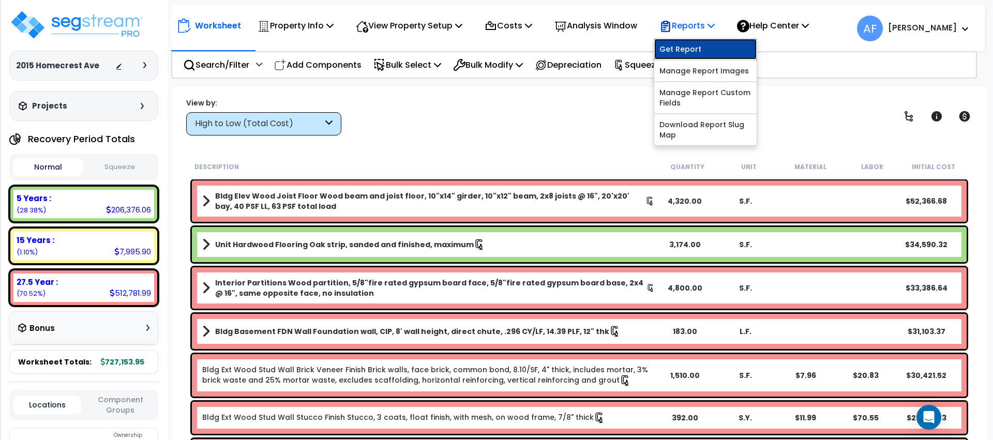
click at [697, 49] on link "Get Report" at bounding box center [705, 49] width 102 height 21
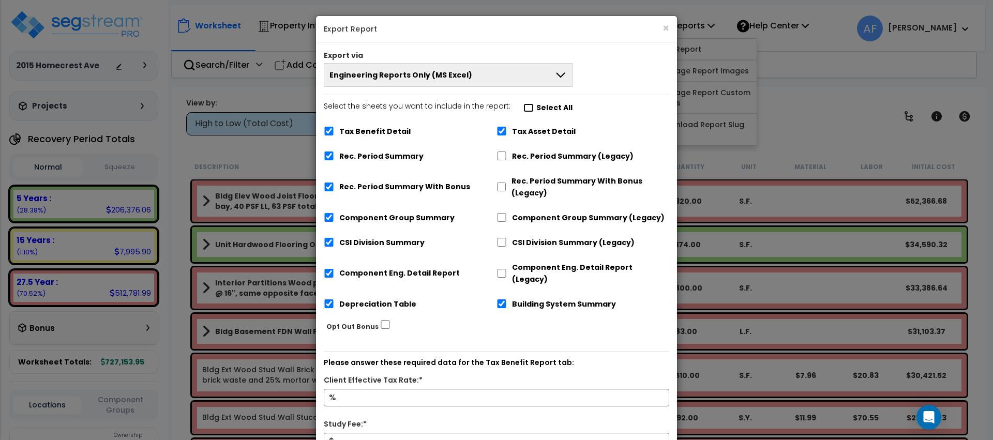
click at [523, 109] on input "Select the sheets you want to include in the report: Select All" at bounding box center [528, 107] width 10 height 9
checkbox input "false"
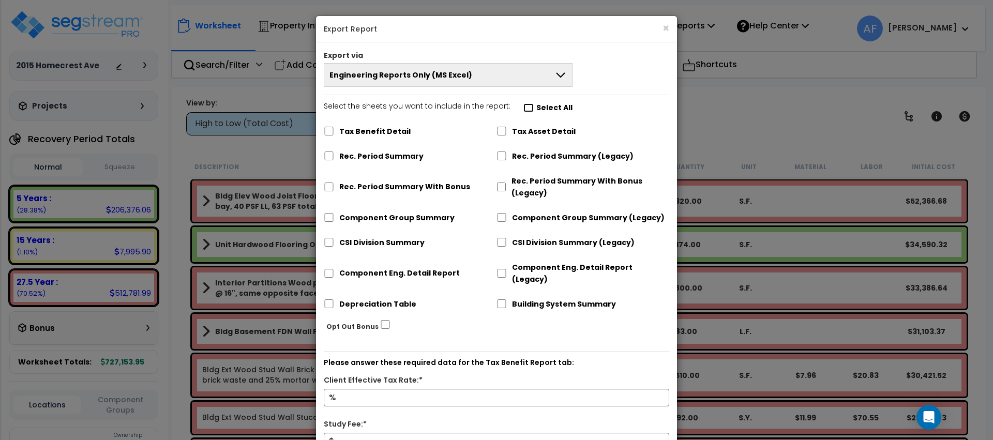
checkbox input "false"
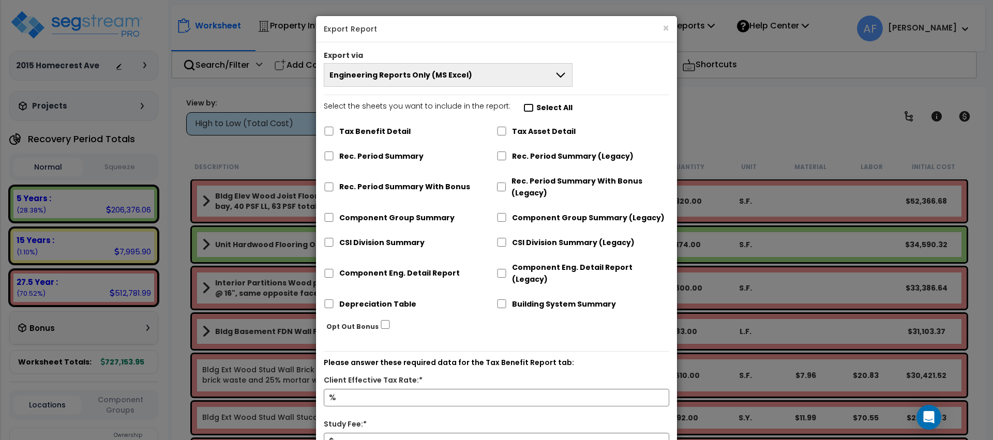
checkbox input "false"
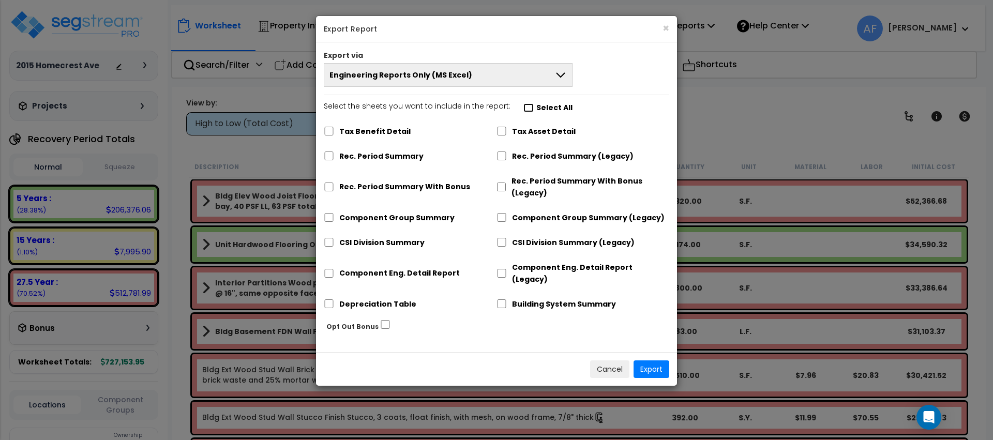
click at [523, 109] on input "Select the sheets you want to include in the report: Select All" at bounding box center [528, 107] width 10 height 9
checkbox input "true"
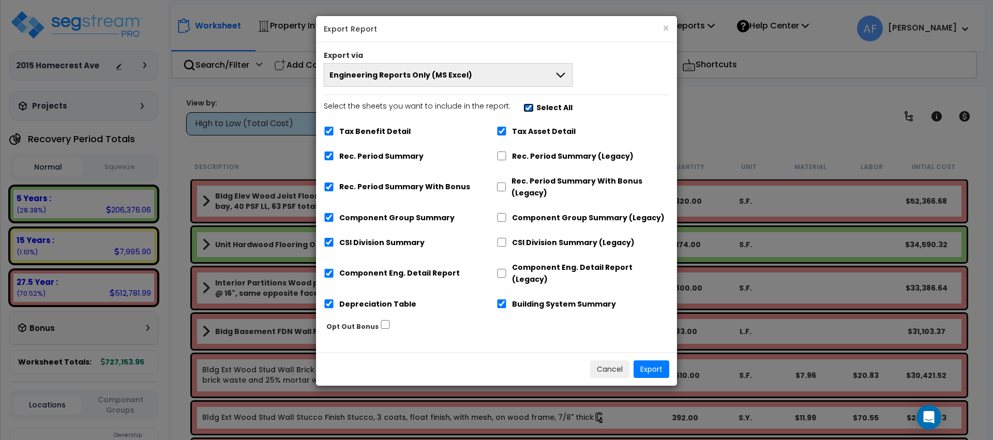
checkbox input "true"
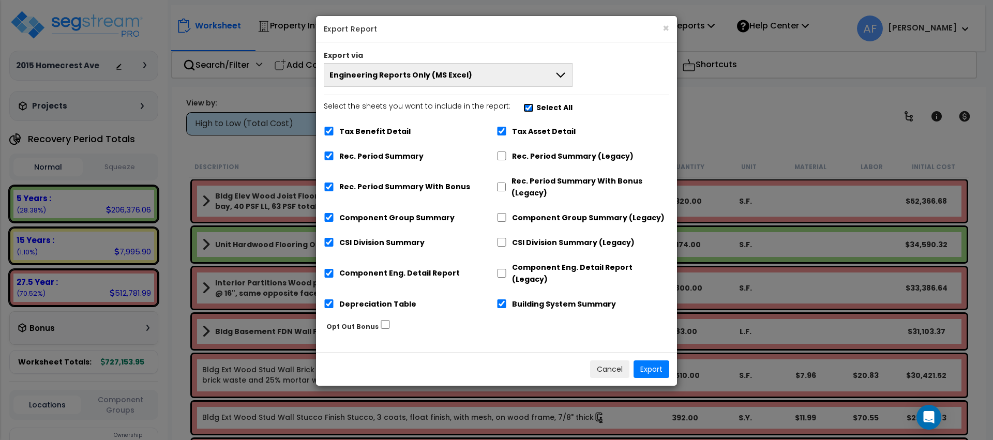
checkbox input "true"
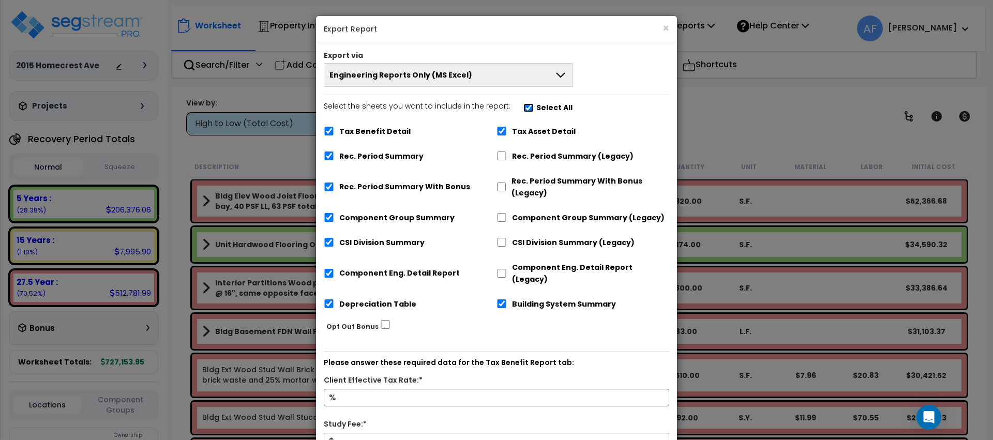
click at [523, 109] on input "Select the sheets you want to include in the report: Select All" at bounding box center [528, 107] width 10 height 9
checkbox input "false"
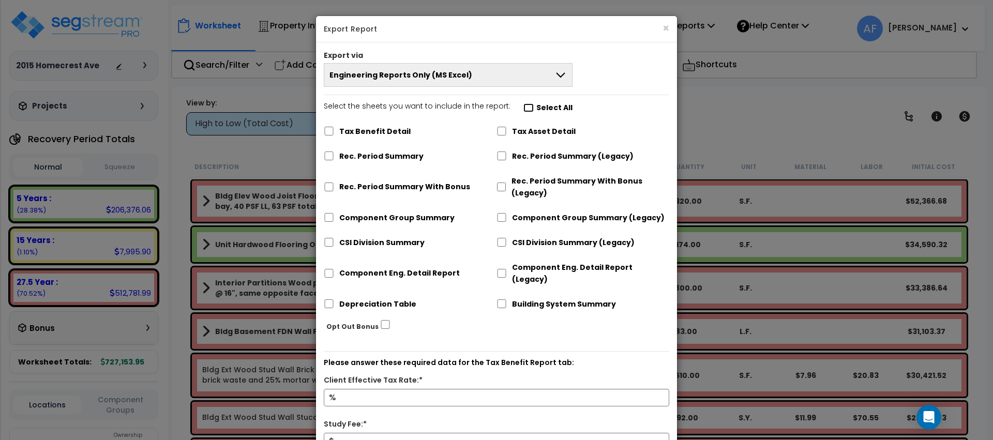
checkbox input "false"
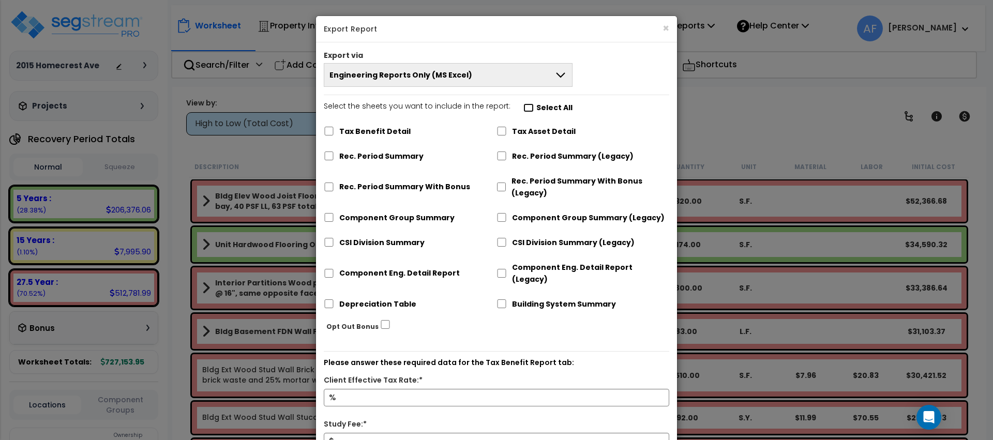
checkbox input "false"
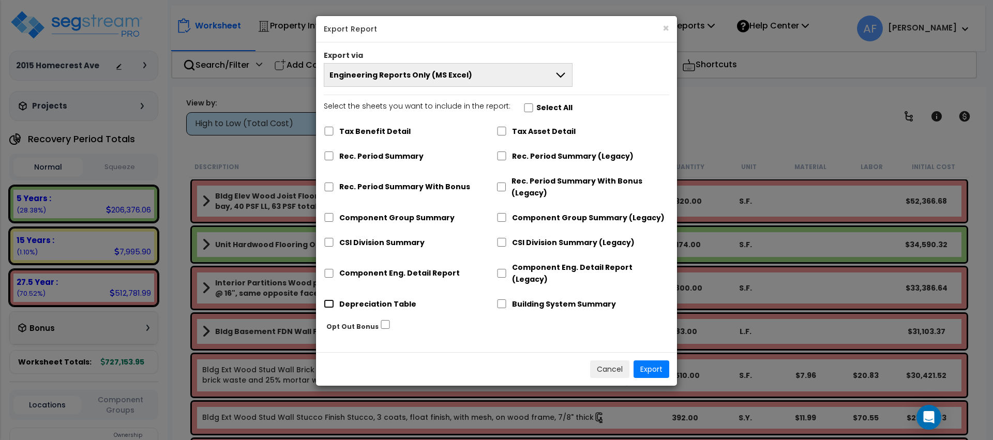
drag, startPoint x: 329, startPoint y: 290, endPoint x: 504, endPoint y: 309, distance: 175.8
click at [329, 299] on input "Depreciation Table" at bounding box center [329, 303] width 10 height 9
checkbox input "true"
click at [653, 360] on button "Export" at bounding box center [651, 369] width 36 height 18
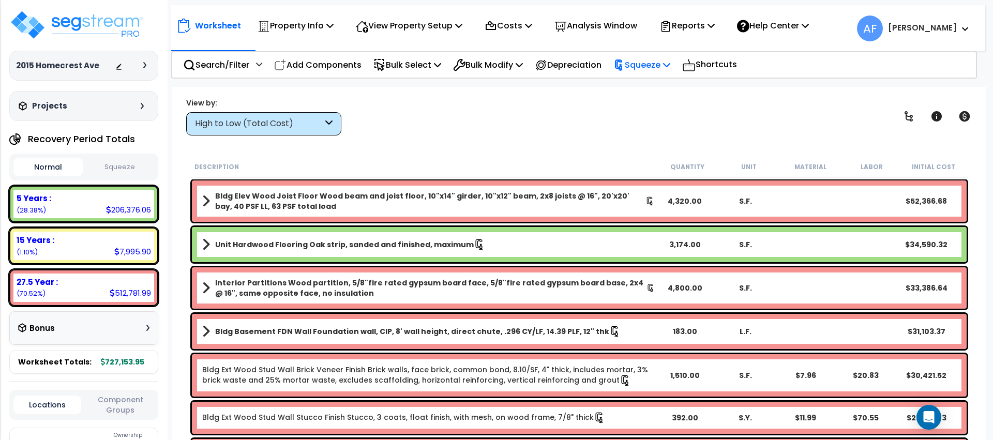
click at [670, 77] on div "Squeeze" at bounding box center [641, 65] width 57 height 24
drag, startPoint x: 832, startPoint y: 121, endPoint x: 824, endPoint y: 118, distance: 8.2
click at [832, 121] on div "View by: High to Low (Total Cost) High to Low (Total Cost)" at bounding box center [579, 116] width 793 height 38
click at [281, 28] on p "Property Info" at bounding box center [296, 26] width 76 height 14
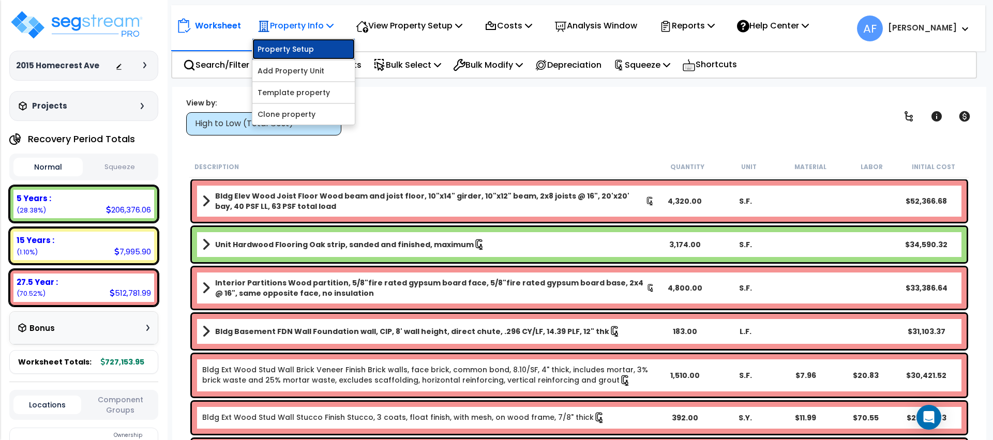
click at [284, 42] on link "Property Setup" at bounding box center [303, 49] width 102 height 21
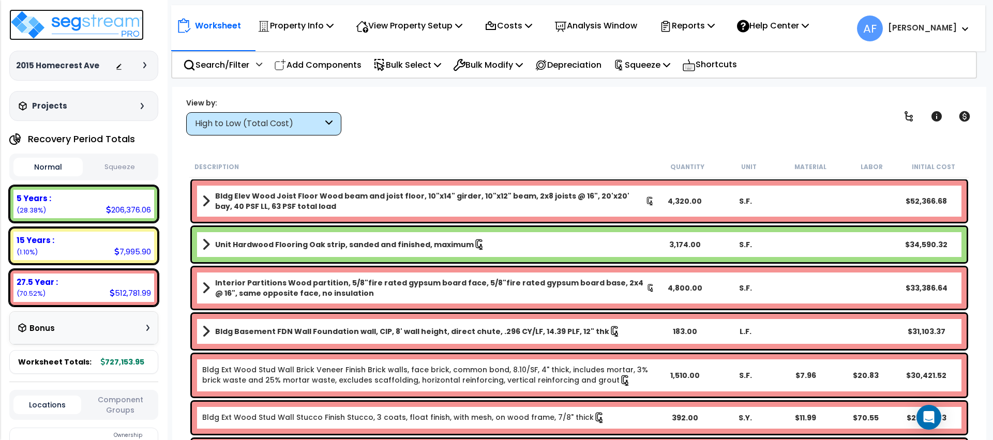
click at [41, 32] on img at bounding box center [76, 24] width 134 height 31
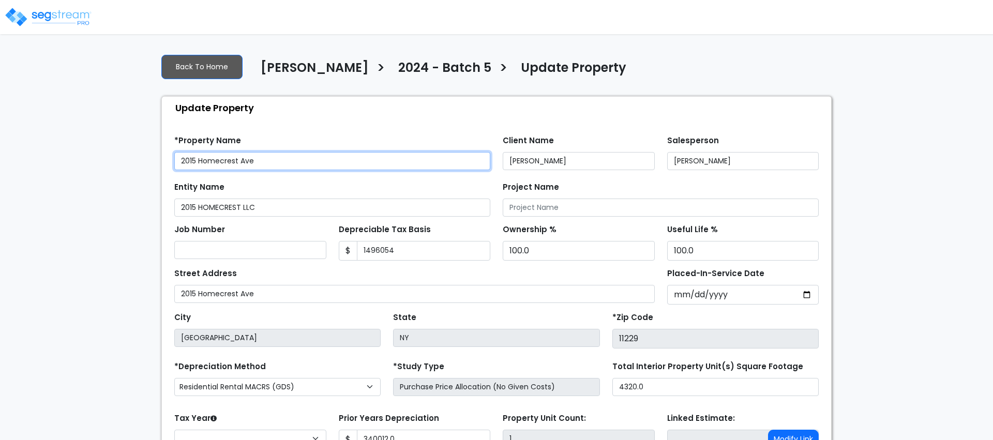
type input "1,496,054"
type input "340,012.0"
select select "2024"
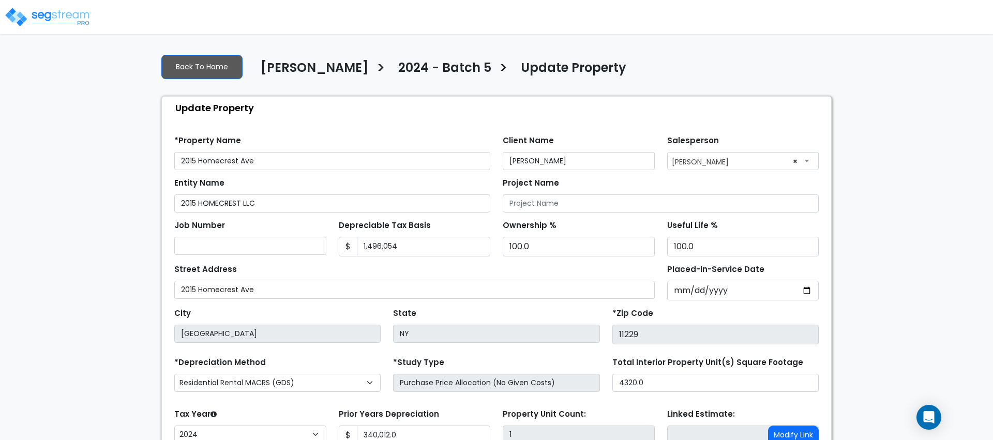
scroll to position [89, 0]
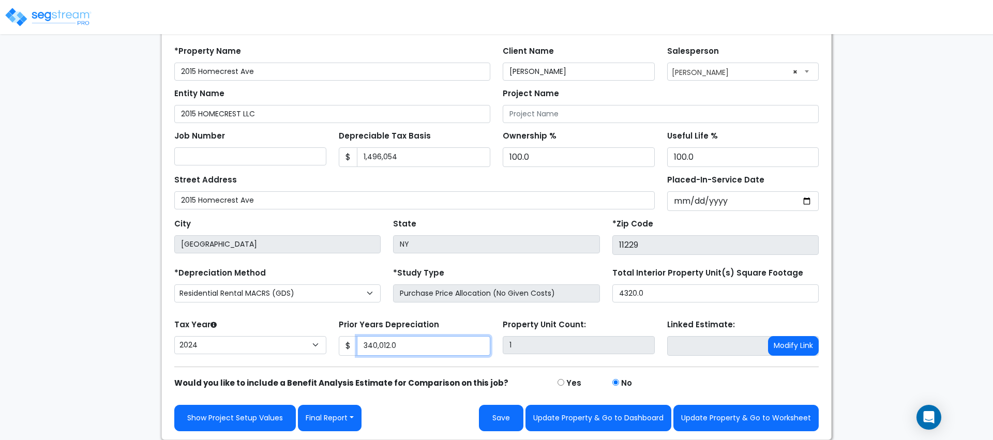
click at [408, 348] on input "340,012.0" at bounding box center [424, 346] width 134 height 20
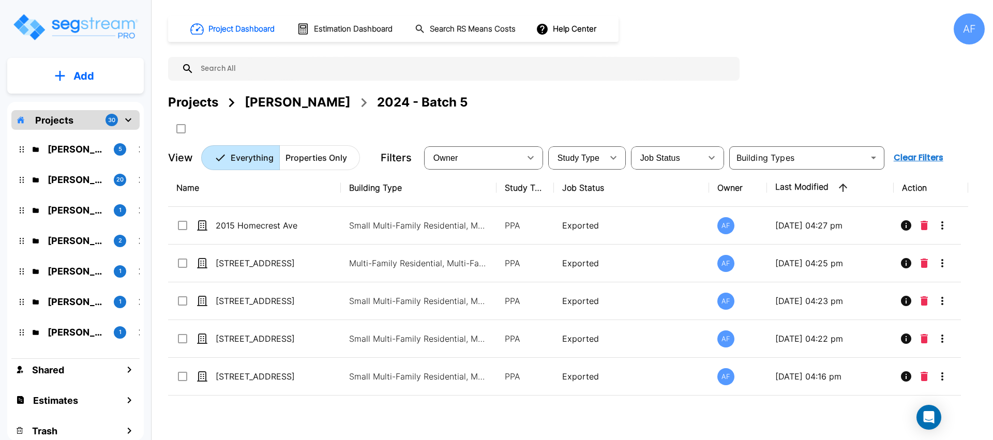
click at [291, 97] on div "[PERSON_NAME]" at bounding box center [298, 102] width 106 height 19
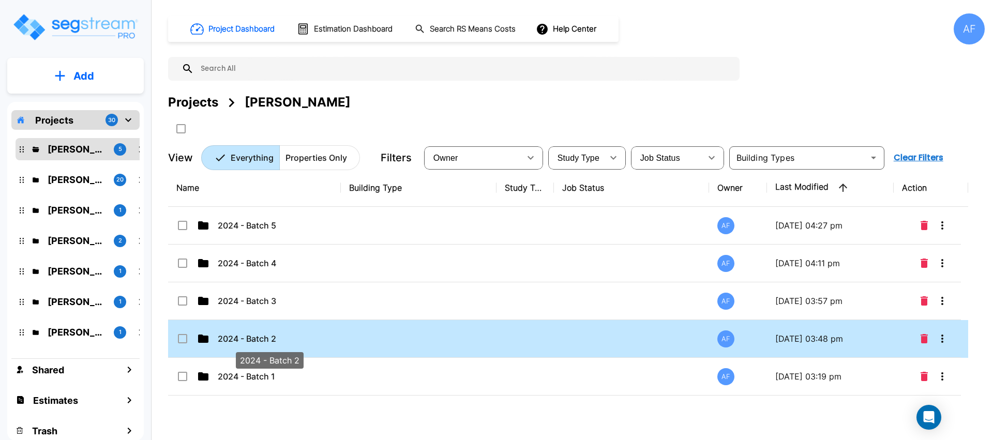
click at [289, 340] on p "2024 - Batch 2" at bounding box center [269, 339] width 103 height 12
checkbox input "true"
click at [289, 340] on p "2024 - Batch 2" at bounding box center [269, 339] width 103 height 12
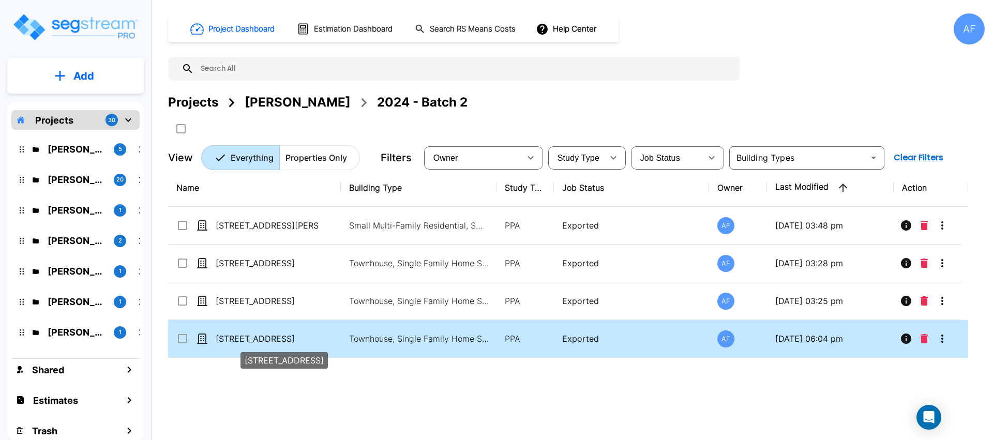
click at [289, 336] on p "[STREET_ADDRESS]" at bounding box center [267, 339] width 103 height 12
checkbox input "true"
click at [289, 336] on p "[STREET_ADDRESS]" at bounding box center [267, 339] width 103 height 12
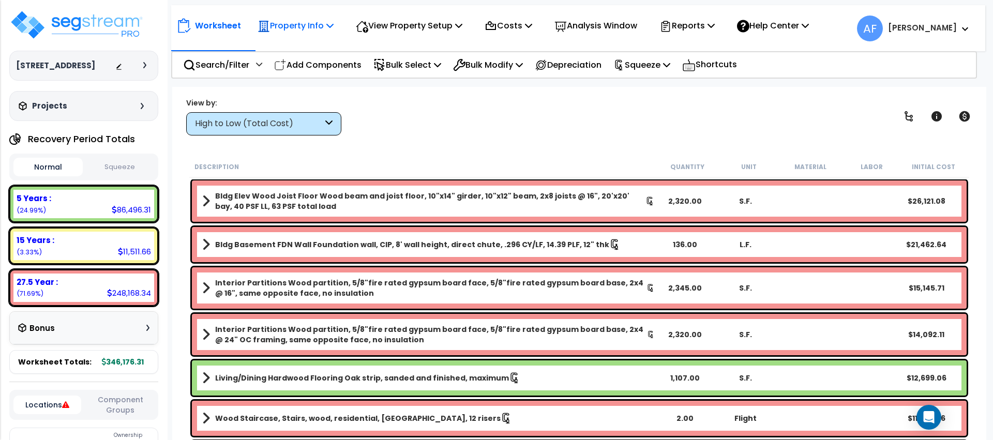
click at [311, 19] on p "Property Info" at bounding box center [296, 26] width 76 height 14
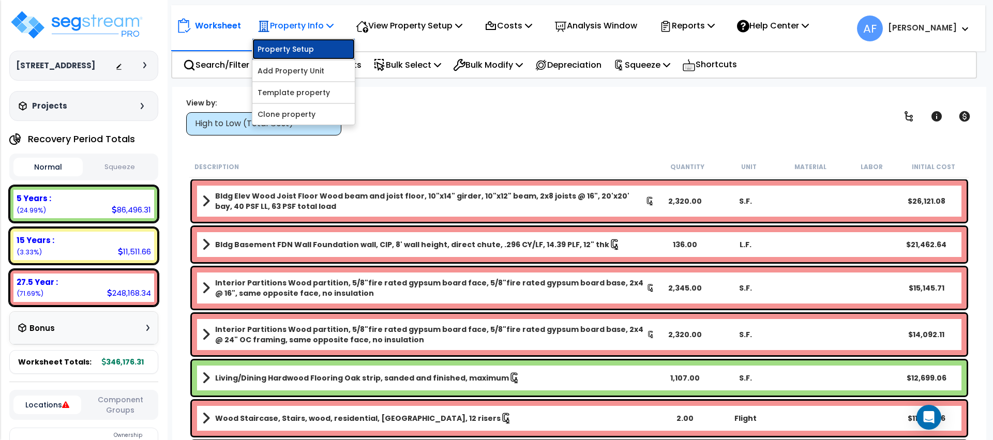
click at [310, 44] on link "Property Setup" at bounding box center [303, 49] width 102 height 21
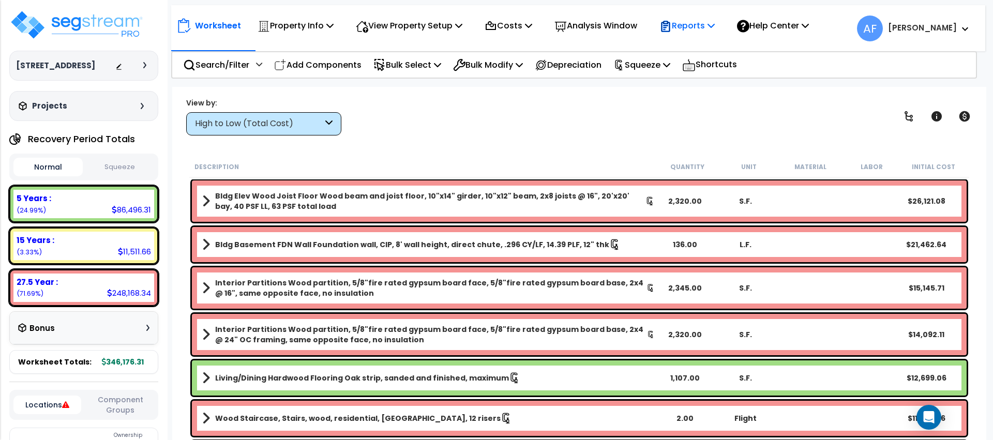
click at [715, 23] on icon at bounding box center [710, 25] width 7 height 8
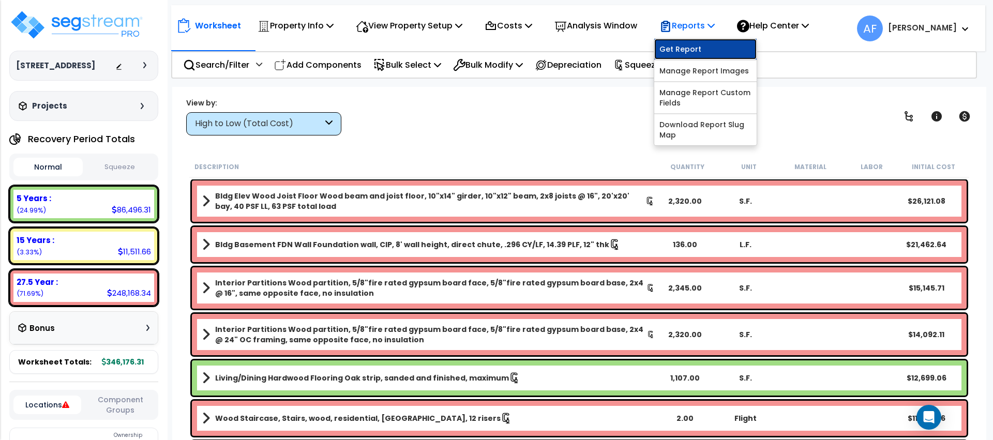
click at [714, 41] on link "Get Report" at bounding box center [705, 49] width 102 height 21
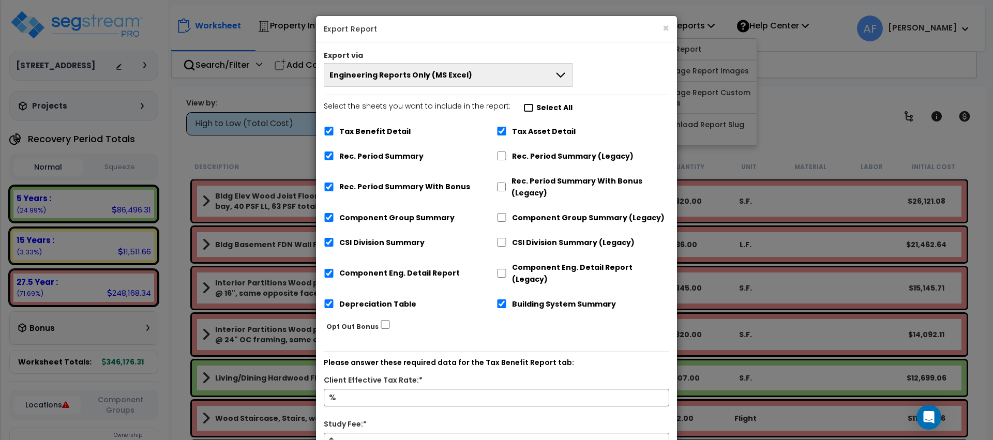
click at [523, 107] on input "Select the sheets you want to include in the report: Select All" at bounding box center [528, 107] width 10 height 9
checkbox input "false"
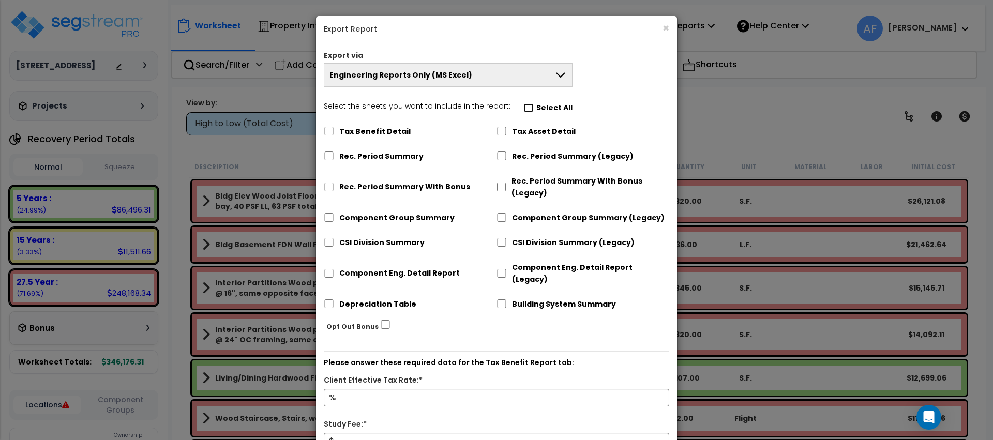
checkbox input "false"
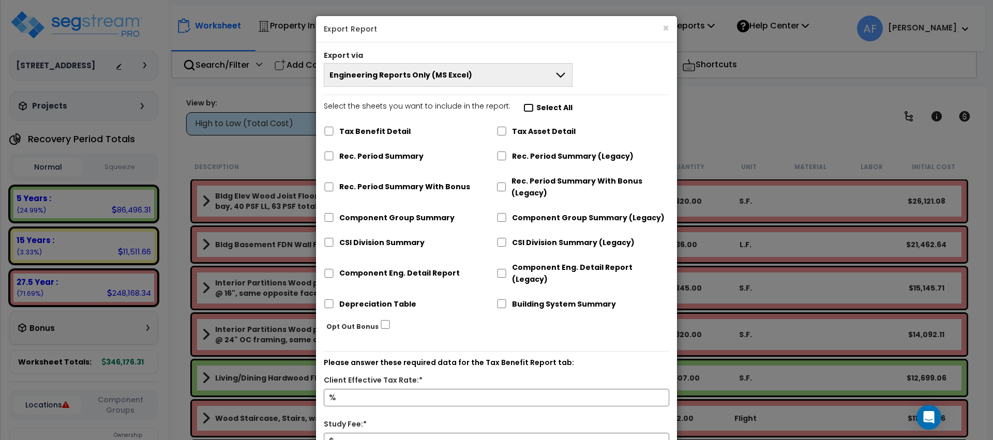
checkbox input "false"
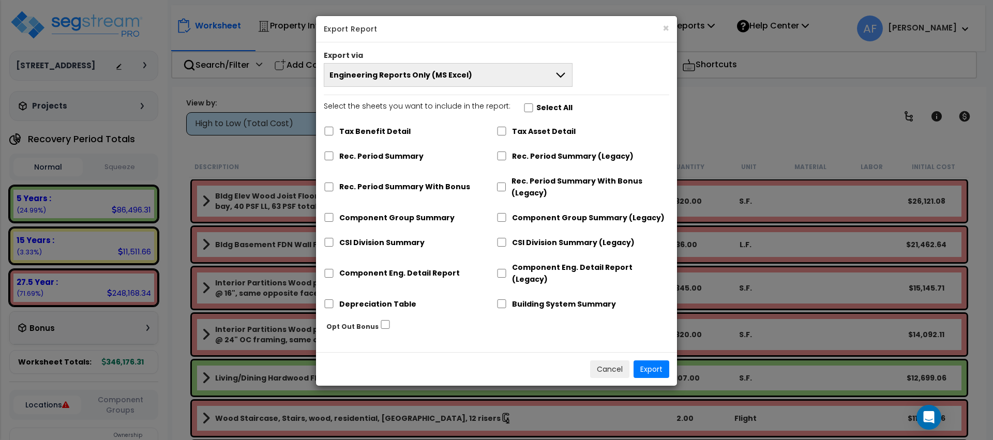
click at [328, 293] on div "Depreciation Table" at bounding box center [410, 303] width 173 height 20
click at [330, 299] on input "Depreciation Table" at bounding box center [329, 303] width 10 height 9
checkbox input "true"
click at [651, 360] on button "Export" at bounding box center [651, 369] width 36 height 18
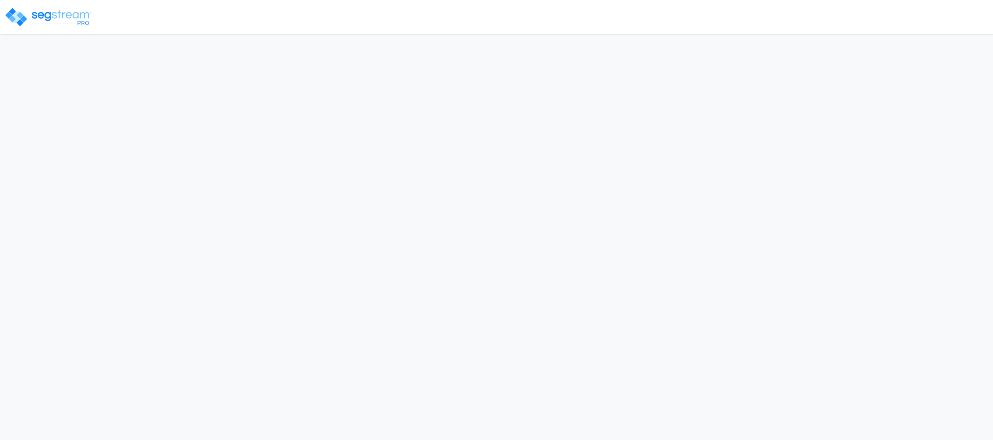
select select "2024"
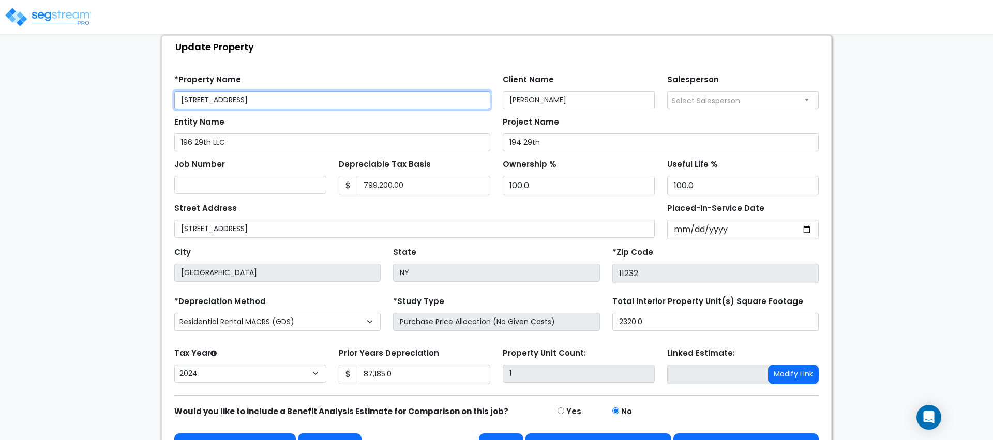
scroll to position [64, 0]
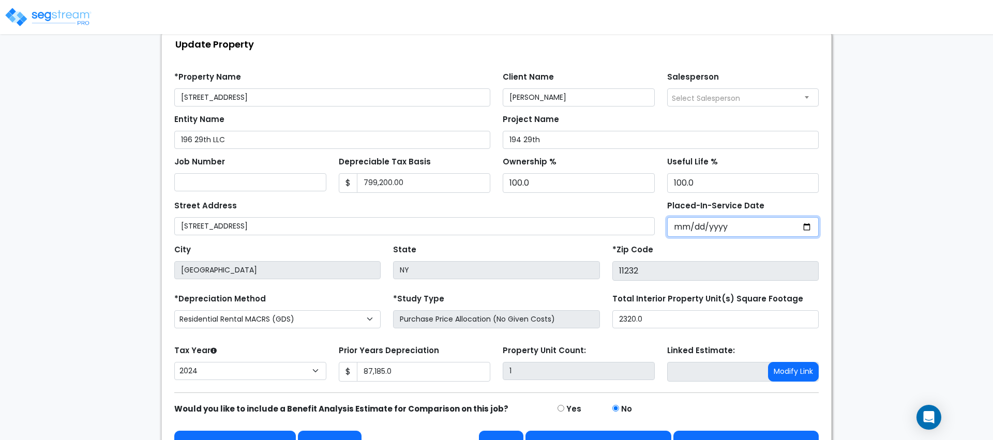
click at [685, 232] on input "[DATE]" at bounding box center [743, 227] width 152 height 20
drag, startPoint x: 708, startPoint y: 227, endPoint x: 662, endPoint y: 222, distance: 46.3
click at [662, 222] on div "Placed-In-Service Date [DATE]" at bounding box center [743, 217] width 164 height 39
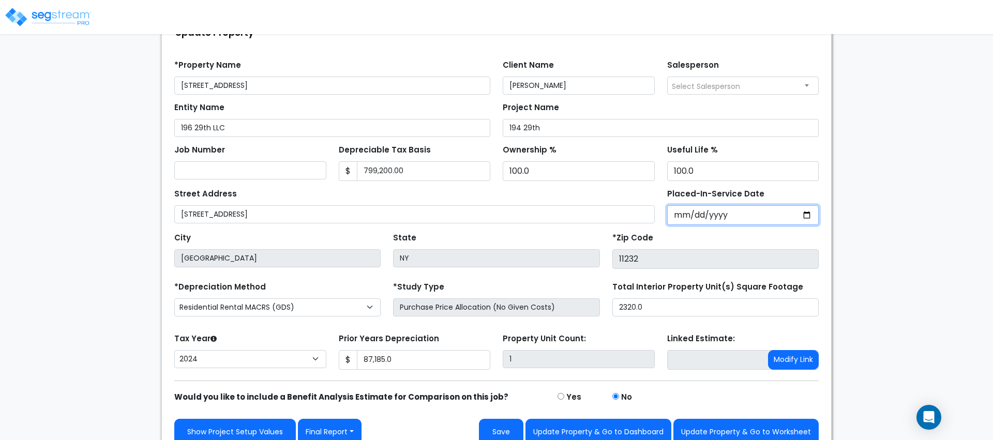
click at [679, 210] on input "[DATE]" at bounding box center [743, 215] width 152 height 20
type input "[DATE]"
select select "2021"
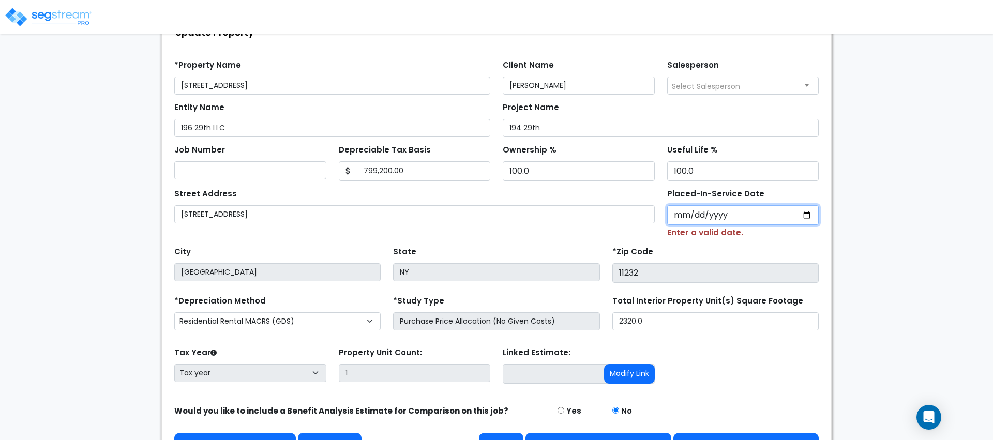
click at [687, 217] on input "Placed-In-Service Date" at bounding box center [743, 215] width 152 height 20
type input "0020-12-01"
select select "20"
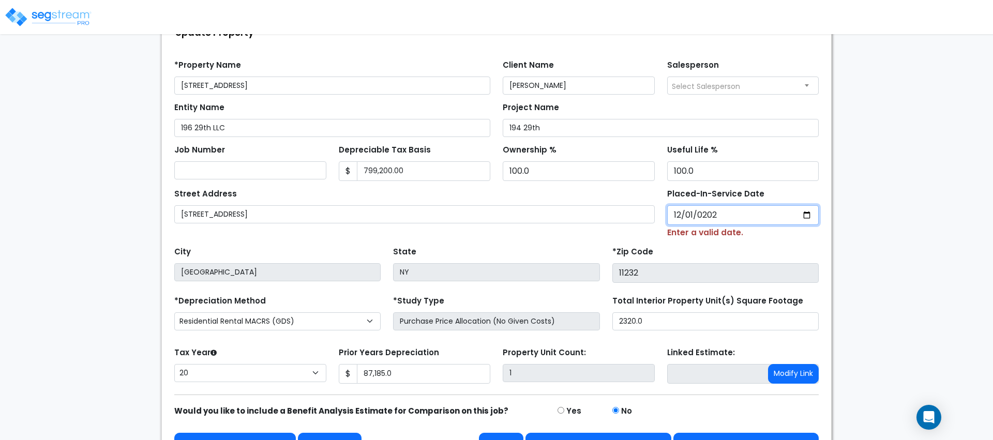
type input "[DATE]"
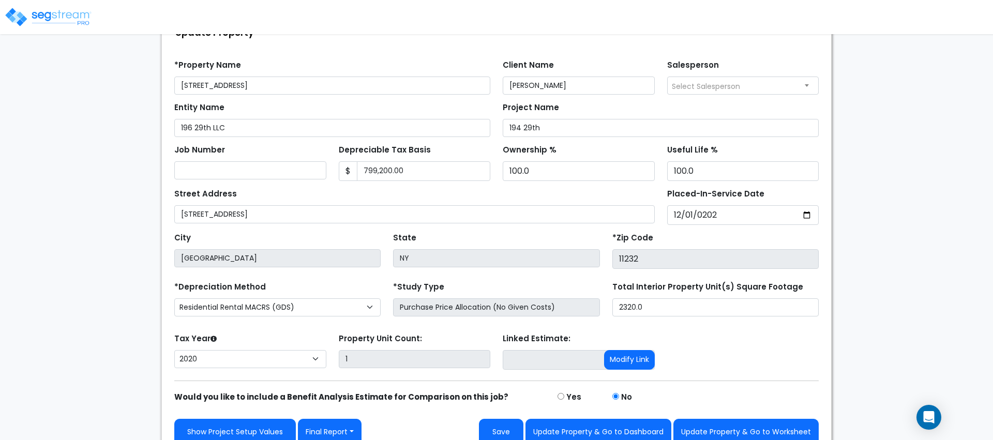
click at [671, 240] on div "*Zip Code 11232" at bounding box center [715, 249] width 206 height 39
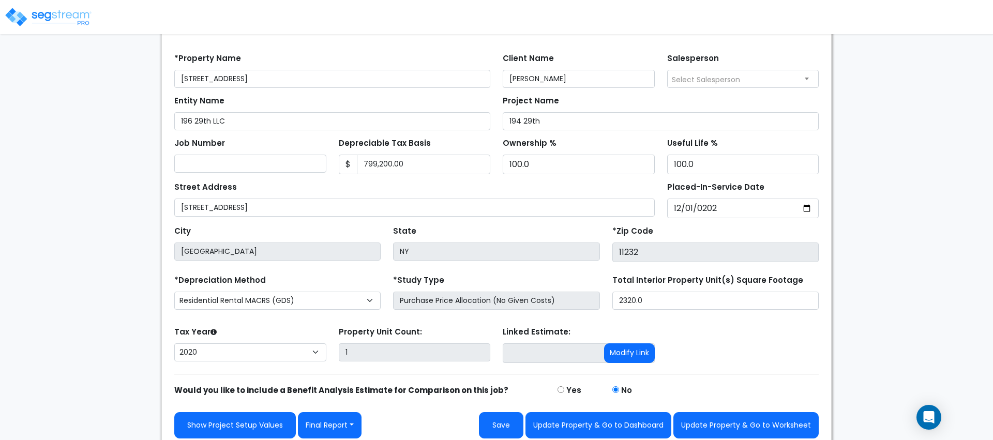
scroll to position [89, 0]
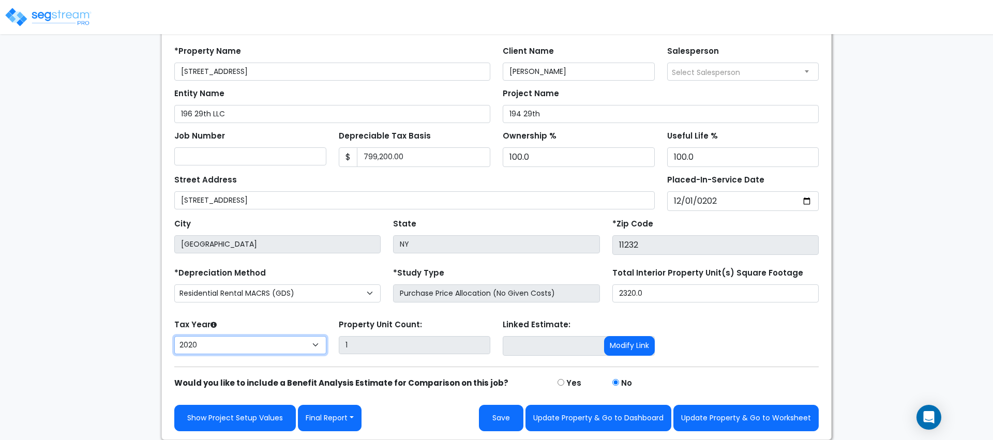
click at [278, 343] on select "2026 2025 2024 2023 2022 2021 2020" at bounding box center [250, 345] width 152 height 18
select select "2024"
click at [174, 336] on select "2026 2025 2024 2023 2022 2021 2020" at bounding box center [250, 345] width 152 height 18
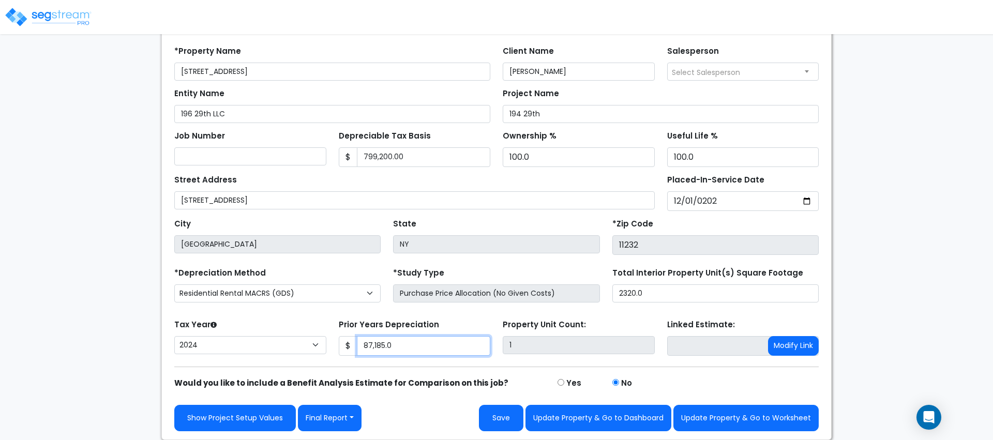
click at [374, 344] on input "87,185.0" at bounding box center [424, 346] width 134 height 20
type input "71,154"
click at [434, 319] on div "Prior Years Depreciation $ 71,154" at bounding box center [415, 336] width 152 height 39
click at [412, 153] on input "799,200.00" at bounding box center [424, 157] width 134 height 20
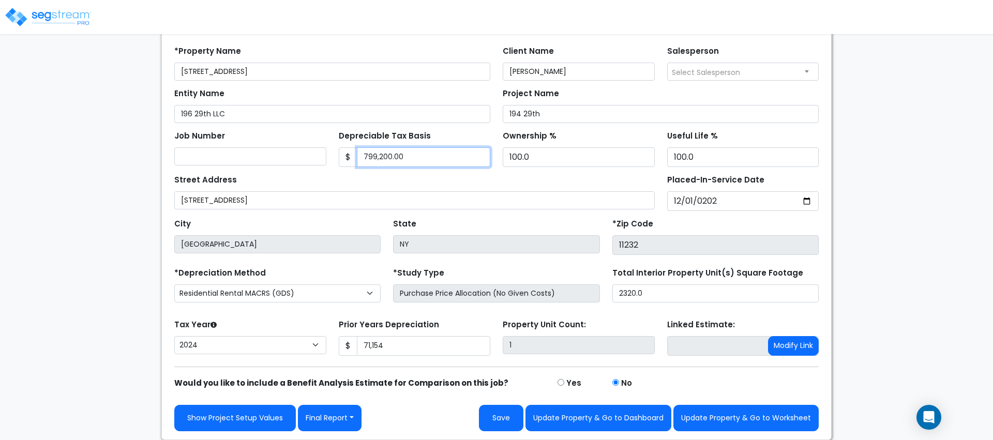
click at [412, 153] on input "799,200.00" at bounding box center [424, 157] width 134 height 20
type input "900,000"
click at [409, 174] on div "Street Address 196 29th St" at bounding box center [414, 190] width 480 height 37
click at [512, 416] on button "Save" at bounding box center [501, 418] width 44 height 26
type input "71154"
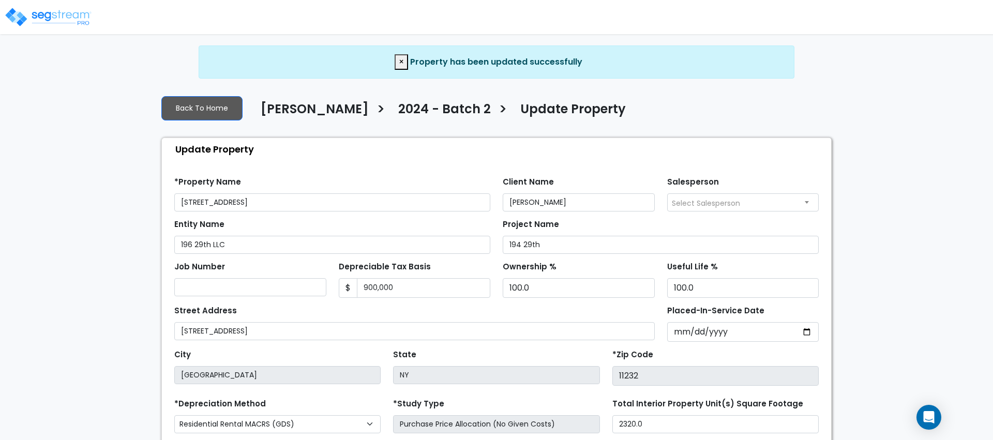
select select "2024"
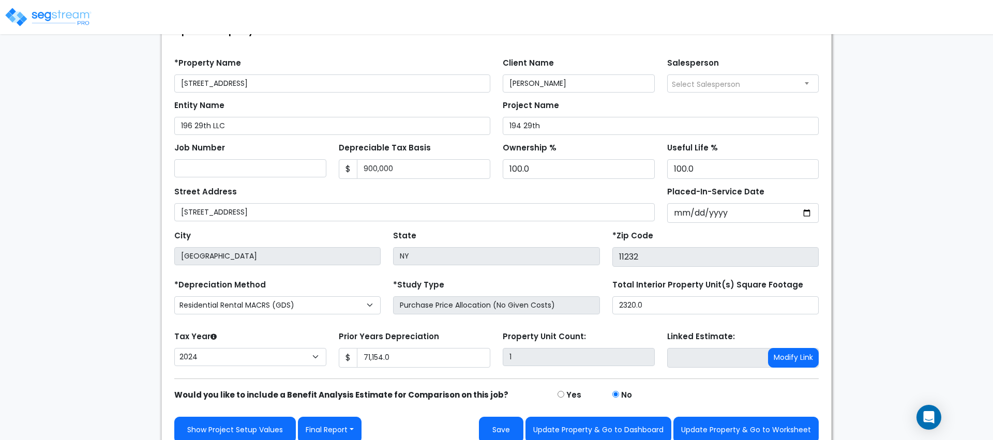
scroll to position [131, 0]
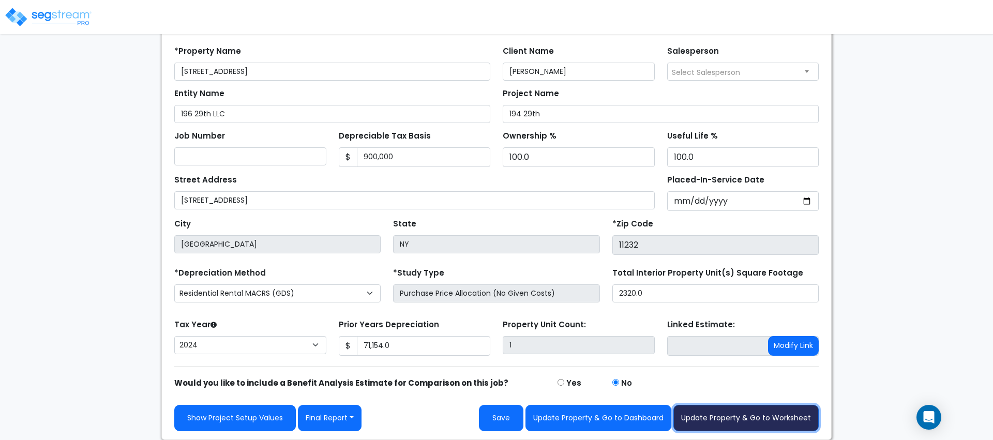
click at [751, 417] on button "Update Property & Go to Worksheet" at bounding box center [745, 418] width 145 height 26
type input "71154"
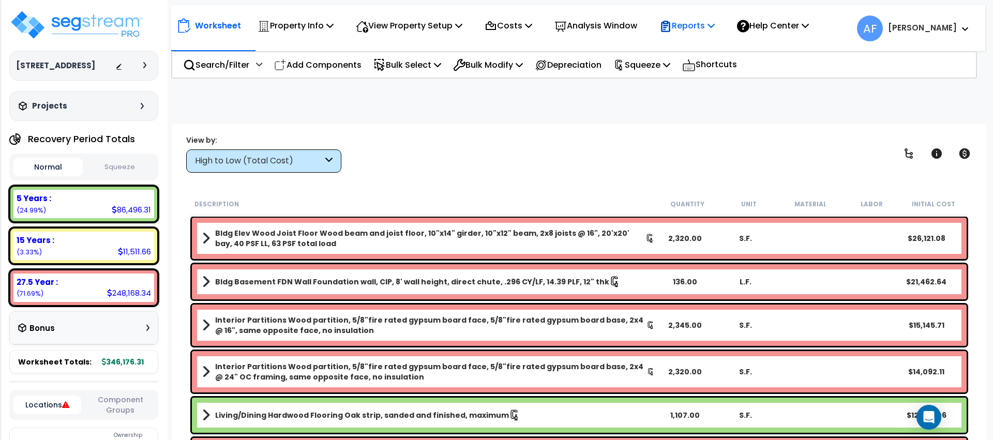
click at [689, 27] on p "Reports" at bounding box center [686, 26] width 55 height 14
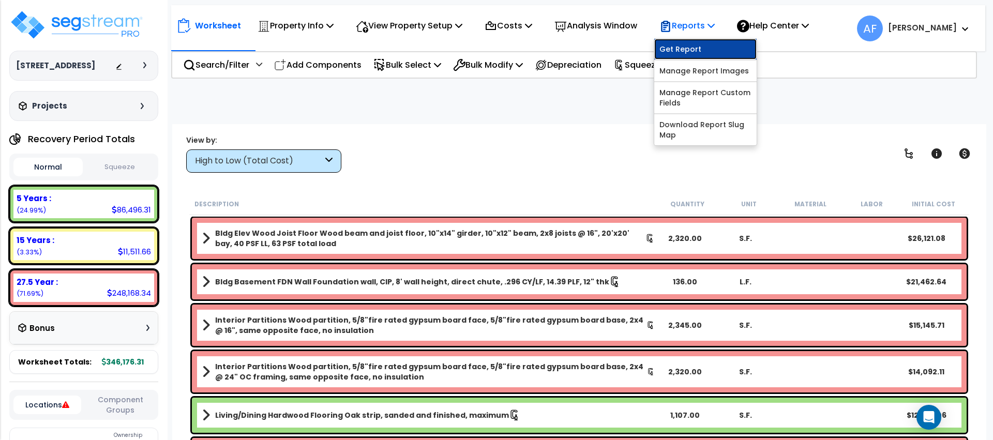
click at [694, 45] on link "Get Report" at bounding box center [705, 49] width 102 height 21
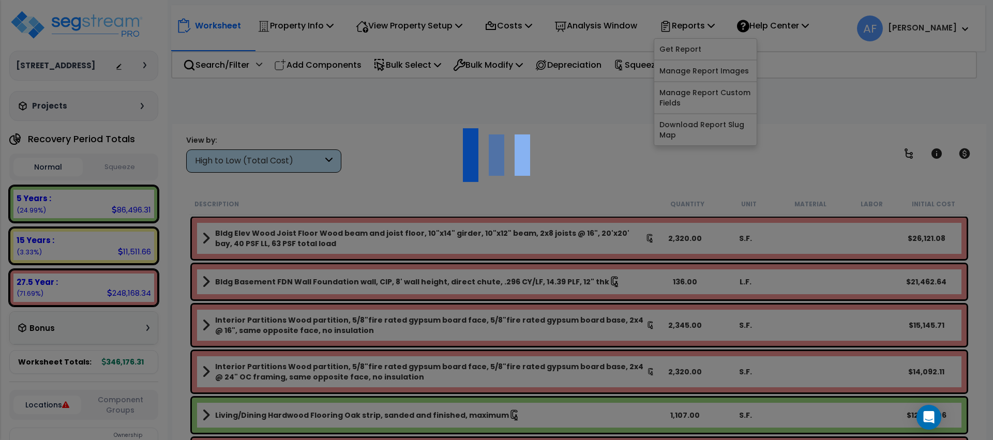
click at [628, 101] on div at bounding box center [496, 220] width 993 height 440
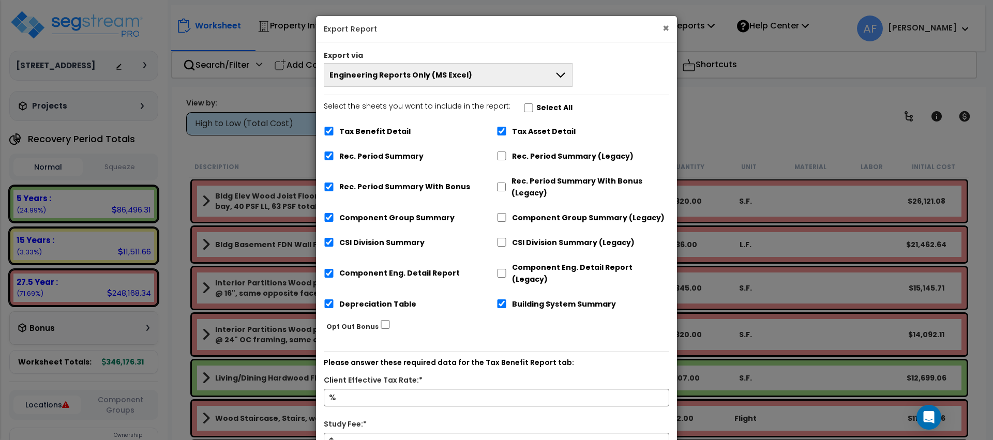
click at [667, 27] on button "×" at bounding box center [665, 28] width 7 height 11
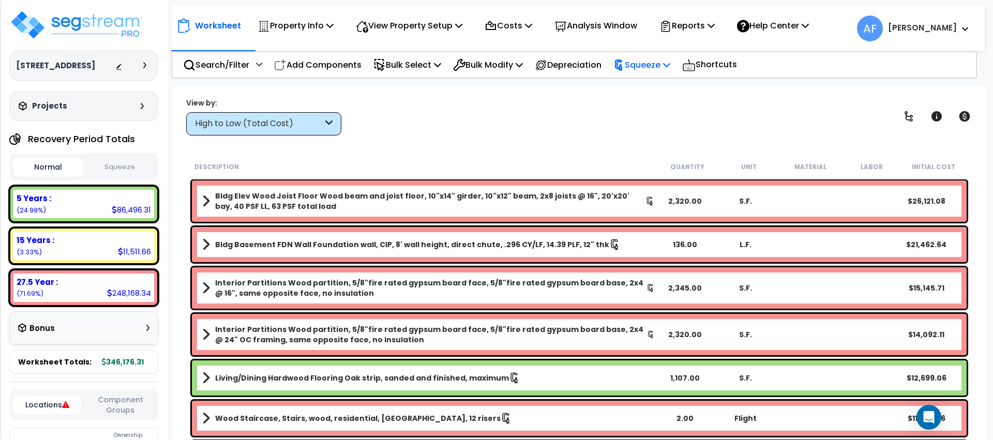
drag, startPoint x: 667, startPoint y: 59, endPoint x: 667, endPoint y: 66, distance: 6.7
click at [667, 59] on p "Squeeze" at bounding box center [641, 65] width 57 height 14
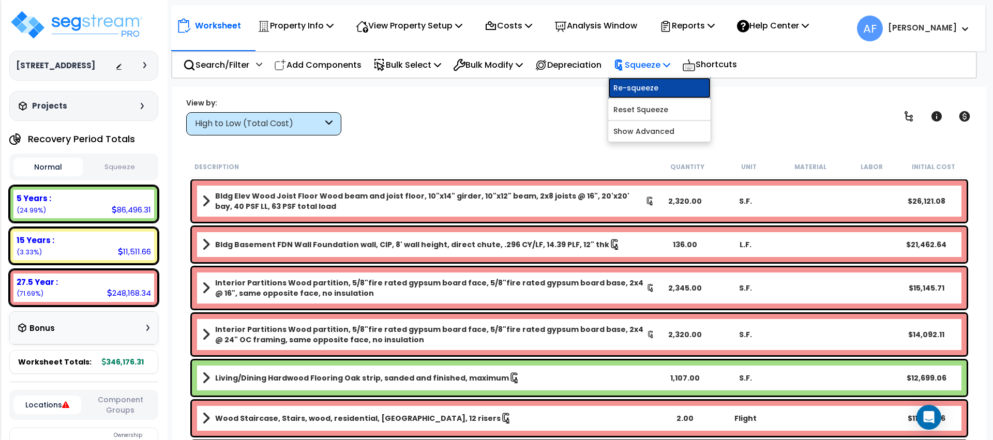
click at [665, 81] on link "Re-squeeze" at bounding box center [659, 88] width 102 height 21
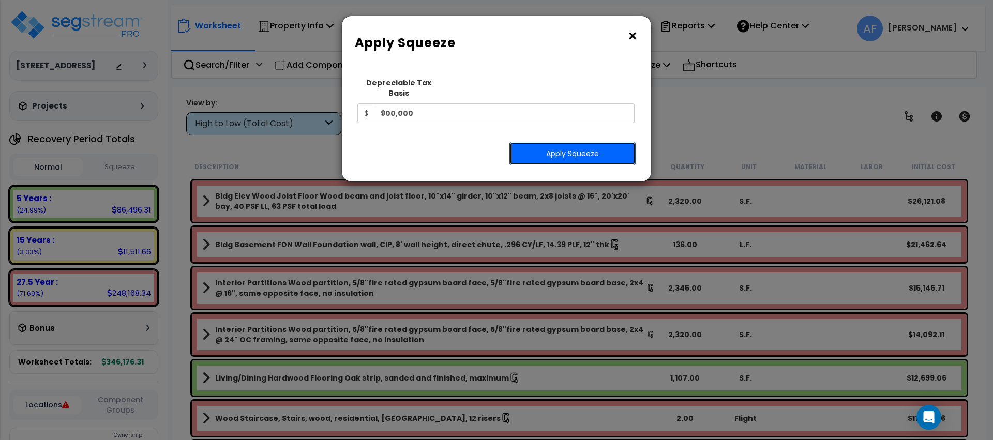
click at [574, 145] on button "Apply Squeeze" at bounding box center [572, 154] width 126 height 24
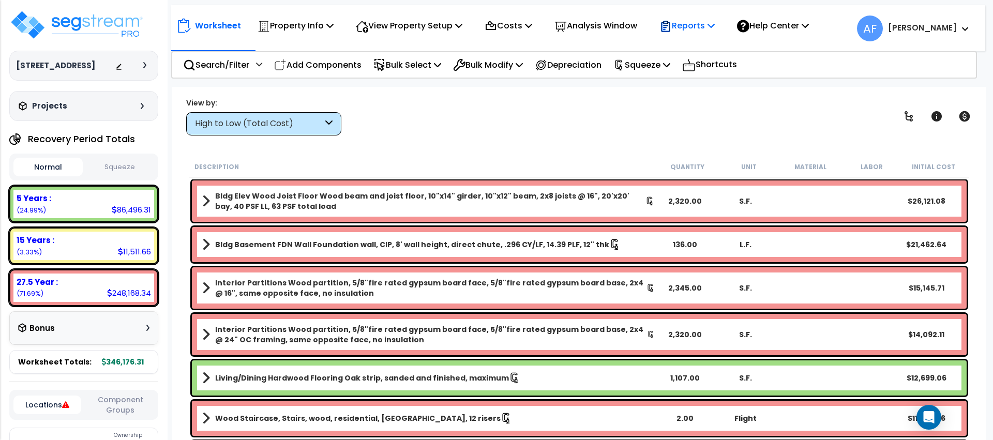
click at [693, 25] on p "Reports" at bounding box center [686, 26] width 55 height 14
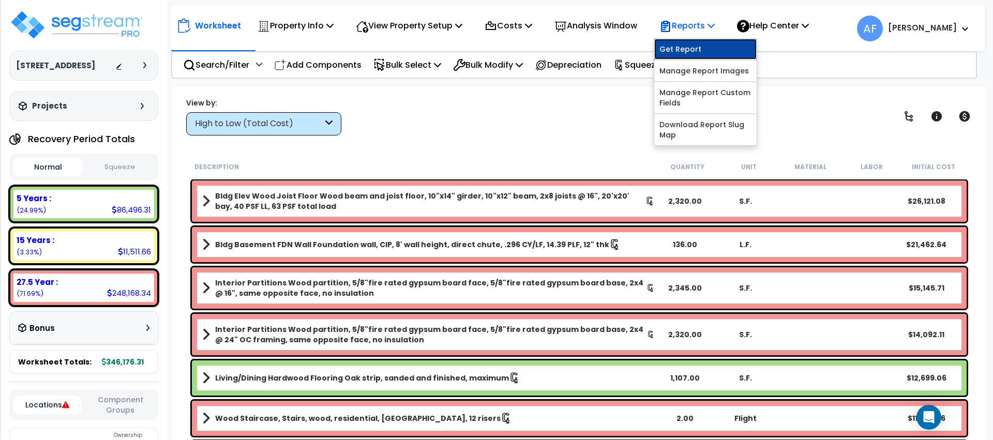
click at [687, 44] on link "Get Report" at bounding box center [705, 49] width 102 height 21
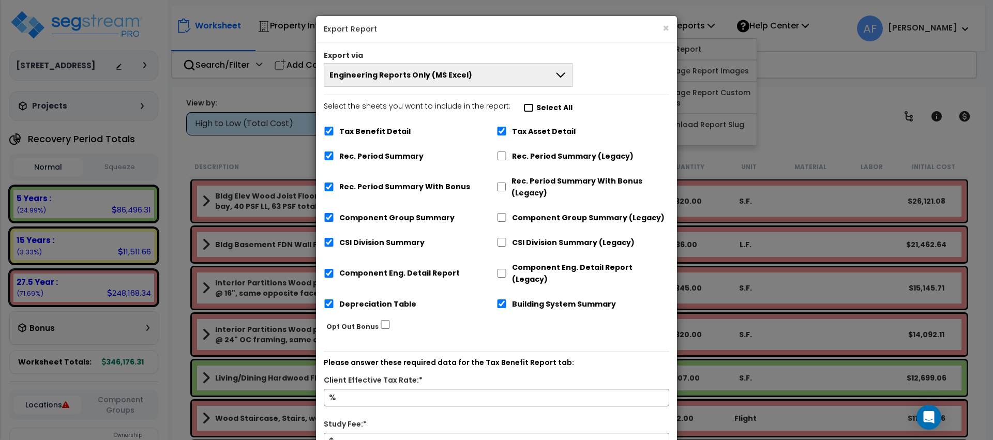
click at [523, 109] on input "Select the sheets you want to include in the report: Select All" at bounding box center [528, 107] width 10 height 9
checkbox input "false"
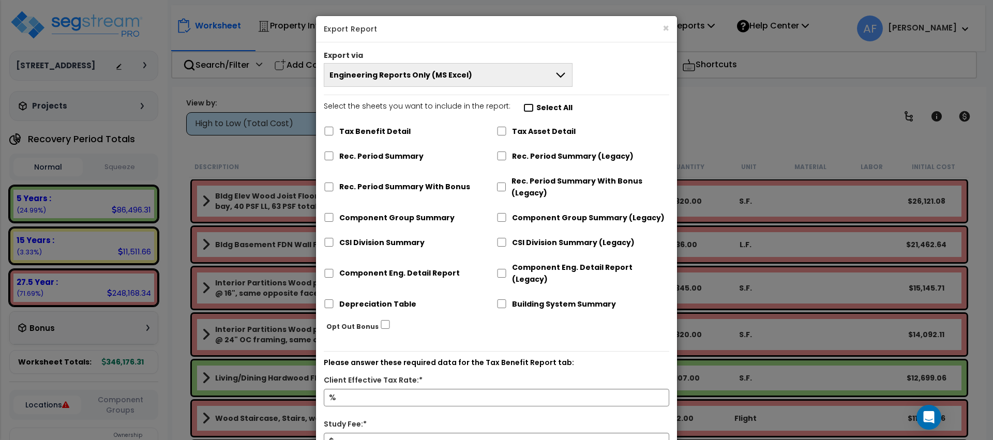
checkbox input "false"
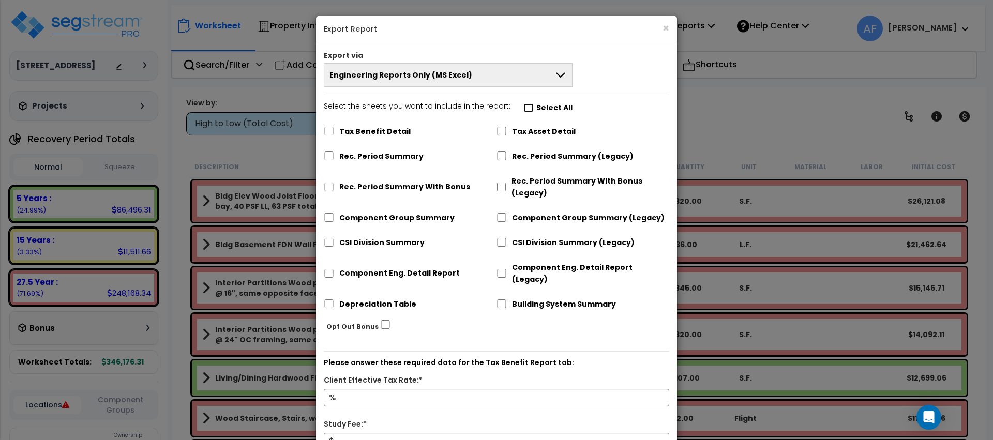
checkbox input "false"
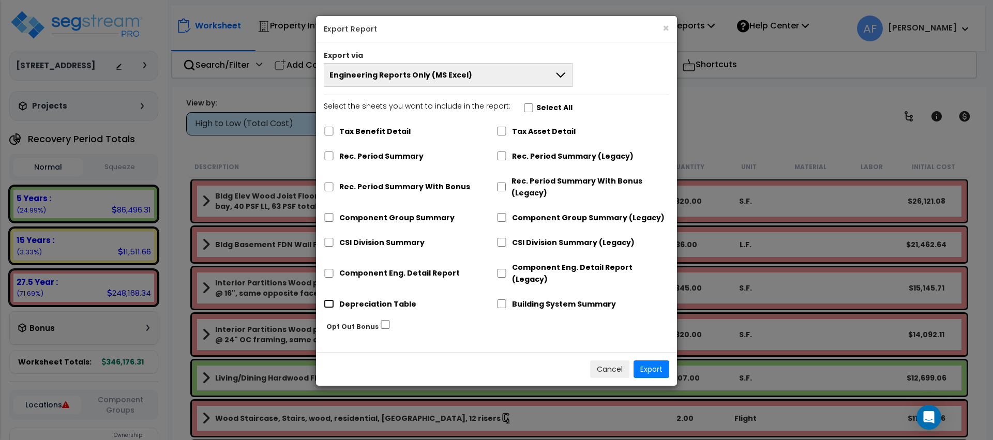
click at [325, 299] on input "Depreciation Table" at bounding box center [329, 303] width 10 height 9
checkbox input "true"
click at [642, 360] on button "Export" at bounding box center [651, 369] width 36 height 18
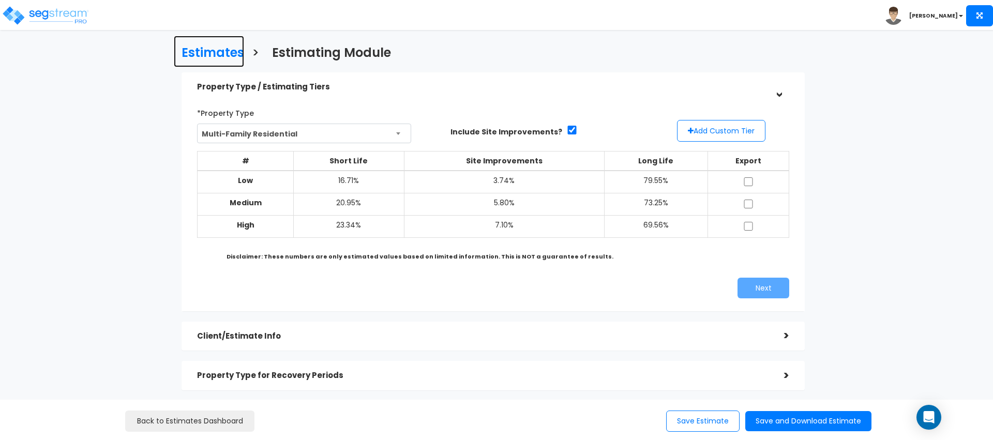
click at [214, 49] on h3 "Estimates" at bounding box center [213, 54] width 63 height 16
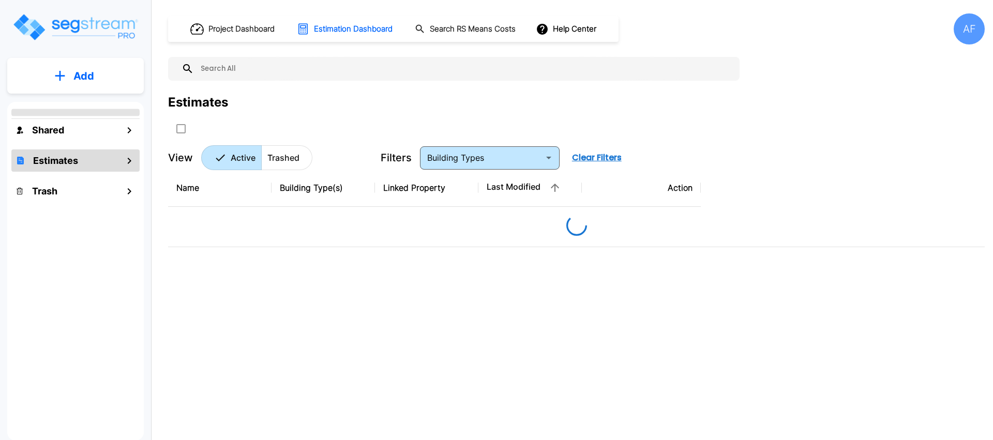
type input "Single Family Home"
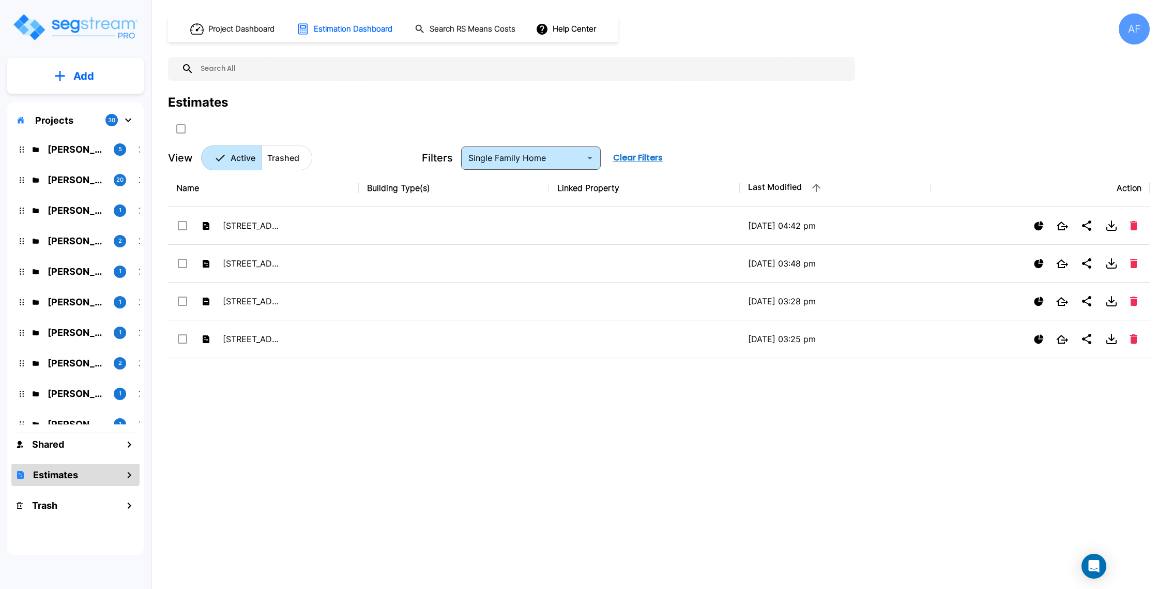
click at [68, 156] on div "[PERSON_NAME] 5" at bounding box center [83, 149] width 135 height 22
click at [71, 152] on p "[PERSON_NAME]" at bounding box center [77, 149] width 58 height 14
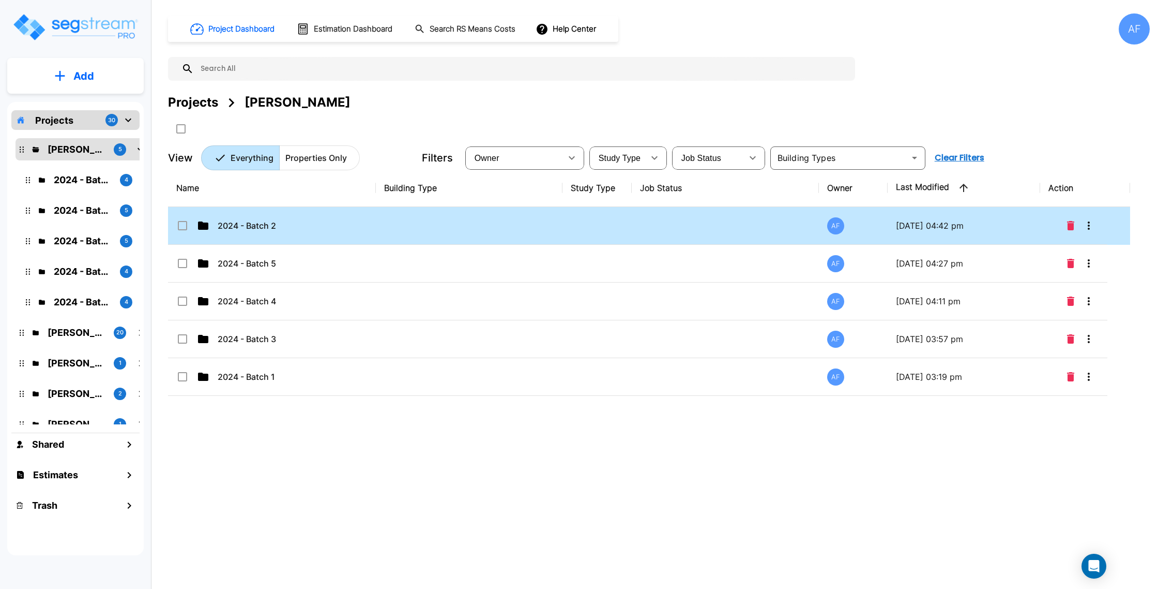
click at [348, 233] on td "2024 - Batch 2" at bounding box center [272, 226] width 208 height 38
checkbox input "true"
click at [348, 233] on td "2024 - Batch 2" at bounding box center [272, 226] width 208 height 38
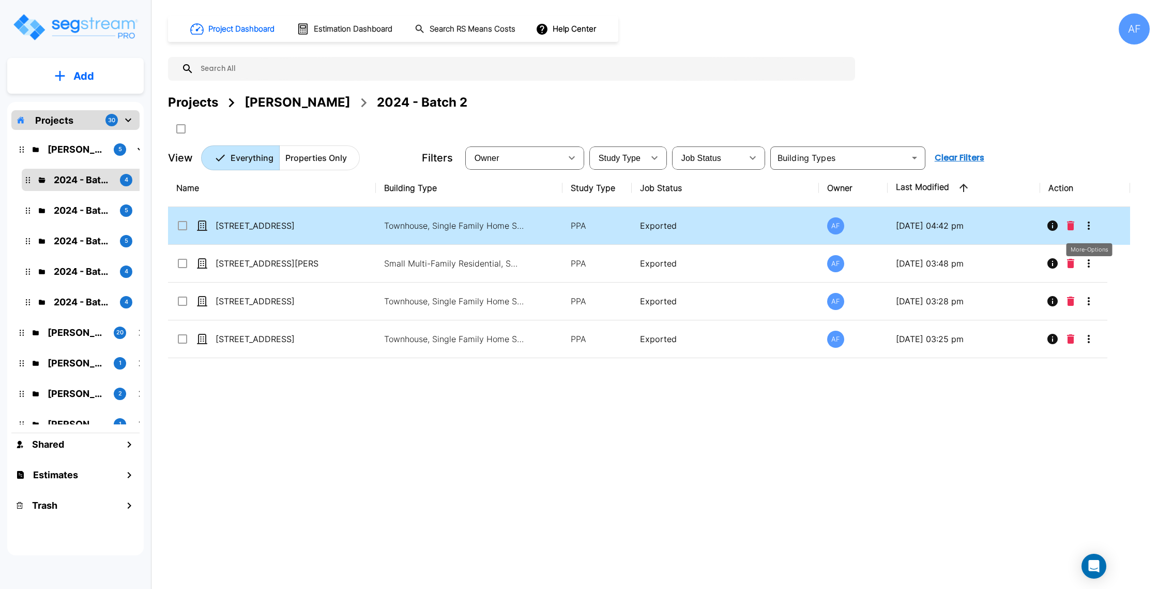
click at [992, 222] on icon "More-Options" at bounding box center [1089, 225] width 2 height 8
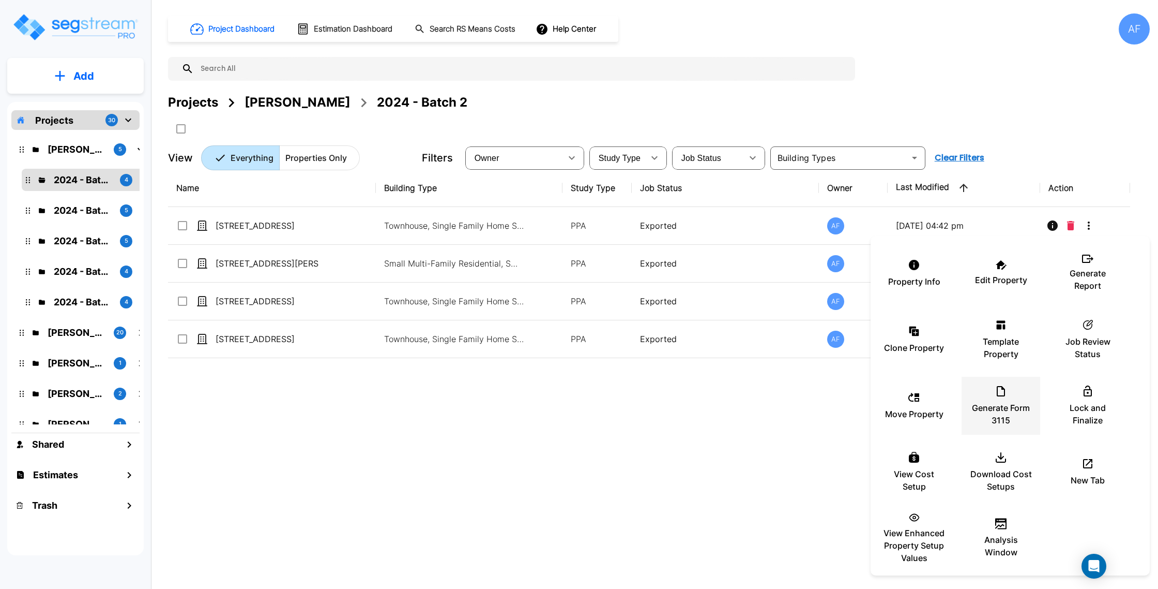
click at [992, 402] on p "Generate Form 3115" at bounding box center [1001, 413] width 62 height 25
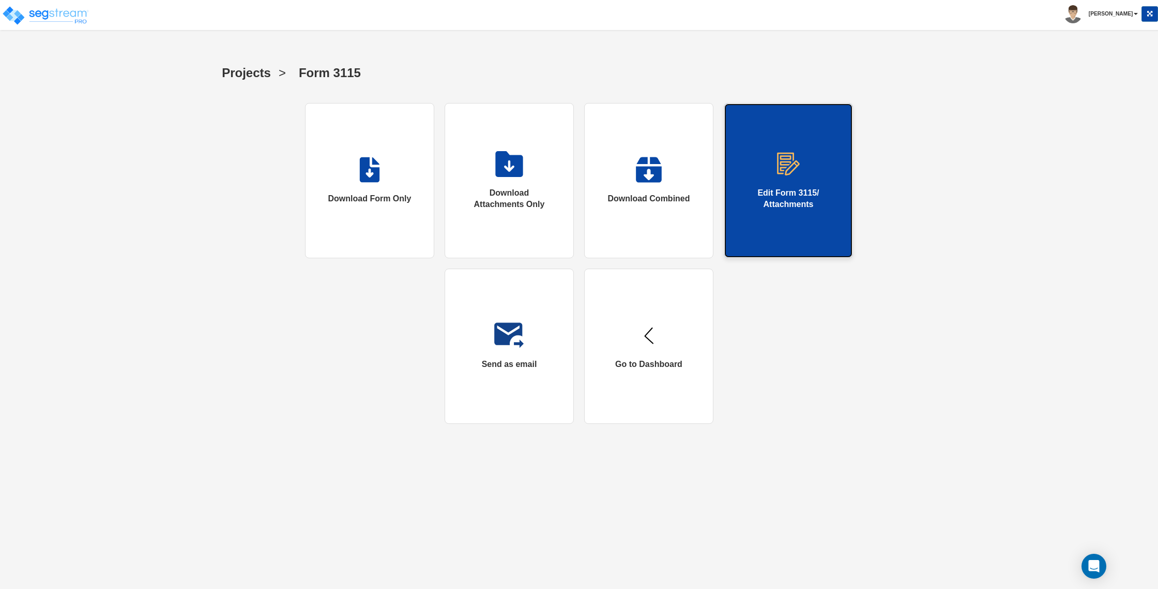
click at [797, 193] on div "Edit Form 3115/ Attachments" at bounding box center [788, 199] width 87 height 24
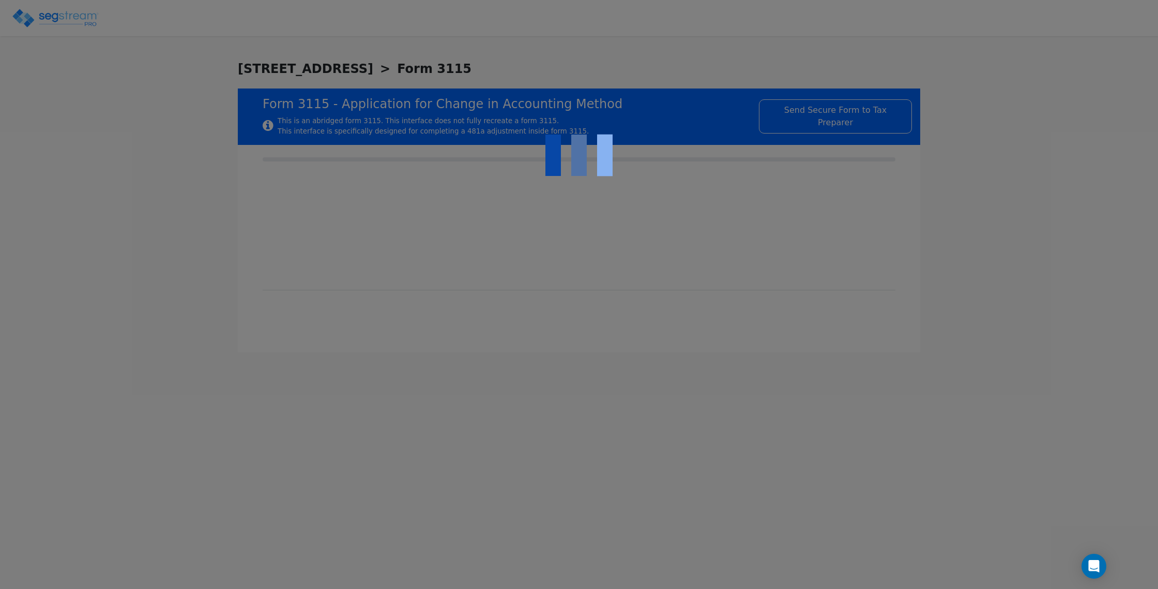
checkbox input "true"
type input "RENTAL REAL ESTATE"
type input "RESIDENTIAL"
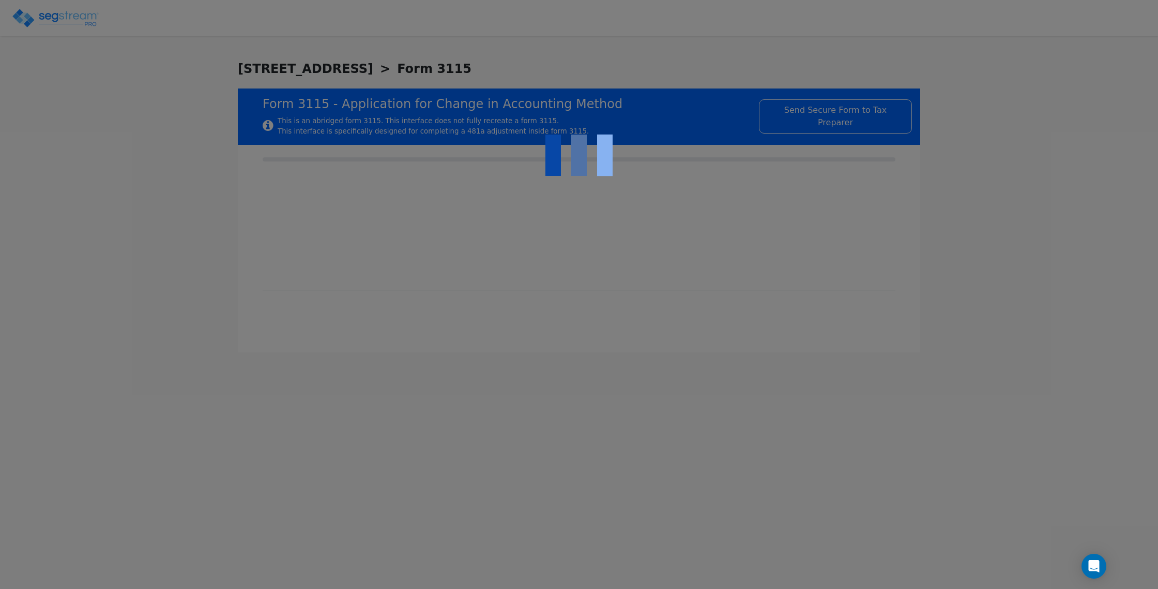
type input "2020"
type input "RENTAL"
type input "N/A"
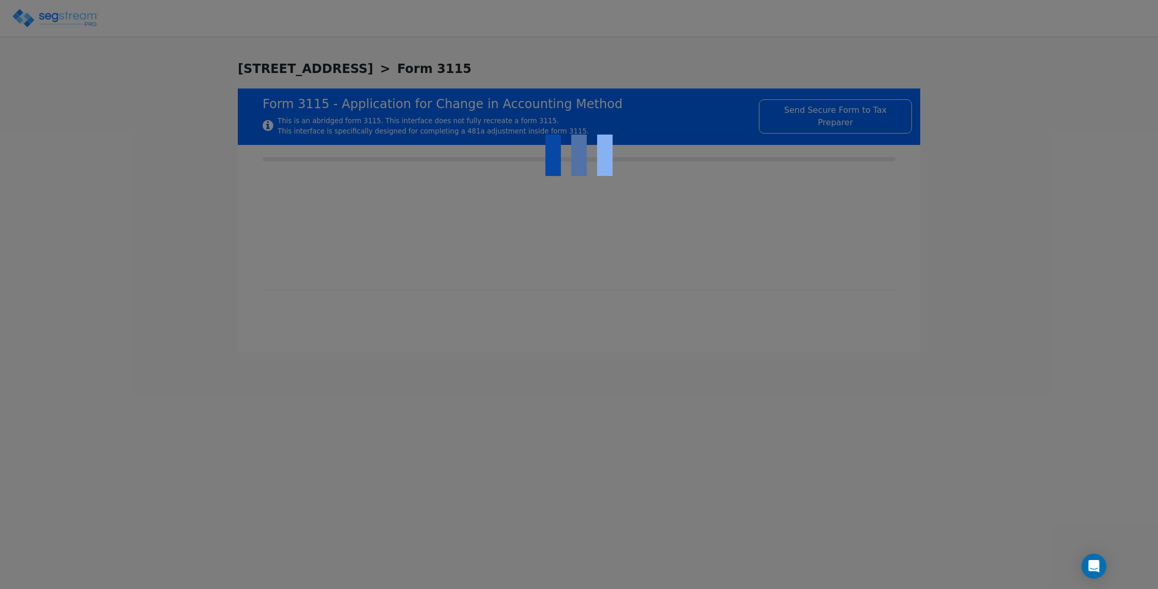
checkbox input "true"
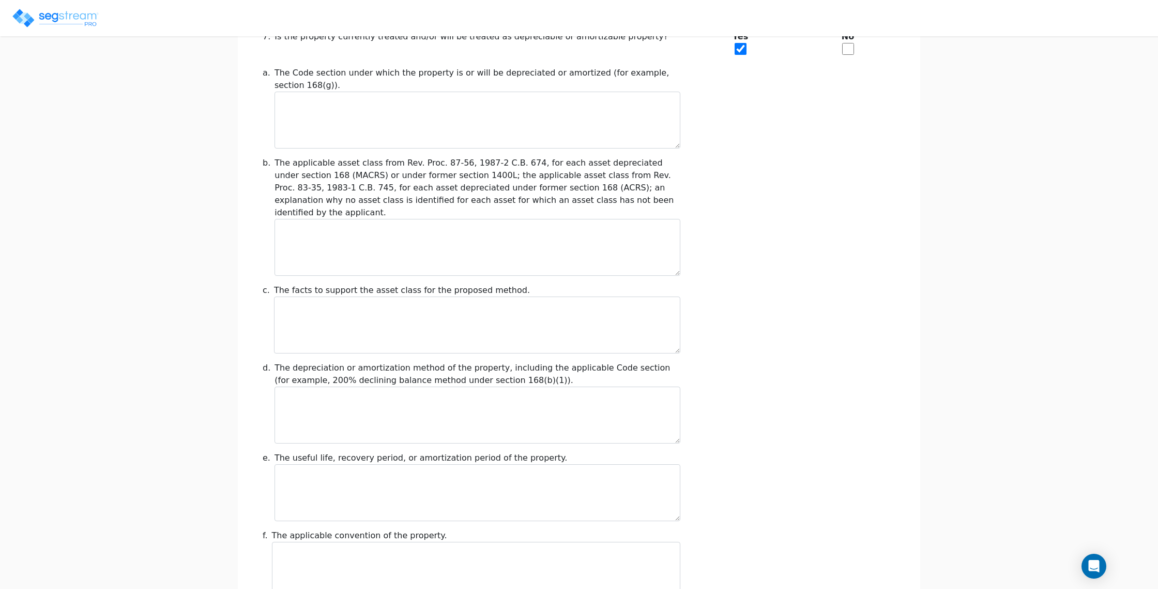
scroll to position [1044, 0]
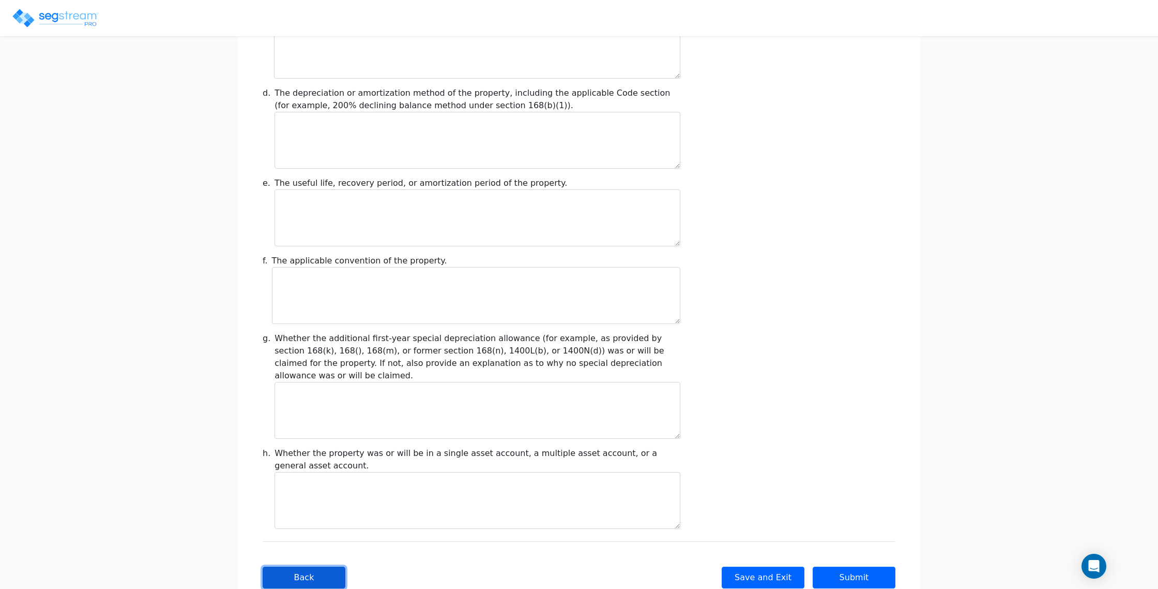
click at [323, 566] on button "Back" at bounding box center [304, 577] width 83 height 22
type input "-255,008.83"
checkbox input "true"
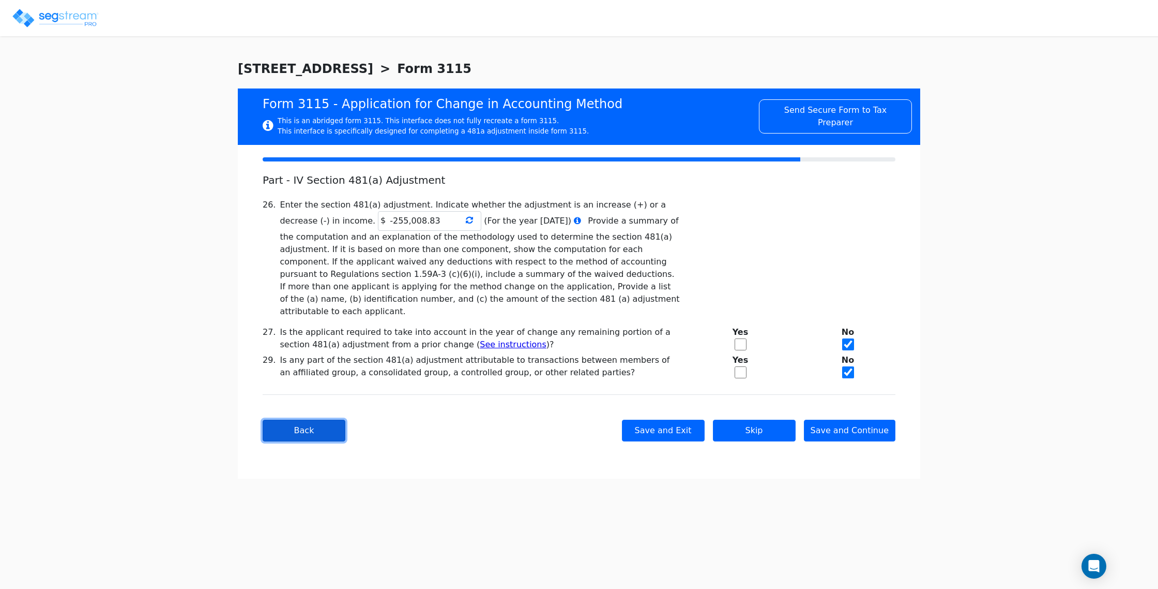
scroll to position [0, 0]
click at [308, 419] on button "Back" at bounding box center [304, 430] width 83 height 22
select select "Cash"
checkbox input "true"
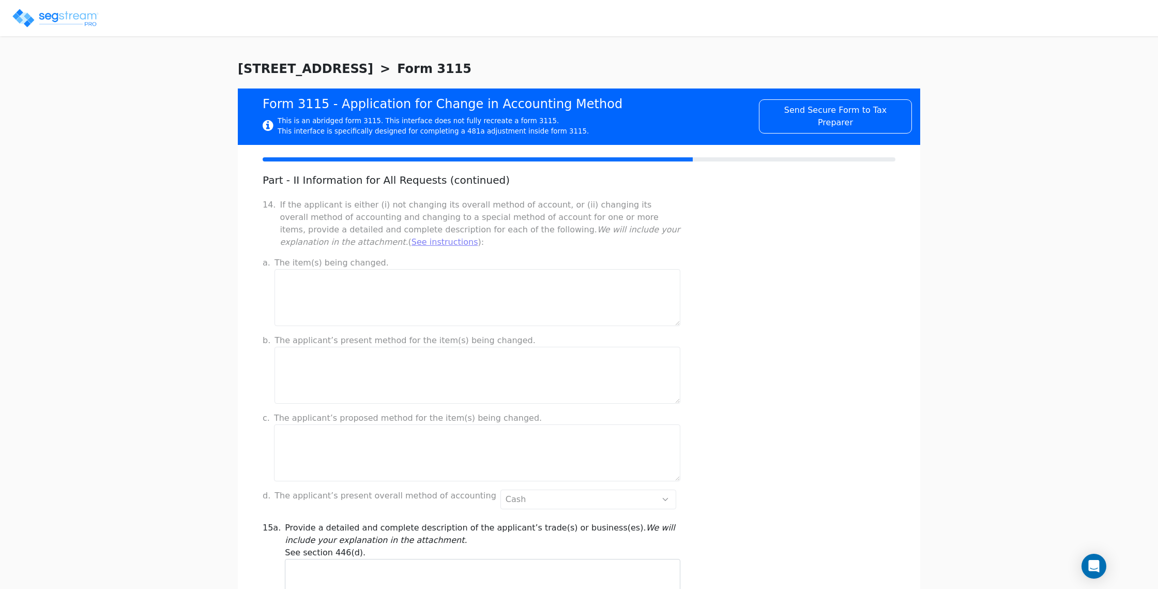
scroll to position [643, 0]
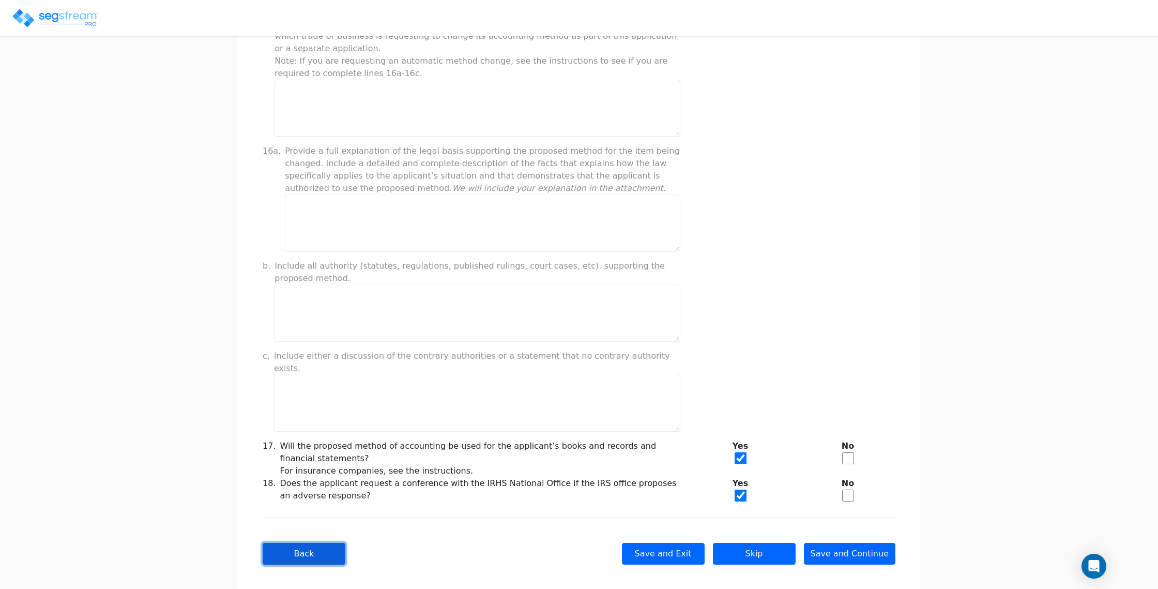
click at [315, 542] on button "Back" at bounding box center [304, 553] width 83 height 22
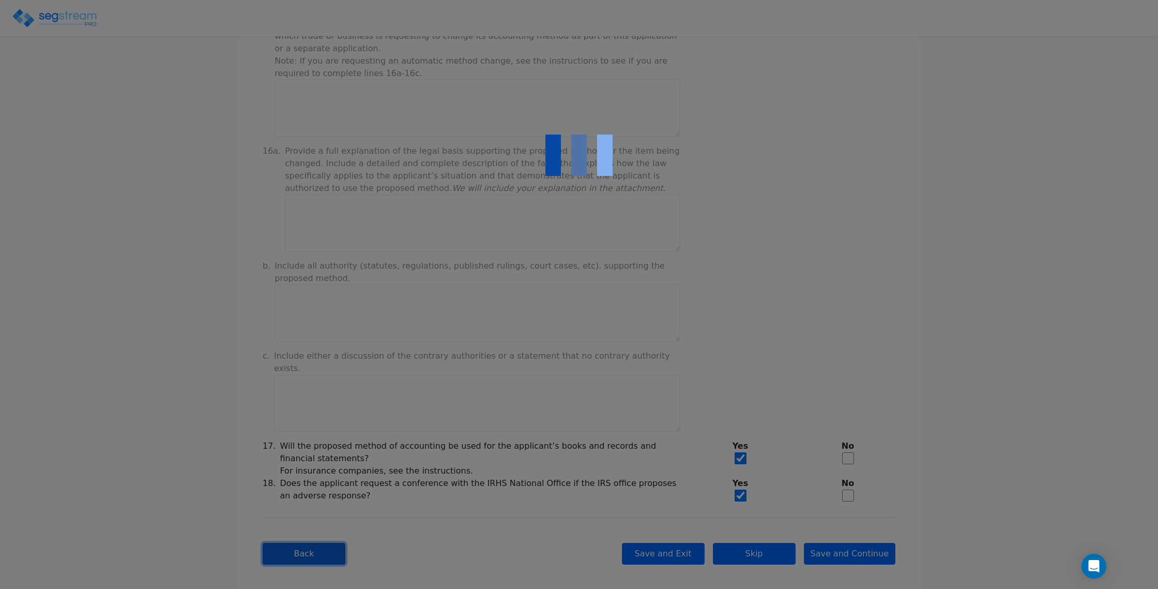
checkbox input "true"
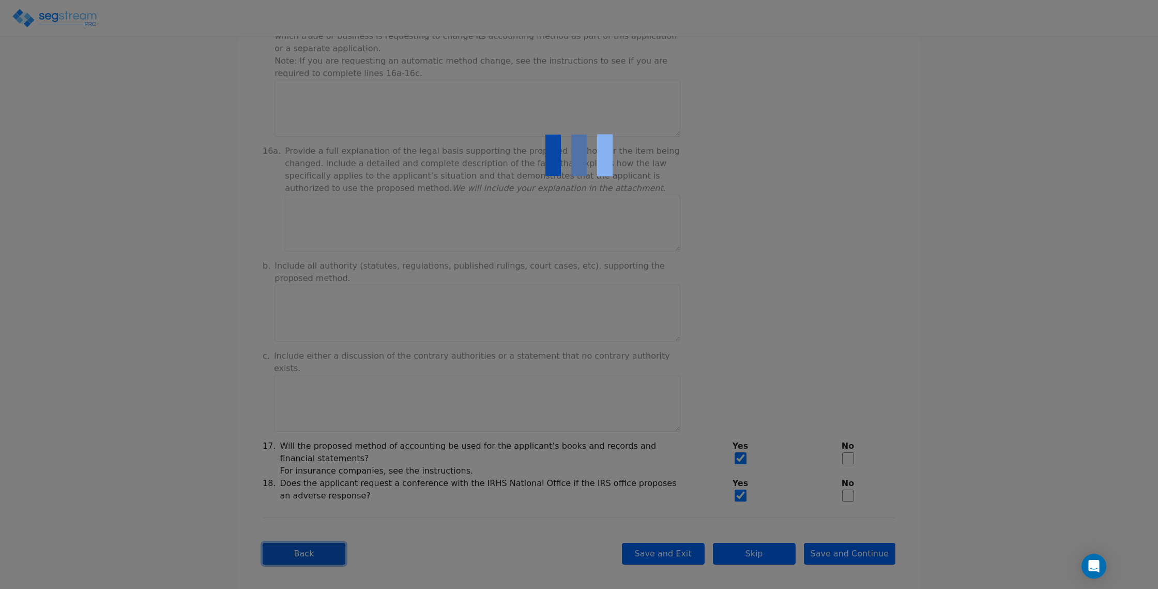
checkbox input "true"
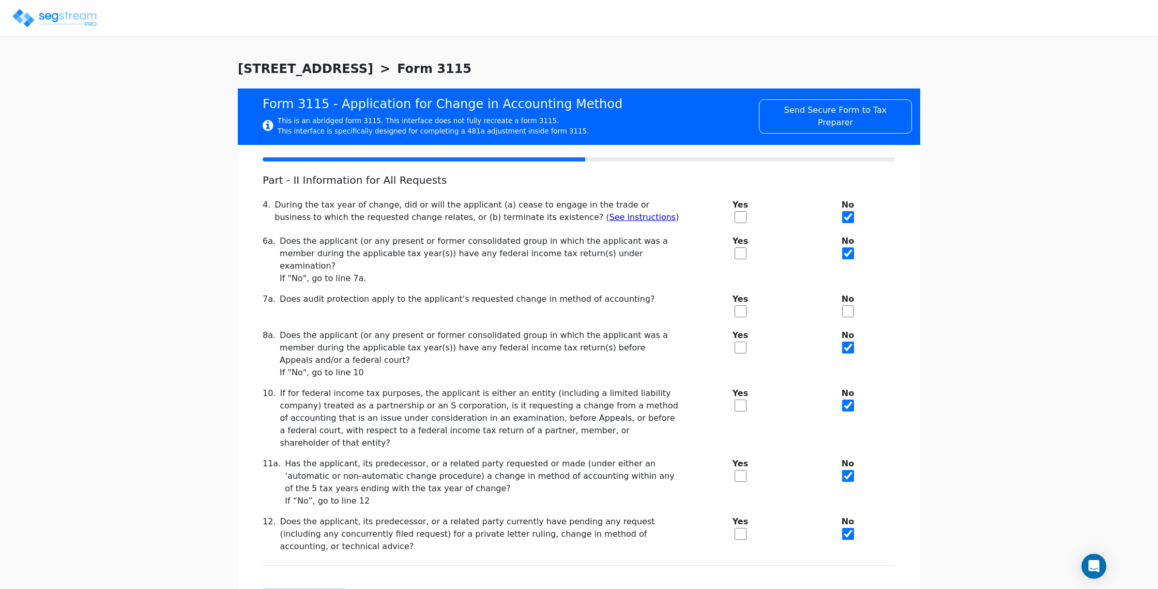
scroll to position [35, 0]
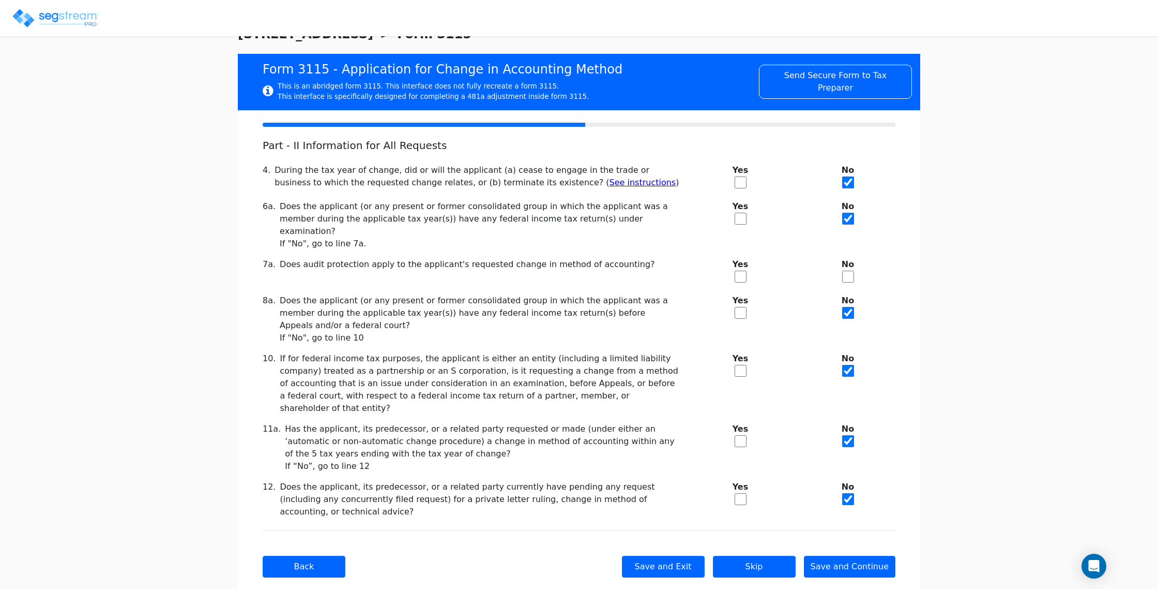
click at [304, 530] on div "Back Save and Exit Skip Save and Continue Next Submit" at bounding box center [579, 566] width 633 height 72
click at [308, 530] on div "Back Save and Exit Skip Save and Continue Next Submit" at bounding box center [579, 566] width 633 height 72
click at [312, 555] on button "Back" at bounding box center [304, 566] width 83 height 22
checkbox input "true"
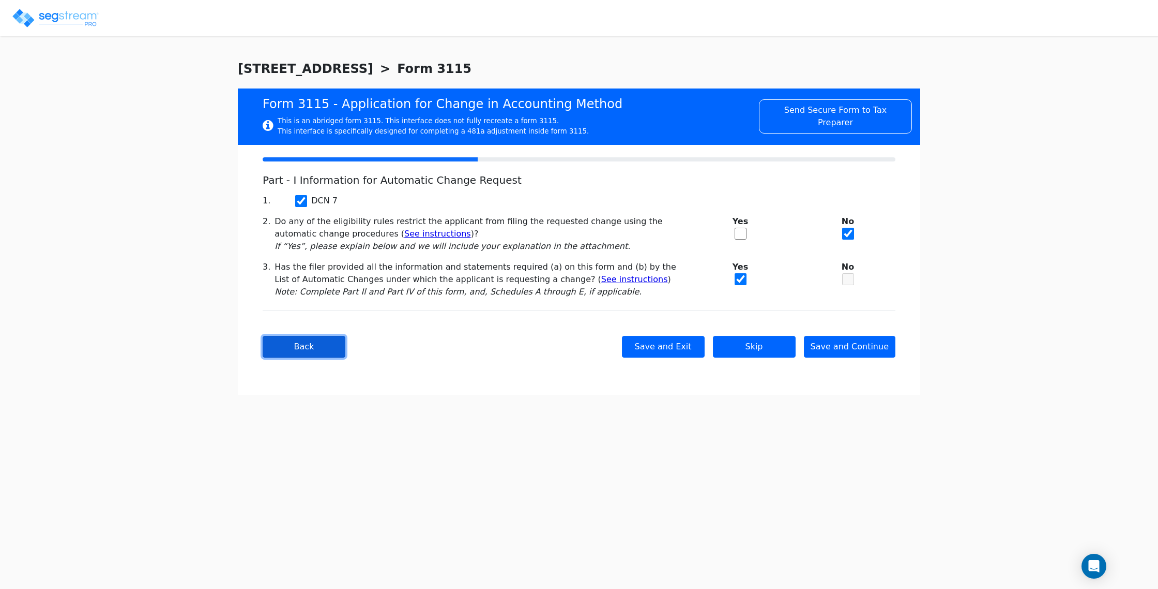
scroll to position [0, 0]
click at [290, 351] on button "Back" at bounding box center [304, 347] width 83 height 22
type input "196 29TH LLC"
type input "2024-01-01"
type input "2024-12-31"
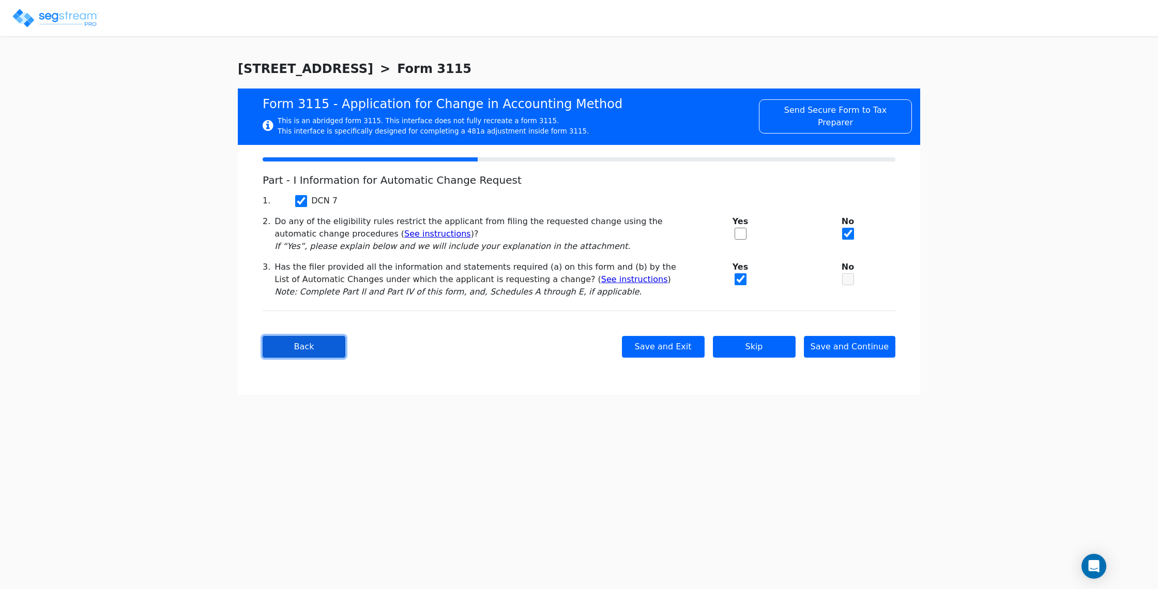
select select "Commercial"
select select "Partnership"
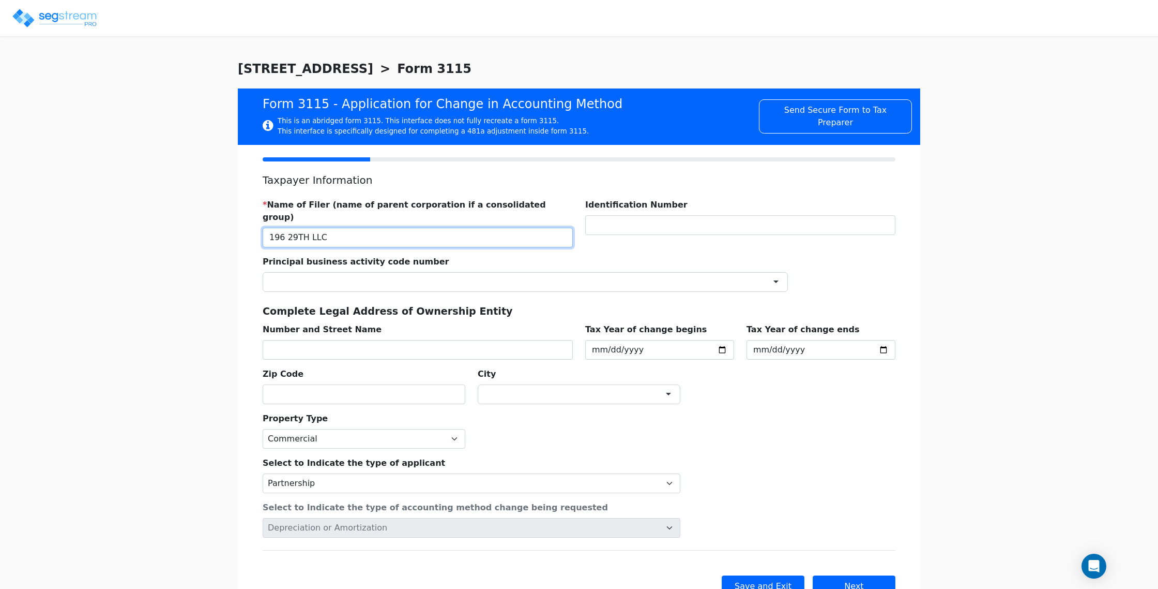
click at [318, 228] on input "196 29TH LLC" at bounding box center [418, 238] width 310 height 20
type input "ELI ROSENBERG"
click at [568, 253] on div "Principal business activity code number ×" at bounding box center [526, 269] width 538 height 44
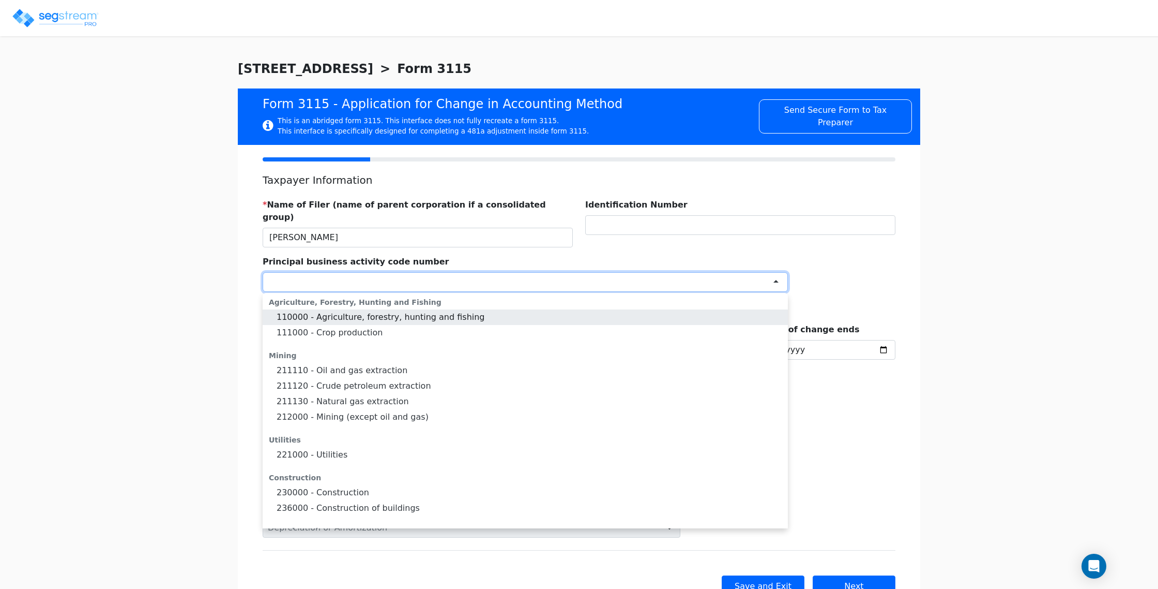
click at [323, 276] on div at bounding box center [525, 282] width 525 height 20
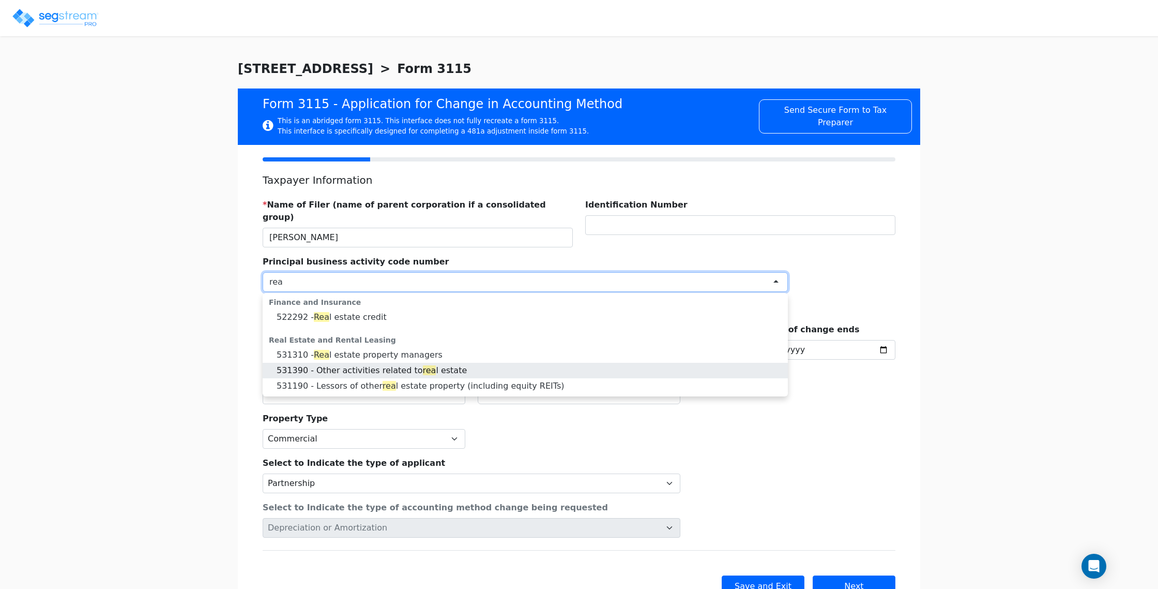
type input "rea"
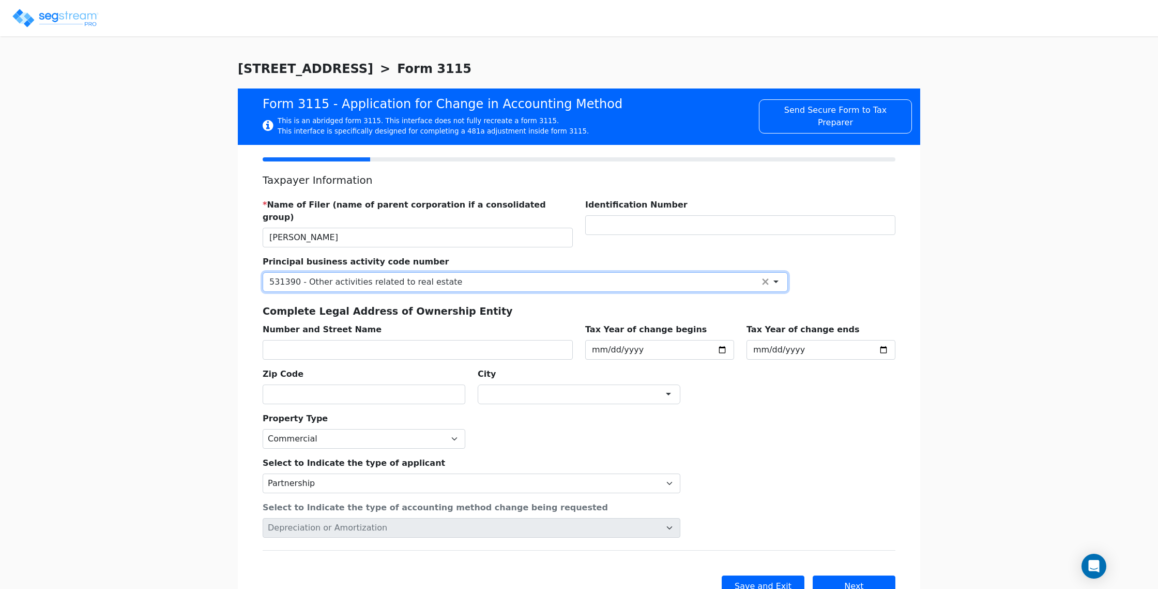
click at [216, 296] on div "We are Building your Property. So please grab a coffee and let us do the heavy …" at bounding box center [579, 346] width 1158 height 575
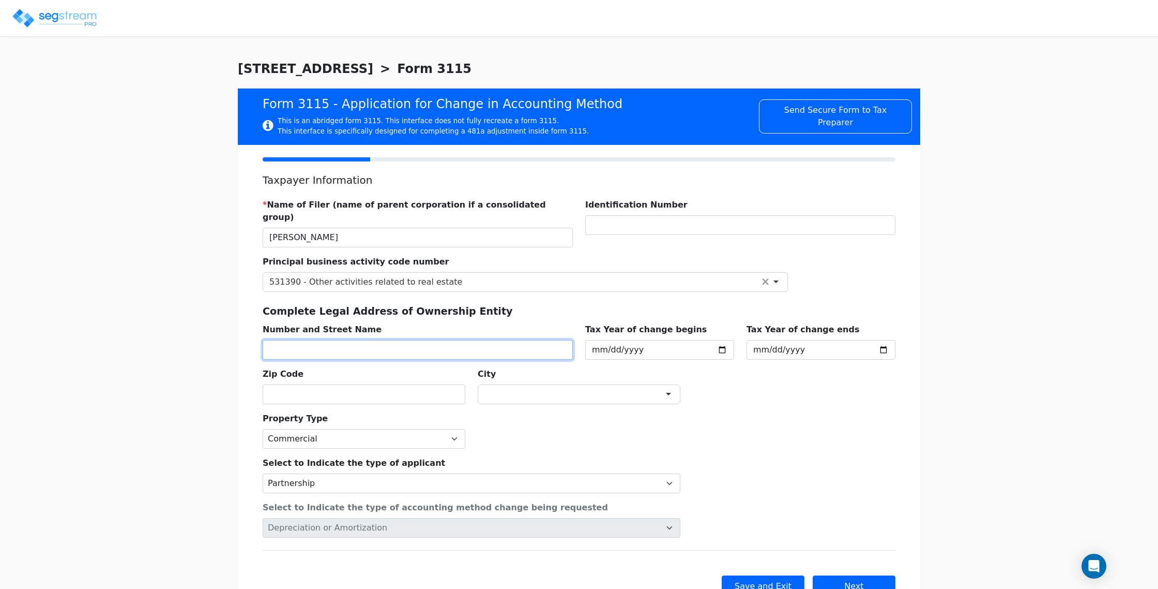
click at [336, 340] on input "text" at bounding box center [418, 350] width 310 height 20
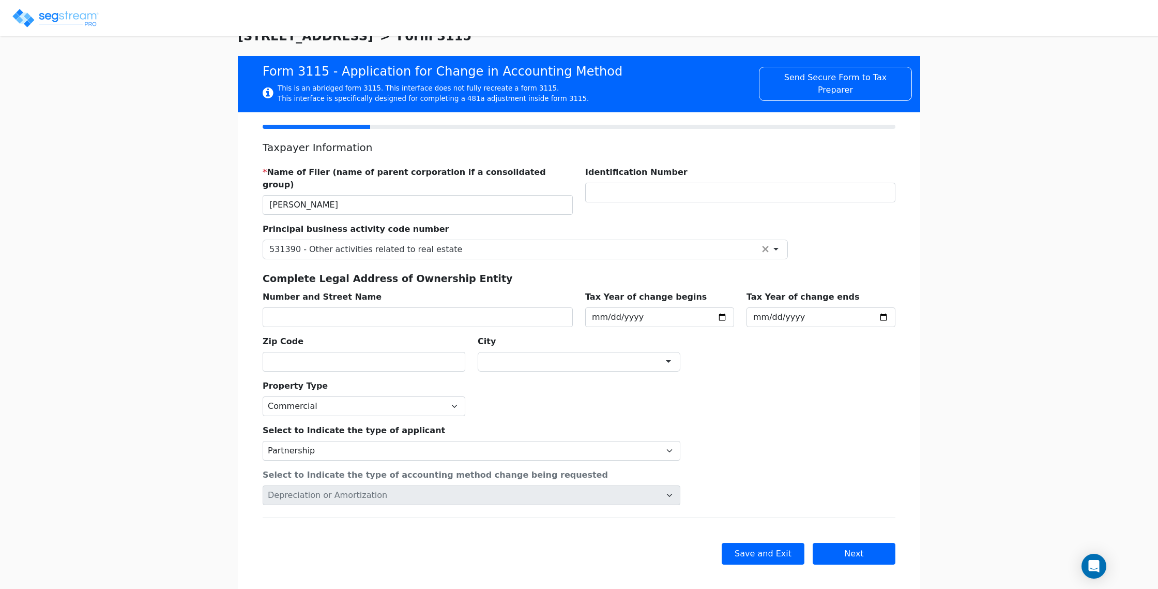
click at [761, 344] on div "* Name of Filer (name of parent corporation if a consolidated group) ELI ROSENB…" at bounding box center [579, 265] width 645 height 214
click at [350, 396] on select "Commercial Residential" at bounding box center [364, 406] width 203 height 20
select select "Residential"
click at [263, 396] on select "Commercial Residential" at bounding box center [364, 406] width 203 height 20
click at [574, 390] on div "Property Type Commercial Residential" at bounding box center [579, 393] width 645 height 44
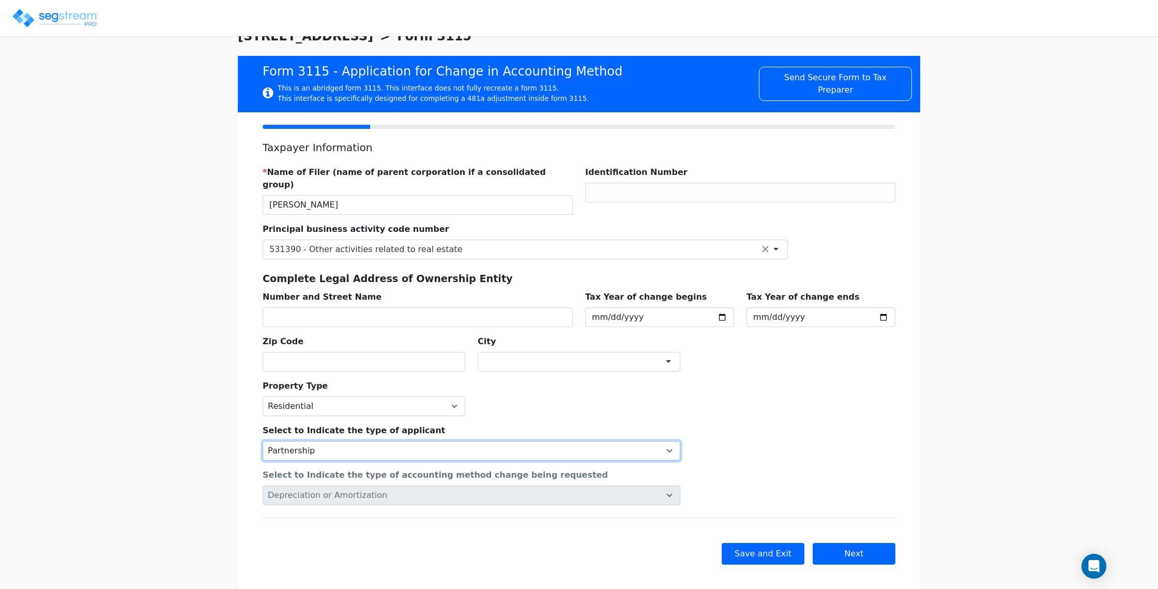
click at [541, 441] on select "Individual Corporation Controlled foreign corporation (Sec. 957) 10/50 corporat…" at bounding box center [472, 451] width 418 height 20
select select "Individual"
click at [263, 441] on select "Individual Corporation Controlled foreign corporation (Sec. 957) 10/50 corporat…" at bounding box center [472, 451] width 418 height 20
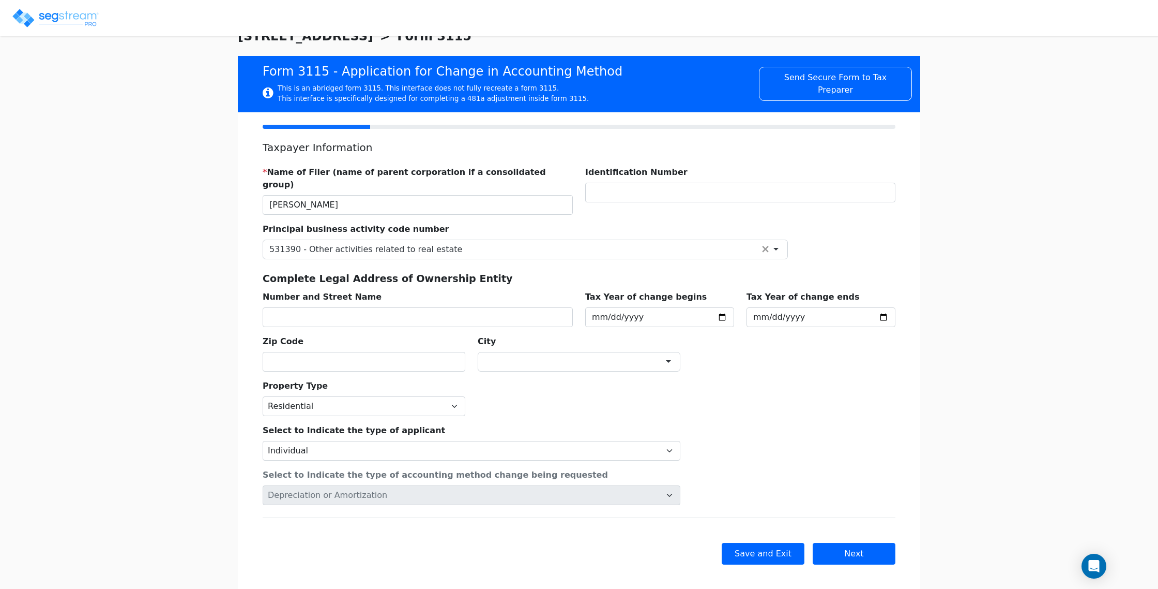
click at [556, 399] on div "Property Type Commercial Residential" at bounding box center [579, 393] width 645 height 44
click at [842, 542] on button "Next" at bounding box center [854, 553] width 83 height 22
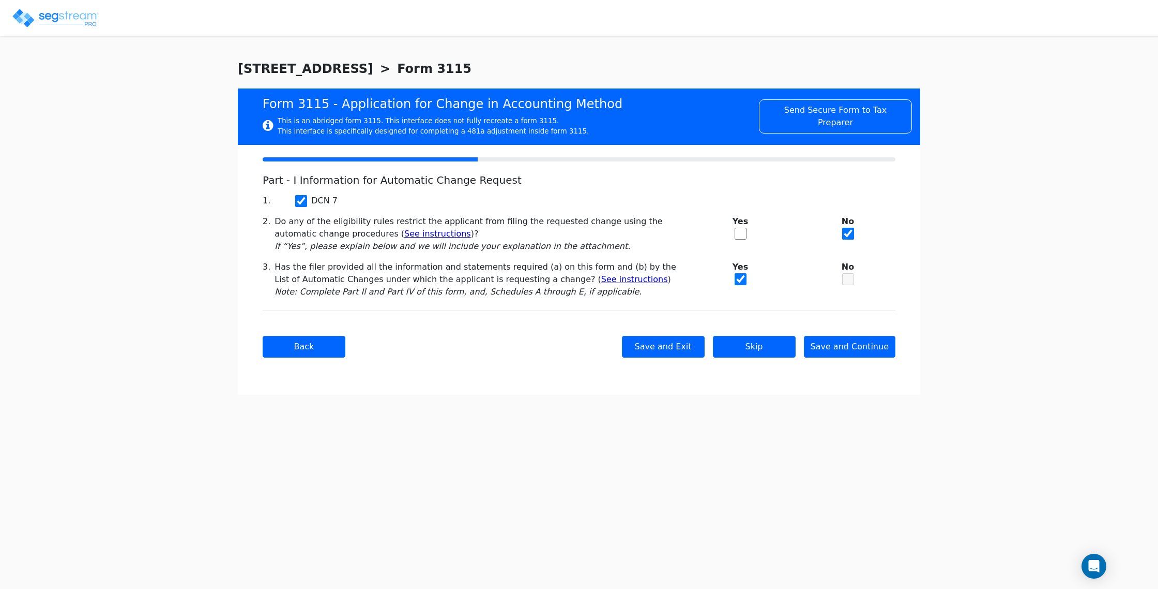
scroll to position [0, 0]
click at [855, 349] on button "Save and Continue" at bounding box center [850, 347] width 92 height 22
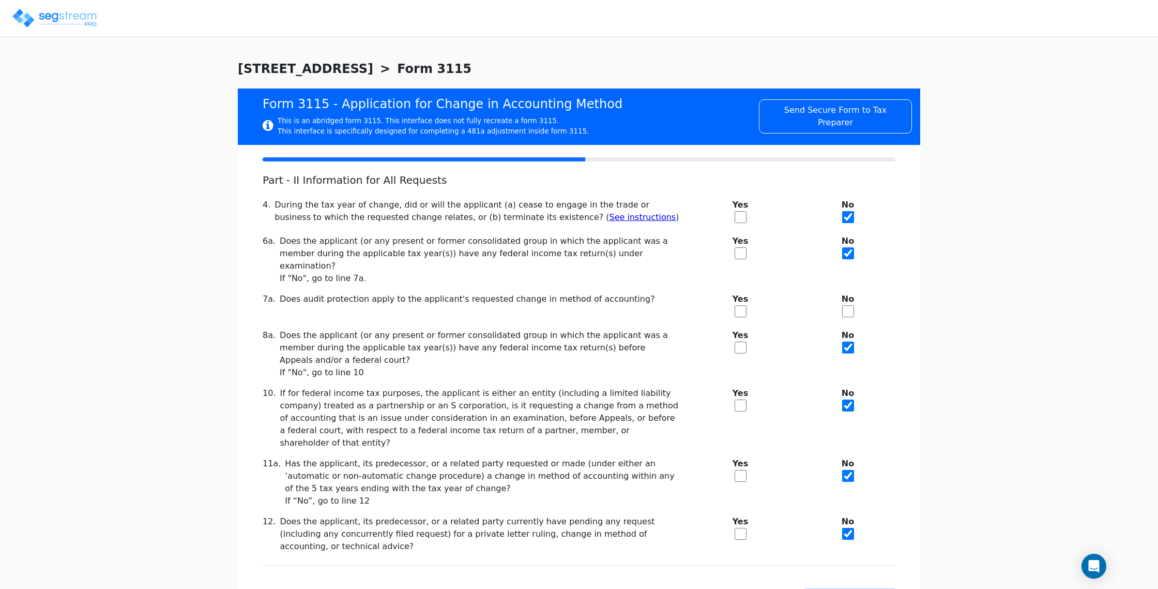
scroll to position [35, 0]
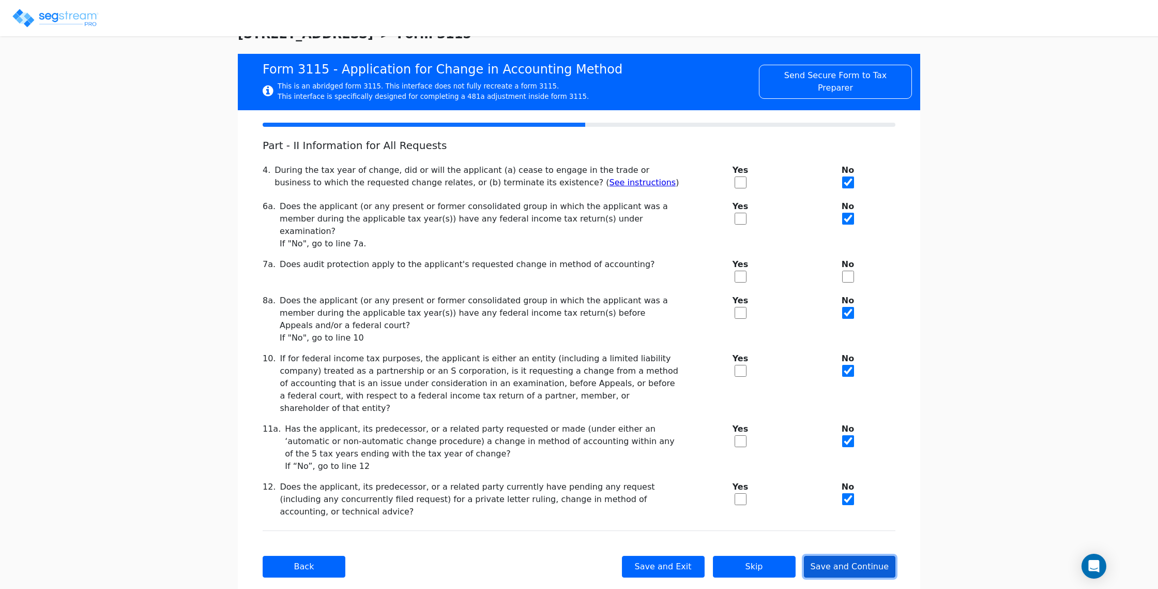
click at [851, 555] on button "Save and Continue" at bounding box center [850, 566] width 92 height 22
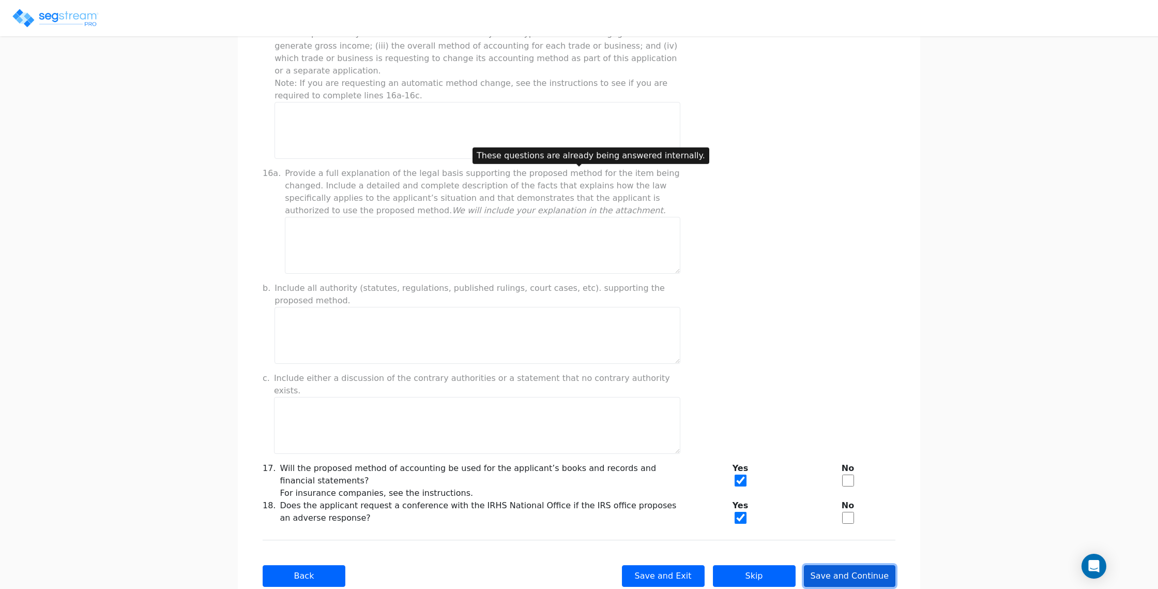
scroll to position [643, 0]
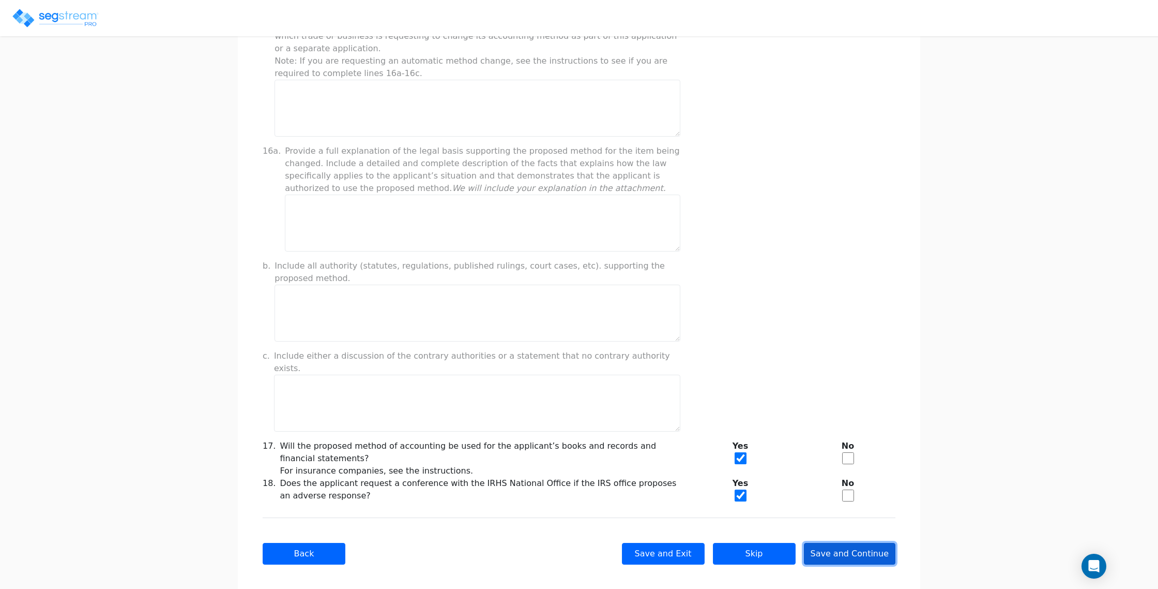
click at [838, 549] on button "Save and Continue" at bounding box center [850, 553] width 92 height 22
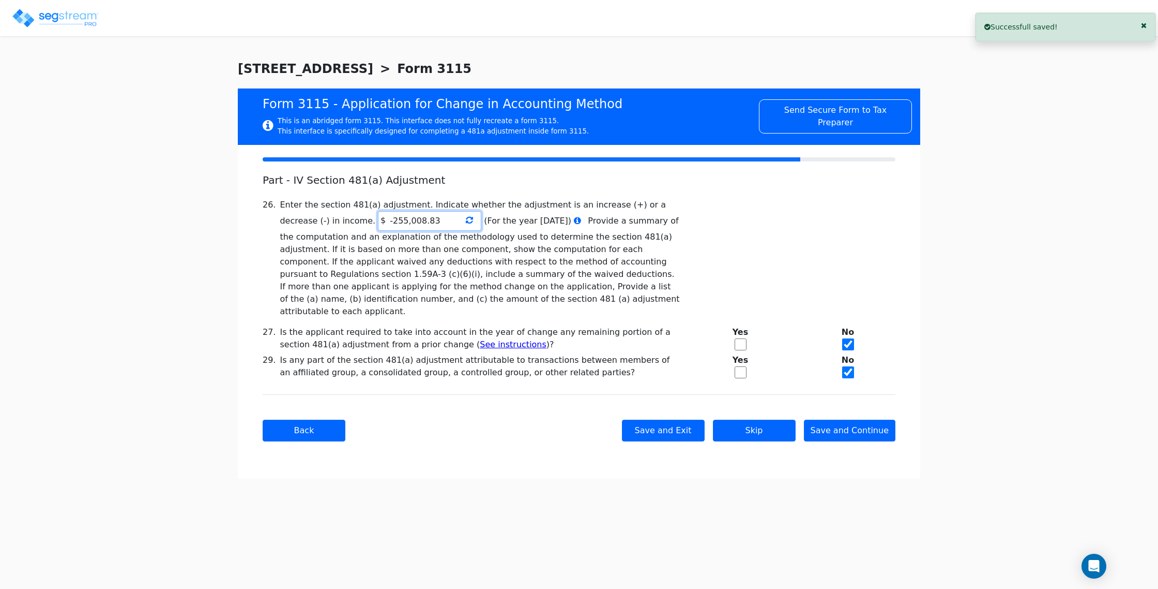
click at [378, 227] on input "-255,008.83" at bounding box center [429, 221] width 103 height 20
click at [378, 224] on input "-255,008.83" at bounding box center [429, 221] width 103 height 20
paste input "$5,328,455.09"
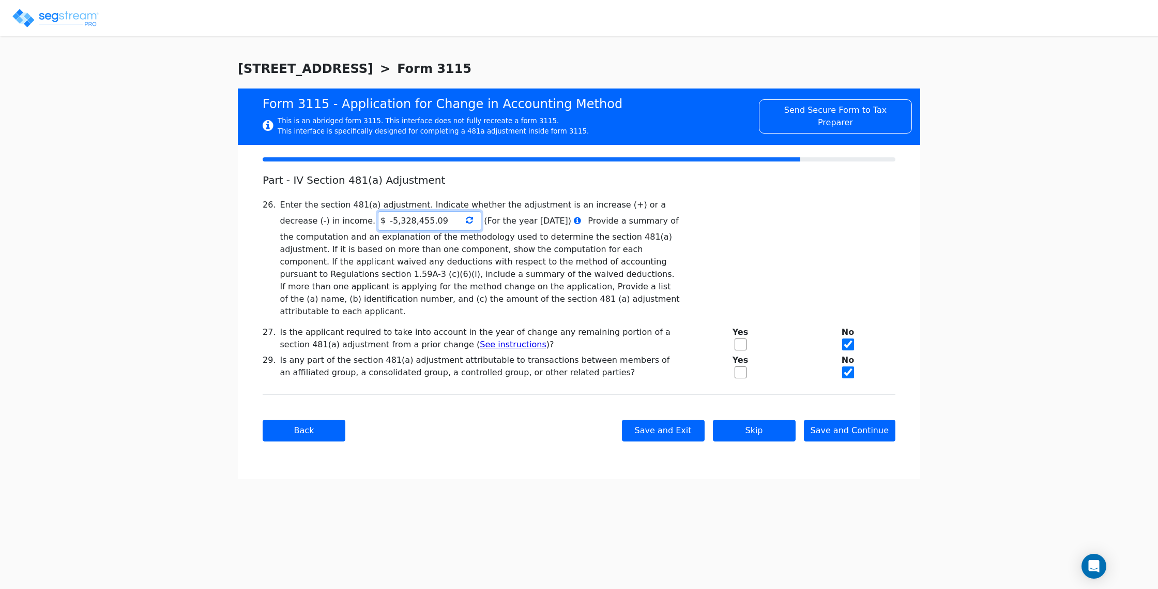
type input "-5,328,455.09"
click at [500, 419] on div "Back Save and Exit Skip Save and Continue Next Submit" at bounding box center [579, 430] width 633 height 22
click at [853, 419] on button "Save and Continue" at bounding box center [850, 430] width 92 height 22
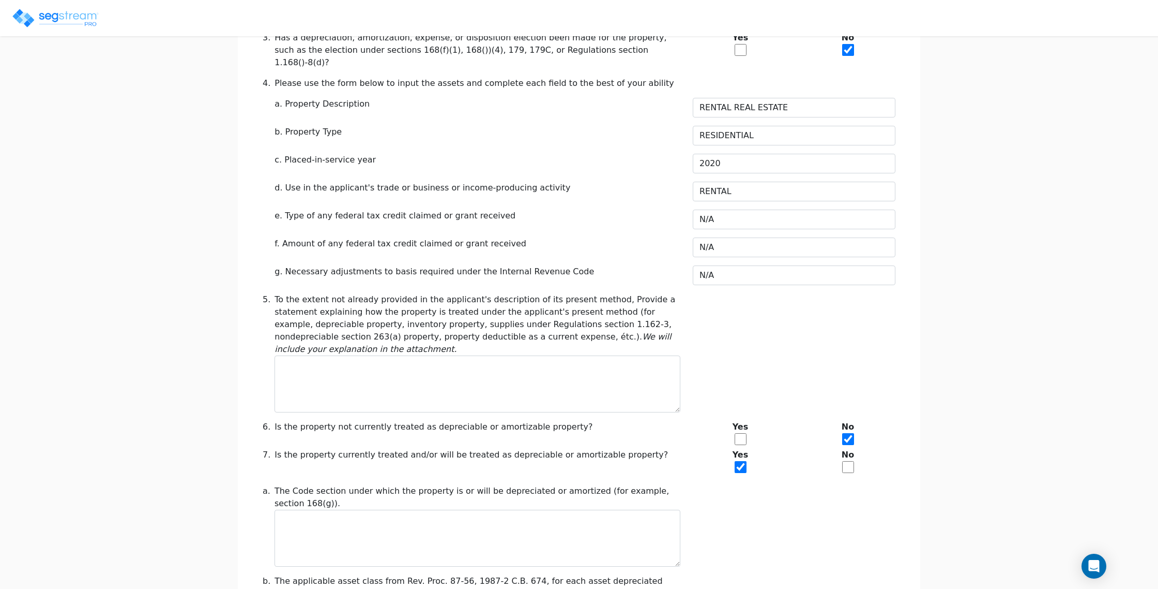
scroll to position [275, 0]
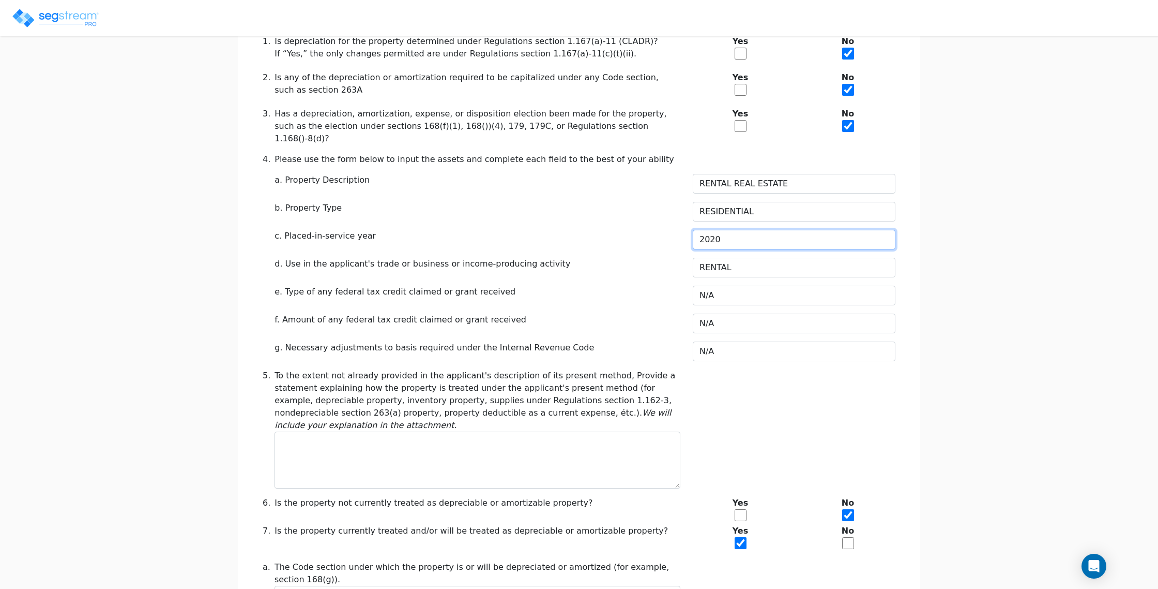
click at [723, 230] on input "2020" at bounding box center [794, 240] width 203 height 20
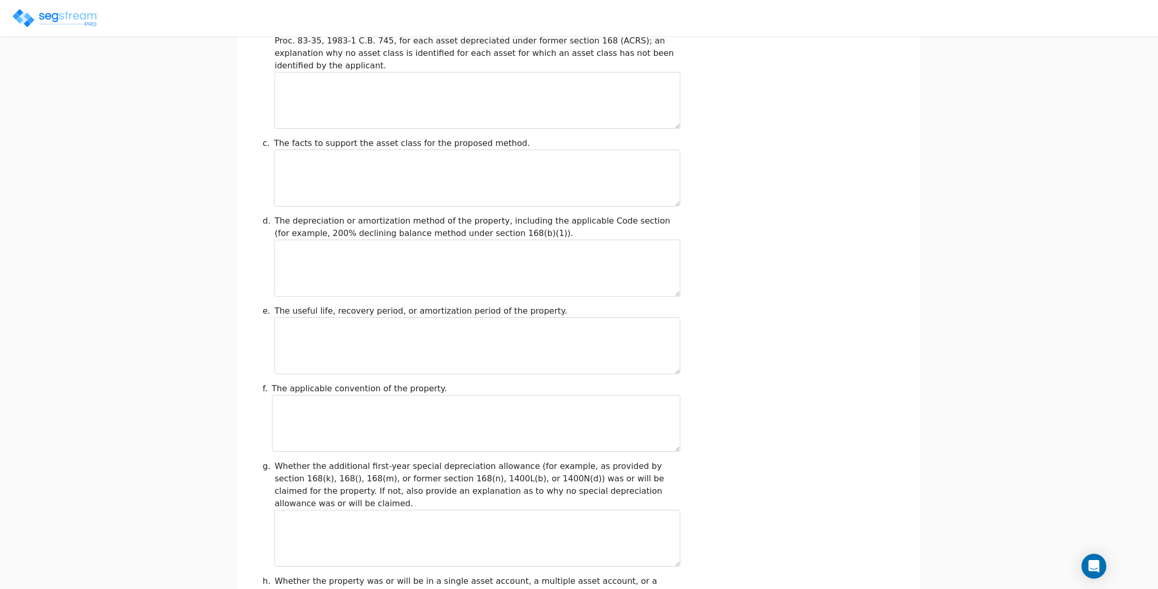
scroll to position [1044, 0]
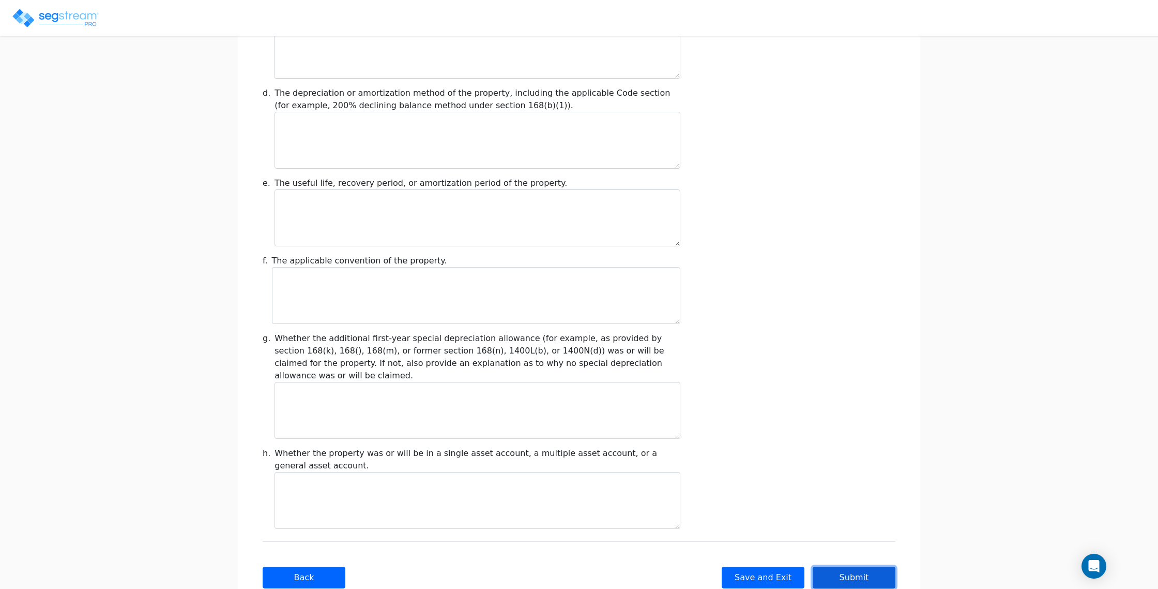
click at [851, 566] on button "Submit" at bounding box center [854, 577] width 83 height 22
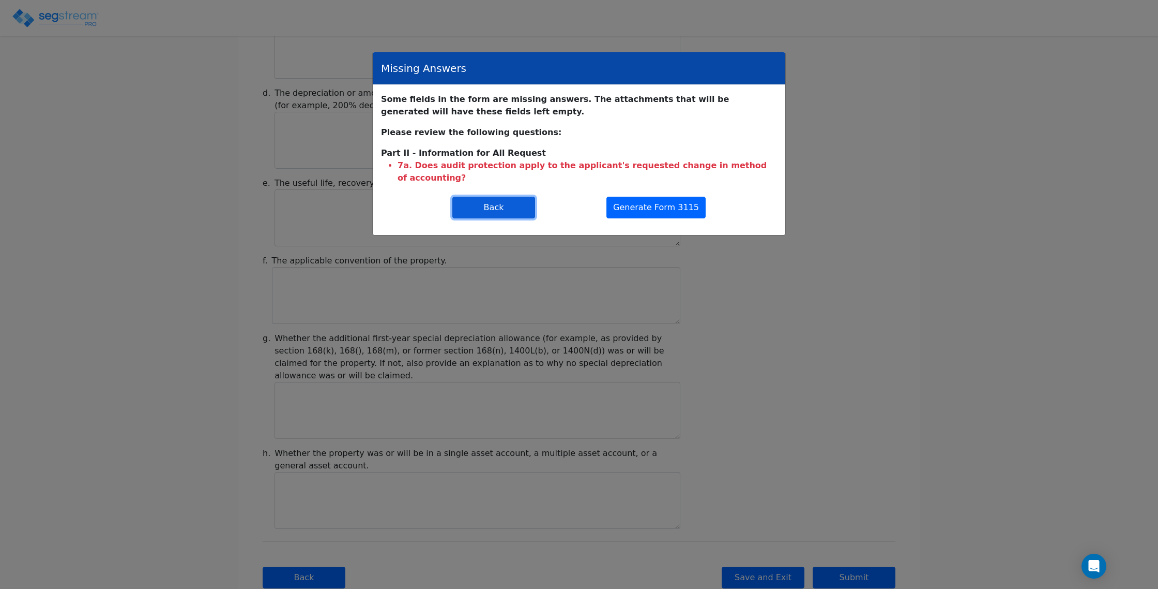
click at [496, 197] on button "Back" at bounding box center [493, 208] width 83 height 22
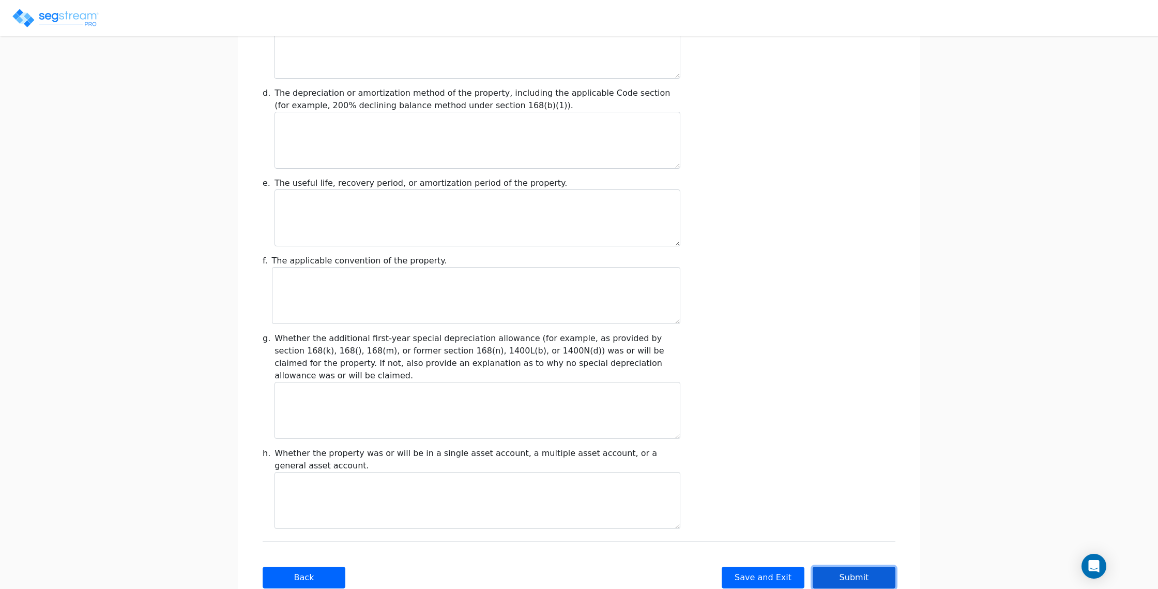
click at [849, 566] on button "Submit" at bounding box center [854, 577] width 83 height 22
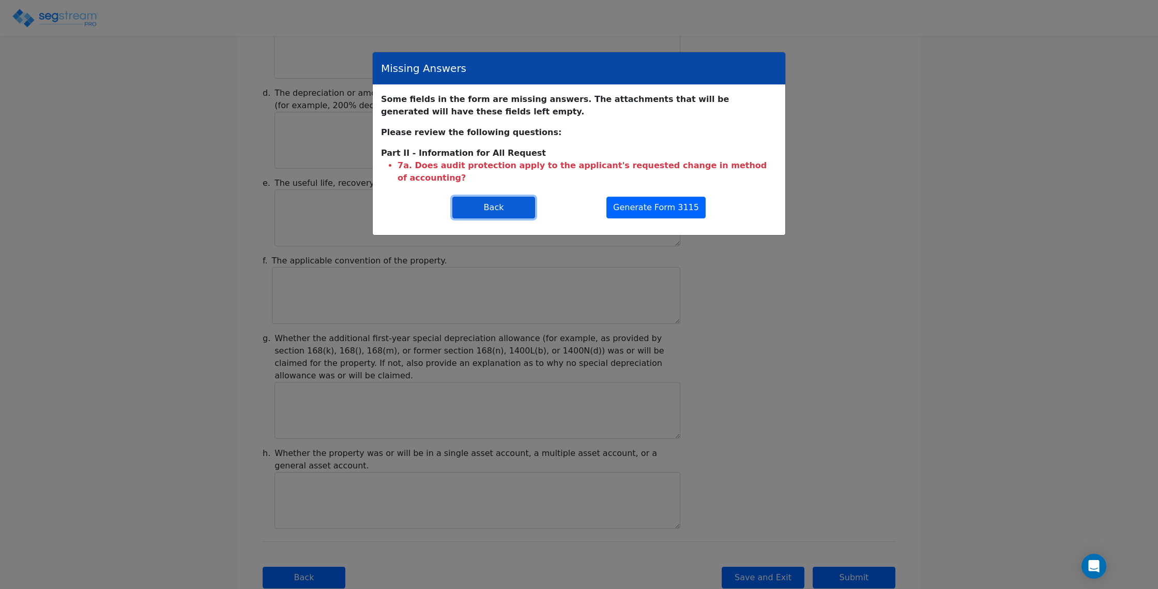
click at [511, 197] on button "Back" at bounding box center [493, 208] width 83 height 22
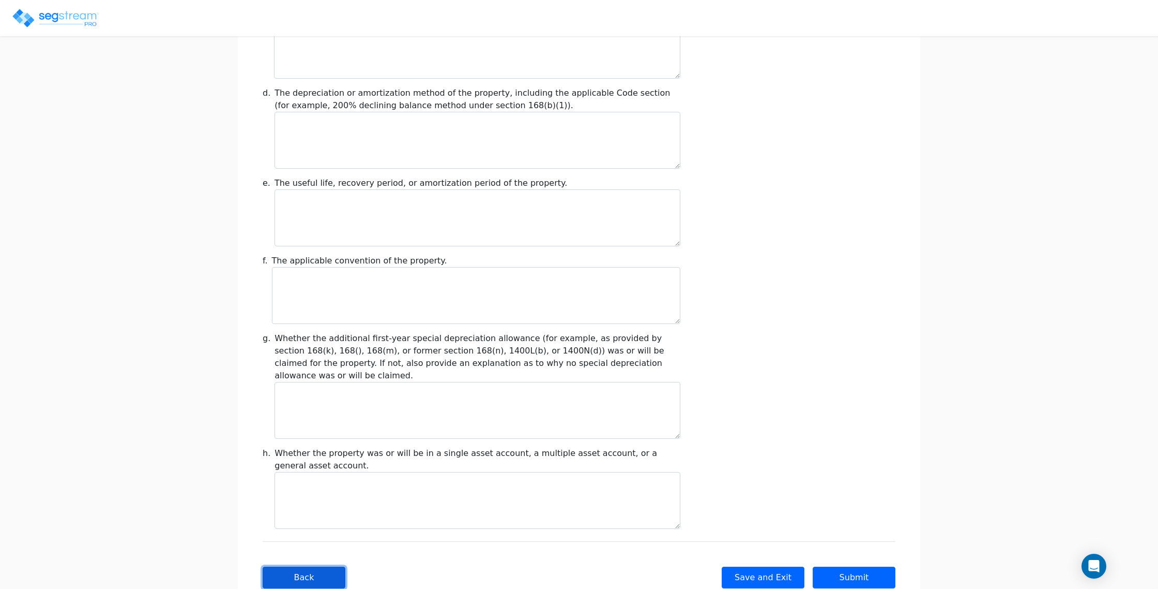
click at [303, 566] on button "Back" at bounding box center [304, 577] width 83 height 22
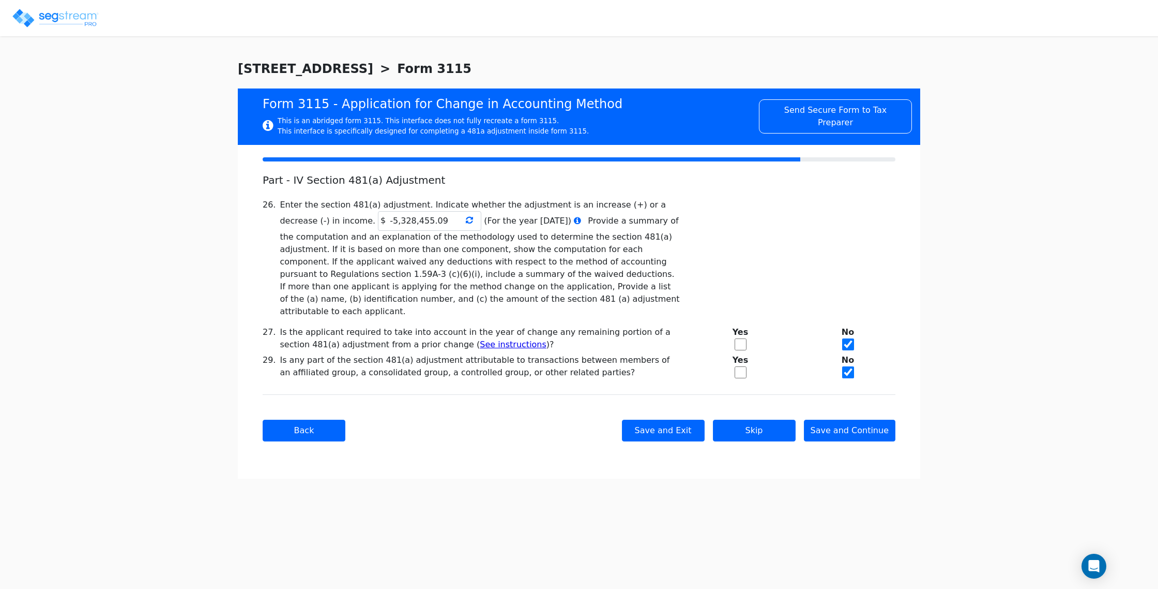
click at [324, 432] on div "Back Save and Exit Skip Save and Continue Next Submit" at bounding box center [579, 430] width 633 height 72
click at [313, 419] on button "Back" at bounding box center [304, 430] width 83 height 22
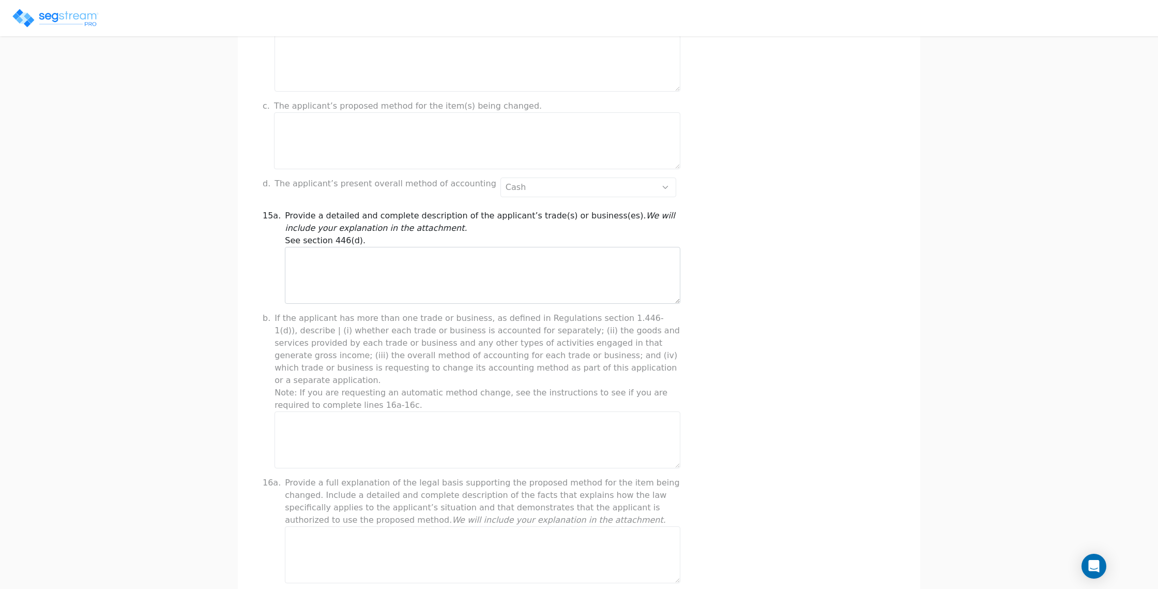
scroll to position [643, 0]
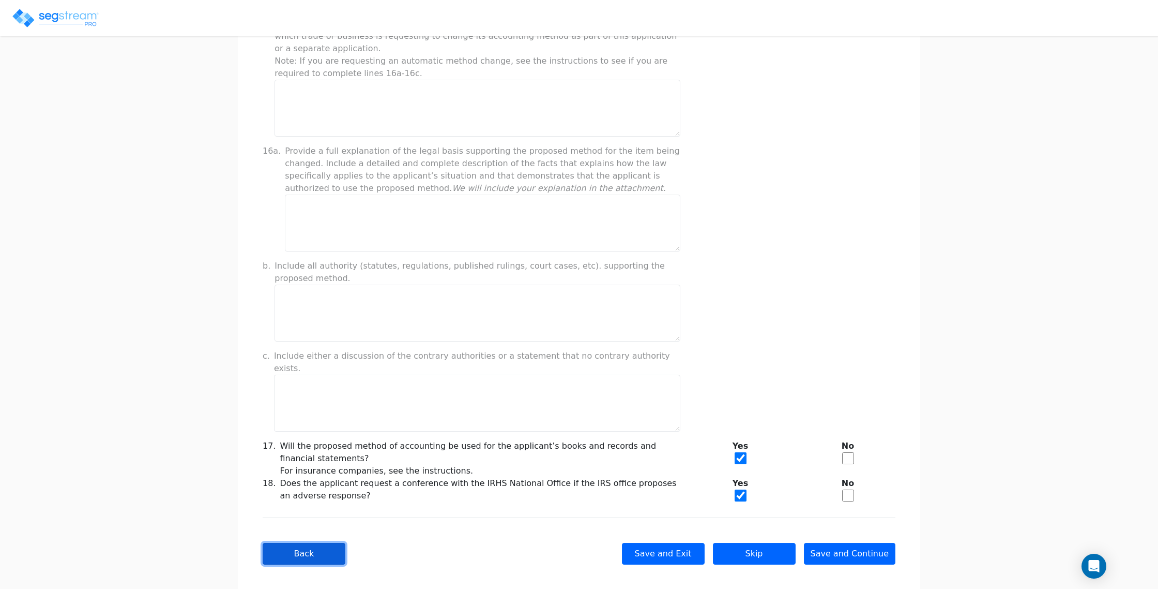
click at [311, 542] on button "Back" at bounding box center [304, 553] width 83 height 22
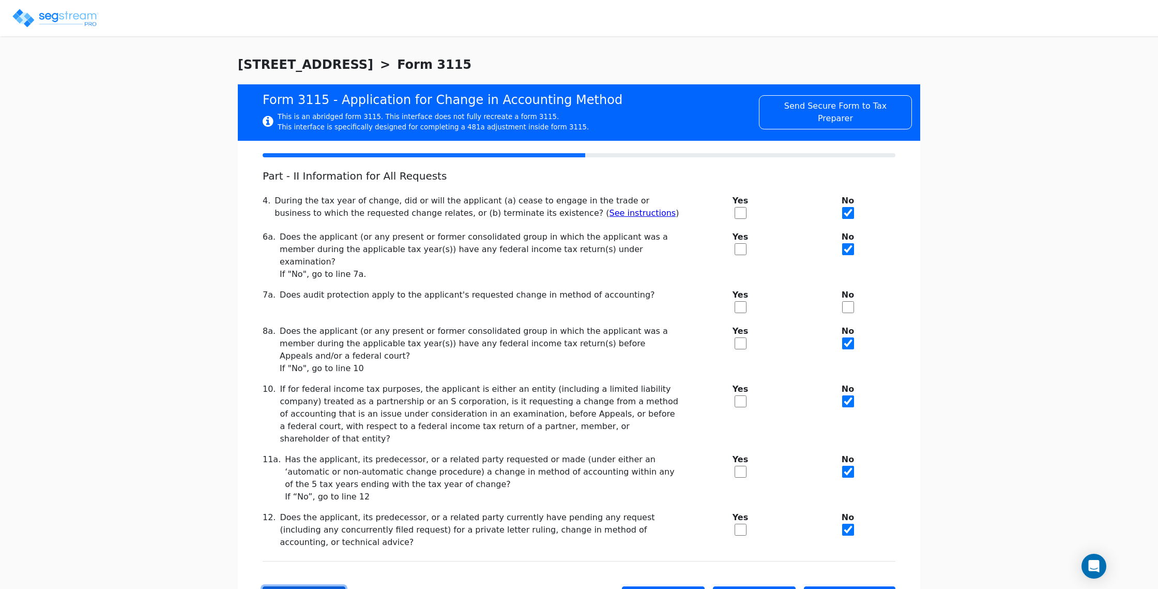
scroll to position [0, 0]
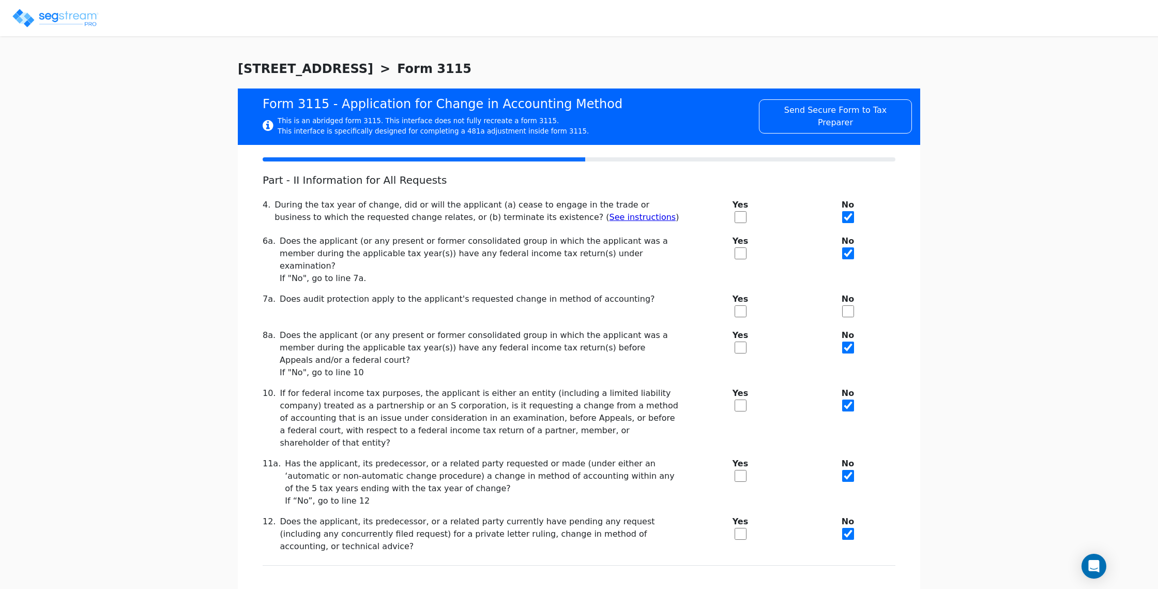
click at [848, 305] on input "checkbox" at bounding box center [848, 311] width 12 height 12
checkbox input "true"
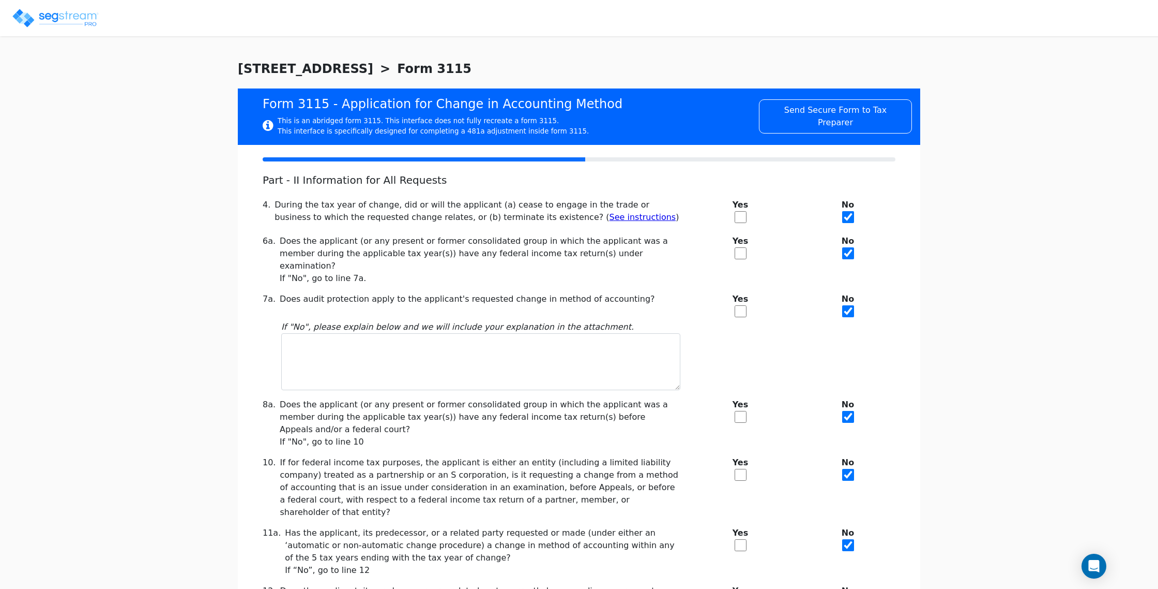
click at [788, 319] on div "7a. Does audit protection apply to the applicant's requested change in method o…" at bounding box center [579, 341] width 645 height 97
click at [740, 305] on input "checkbox" at bounding box center [741, 311] width 12 height 12
checkbox input "true"
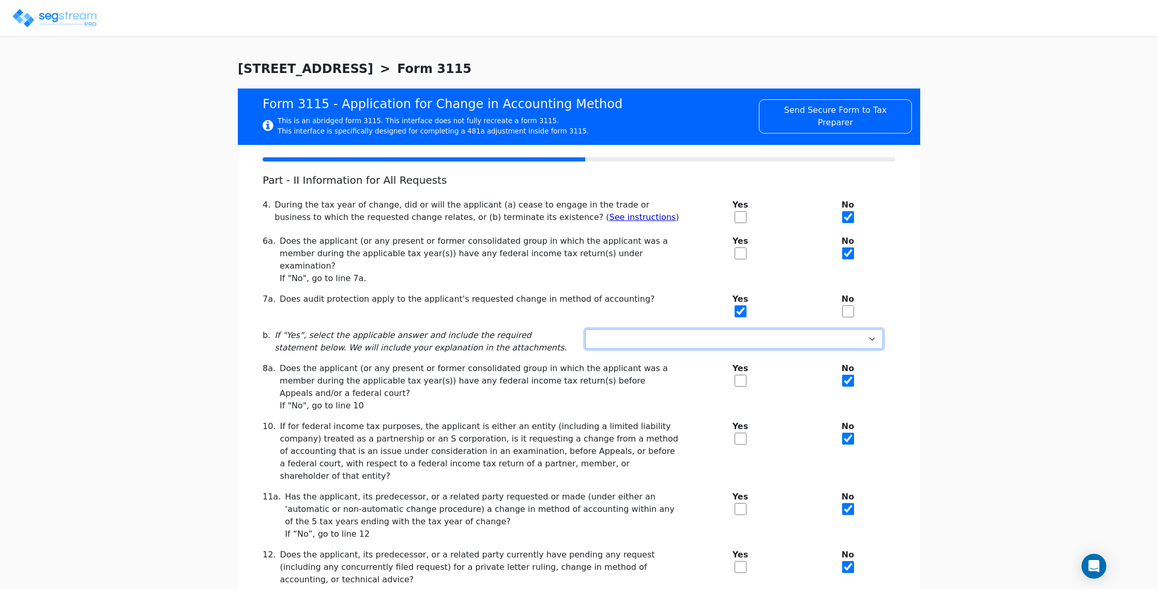
click at [727, 329] on select "Not under exam Method not before director Audit protection at end of exam 3-mon…" at bounding box center [734, 339] width 298 height 20
click at [846, 305] on input "checkbox" at bounding box center [848, 311] width 12 height 12
checkbox input "true"
checkbox input "false"
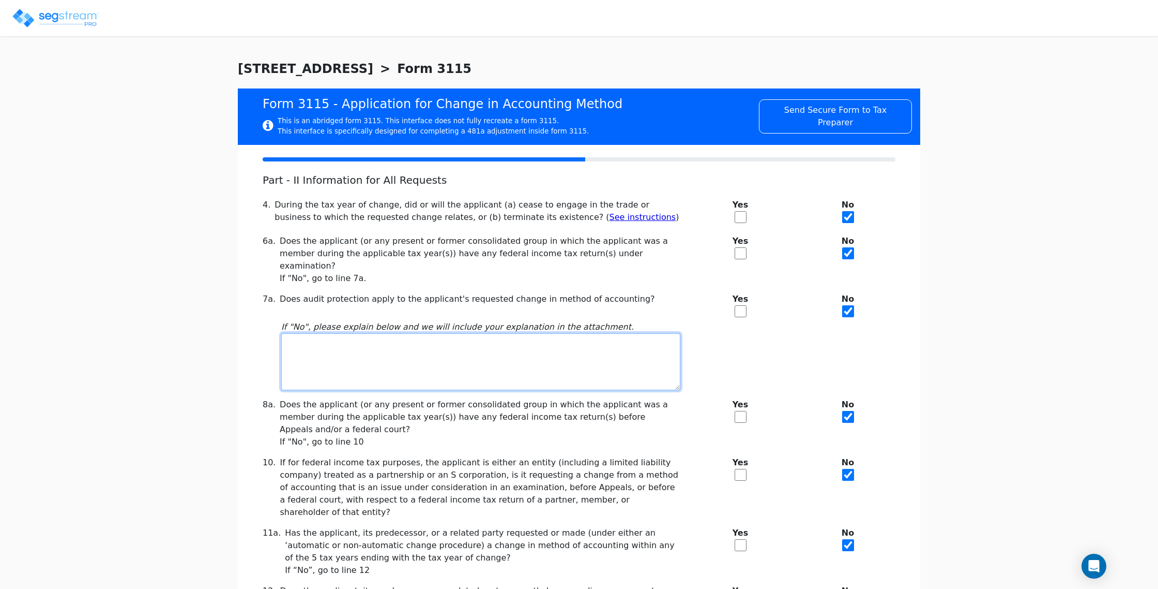
click at [381, 336] on textarea at bounding box center [480, 361] width 399 height 57
type textarea "N/A"
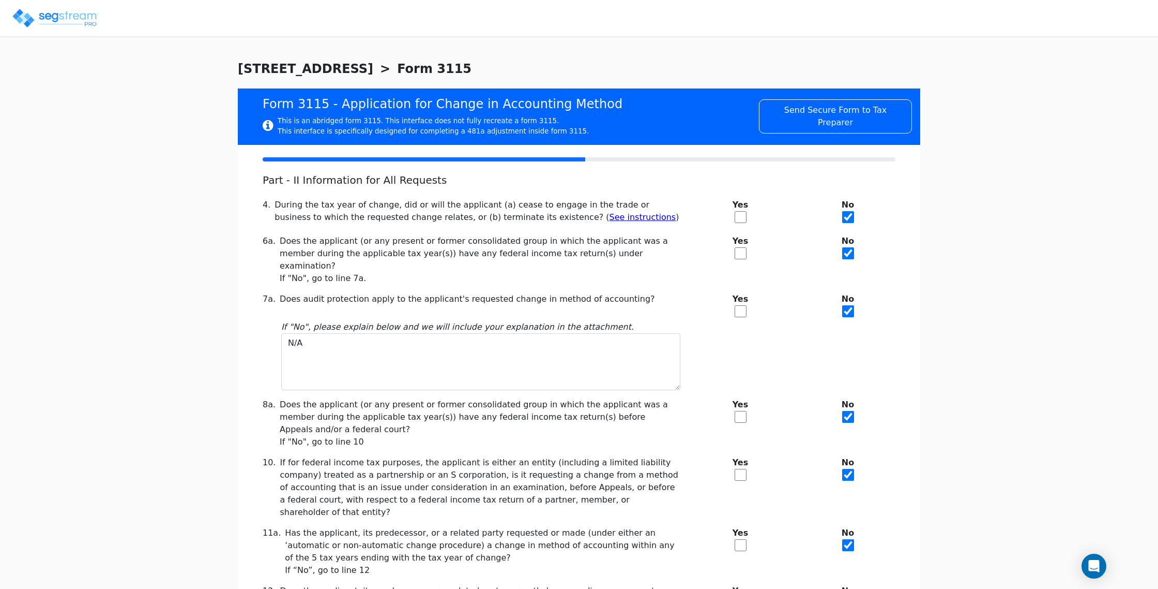
click at [243, 340] on div "Taxpayer Information * Name of Filer (name of parent corporation if a consolida…" at bounding box center [579, 432] width 683 height 574
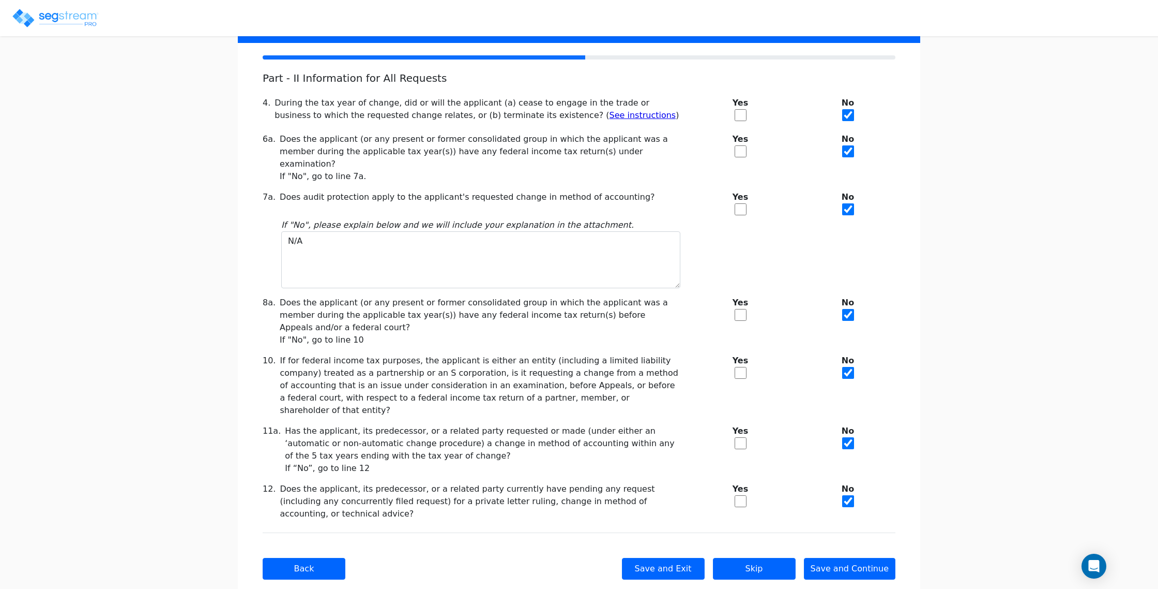
scroll to position [104, 0]
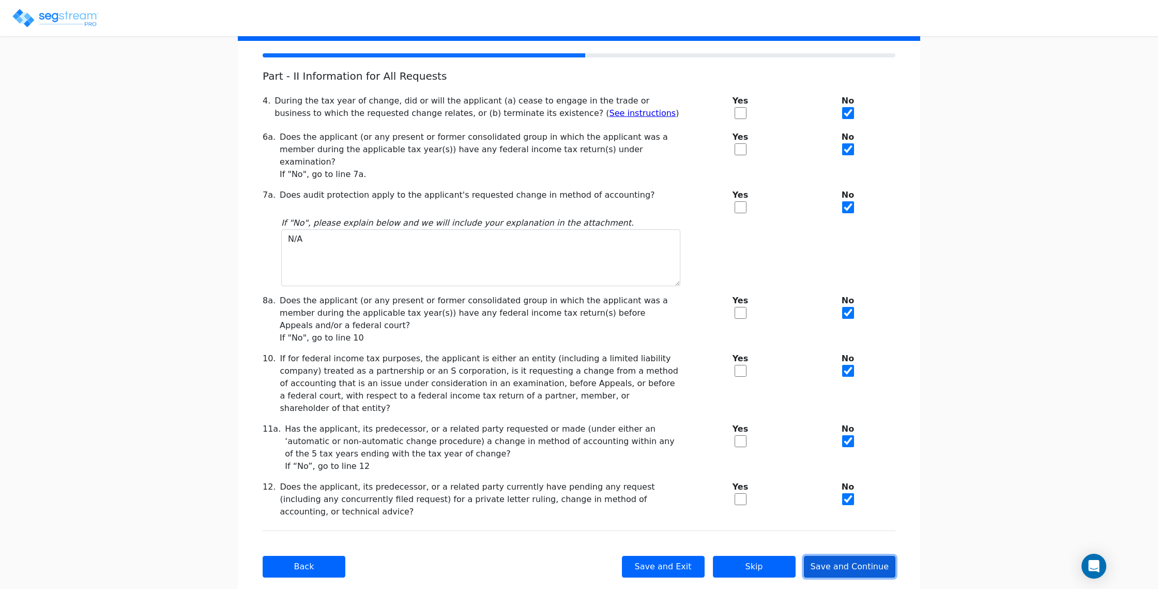
click at [844, 555] on button "Save and Continue" at bounding box center [850, 566] width 92 height 22
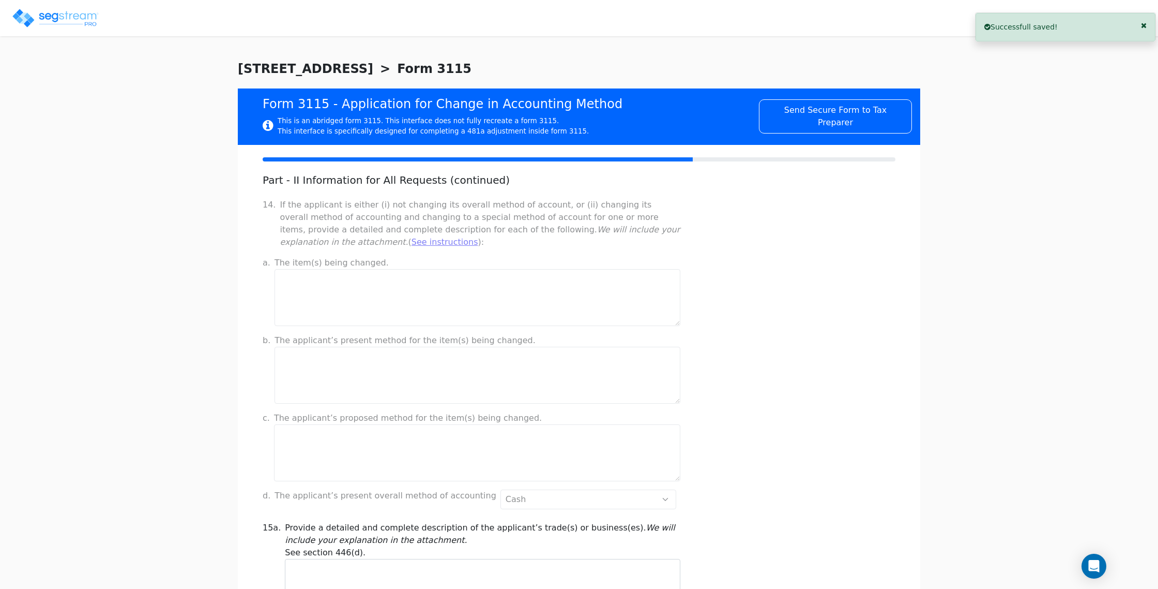
scroll to position [643, 0]
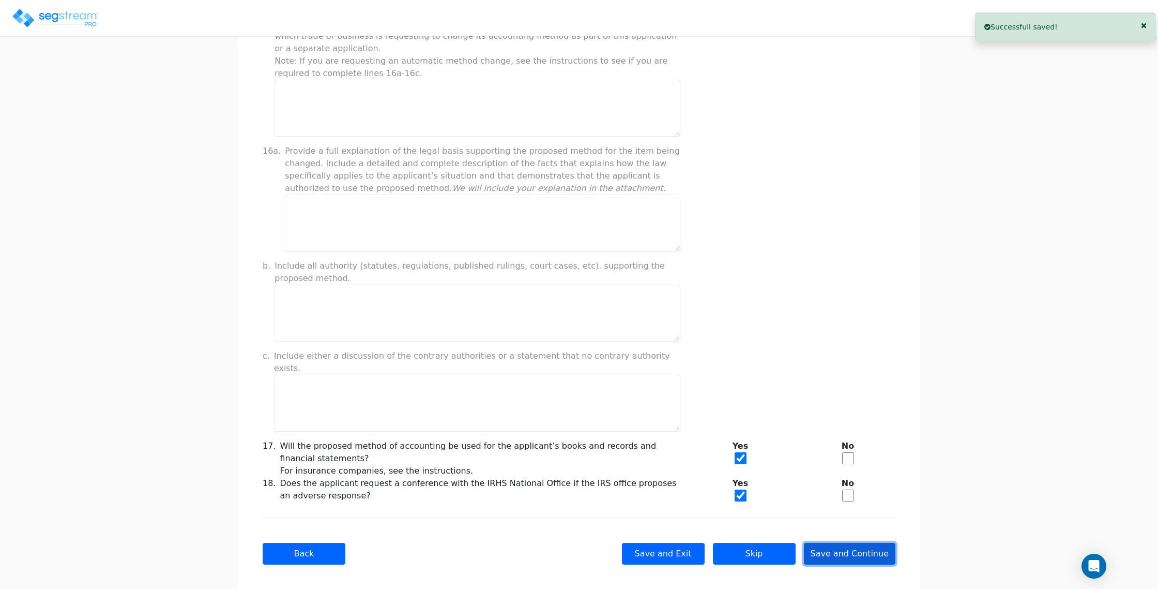
click at [852, 542] on button "Save and Continue" at bounding box center [850, 553] width 92 height 22
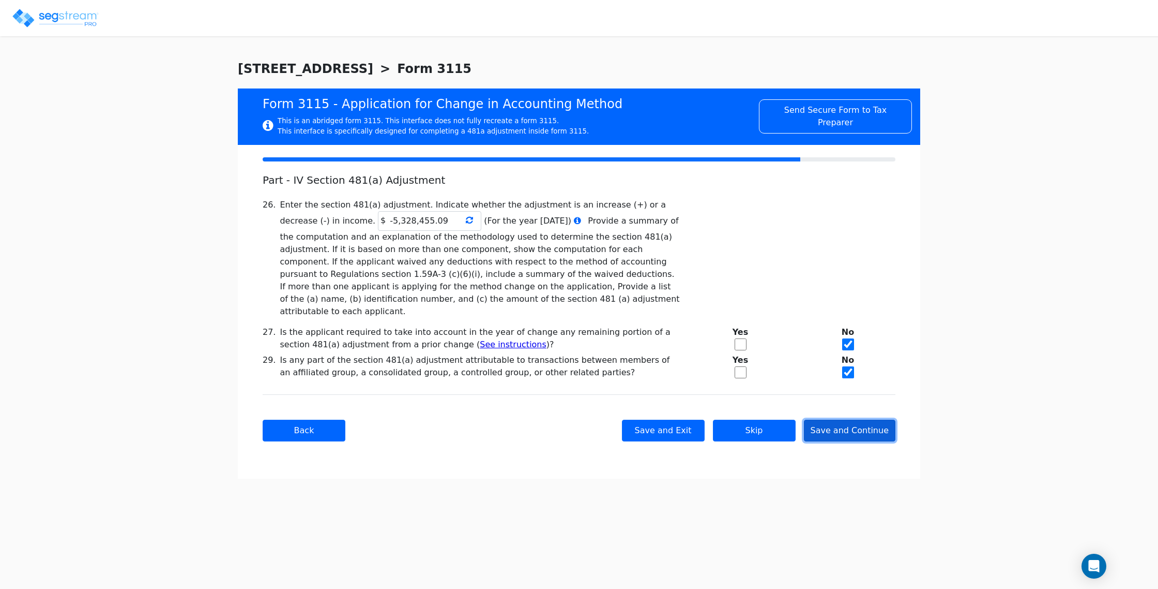
scroll to position [0, 0]
click at [839, 423] on button "Save and Continue" at bounding box center [850, 430] width 92 height 22
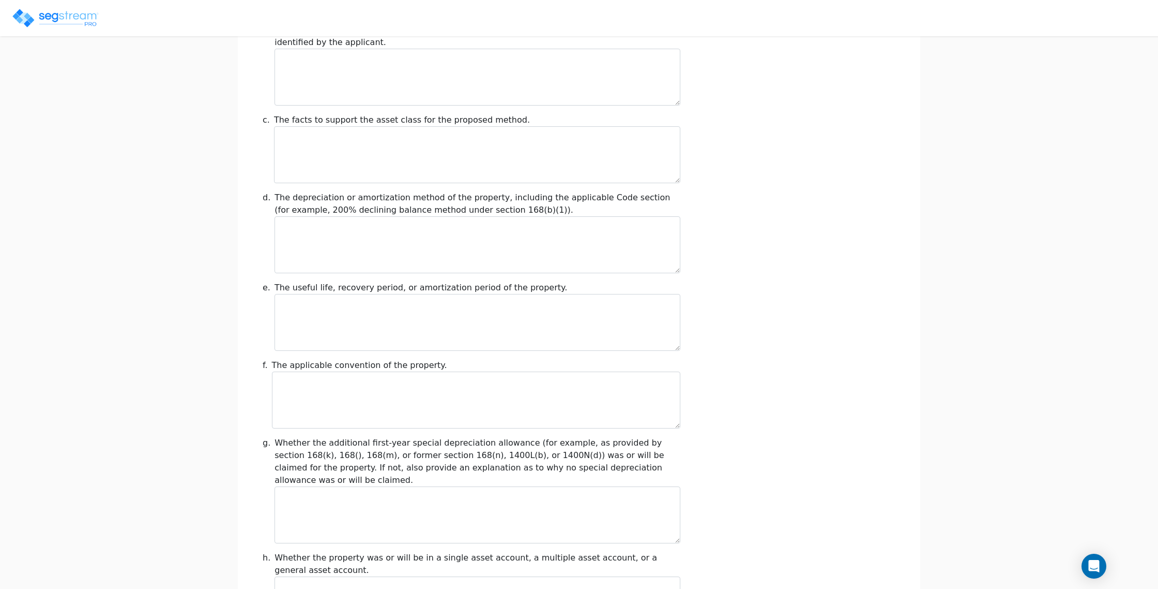
scroll to position [1044, 0]
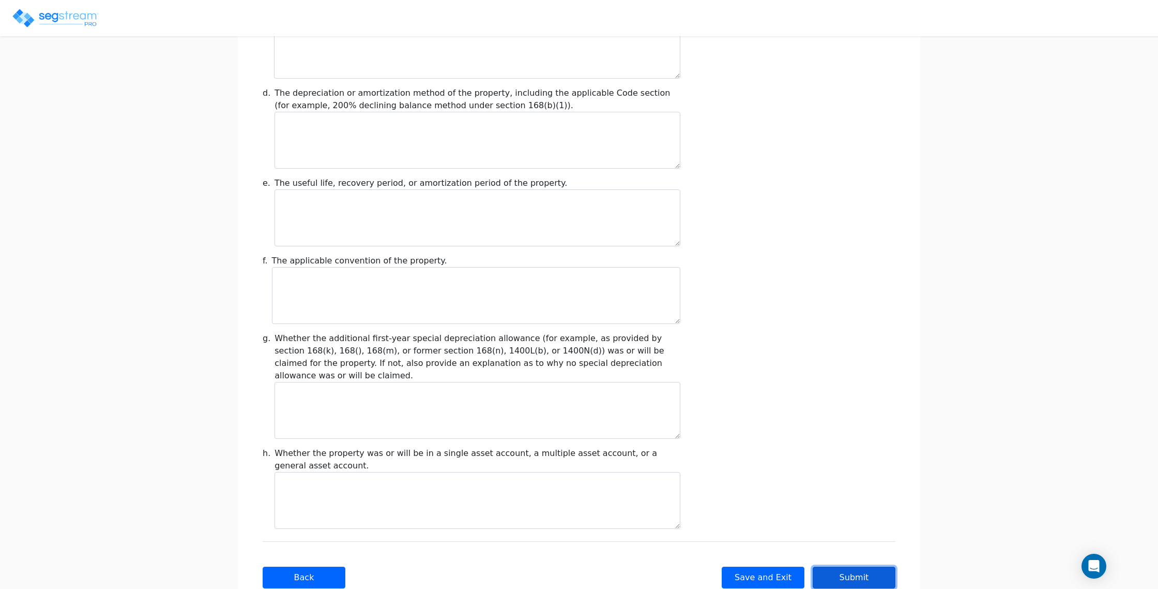
click at [851, 566] on button "Submit" at bounding box center [854, 577] width 83 height 22
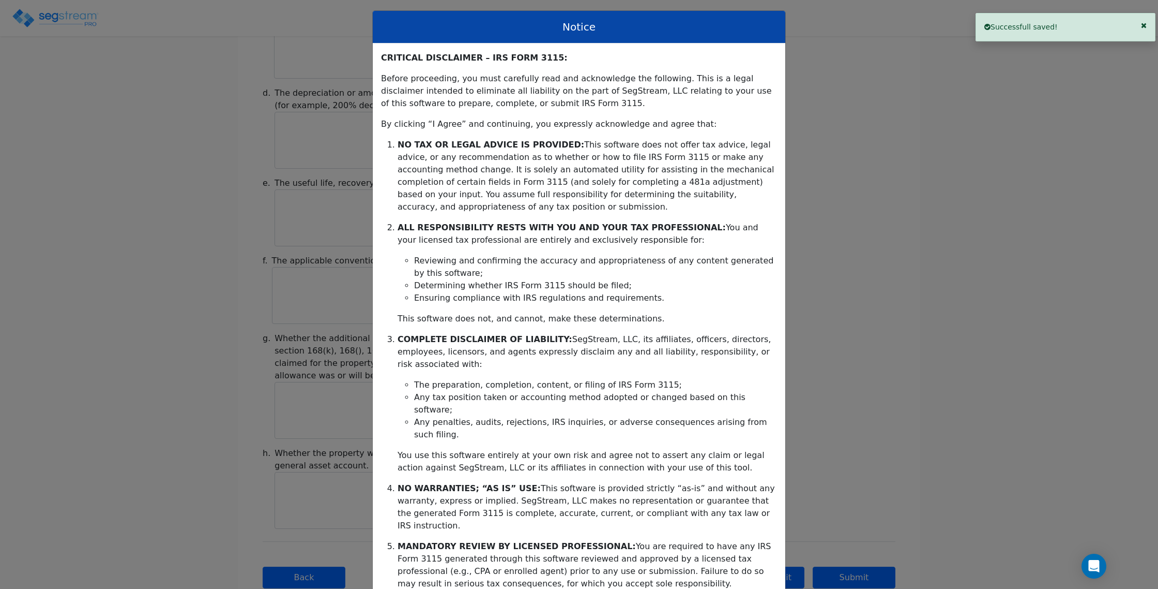
scroll to position [75, 0]
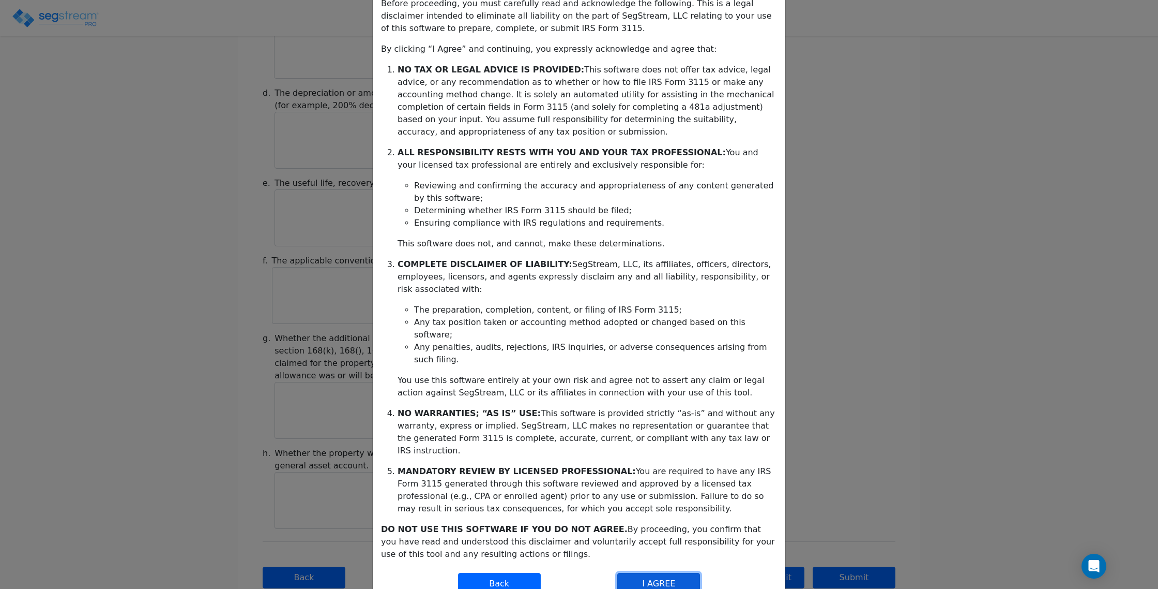
click at [647, 572] on button "I AGREE" at bounding box center [658, 583] width 83 height 22
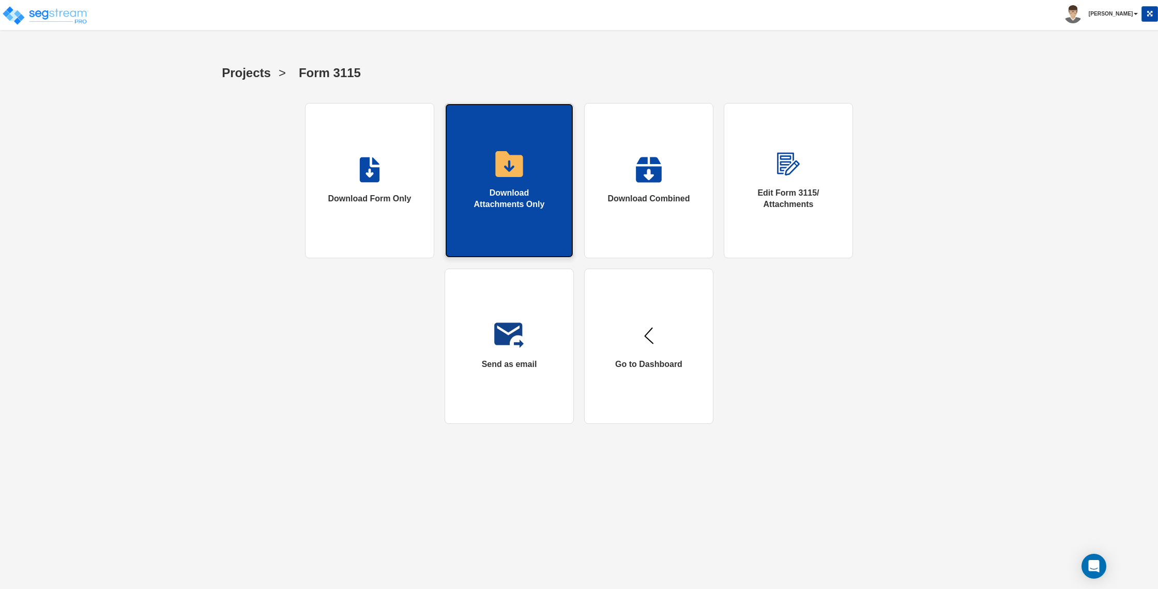
click at [484, 215] on link "Download Attachments Only" at bounding box center [509, 180] width 129 height 155
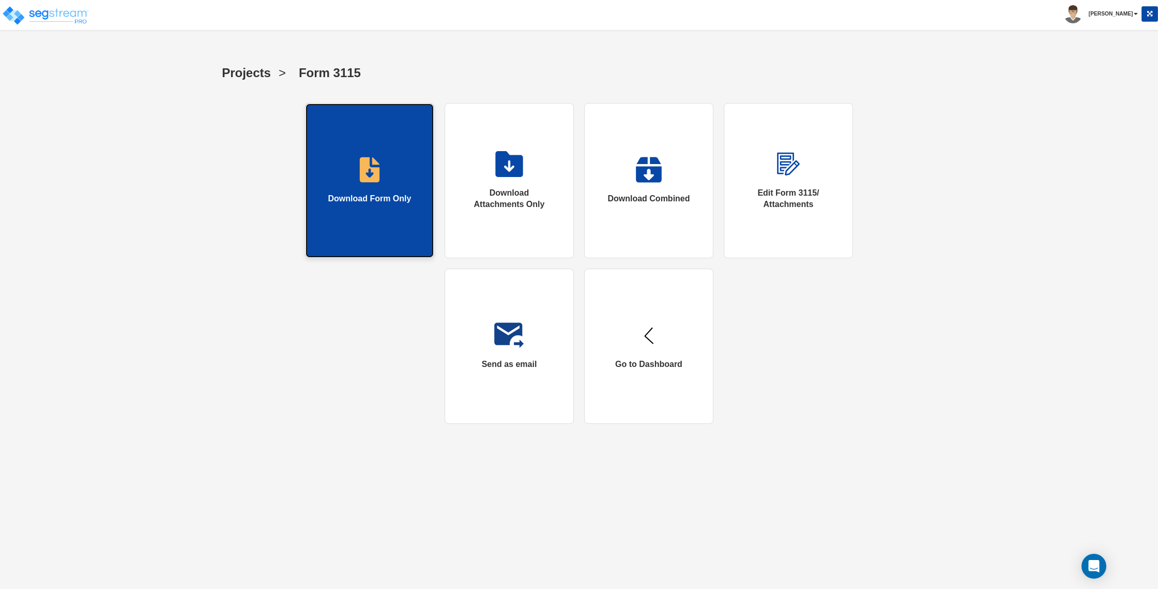
click at [340, 216] on link "Download Form Only" at bounding box center [369, 180] width 129 height 155
